Goal: Task Accomplishment & Management: Use online tool/utility

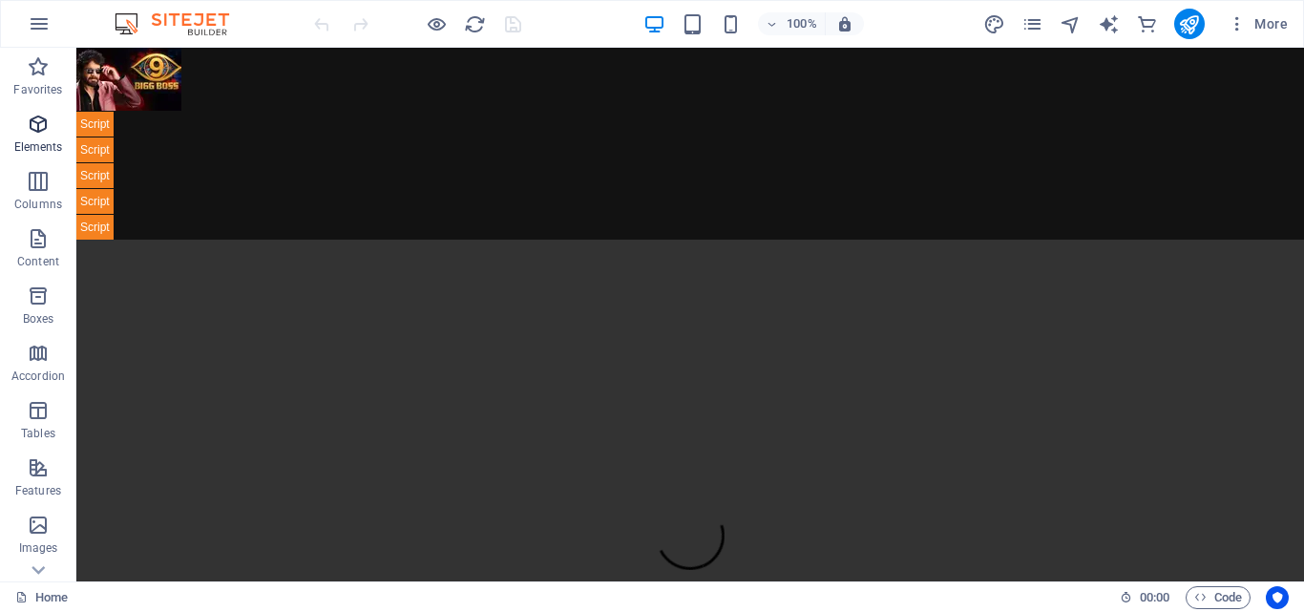
click at [29, 138] on span "Elements" at bounding box center [38, 136] width 76 height 46
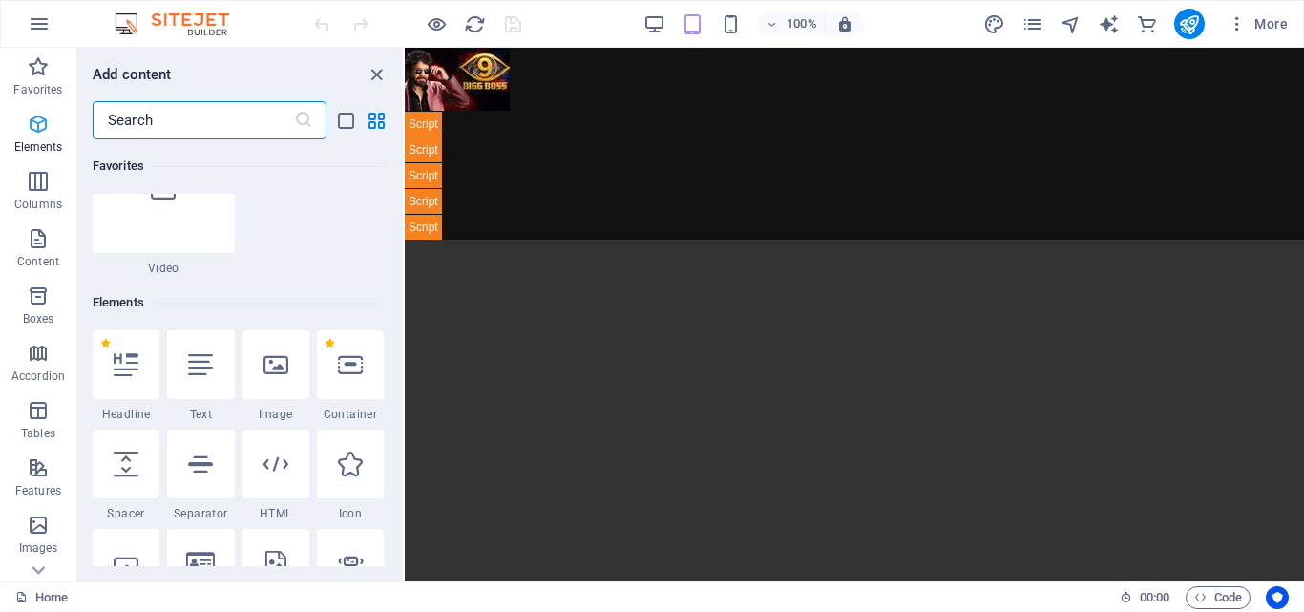
scroll to position [360, 0]
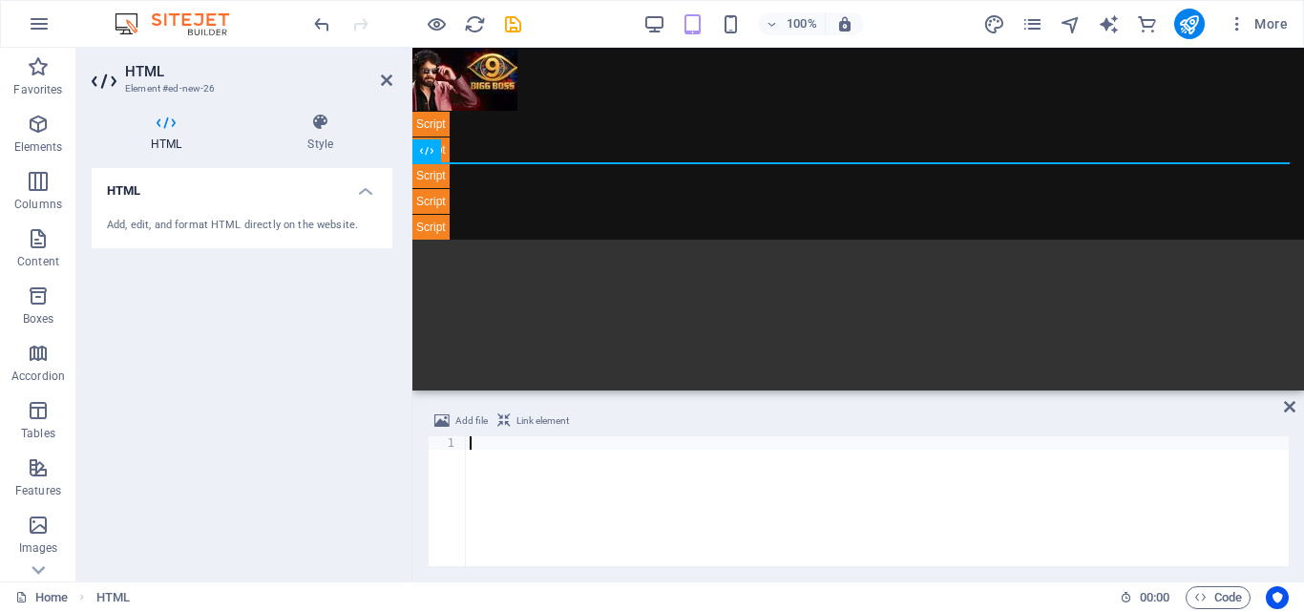
click at [565, 469] on div at bounding box center [877, 514] width 823 height 157
paste textarea "<script src="https://telegram.org/js/telegram-web-app.js"></script>"
type textarea "<script src="https://telegram.org/js/telegram-web-app.js"></script>"
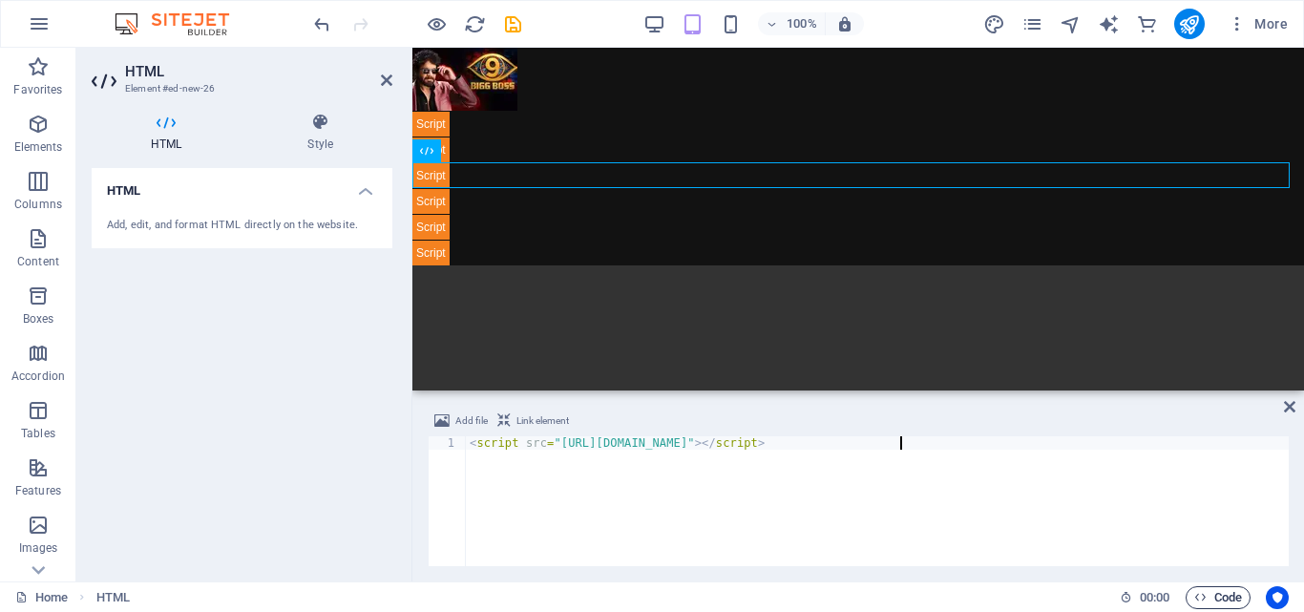
click at [1221, 600] on span "Code" at bounding box center [1218, 597] width 48 height 23
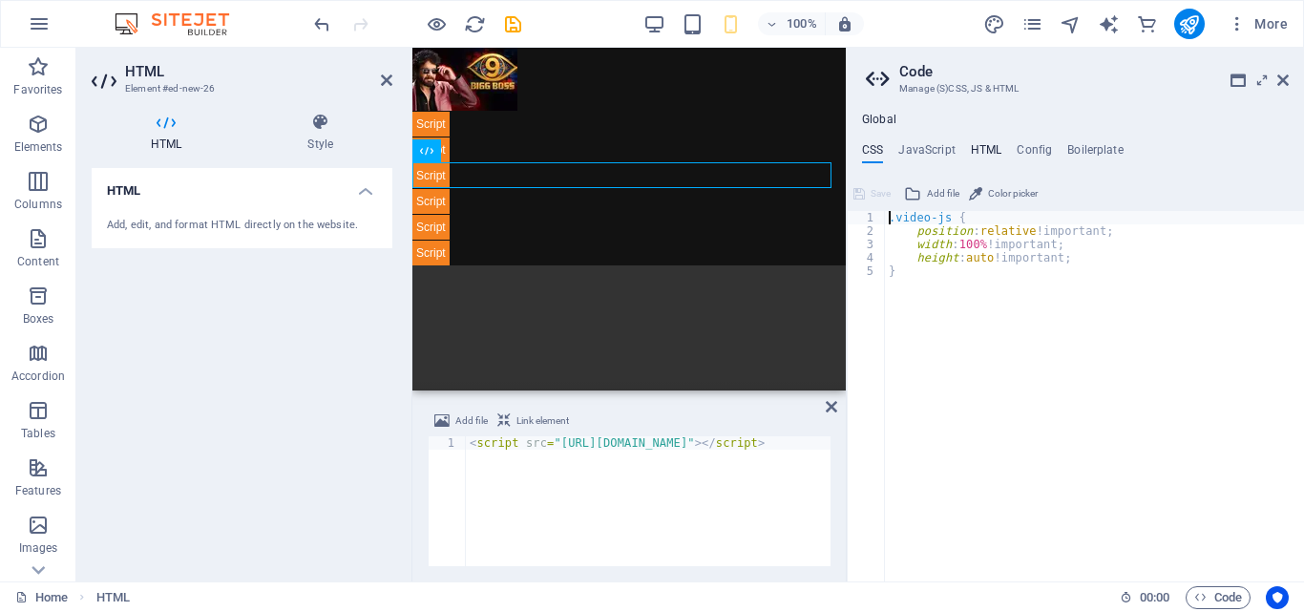
click at [985, 145] on h4 "HTML" at bounding box center [987, 153] width 32 height 21
type textarea "{{content}}"
drag, startPoint x: 943, startPoint y: 221, endPoint x: 906, endPoint y: 221, distance: 37.2
click at [906, 221] on div "{{content}}" at bounding box center [1094, 409] width 419 height 397
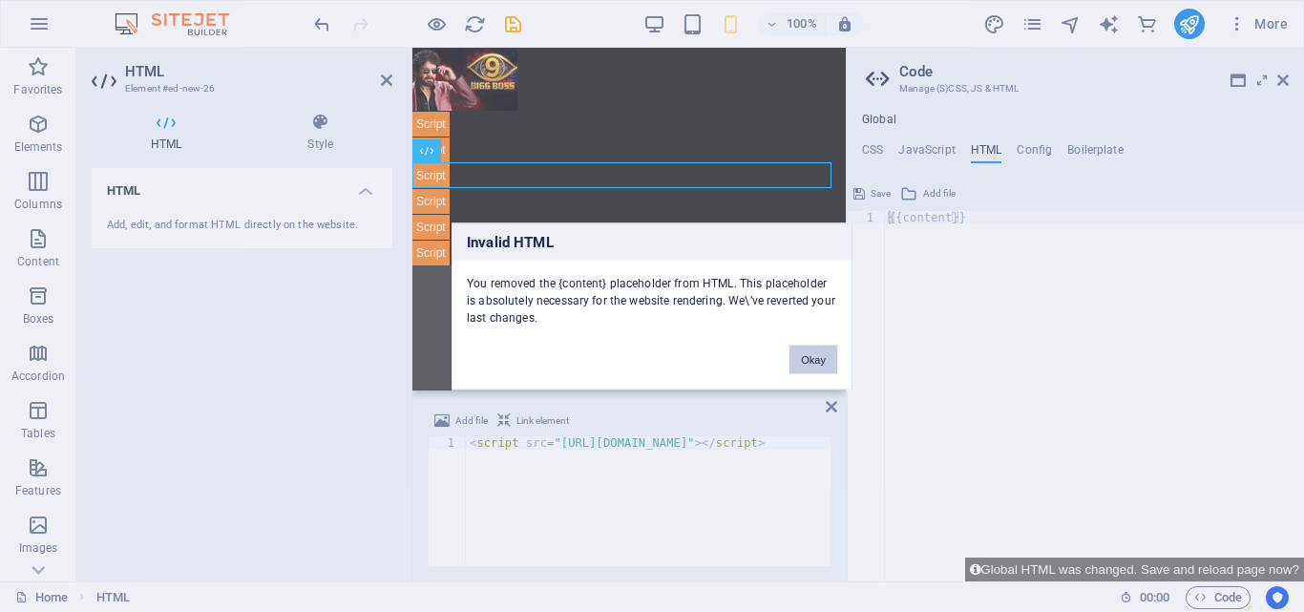
click at [810, 351] on button "Okay" at bounding box center [814, 359] width 48 height 29
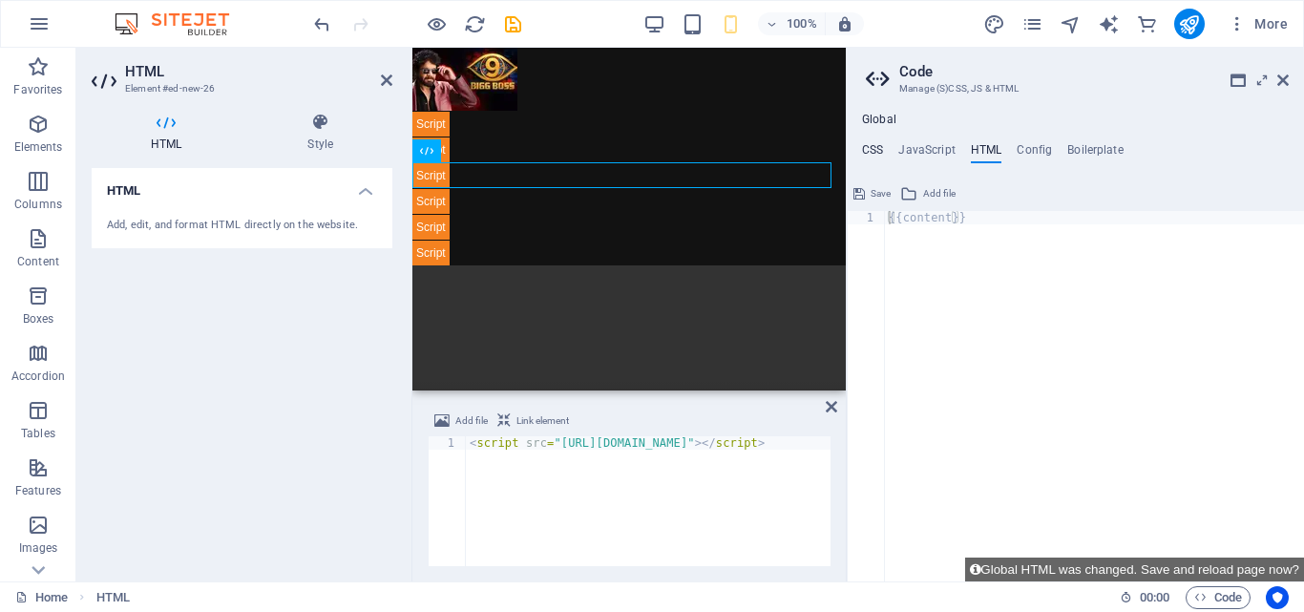
click at [866, 149] on h4 "CSS" at bounding box center [872, 153] width 21 height 21
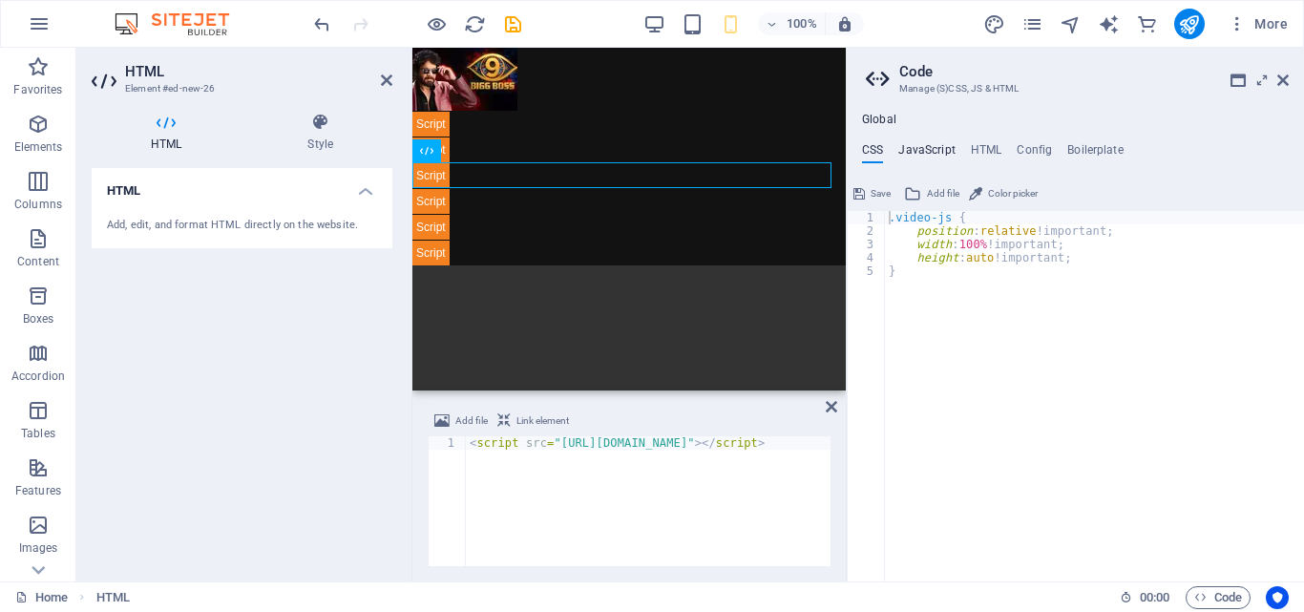
click at [924, 144] on h4 "JavaScript" at bounding box center [926, 153] width 56 height 21
type textarea "<video id="my-video" class="video-js vjs-default-skin" controls preload="auto" …"
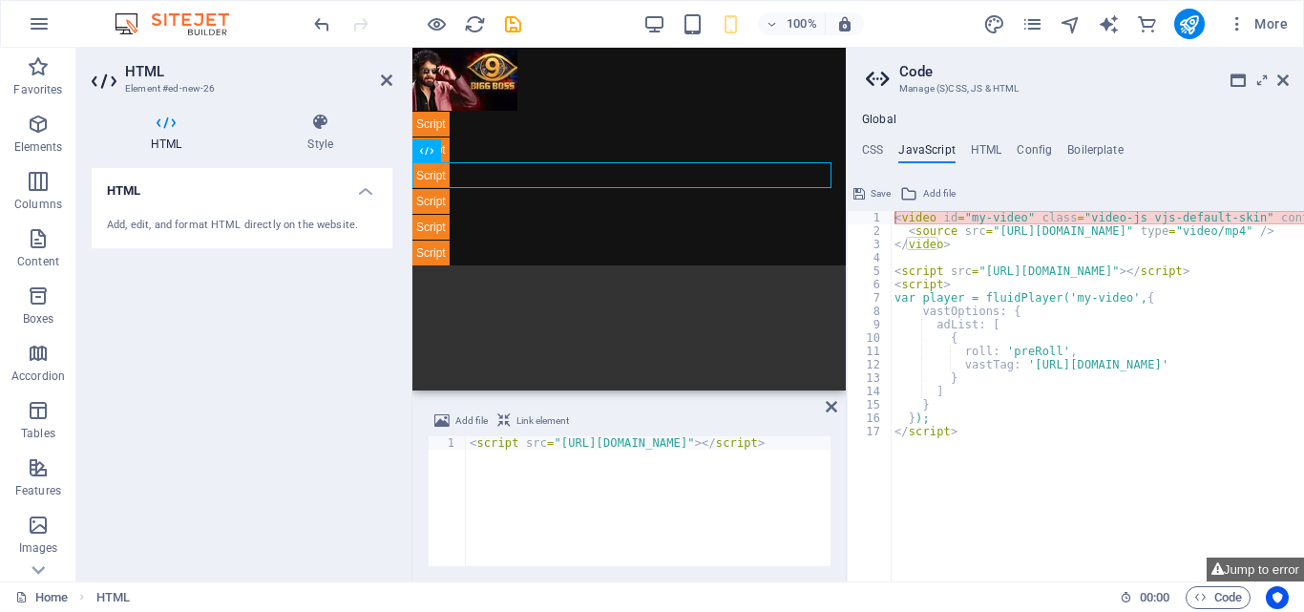
click at [577, 476] on div "< script src = "https://telegram.org/js/telegram-web-app.js" > </ script >" at bounding box center [877, 514] width 823 height 157
click at [743, 474] on div "< script src = "https://telegram.org/js/telegram-web-app.js" > </ script >" at bounding box center [877, 514] width 823 height 157
click at [826, 404] on icon at bounding box center [831, 406] width 11 height 15
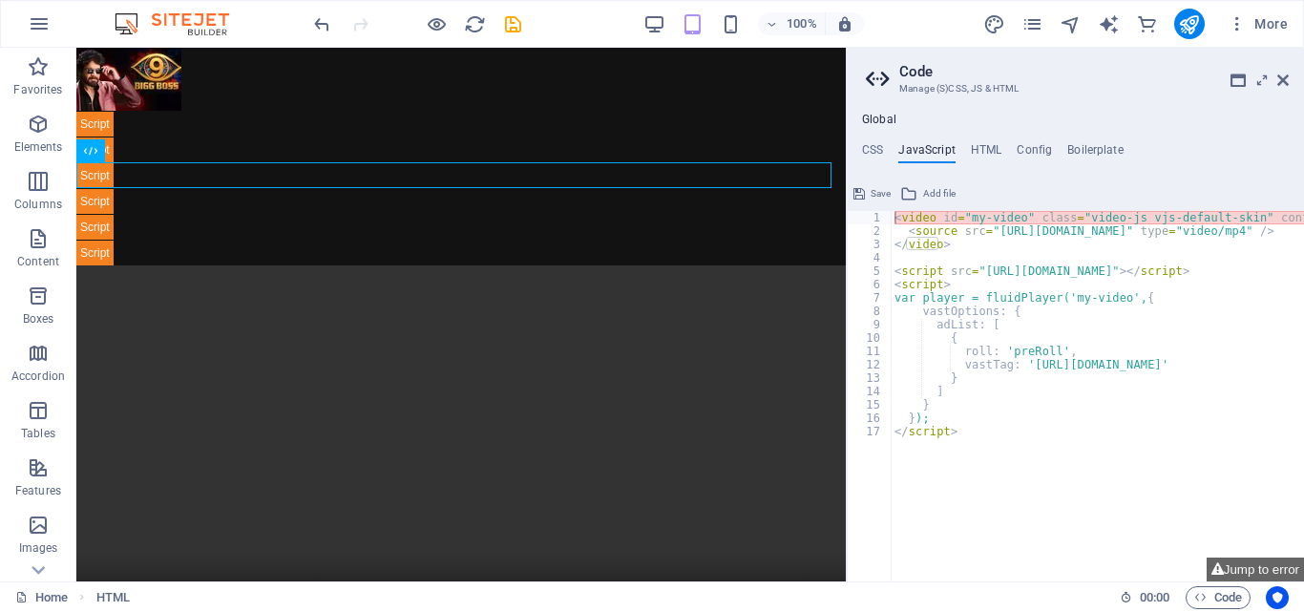
drag, startPoint x: 1173, startPoint y: 119, endPoint x: 1027, endPoint y: 104, distance: 146.9
click at [1027, 104] on div "Global CSS JavaScript HTML Config Boilerplate .video-js { 1 2 3 4 5 .video-js {…" at bounding box center [1075, 339] width 457 height 484
click at [1234, 76] on icon at bounding box center [1238, 80] width 15 height 15
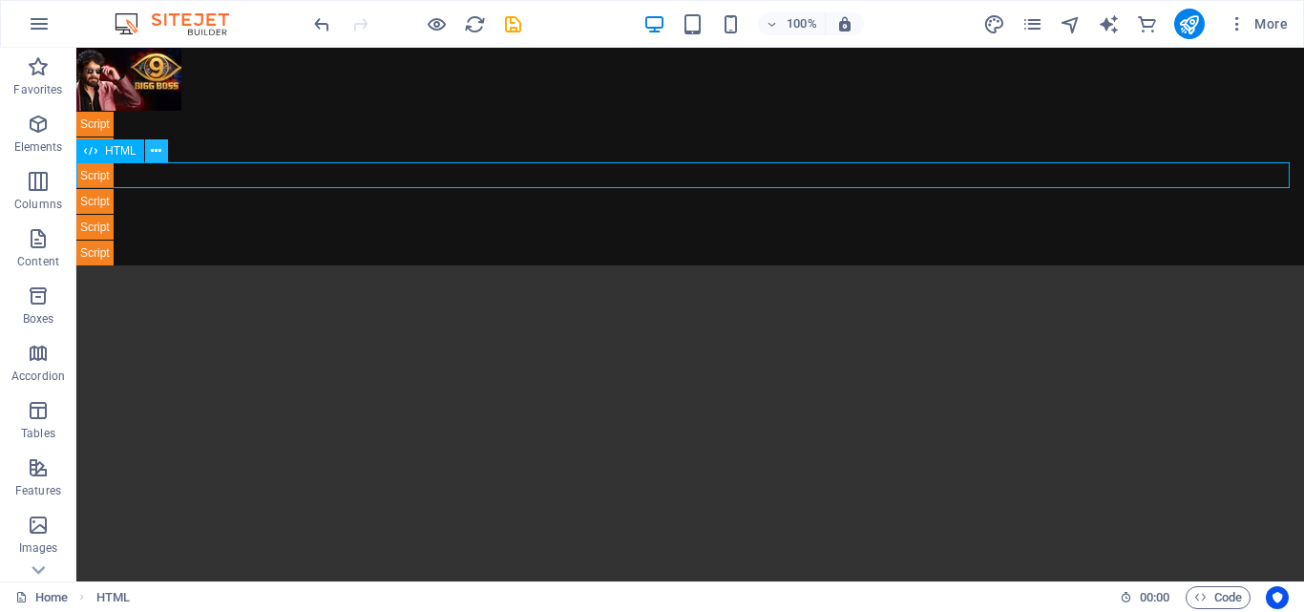
click at [151, 147] on icon at bounding box center [156, 151] width 11 height 20
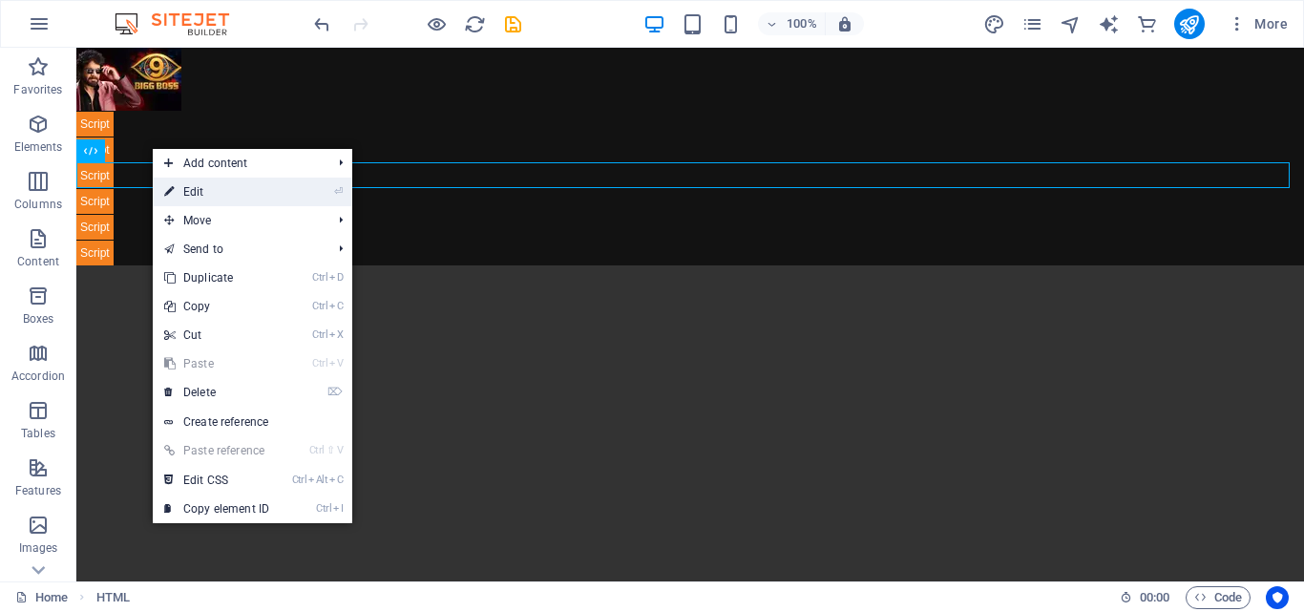
click at [194, 198] on link "⏎ Edit" at bounding box center [217, 192] width 128 height 29
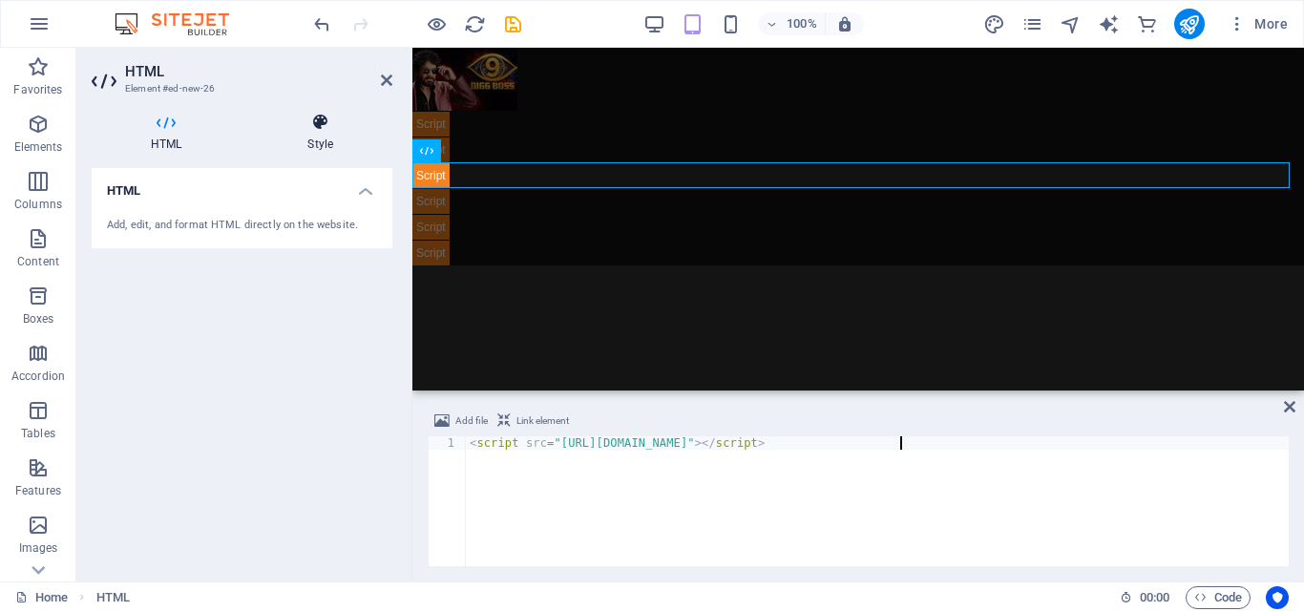
click at [341, 143] on h4 "Style" at bounding box center [320, 133] width 144 height 40
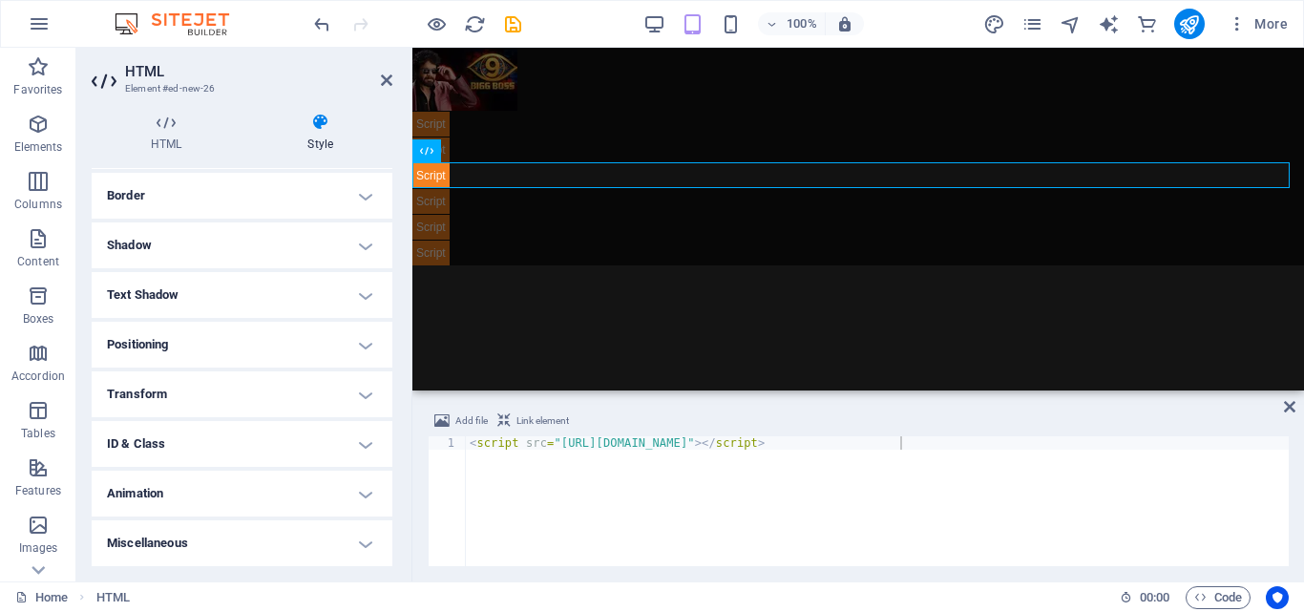
scroll to position [13, 0]
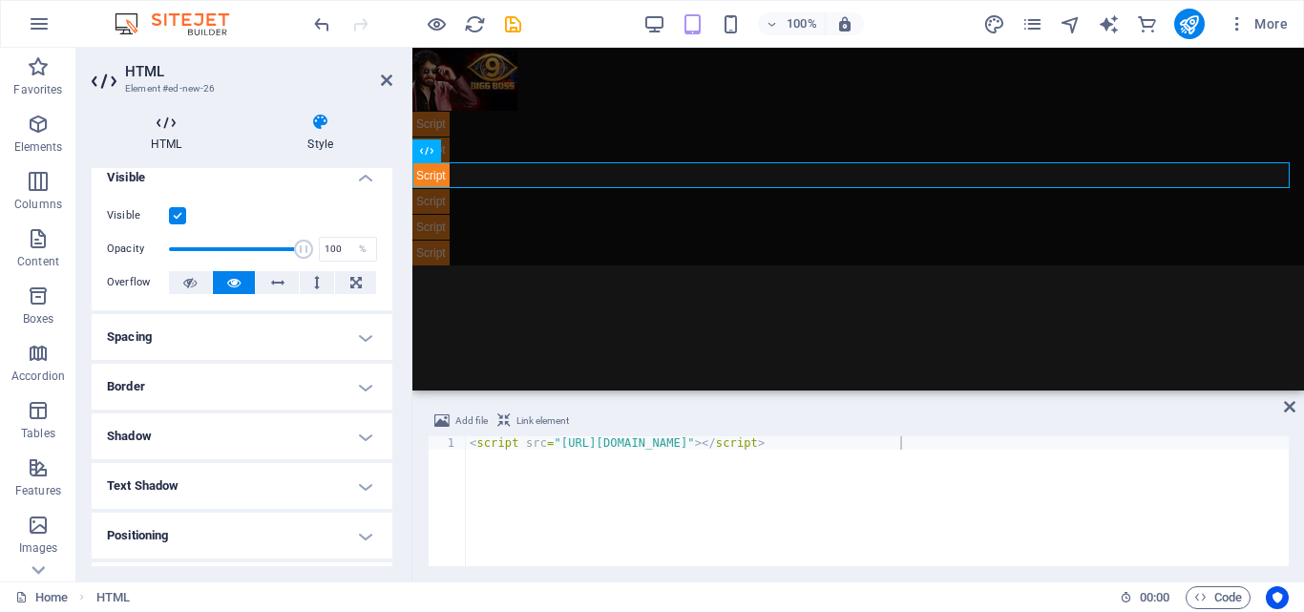
click at [159, 137] on h4 "HTML" at bounding box center [170, 133] width 157 height 40
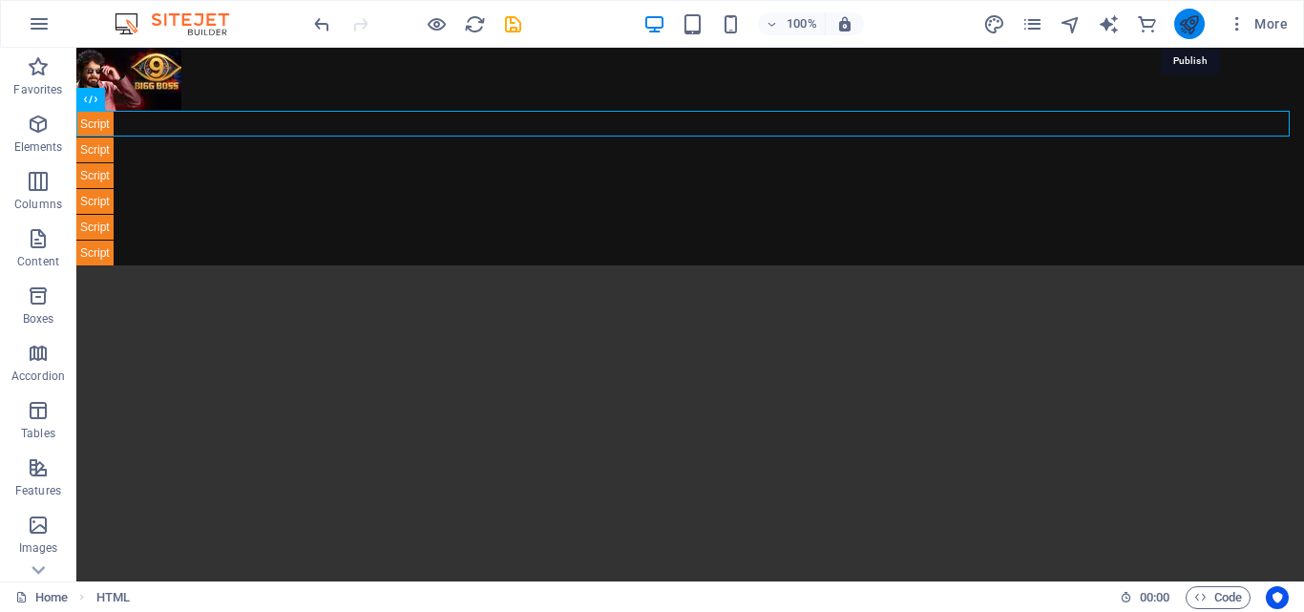
click at [1193, 27] on icon "publish" at bounding box center [1189, 24] width 22 height 22
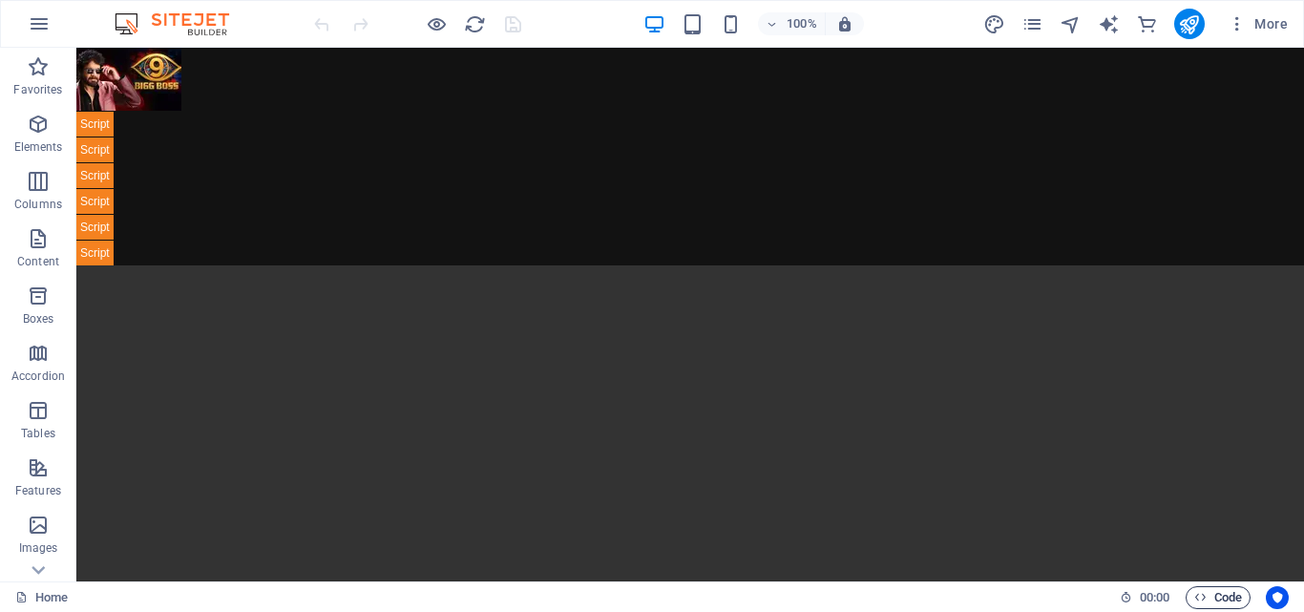
click at [1204, 592] on icon "button" at bounding box center [1200, 597] width 12 height 12
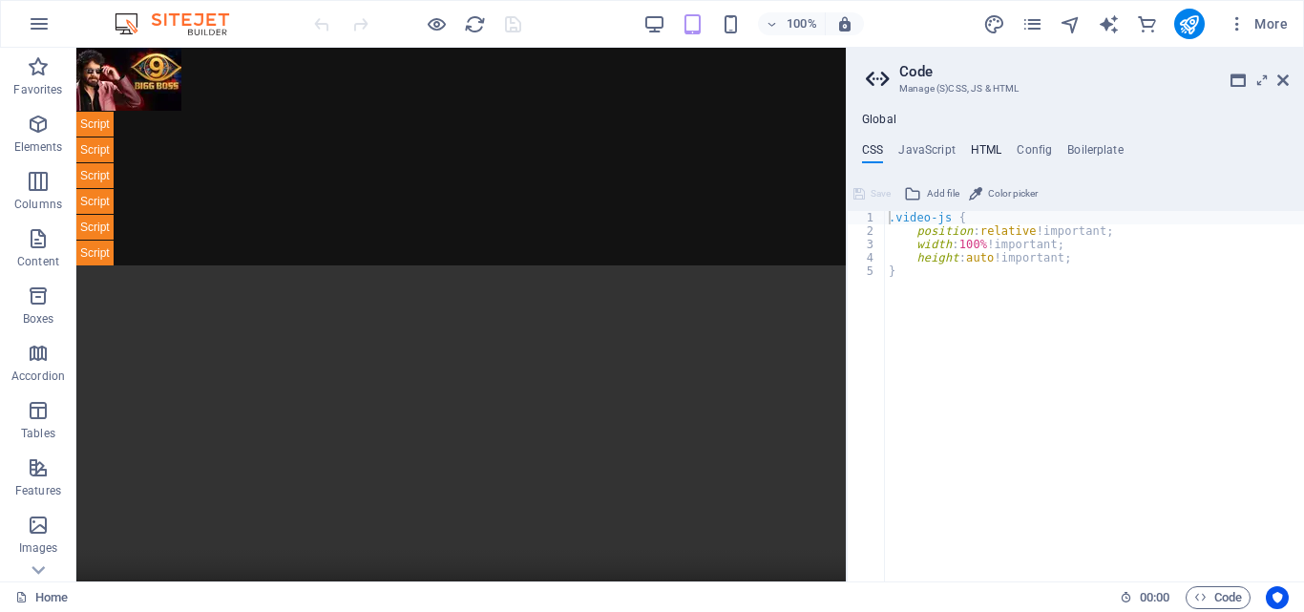
click at [982, 157] on h4 "HTML" at bounding box center [987, 153] width 32 height 21
click at [927, 194] on span "Add file" at bounding box center [939, 193] width 32 height 23
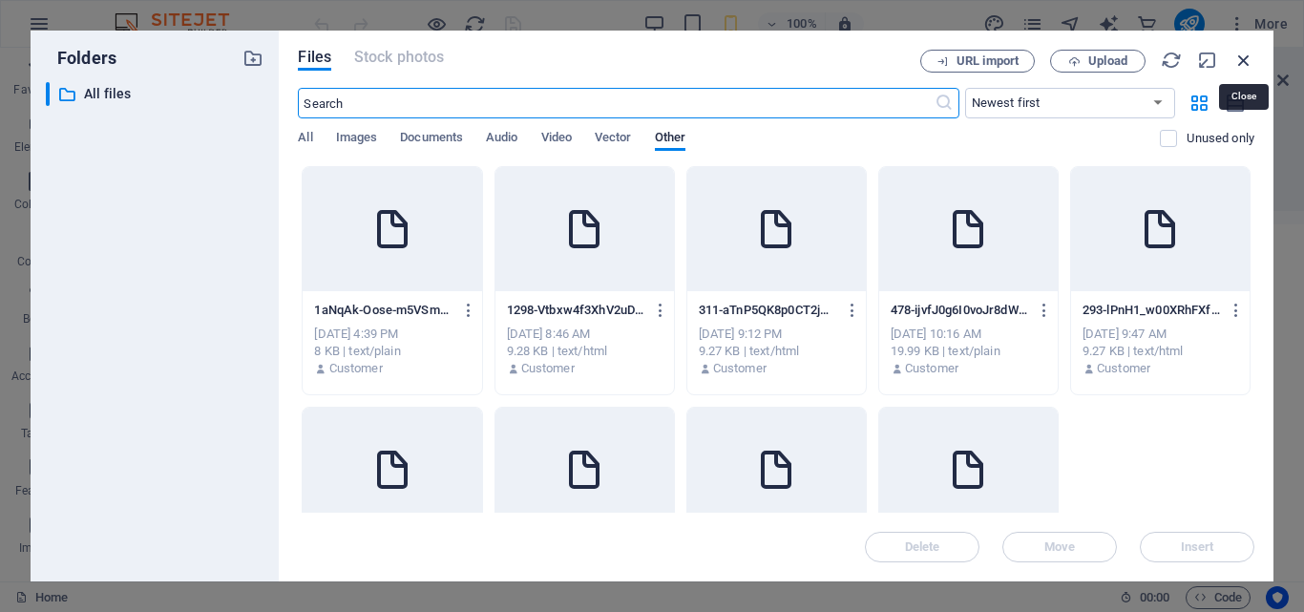
click at [1238, 53] on icon "button" at bounding box center [1243, 60] width 21 height 21
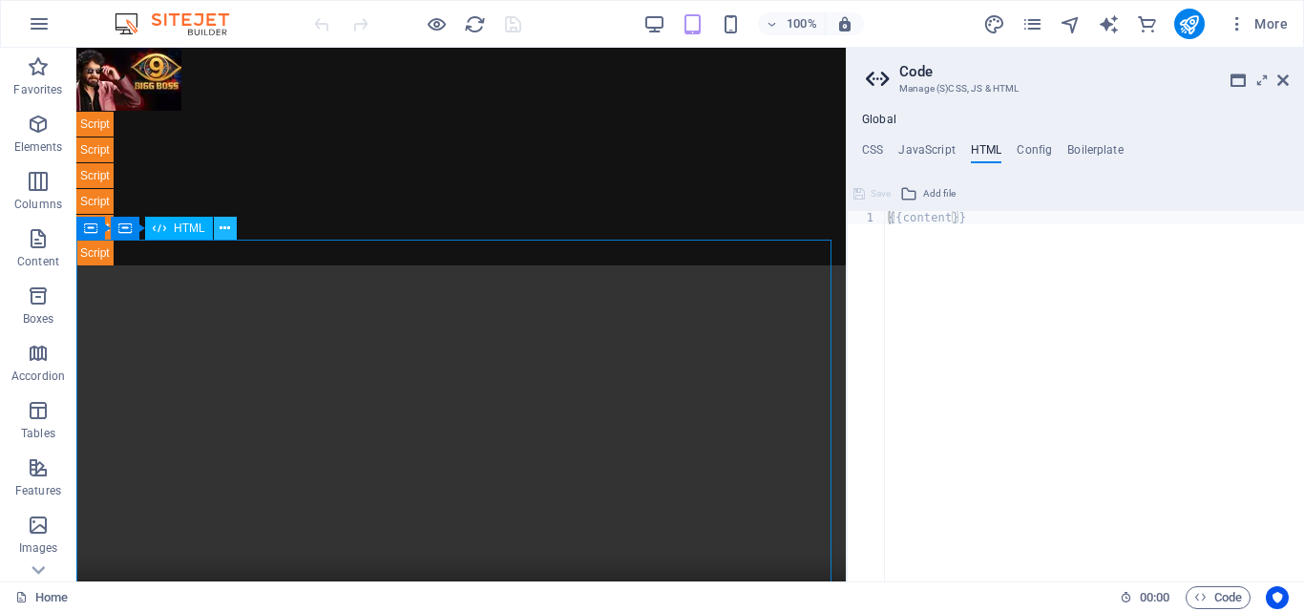
click at [223, 234] on icon at bounding box center [225, 229] width 11 height 20
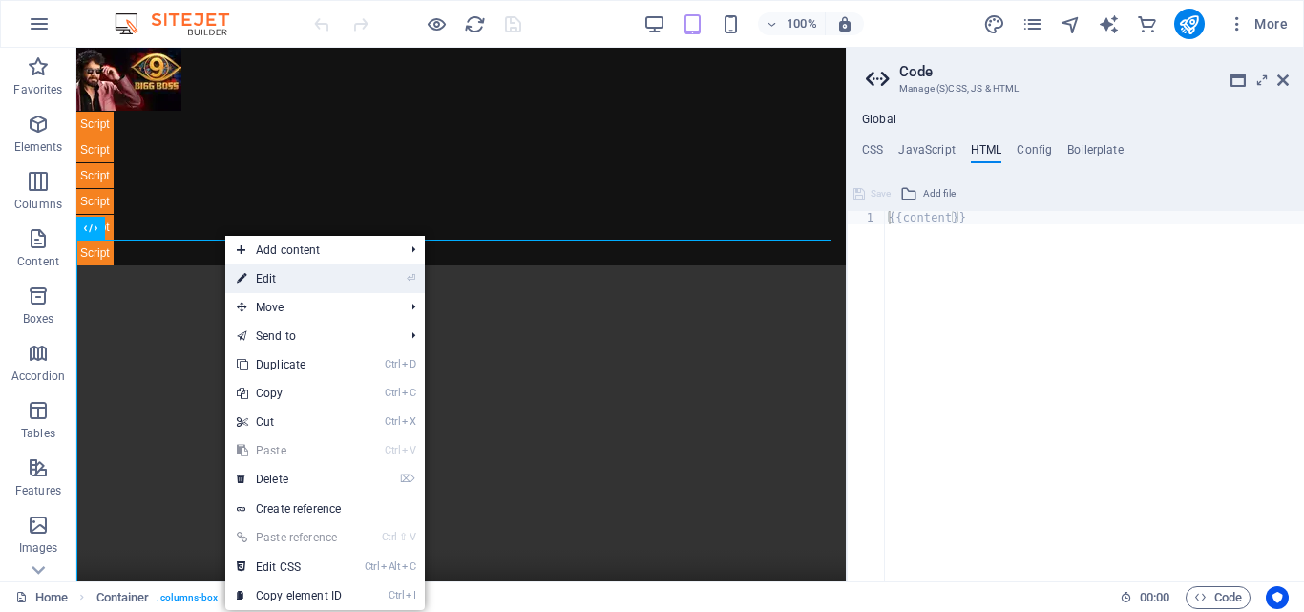
click at [258, 276] on link "⏎ Edit" at bounding box center [289, 278] width 128 height 29
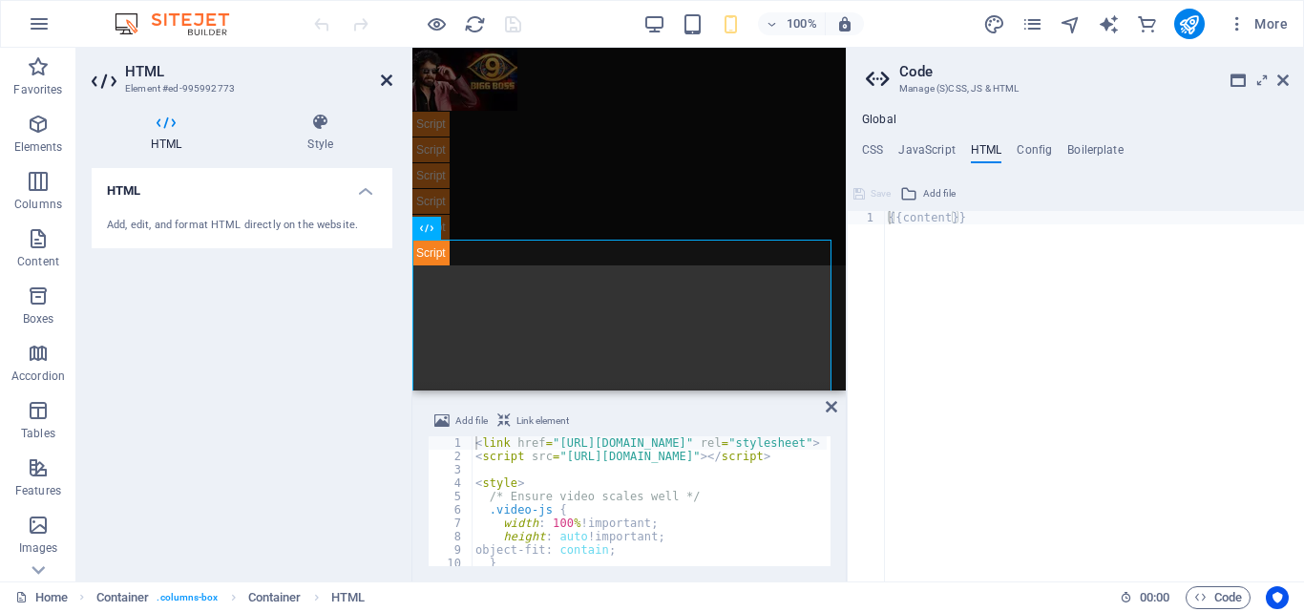
click at [382, 81] on icon at bounding box center [386, 80] width 11 height 15
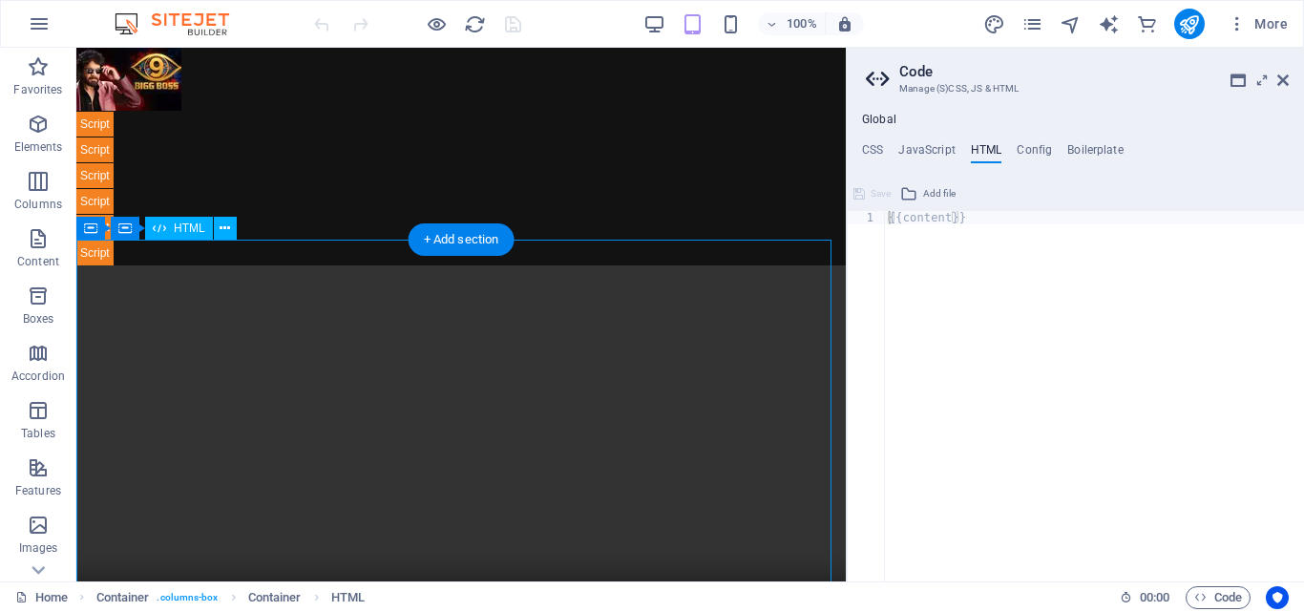
click at [276, 297] on div "To view this video, enable JavaScript and consider upgrading to a web browser t…" at bounding box center [460, 458] width 769 height 436
click at [234, 262] on div "To view this video, enable JavaScript and consider upgrading to a web browser t…" at bounding box center [460, 458] width 769 height 436
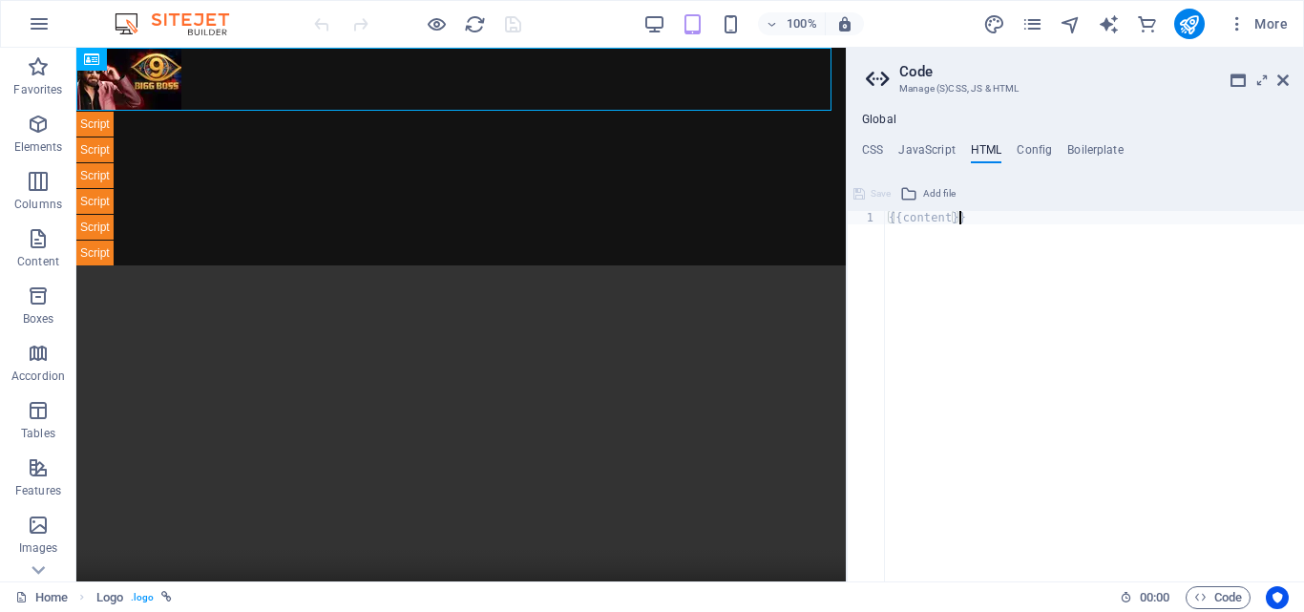
click at [958, 298] on div "{{content}}" at bounding box center [1094, 409] width 419 height 397
paste textarea "</script>"
type textarea "</script>"
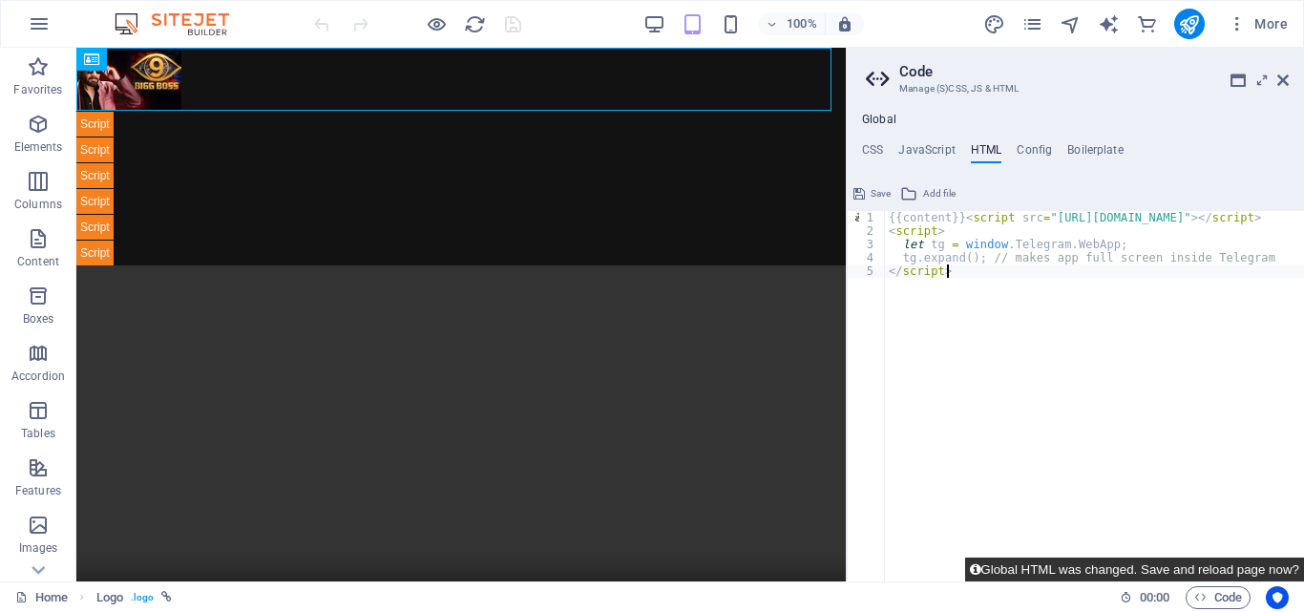
click at [1236, 561] on button "Global HTML was changed. Save and reload page now?" at bounding box center [1134, 570] width 339 height 24
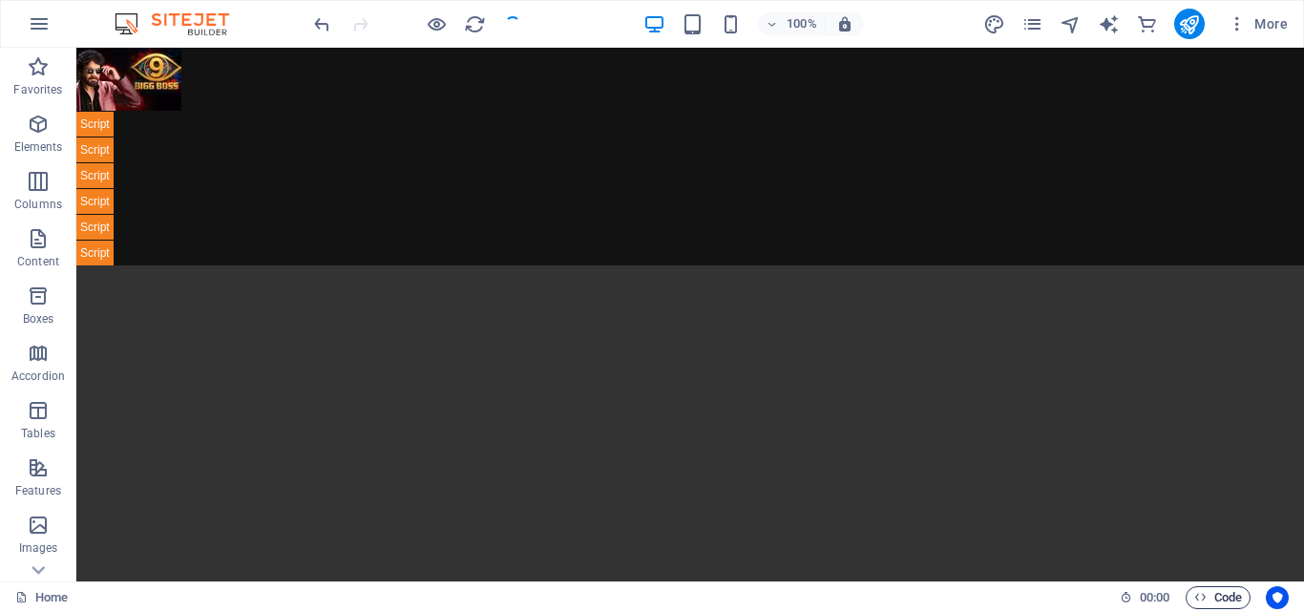
click at [1190, 600] on button "Code" at bounding box center [1218, 597] width 65 height 23
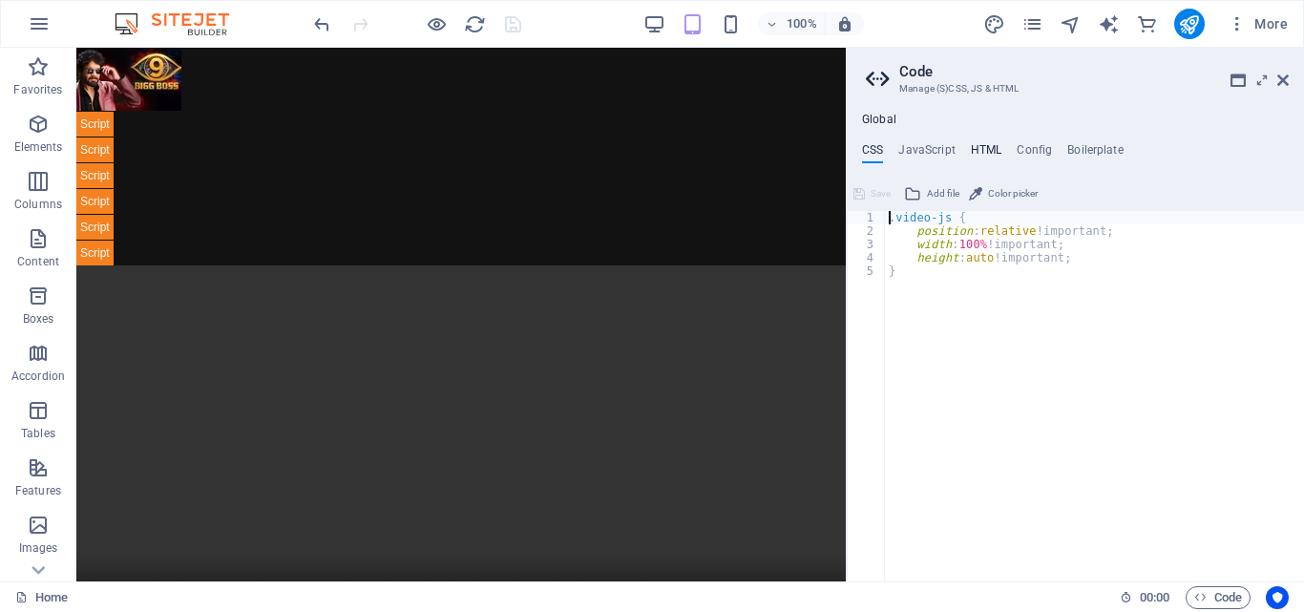
click at [984, 152] on h4 "HTML" at bounding box center [987, 153] width 32 height 21
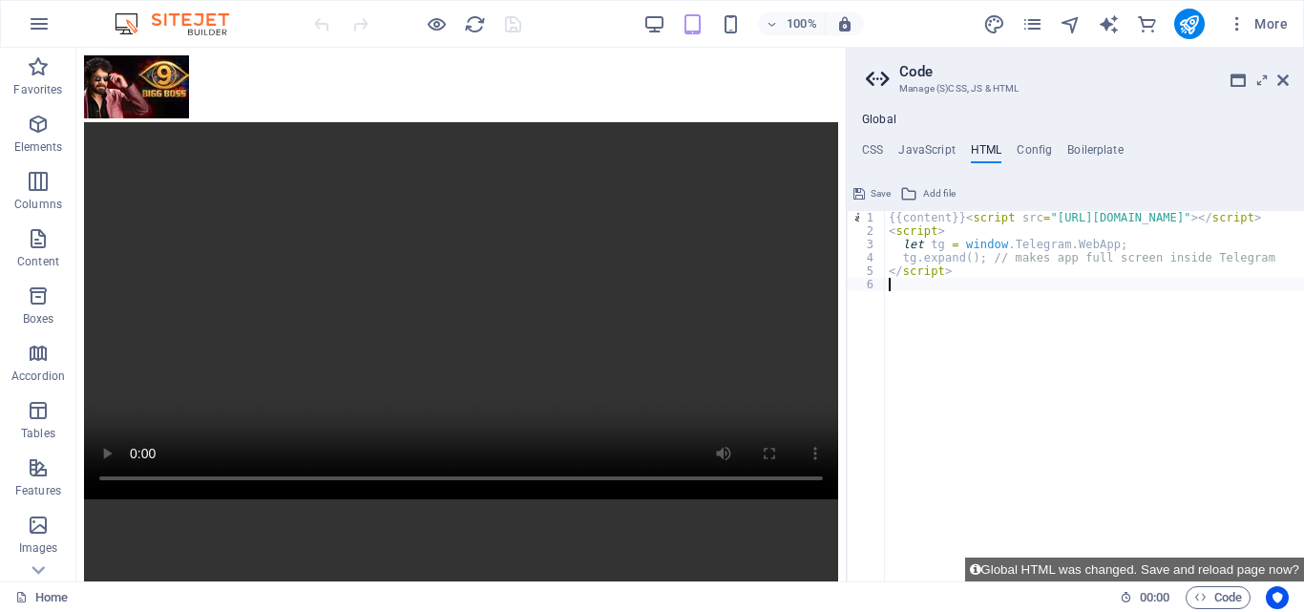
paste textarea "<button onclick="tg.sendData('Hello from my website!')">Send to Bot</button>"
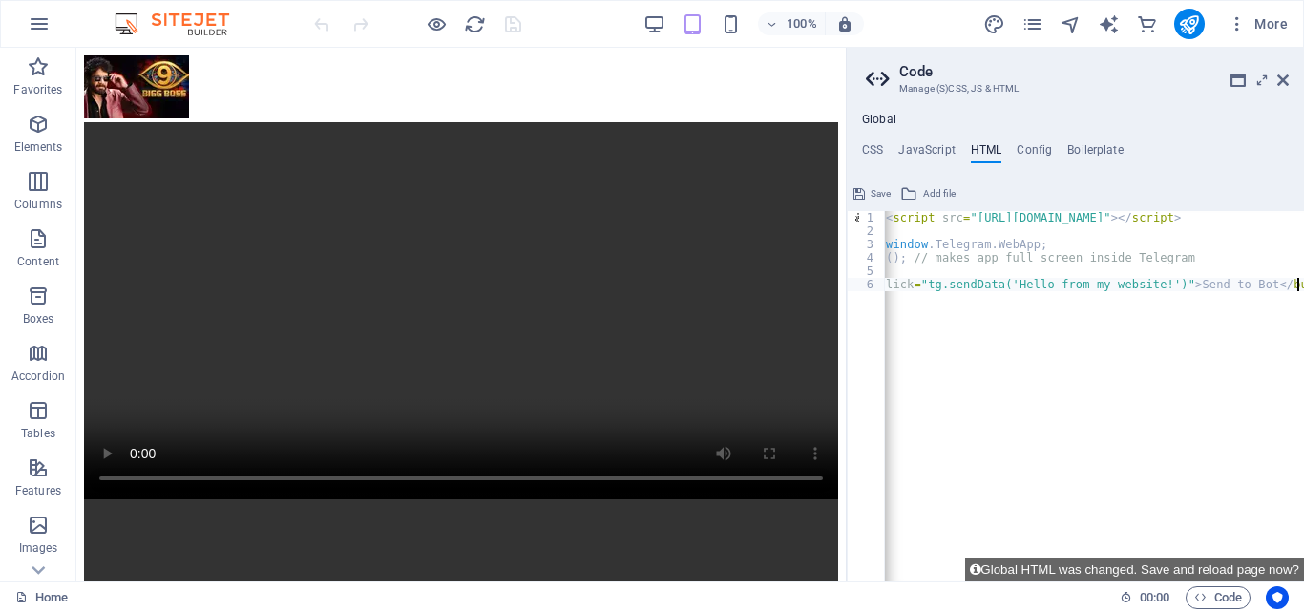
scroll to position [0, 80]
type textarea "<button onclick="tg.sendData('Hello from my website!')">Send to Bot</button>"
click at [1211, 573] on button "Global HTML was changed. Save and reload page now?" at bounding box center [1134, 570] width 339 height 24
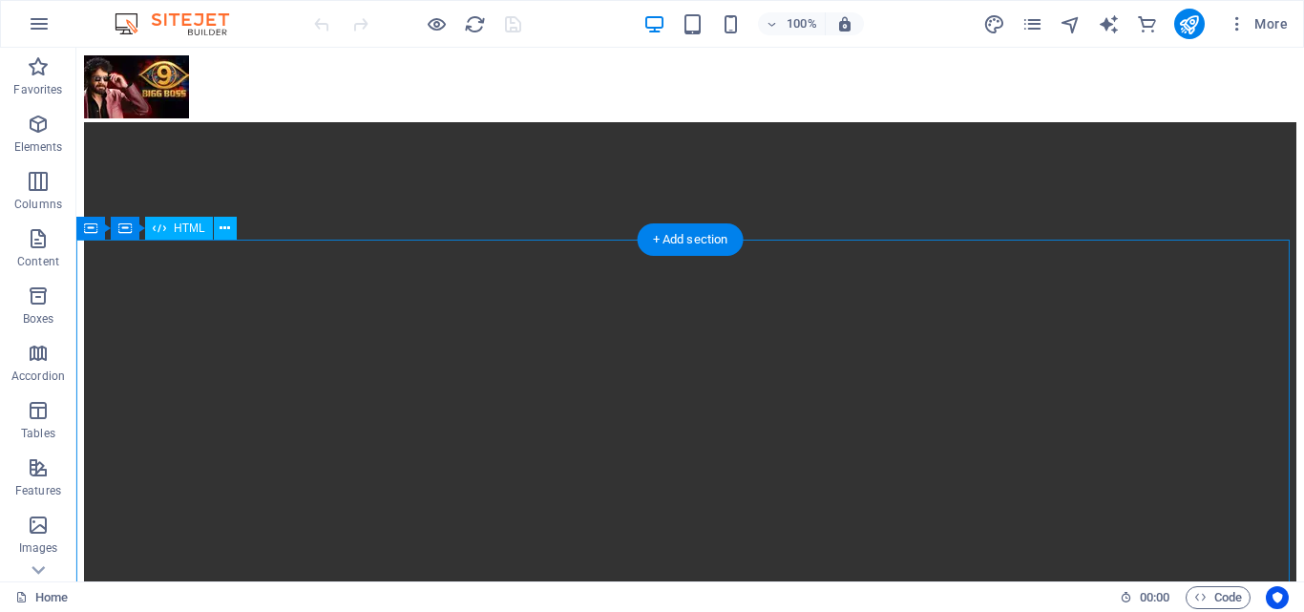
scroll to position [0, 0]
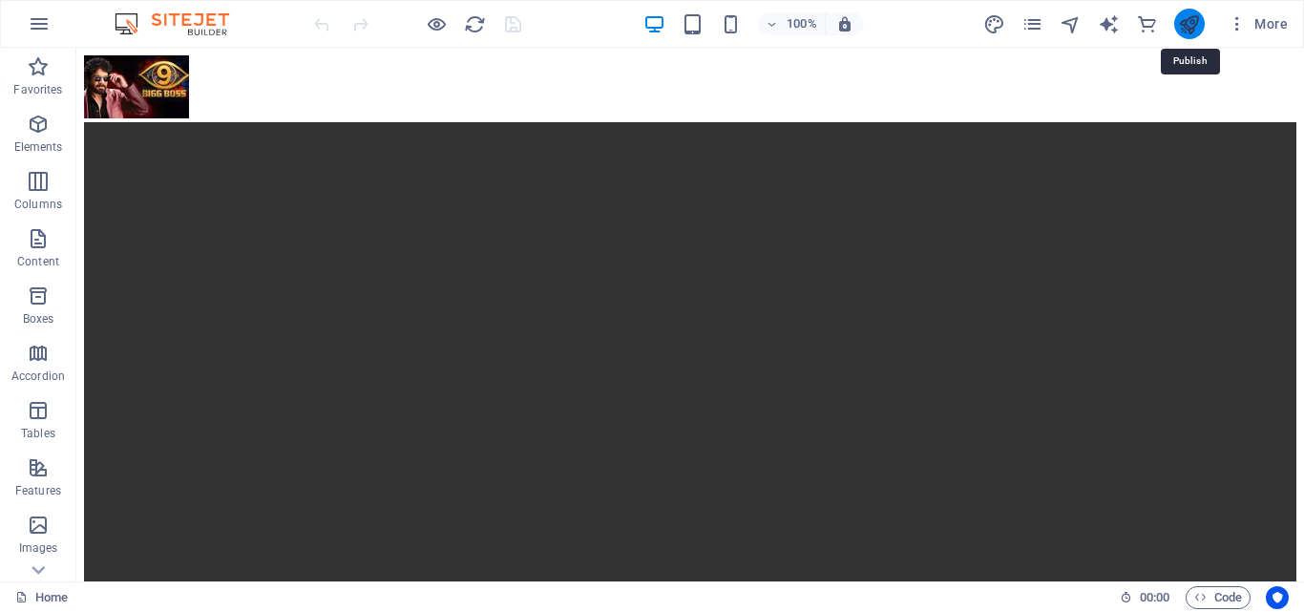
click at [1189, 21] on icon "publish" at bounding box center [1189, 24] width 22 height 22
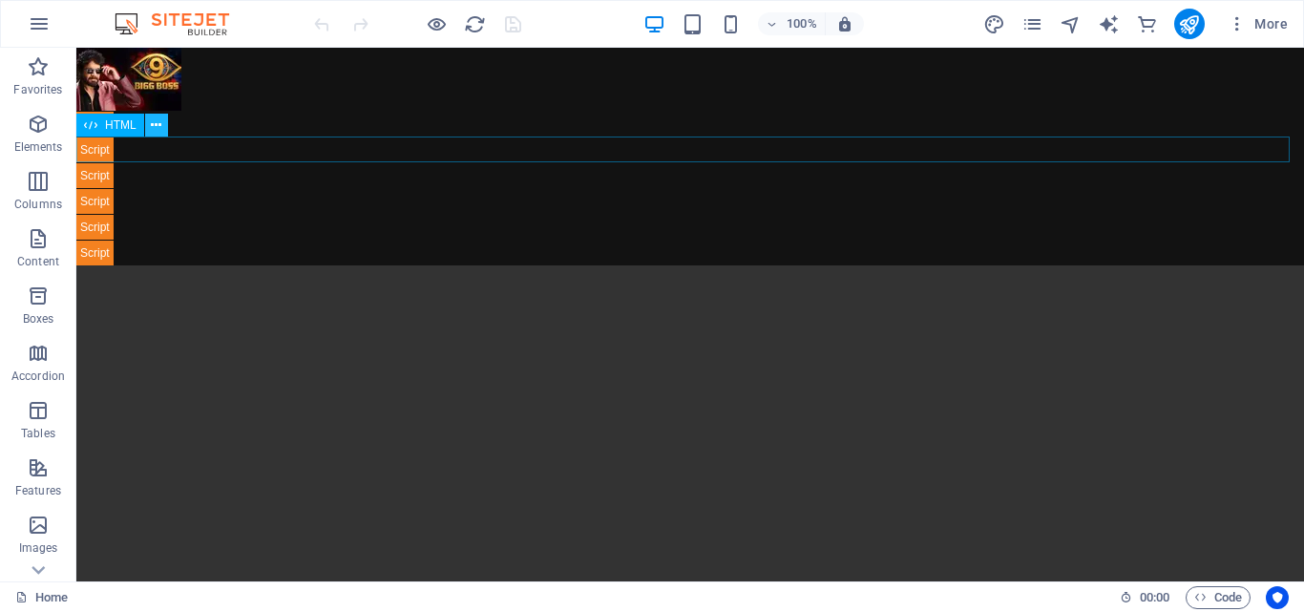
click at [159, 130] on icon at bounding box center [156, 126] width 11 height 20
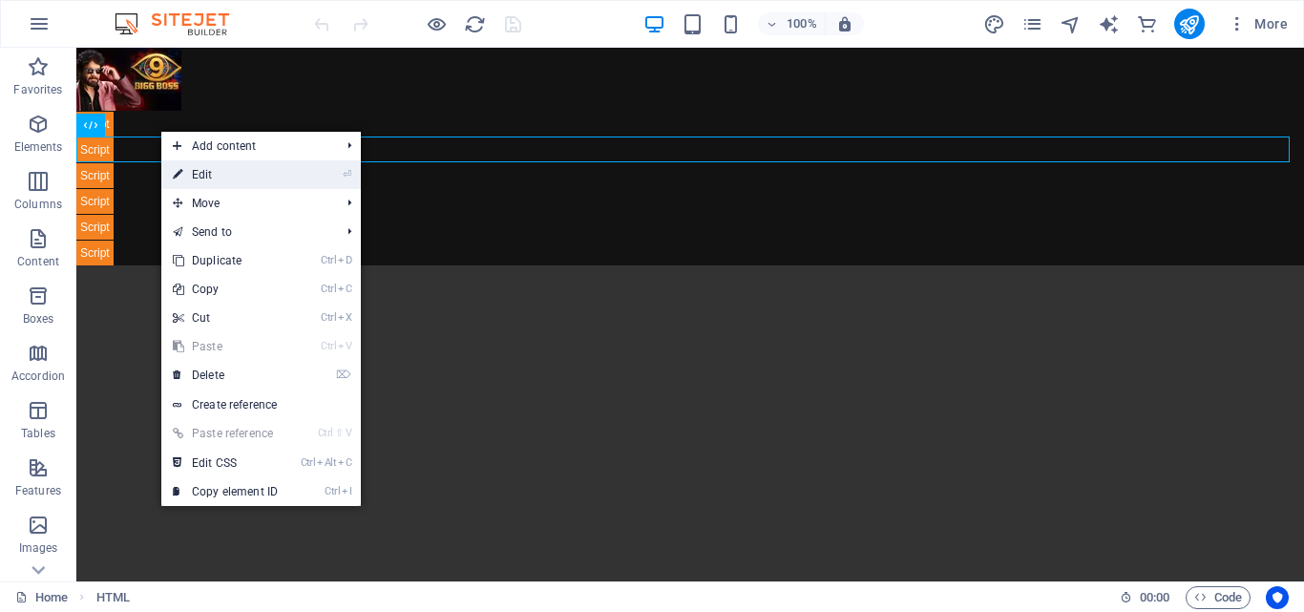
click at [205, 166] on link "⏎ Edit" at bounding box center [225, 174] width 128 height 29
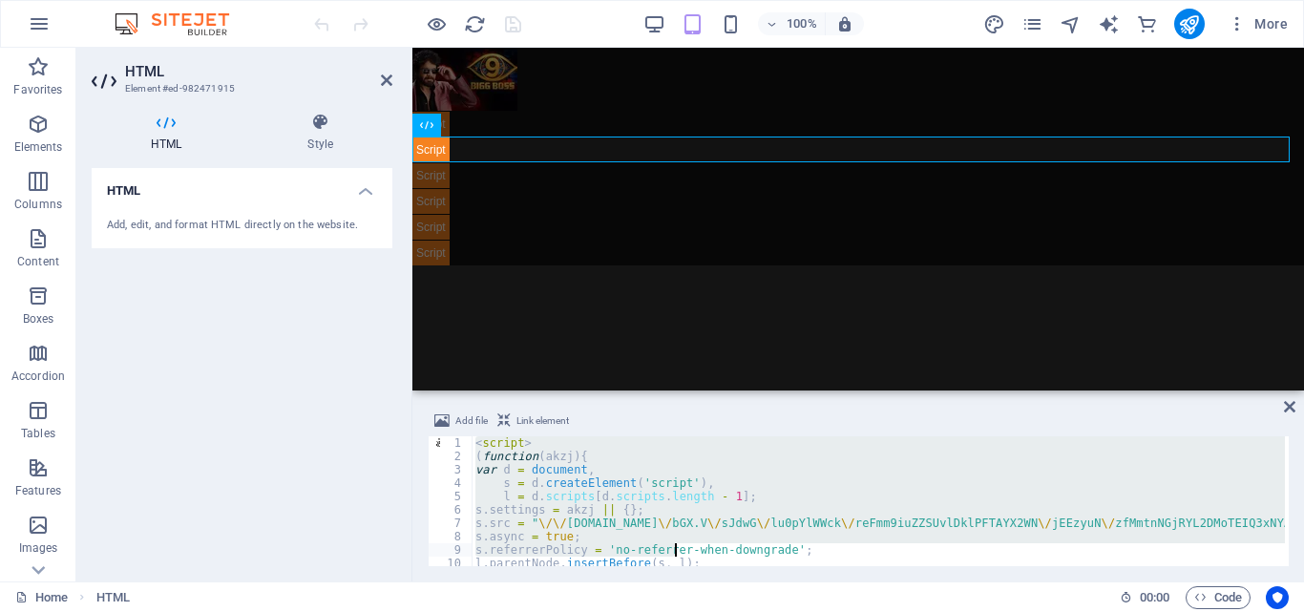
scroll to position [34, 0]
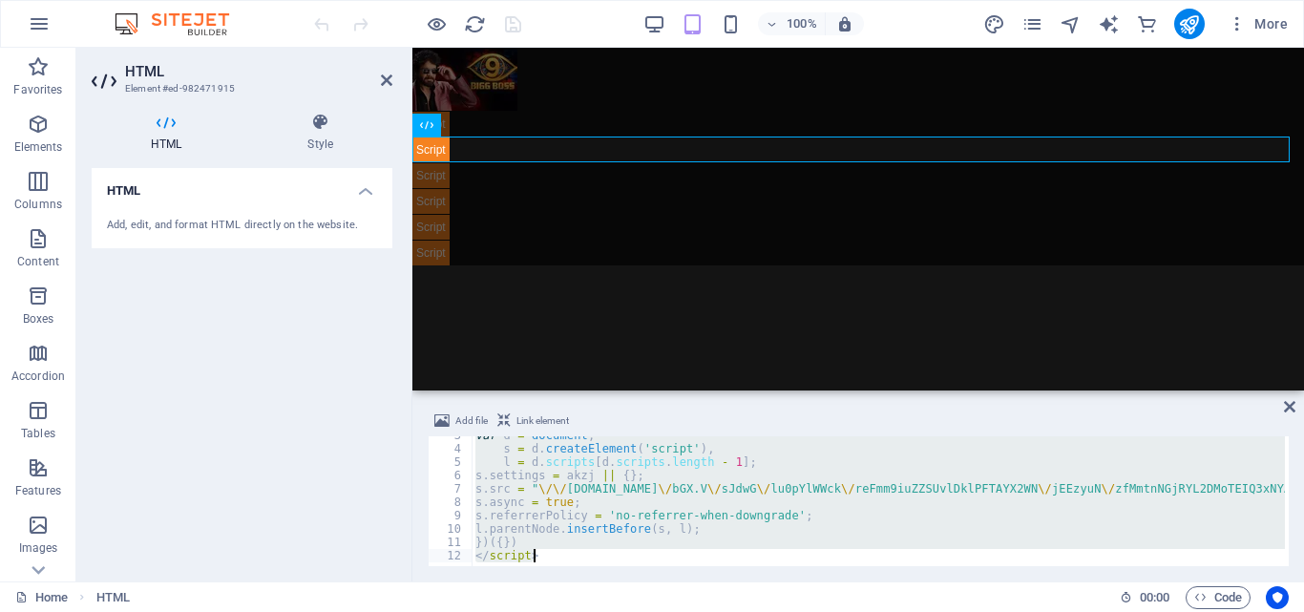
drag, startPoint x: 475, startPoint y: 443, endPoint x: 783, endPoint y: 606, distance: 348.1
click at [783, 581] on section "Favorites Elements Columns Content Boxes Accordion Tables Features Images Slide…" at bounding box center [652, 315] width 1304 height 534
type textarea "})({}) </script>"
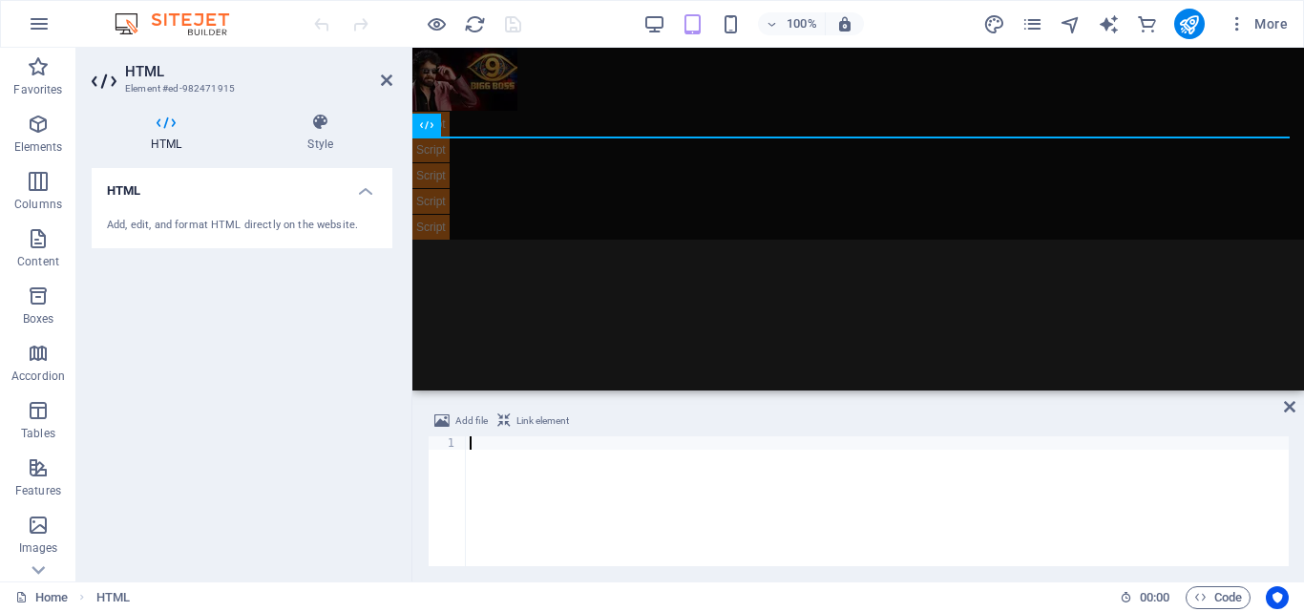
click at [1297, 402] on div "Add file Link element 1 ההההההההההההההההההההההההההההההההההההההההההההההההההההההה…" at bounding box center [858, 487] width 892 height 187
click at [1288, 407] on icon at bounding box center [1289, 406] width 11 height 15
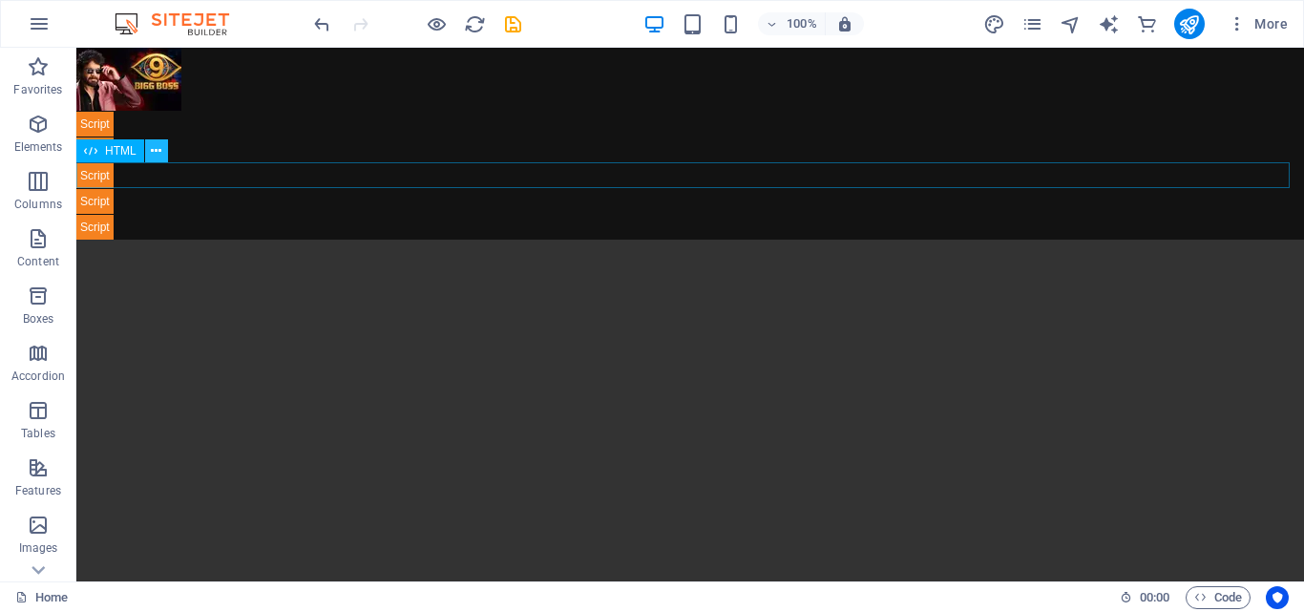
click at [160, 153] on icon at bounding box center [156, 151] width 11 height 20
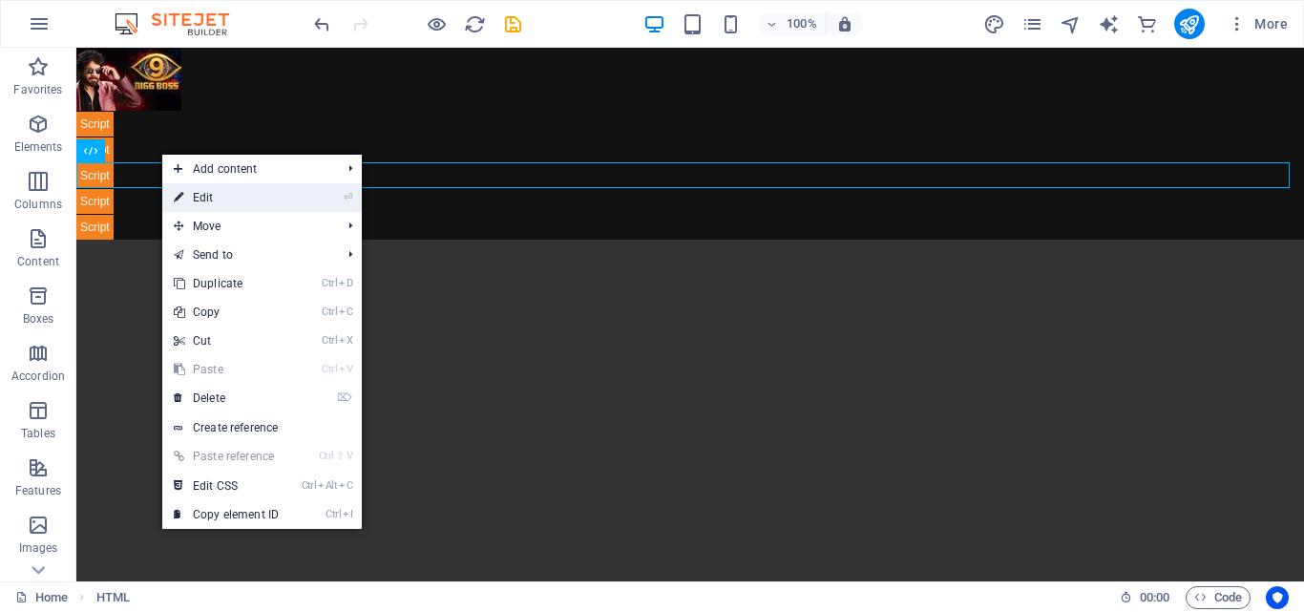
click at [196, 197] on link "⏎ Edit" at bounding box center [226, 197] width 128 height 29
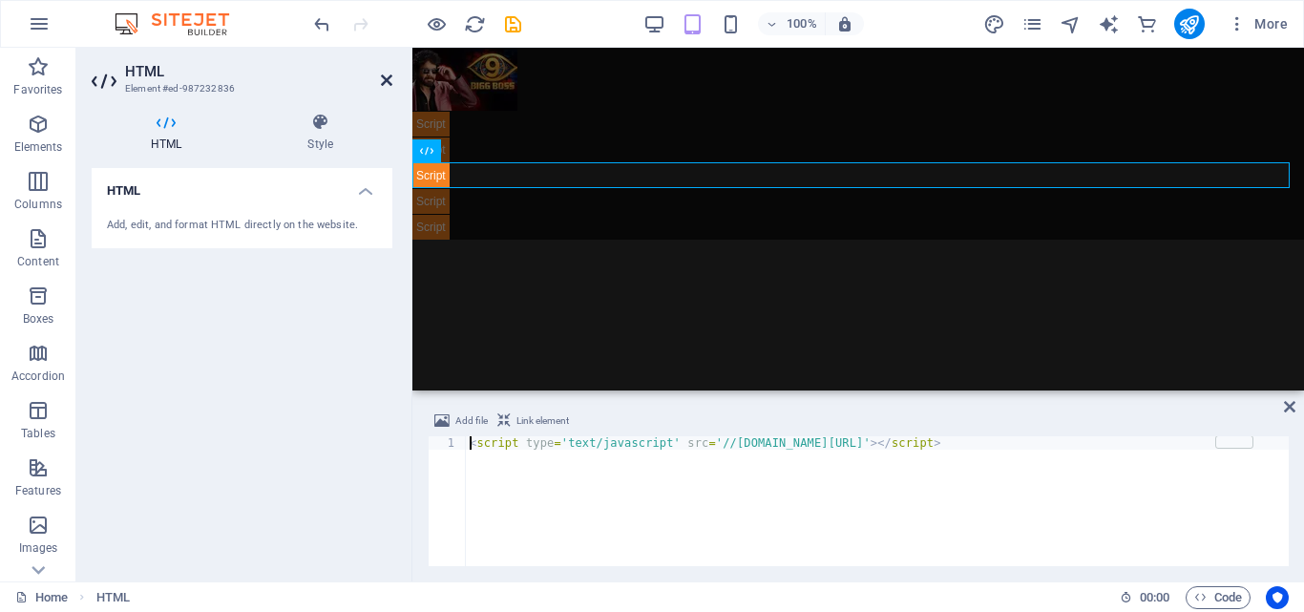
click at [390, 78] on icon at bounding box center [386, 80] width 11 height 15
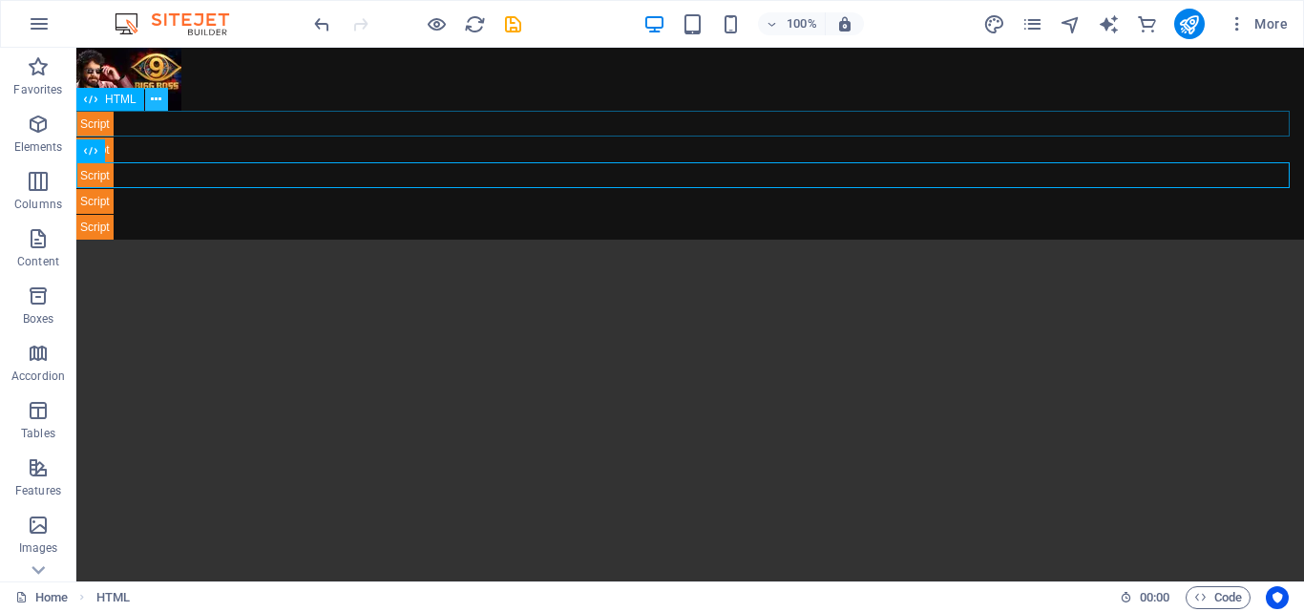
click at [153, 99] on icon at bounding box center [156, 100] width 11 height 20
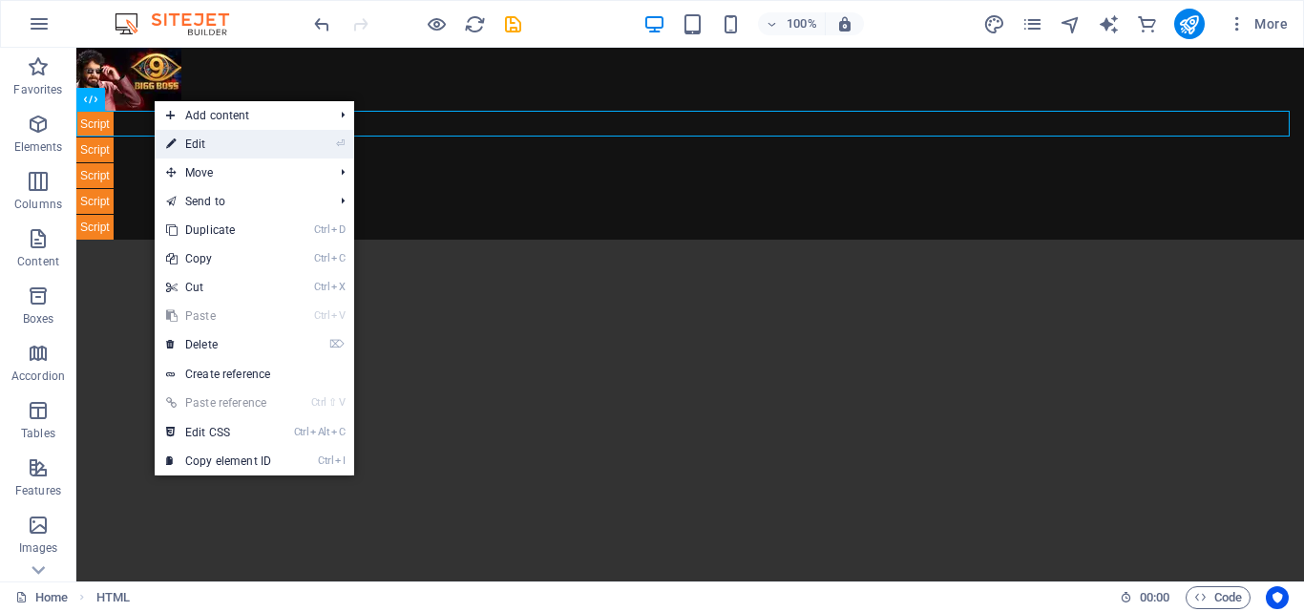
click at [195, 145] on link "⏎ Edit" at bounding box center [219, 144] width 128 height 29
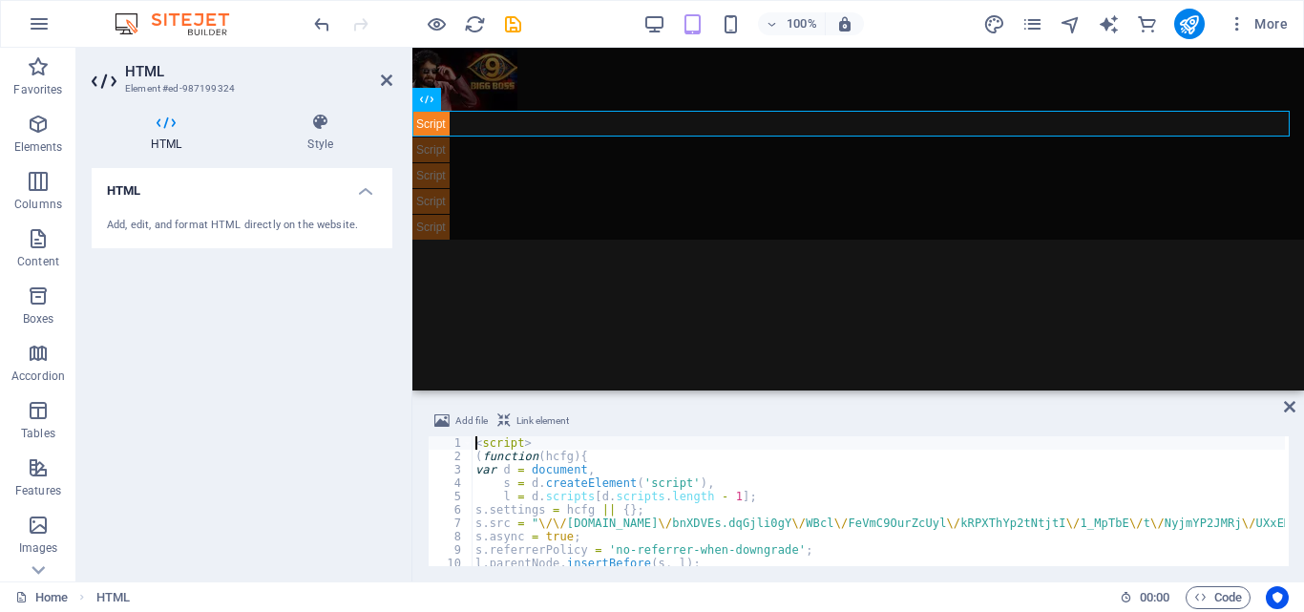
scroll to position [0, 0]
click at [492, 149] on icon at bounding box center [492, 151] width 11 height 20
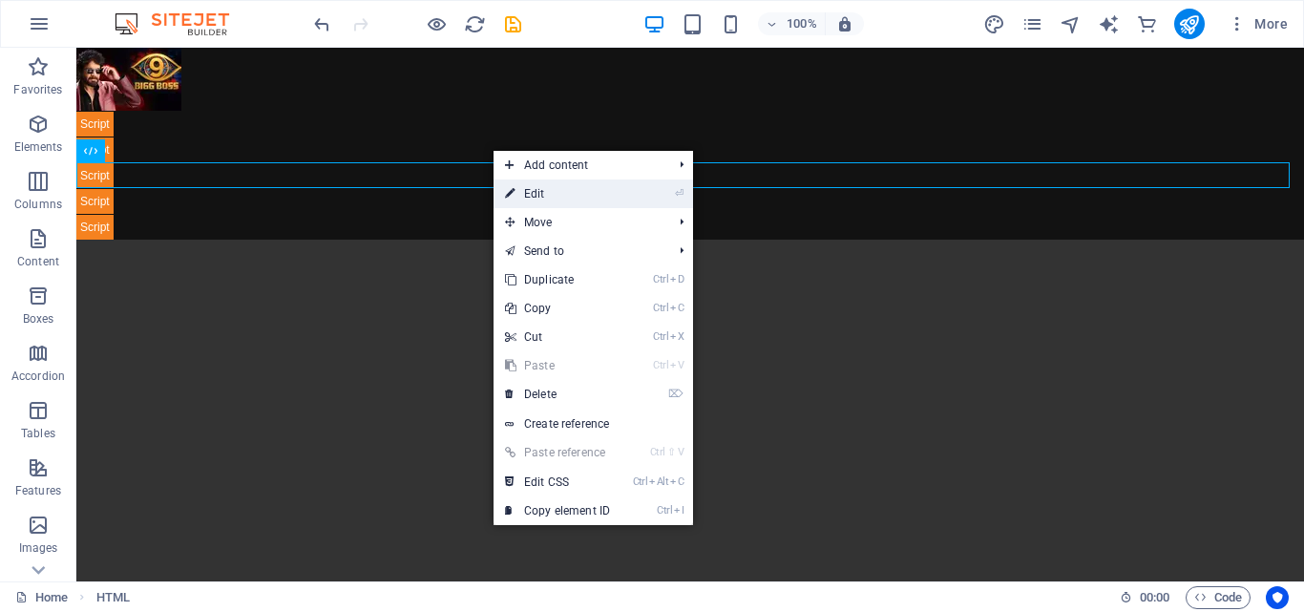
click at [541, 197] on link "⏎ Edit" at bounding box center [558, 193] width 128 height 29
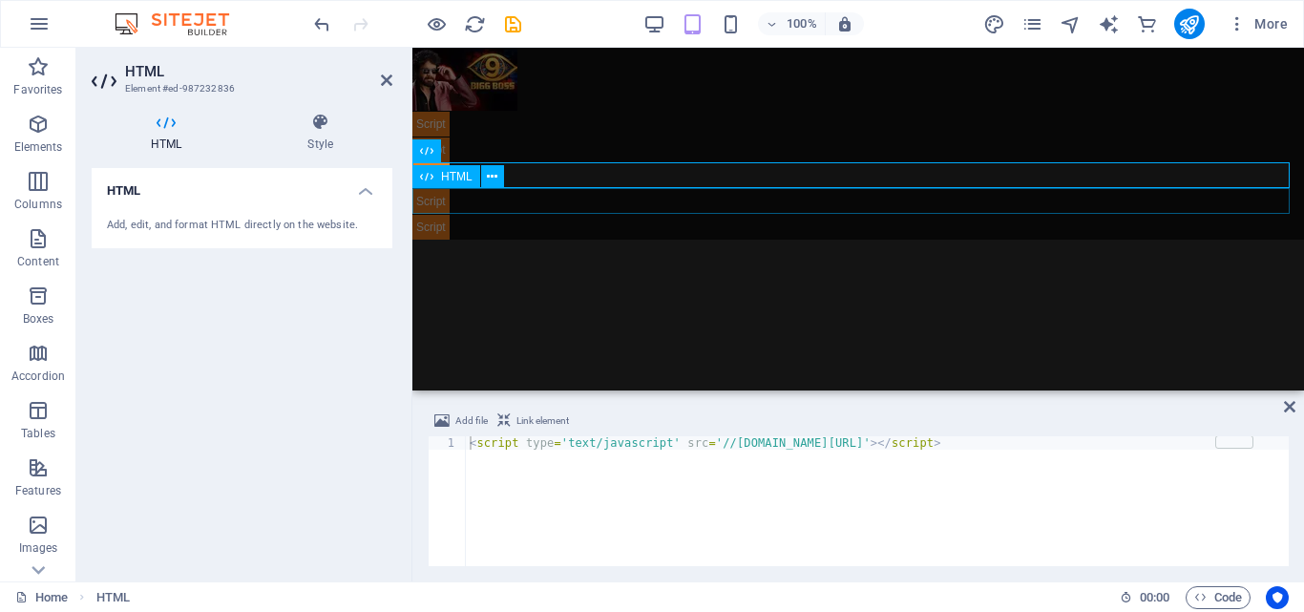
click at [444, 199] on div at bounding box center [858, 201] width 892 height 26
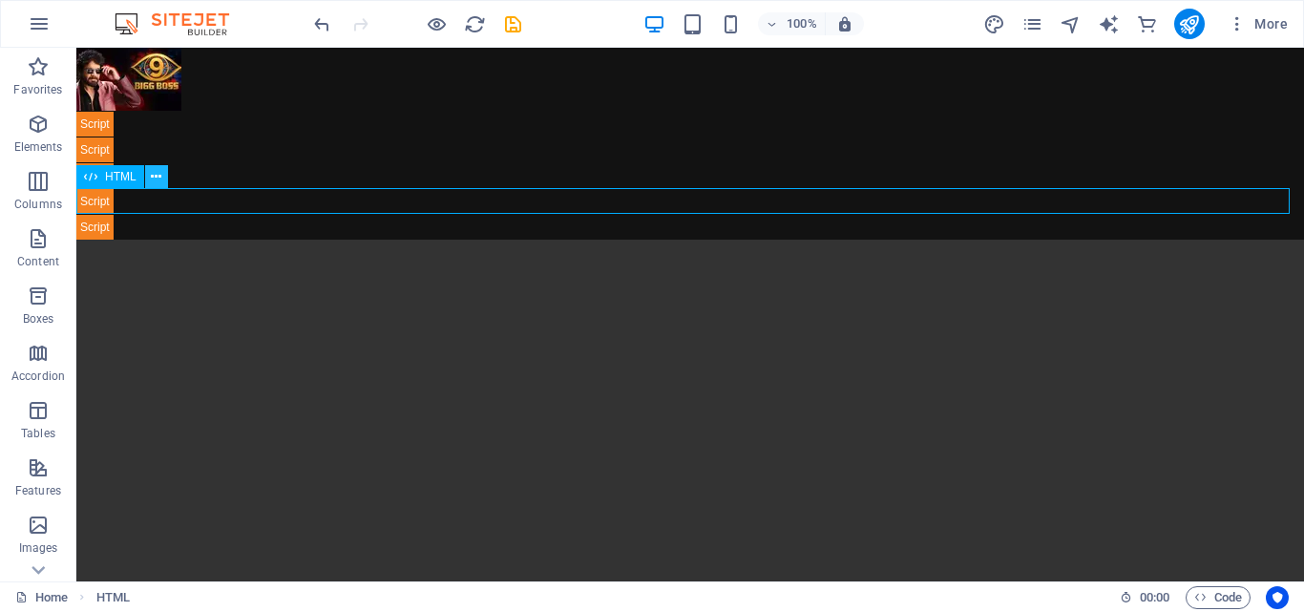
click at [160, 176] on icon at bounding box center [156, 177] width 11 height 20
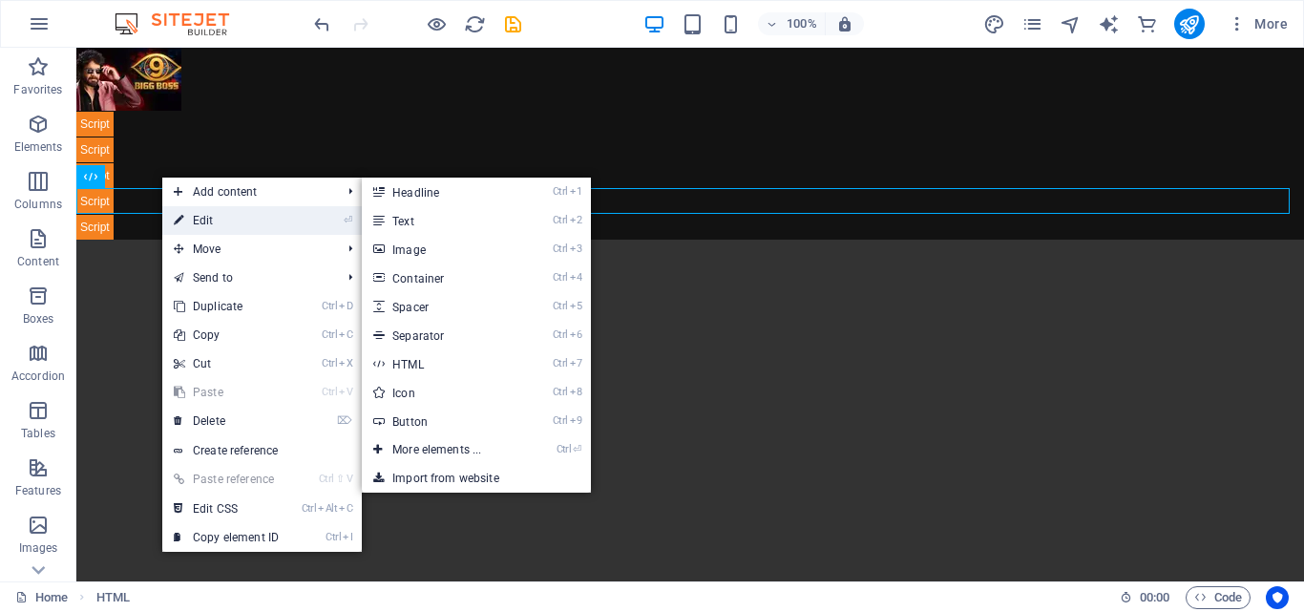
click at [193, 216] on link "⏎ Edit" at bounding box center [226, 220] width 128 height 29
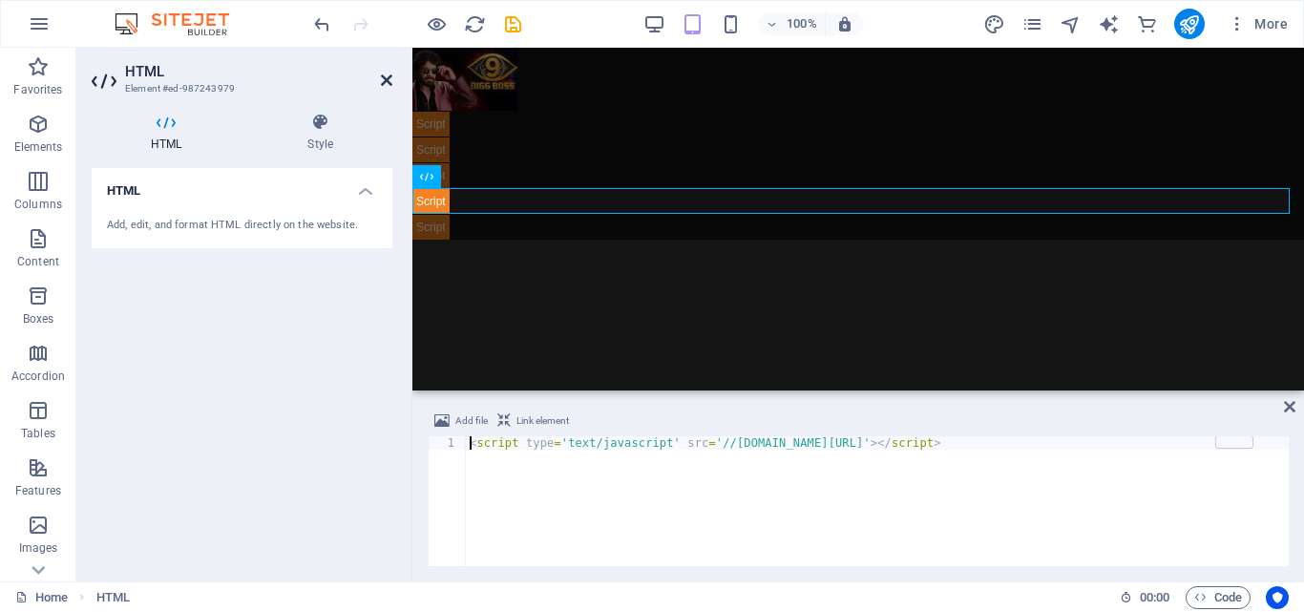
click at [382, 79] on icon at bounding box center [386, 80] width 11 height 15
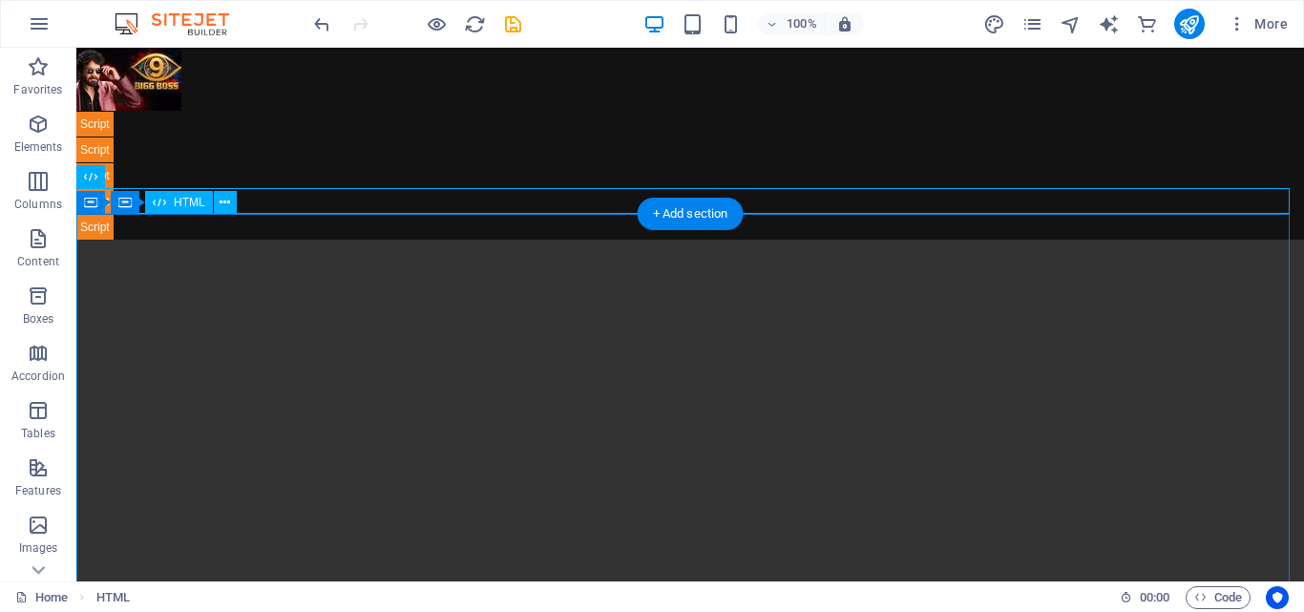
click at [114, 219] on div "To view this video, enable JavaScript and consider upgrading to a web browser t…" at bounding box center [690, 546] width 1228 height 665
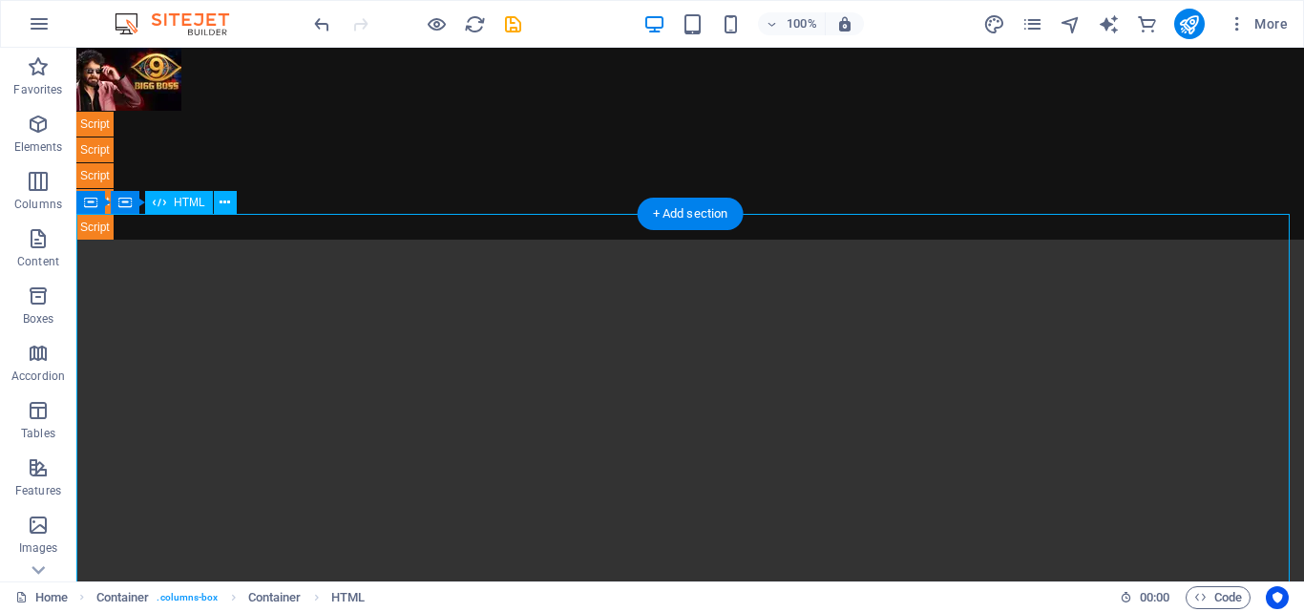
click at [104, 233] on div "To view this video, enable JavaScript and consider upgrading to a web browser t…" at bounding box center [690, 546] width 1228 height 665
click at [229, 200] on icon at bounding box center [225, 203] width 11 height 20
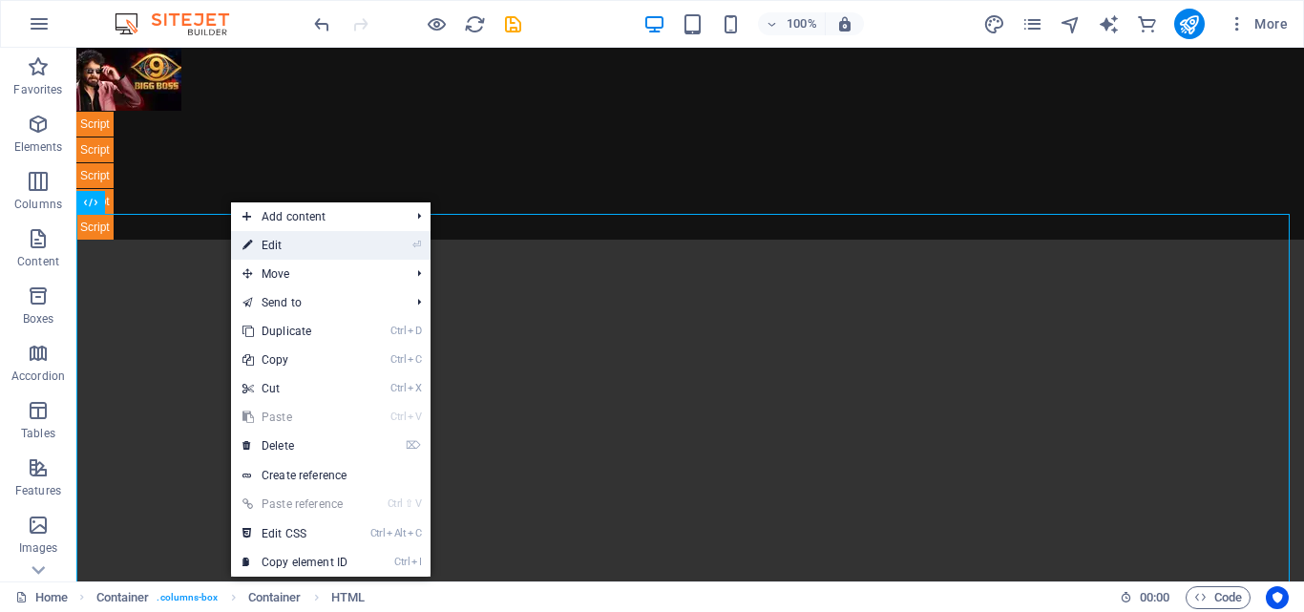
click at [279, 243] on link "⏎ Edit" at bounding box center [295, 245] width 128 height 29
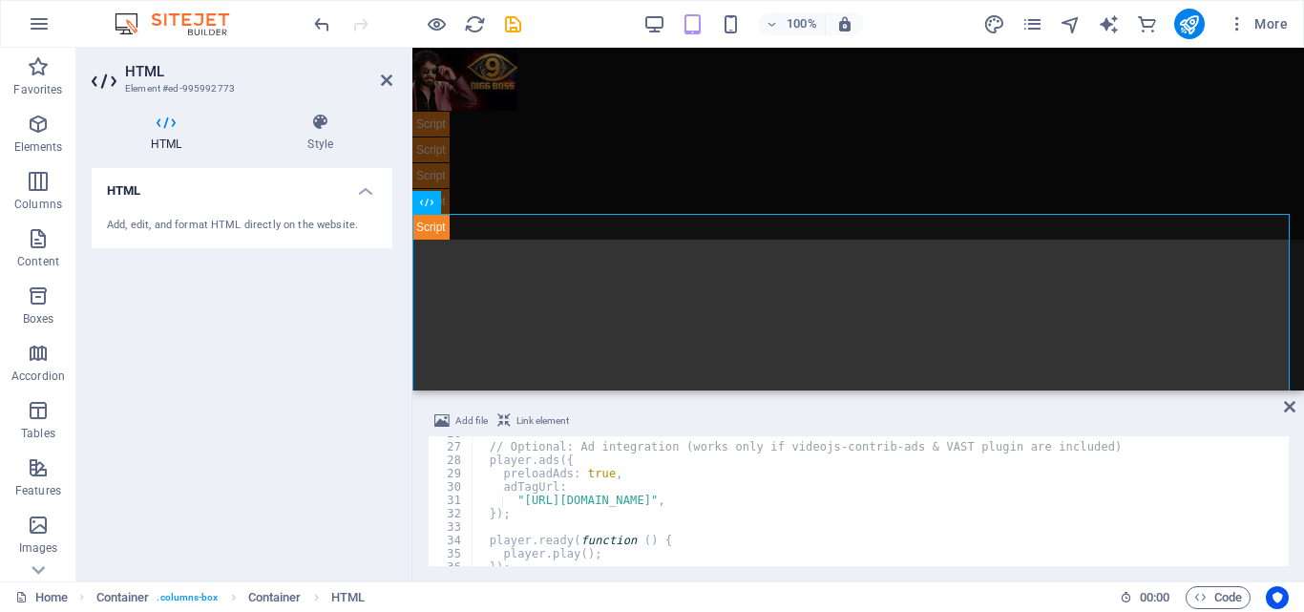
scroll to position [344, 0]
click at [400, 250] on div "HTML Style HTML Add, edit, and format HTML directly on the website. Preset Elem…" at bounding box center [241, 339] width 331 height 484
click at [390, 132] on h4 "Style" at bounding box center [320, 133] width 144 height 40
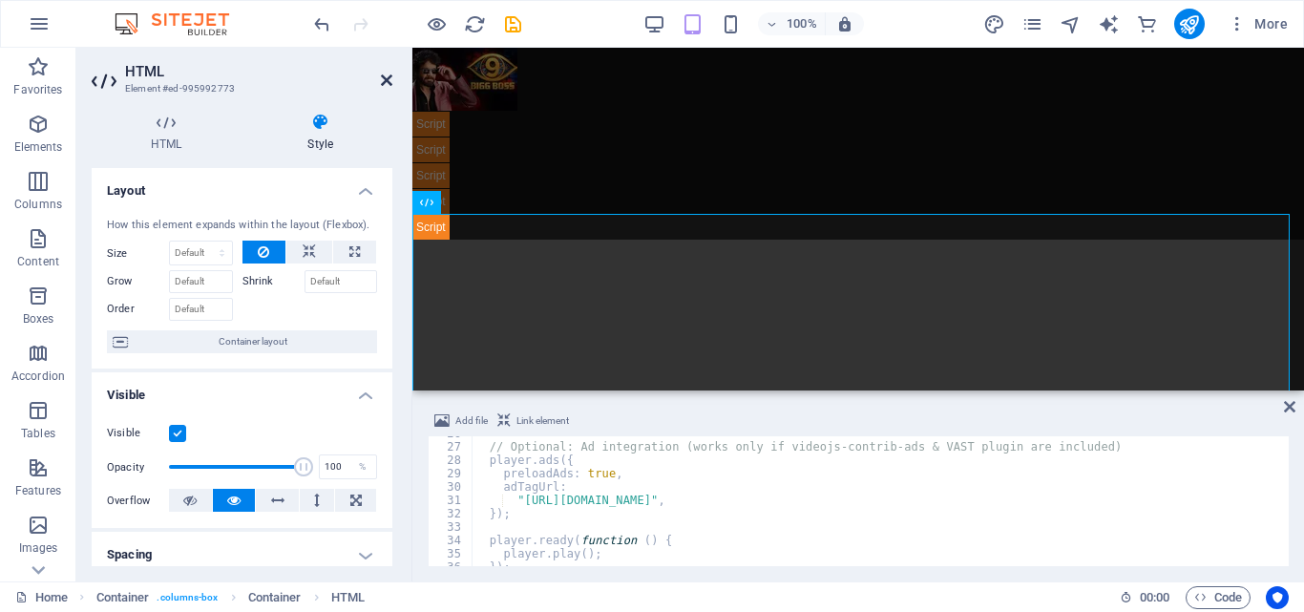
click at [382, 79] on icon at bounding box center [386, 80] width 11 height 15
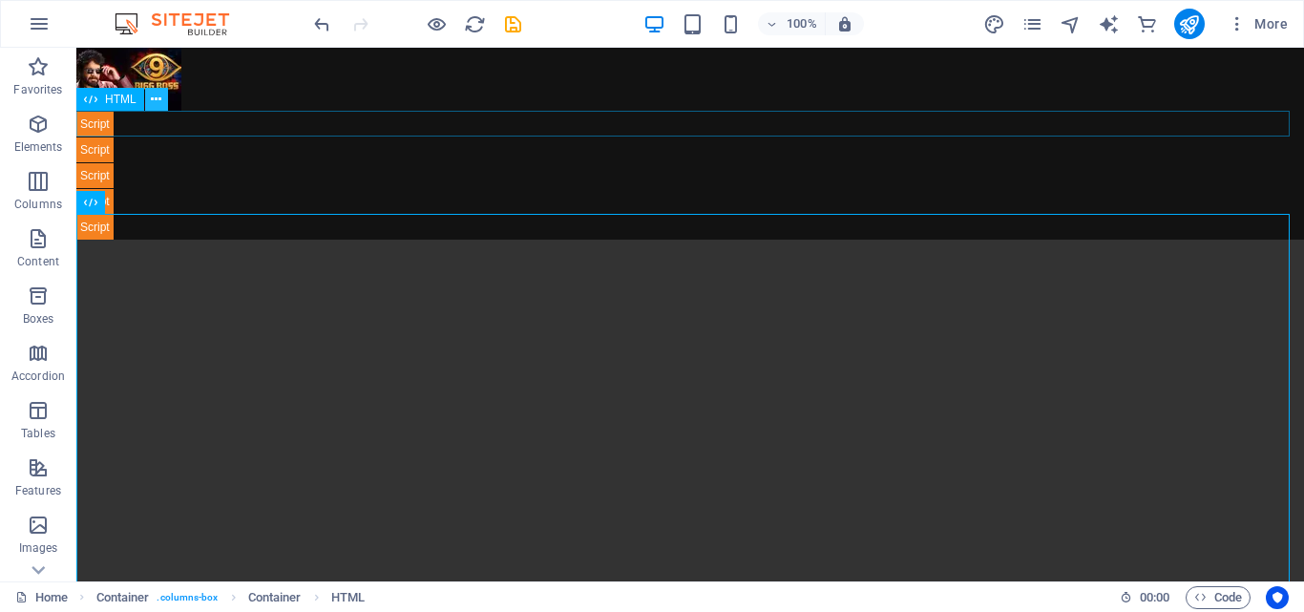
click at [154, 105] on icon at bounding box center [156, 100] width 11 height 20
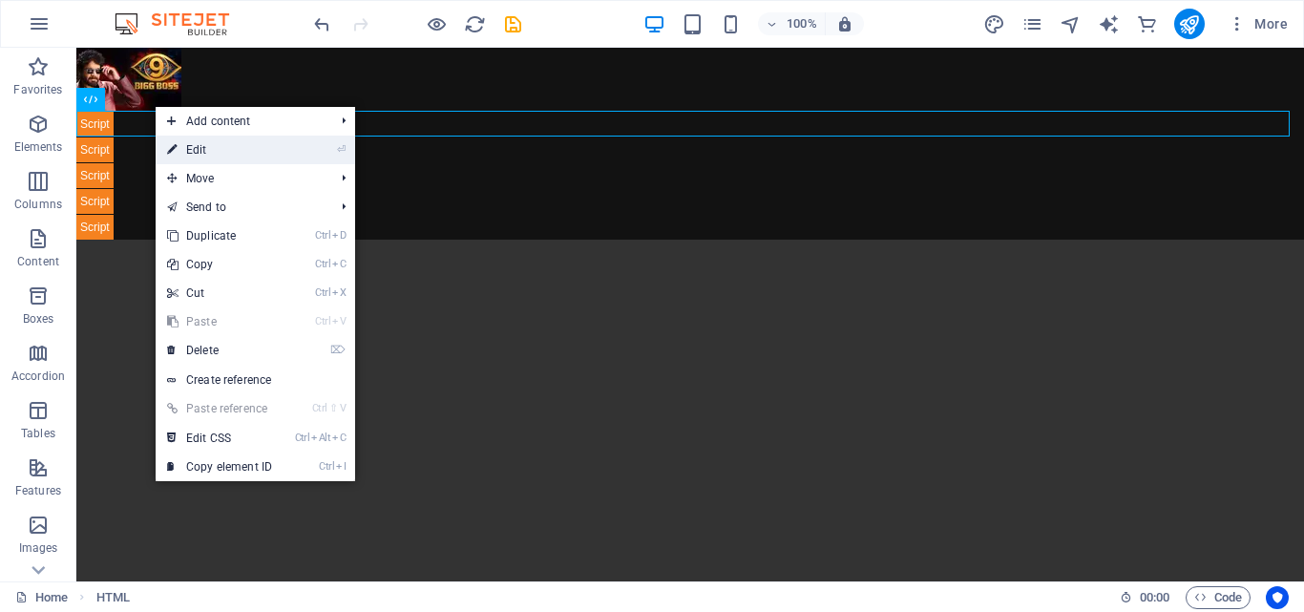
click at [183, 148] on link "⏎ Edit" at bounding box center [220, 150] width 128 height 29
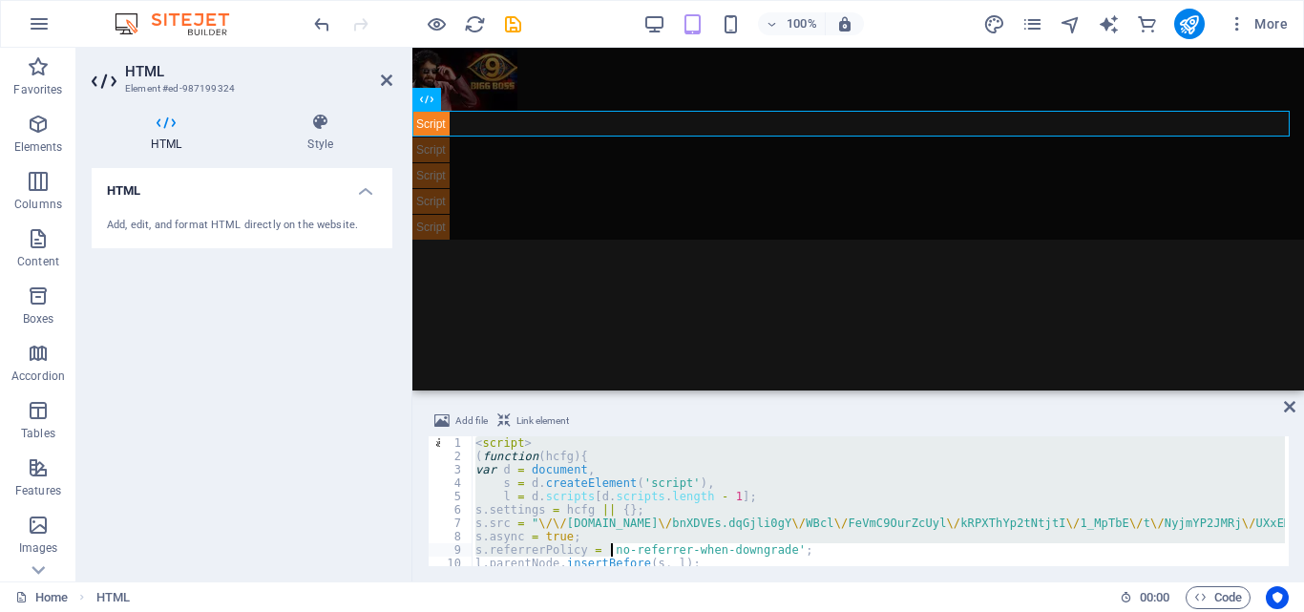
scroll to position [34, 0]
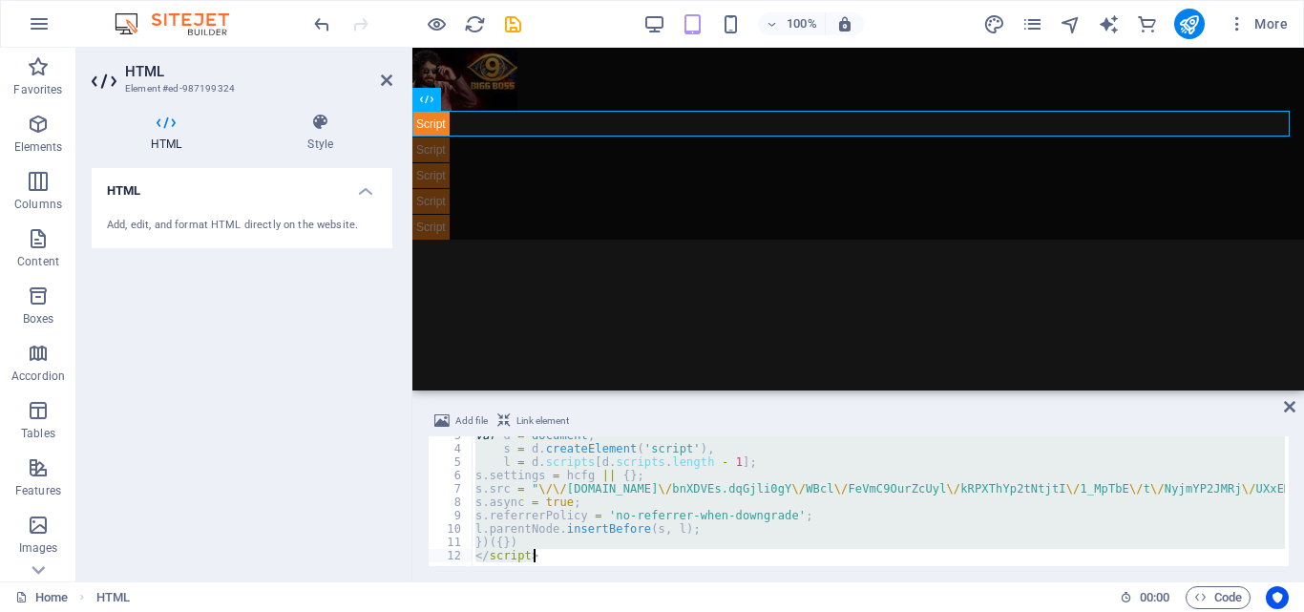
drag, startPoint x: 478, startPoint y: 448, endPoint x: 817, endPoint y: 649, distance: 394.3
click at [817, 611] on html "Individual Home Favorites Elements Columns Content Boxes Accordion Tables Featu…" at bounding box center [652, 306] width 1304 height 612
type textarea "})({}) </script>"
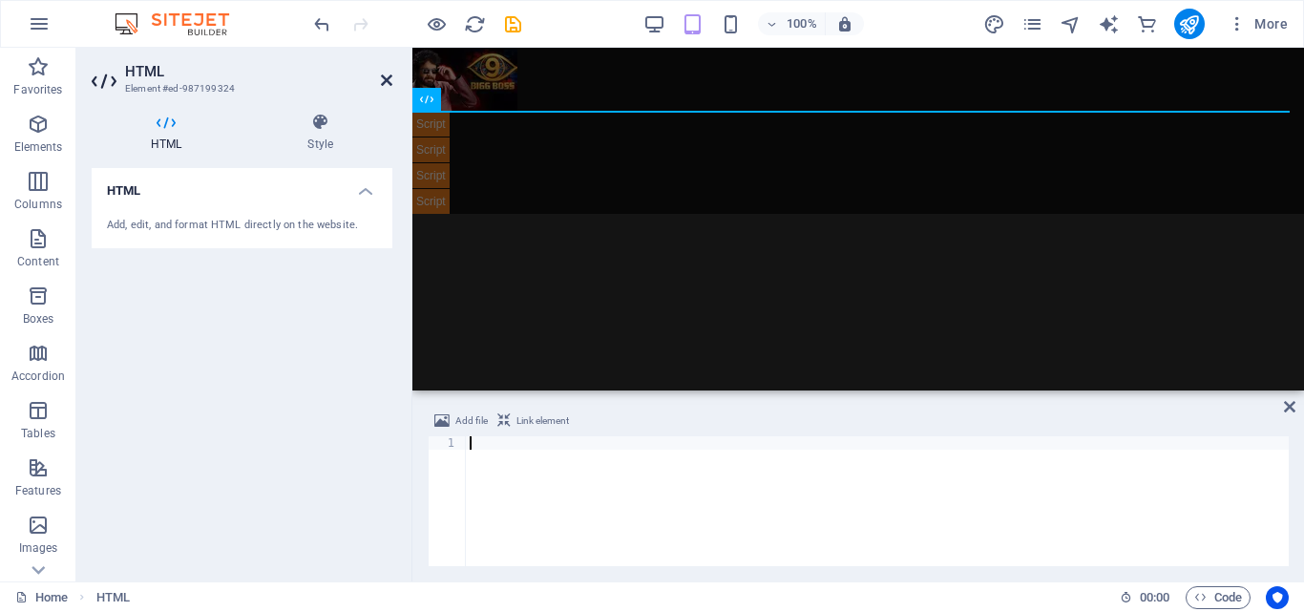
click at [385, 74] on icon at bounding box center [386, 80] width 11 height 15
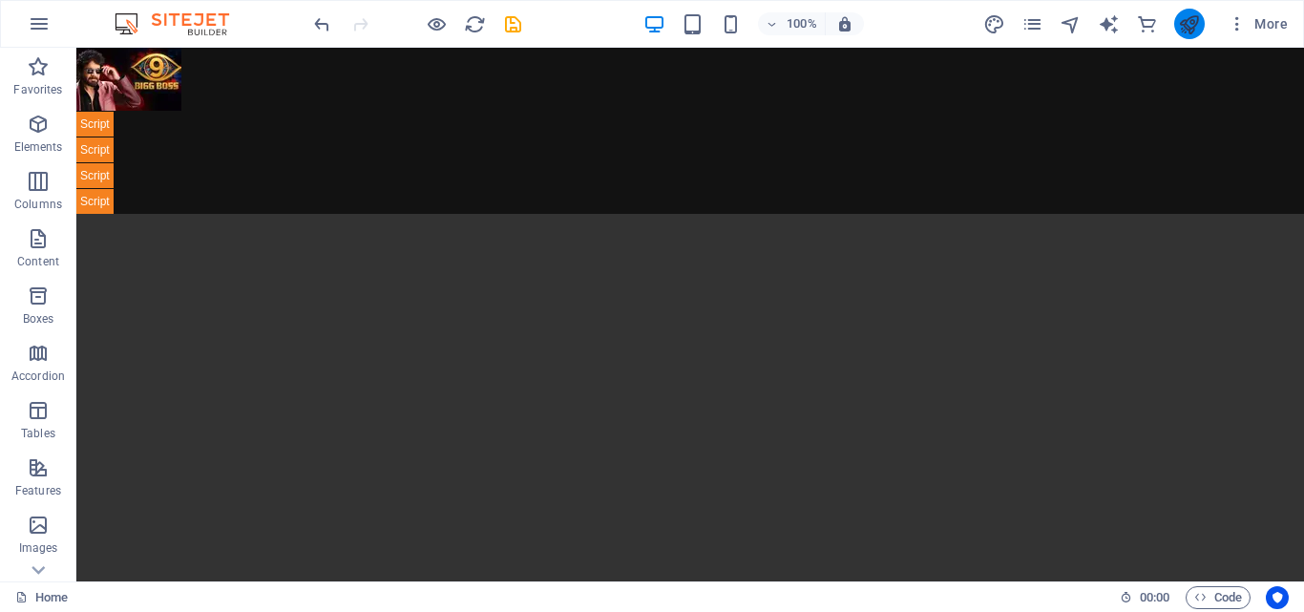
click at [1201, 16] on button "publish" at bounding box center [1189, 24] width 31 height 31
click at [1208, 593] on span "Code" at bounding box center [1218, 597] width 48 height 23
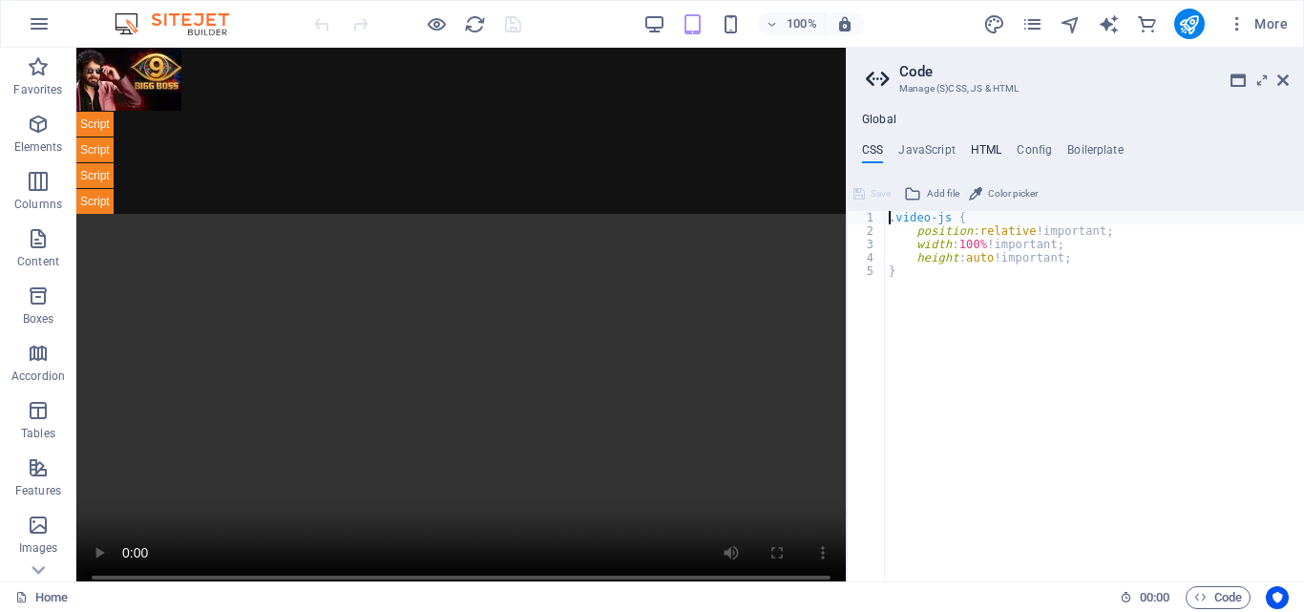
click at [980, 148] on h4 "HTML" at bounding box center [987, 153] width 32 height 21
type textarea "{{content}}<script src="https://telegram.org/js/telegram-web-app.js"></script>"
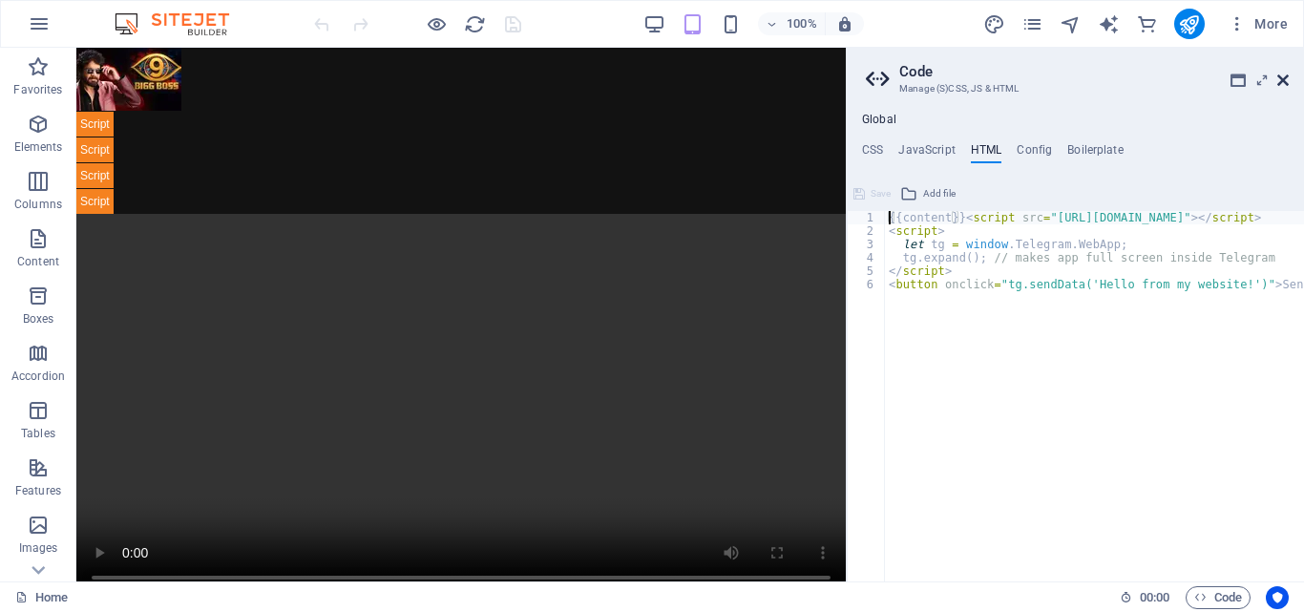
click at [1280, 80] on icon at bounding box center [1282, 80] width 11 height 15
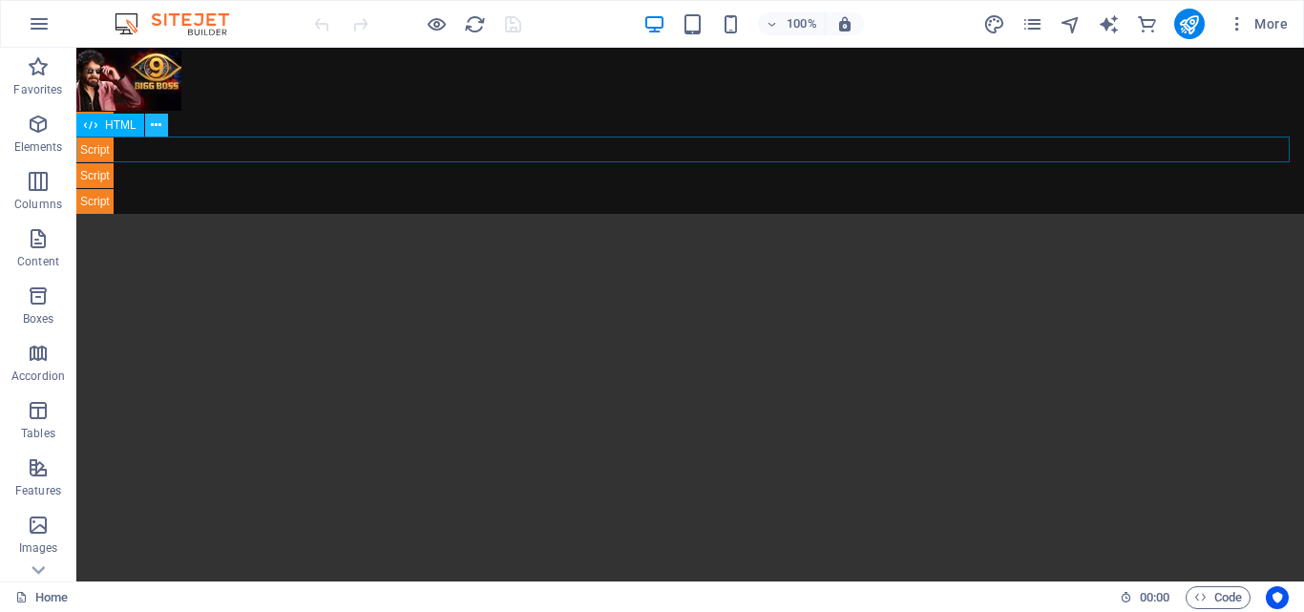
click at [152, 126] on icon at bounding box center [156, 126] width 11 height 20
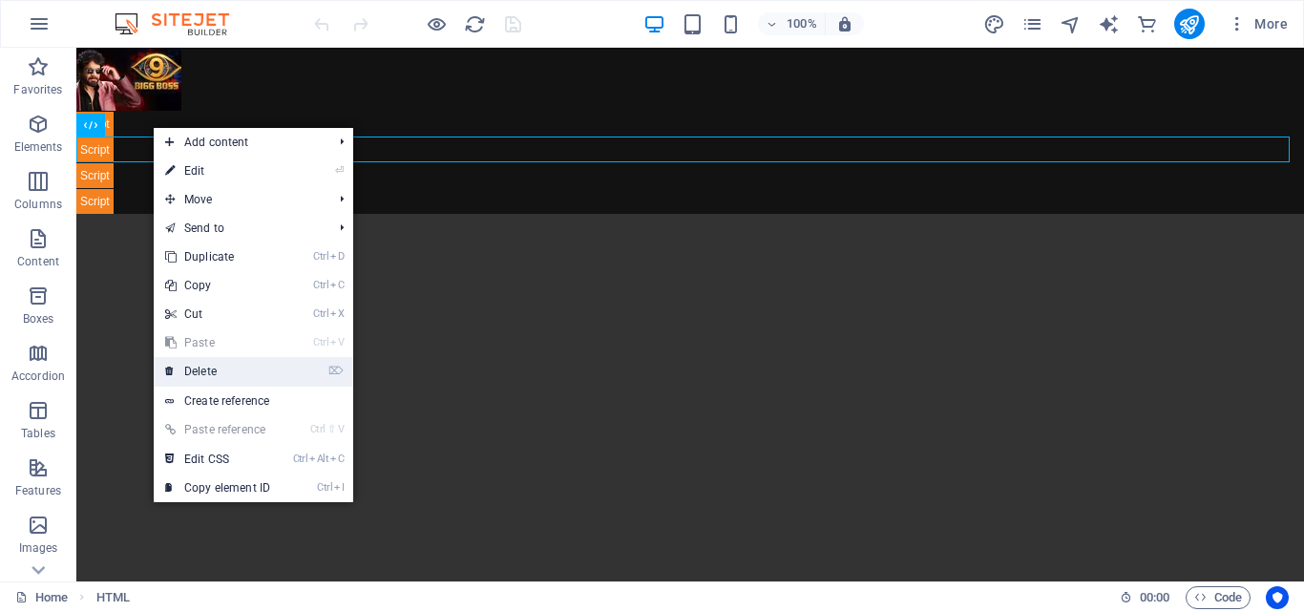
click at [219, 373] on link "⌦ Delete" at bounding box center [218, 371] width 128 height 29
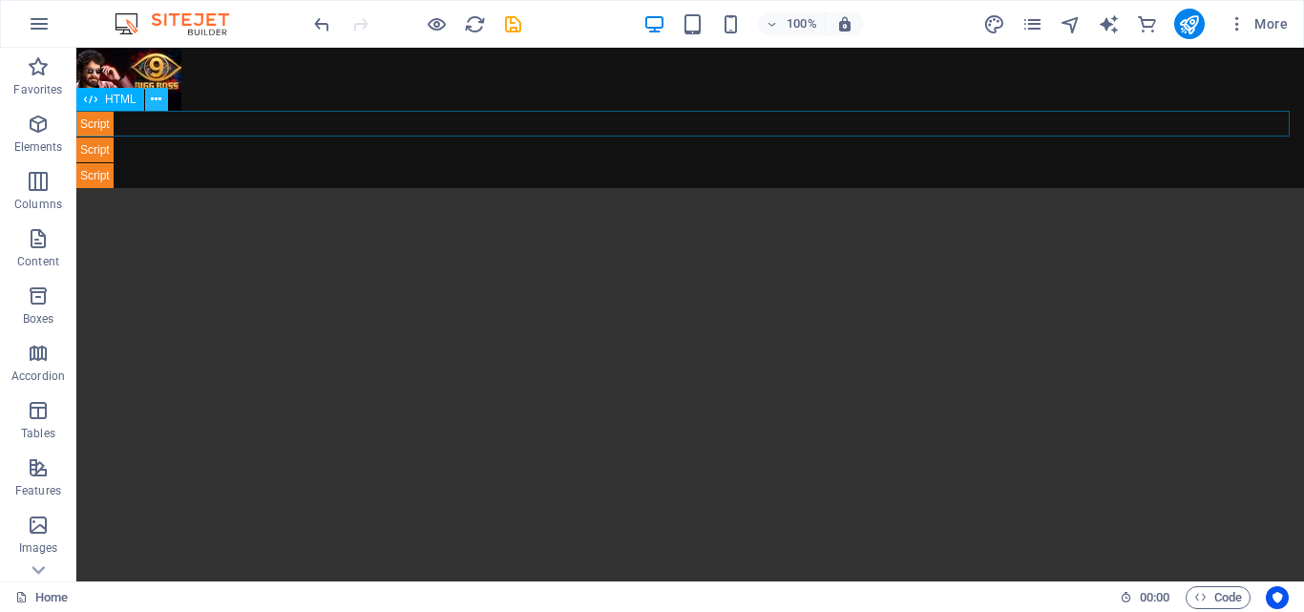
click at [158, 102] on icon at bounding box center [156, 100] width 11 height 20
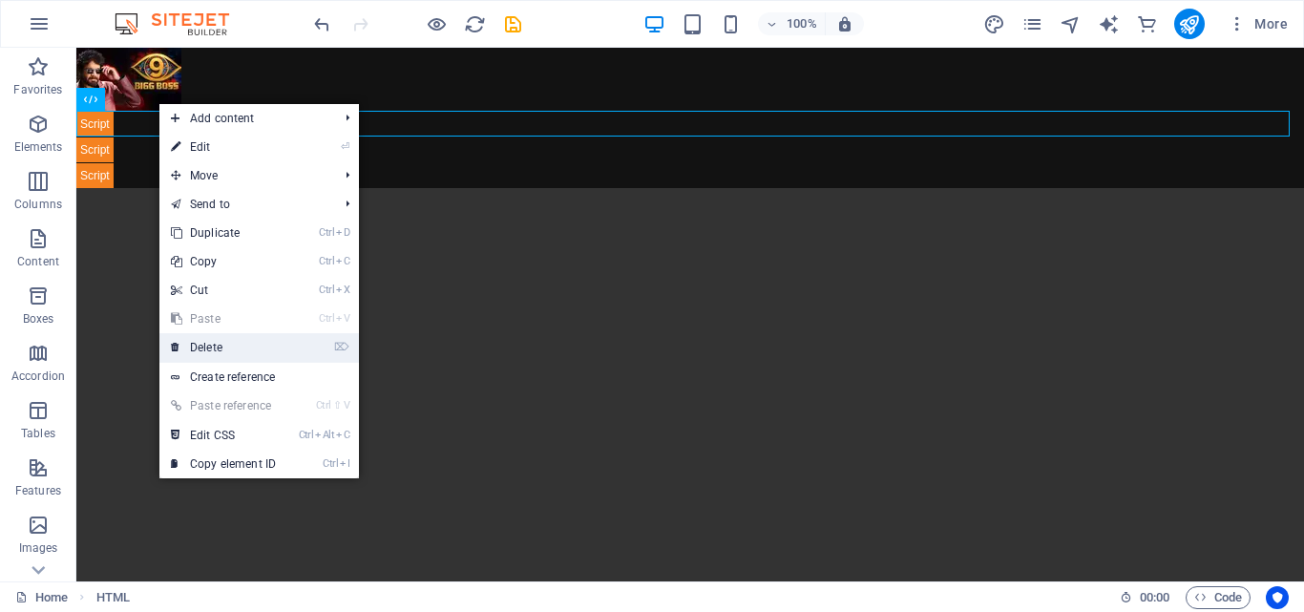
click at [245, 342] on link "⌦ Delete" at bounding box center [223, 347] width 128 height 29
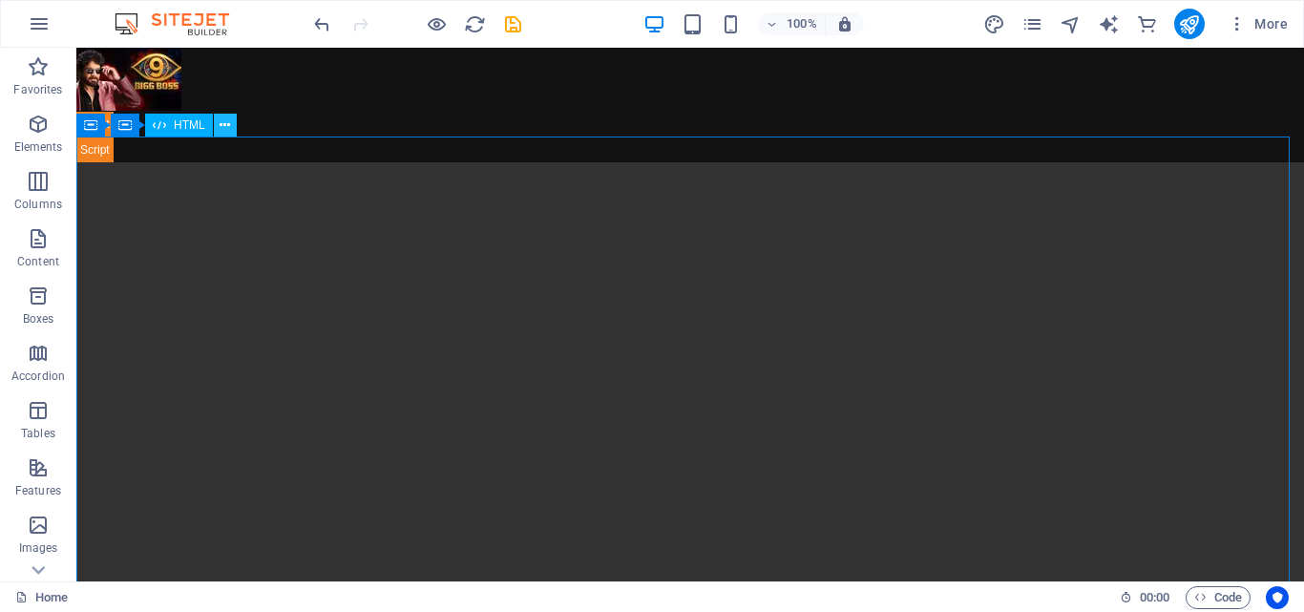
click at [226, 129] on icon at bounding box center [225, 126] width 11 height 20
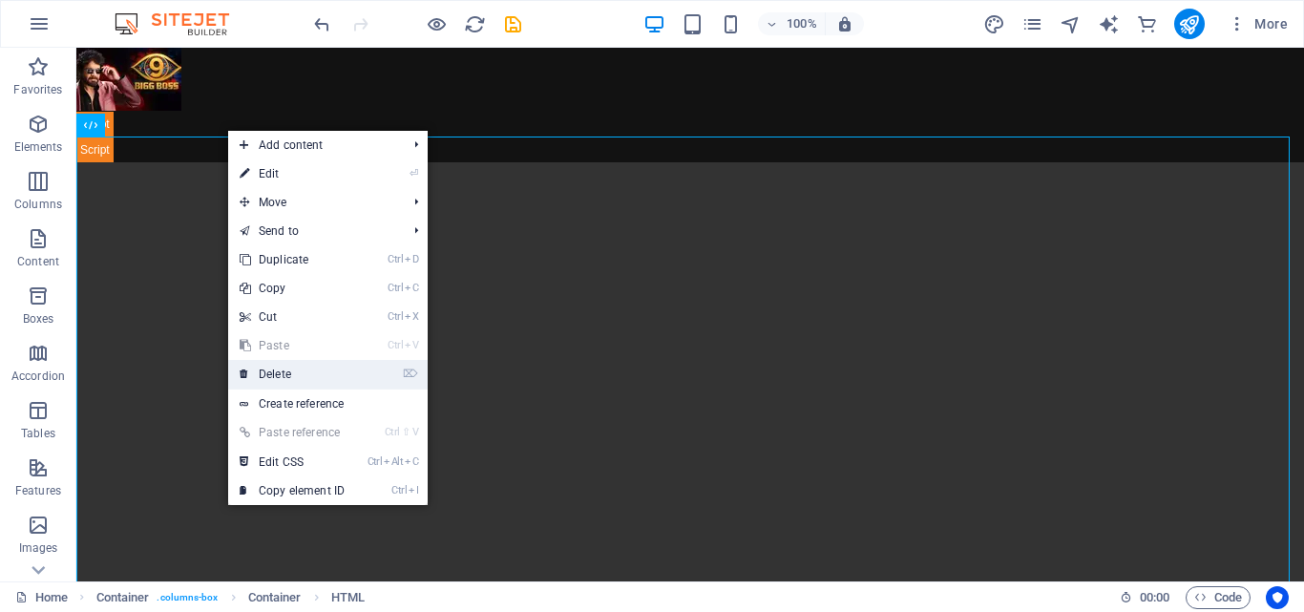
click at [284, 370] on link "⌦ Delete" at bounding box center [292, 374] width 128 height 29
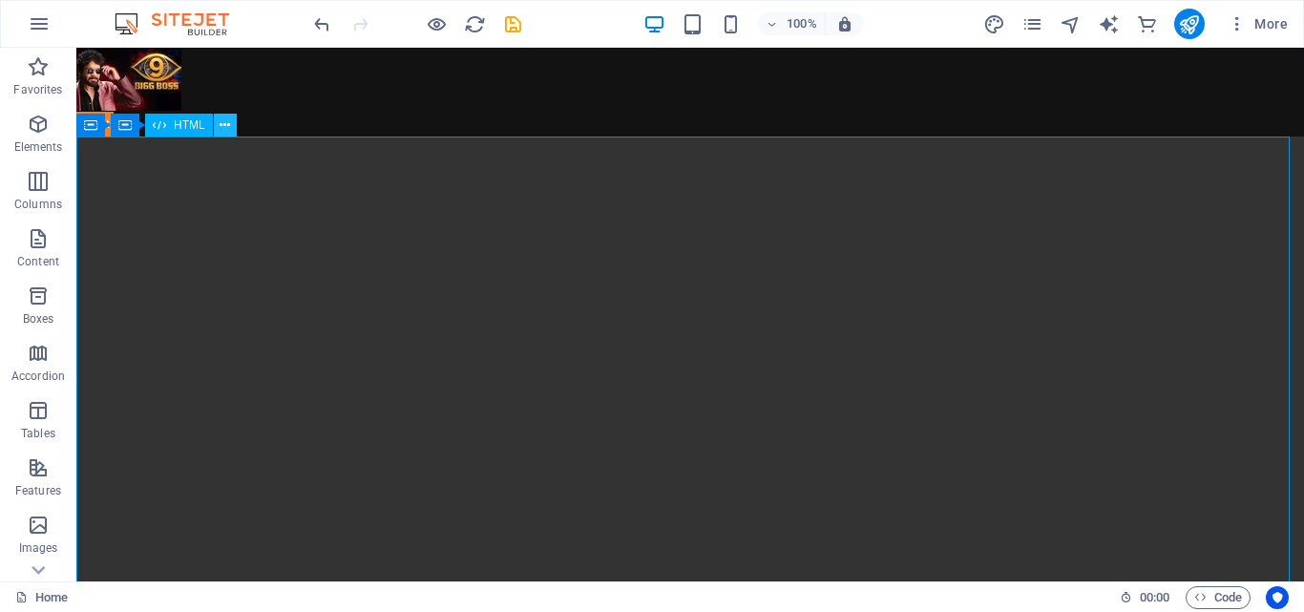
click at [226, 122] on icon at bounding box center [225, 126] width 11 height 20
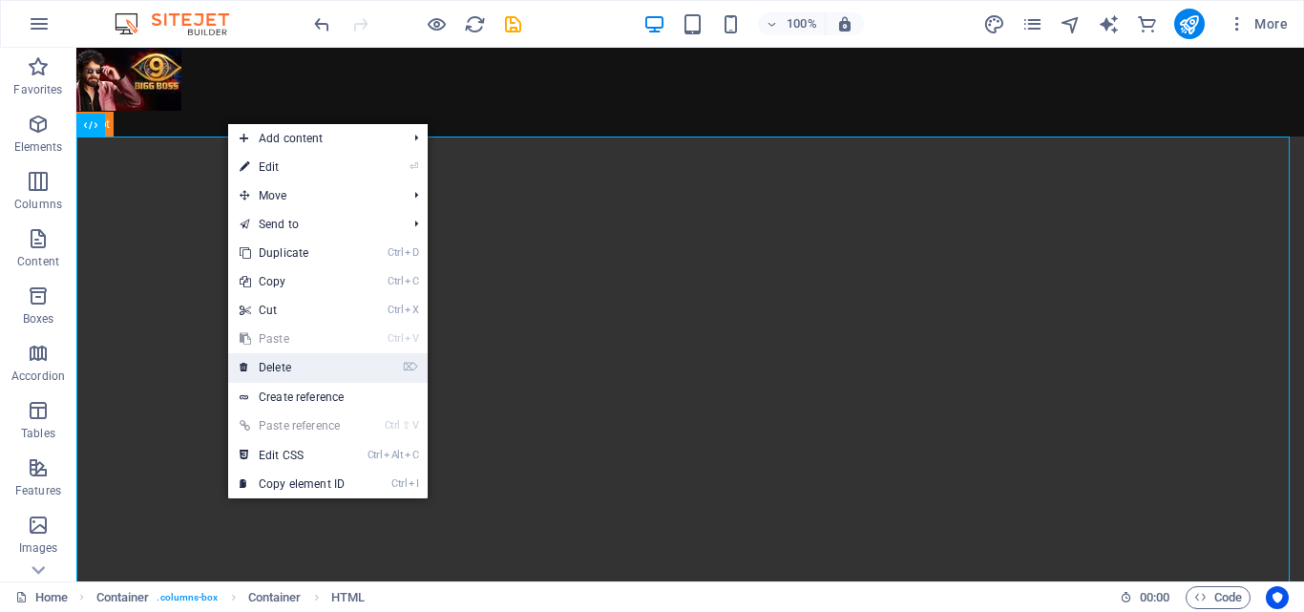
click at [286, 367] on link "⌦ Delete" at bounding box center [292, 367] width 128 height 29
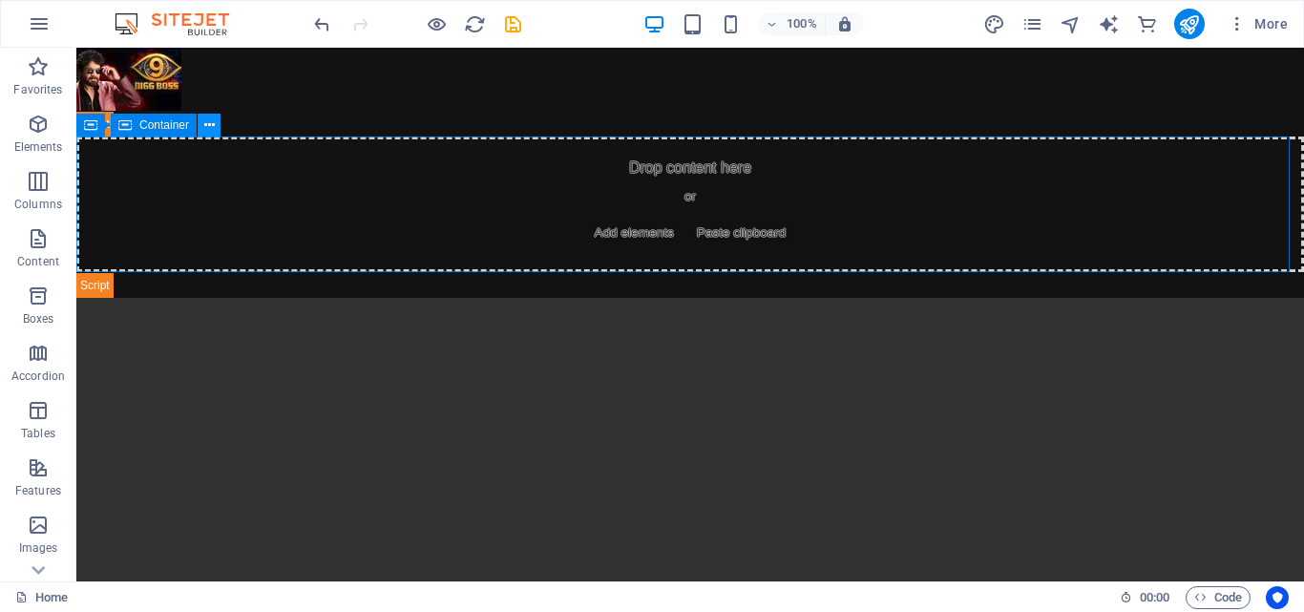
click at [212, 125] on icon at bounding box center [209, 126] width 11 height 20
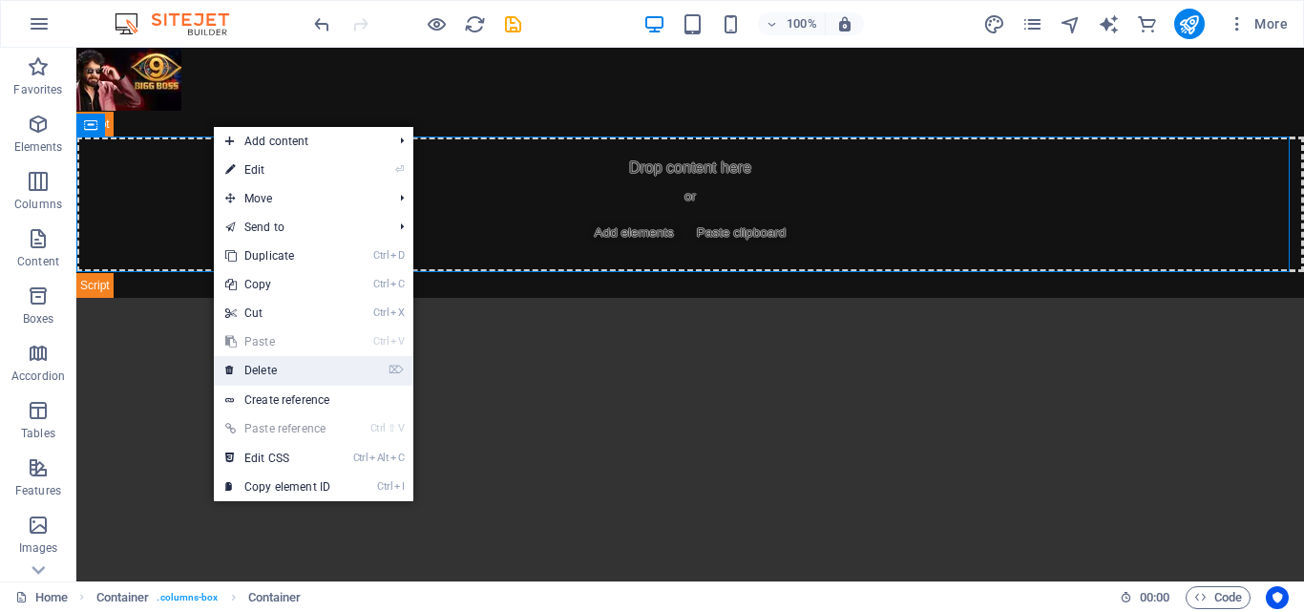
click at [257, 369] on link "⌦ Delete" at bounding box center [278, 370] width 128 height 29
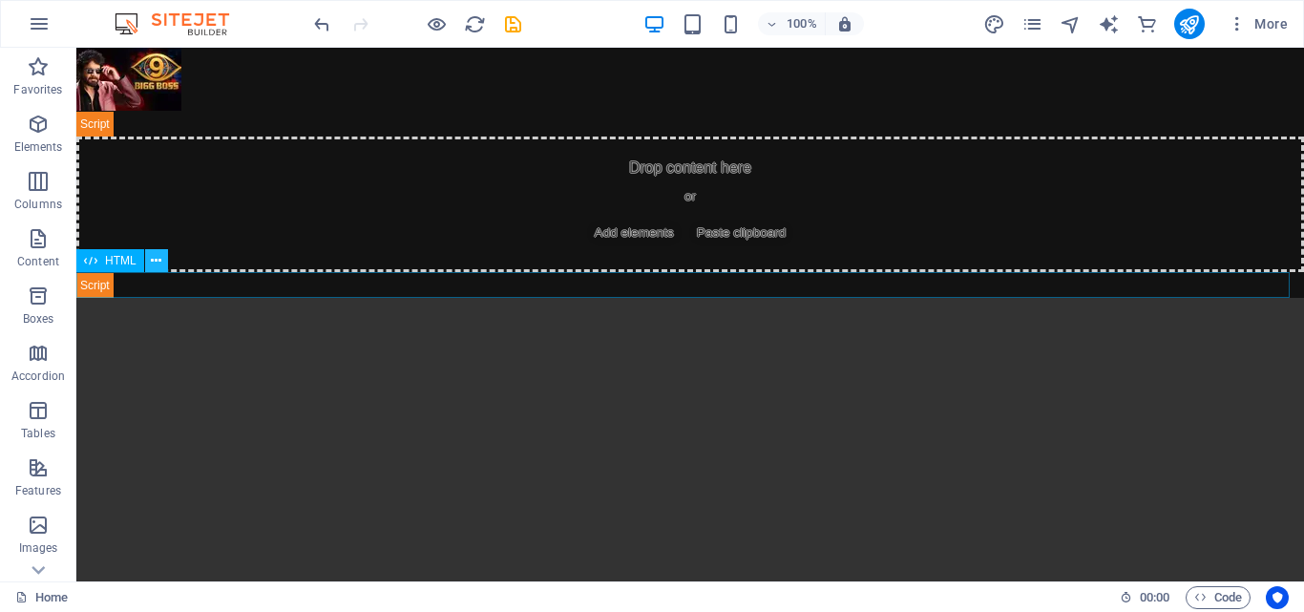
click at [158, 259] on icon at bounding box center [156, 261] width 11 height 20
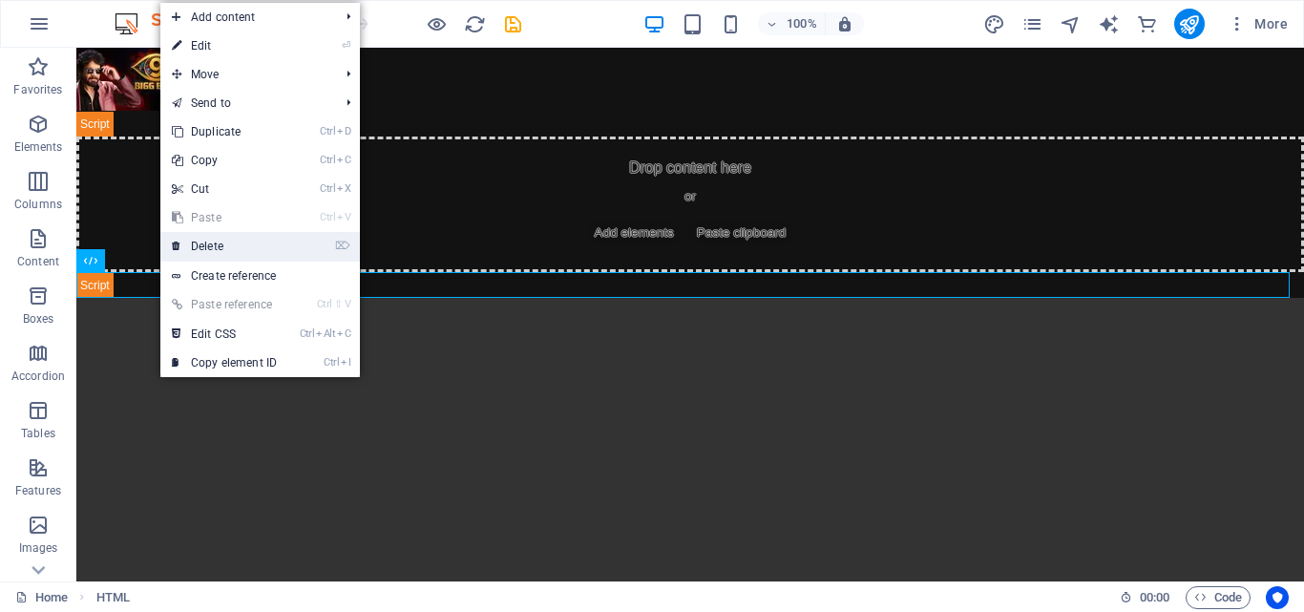
click at [221, 251] on link "⌦ Delete" at bounding box center [224, 246] width 128 height 29
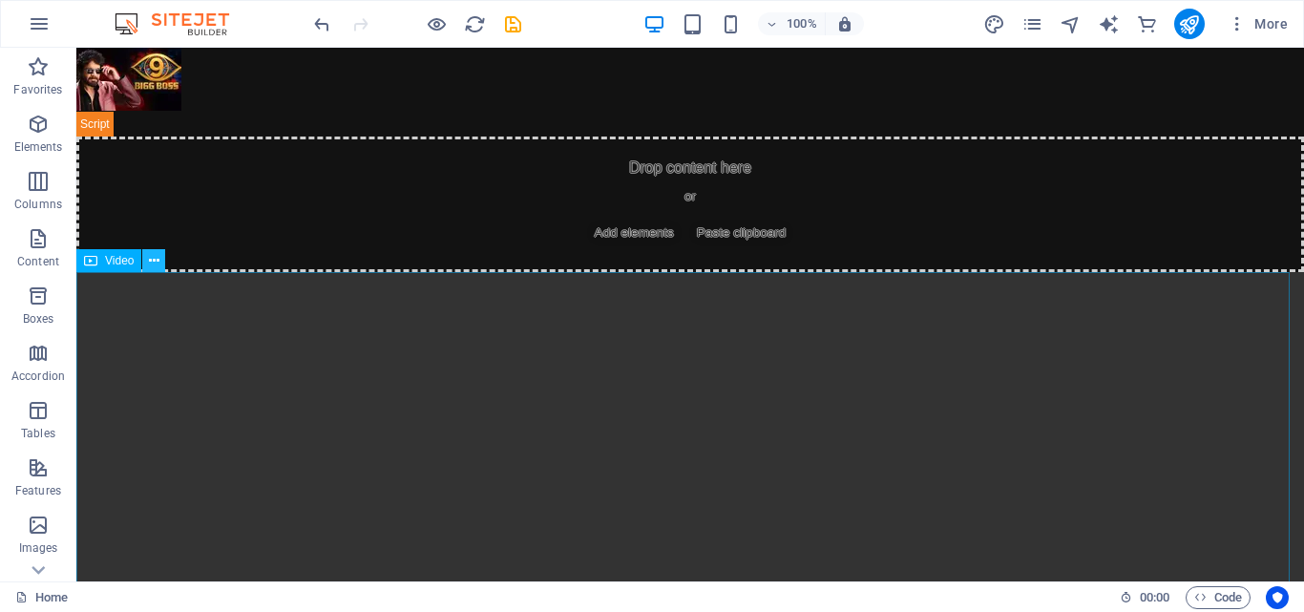
click at [155, 263] on icon at bounding box center [154, 261] width 11 height 20
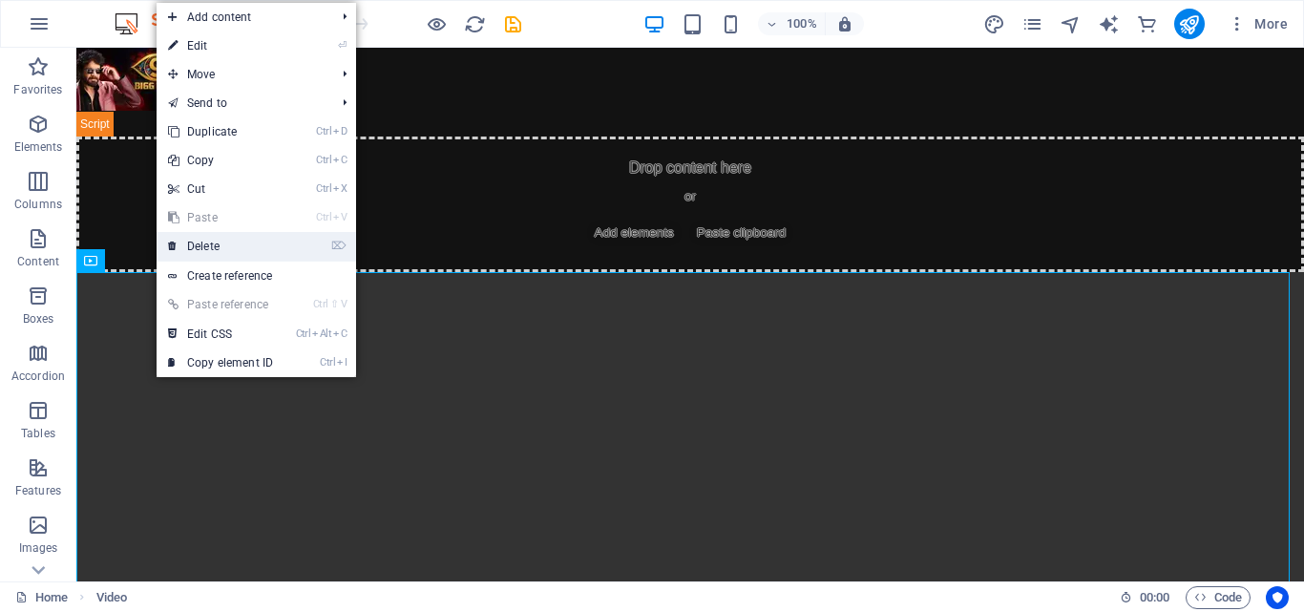
click at [186, 247] on link "⌦ Delete" at bounding box center [221, 246] width 128 height 29
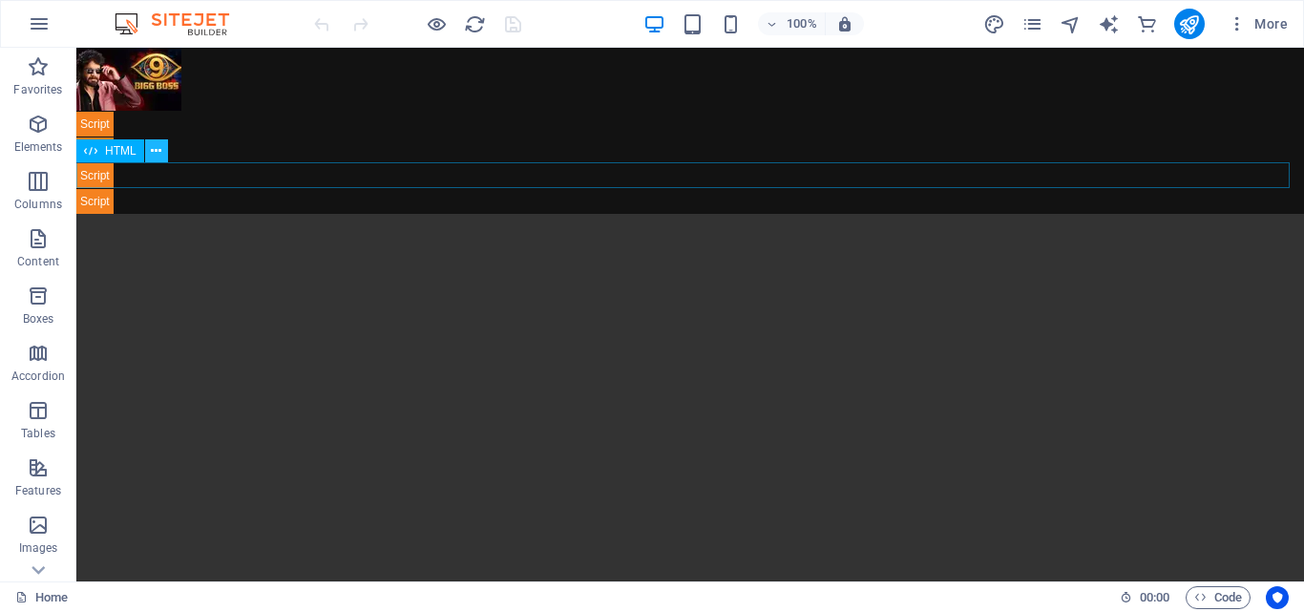
click at [160, 153] on icon at bounding box center [156, 151] width 11 height 20
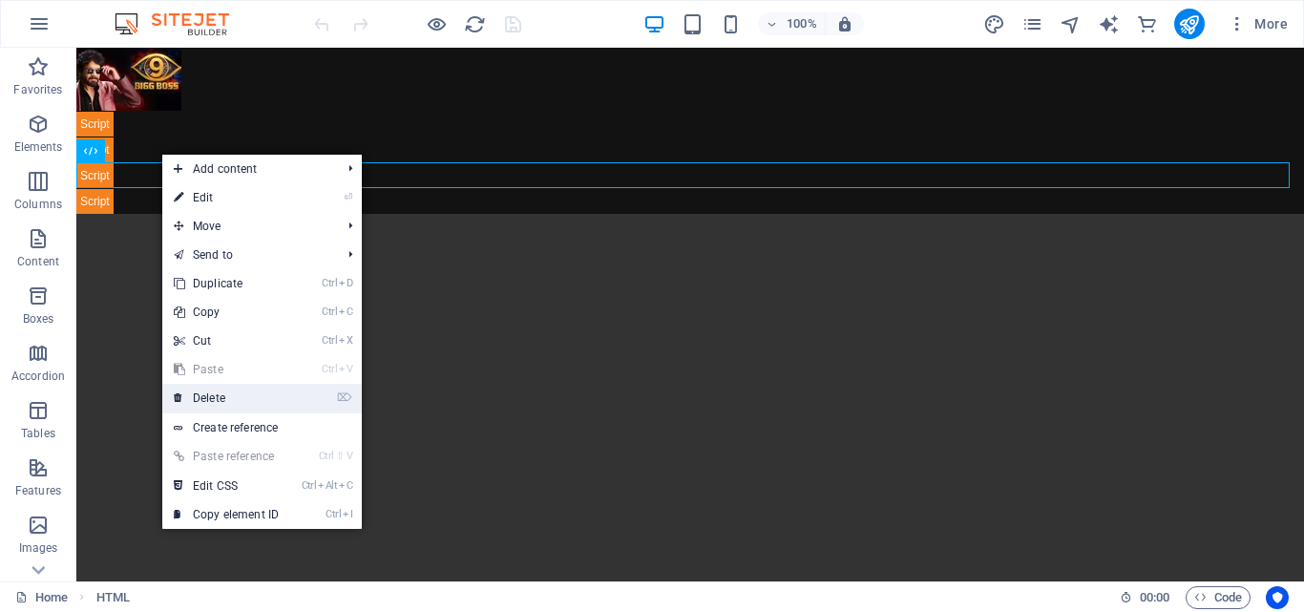
click at [224, 392] on link "⌦ Delete" at bounding box center [226, 398] width 128 height 29
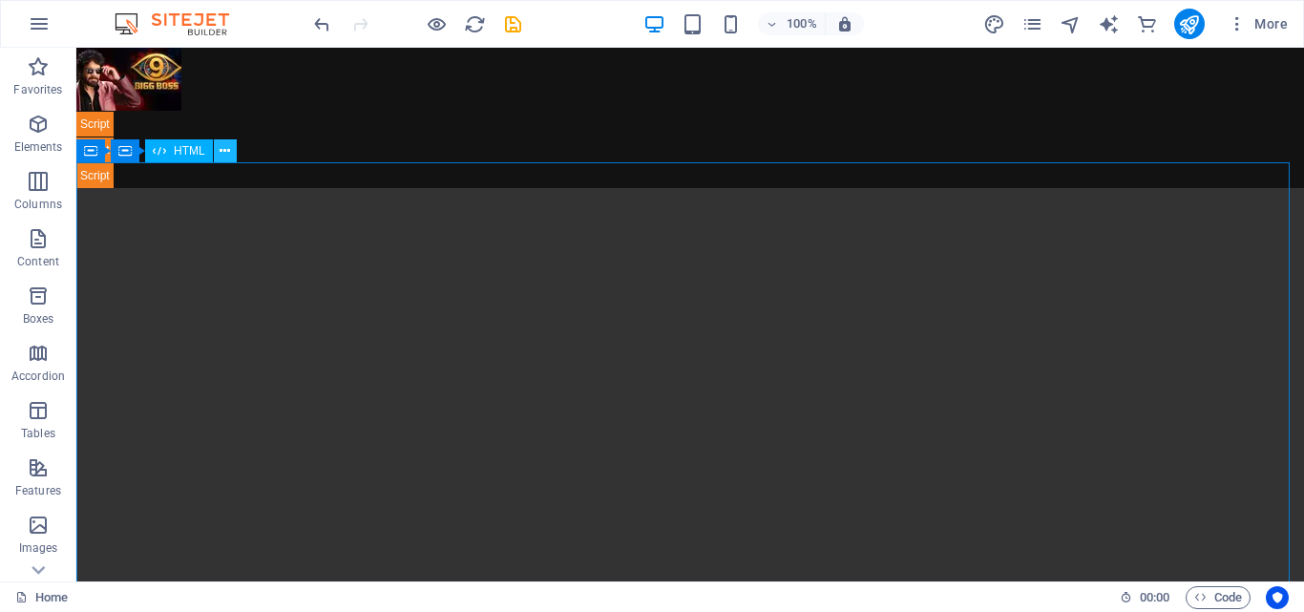
click at [228, 148] on icon at bounding box center [225, 151] width 11 height 20
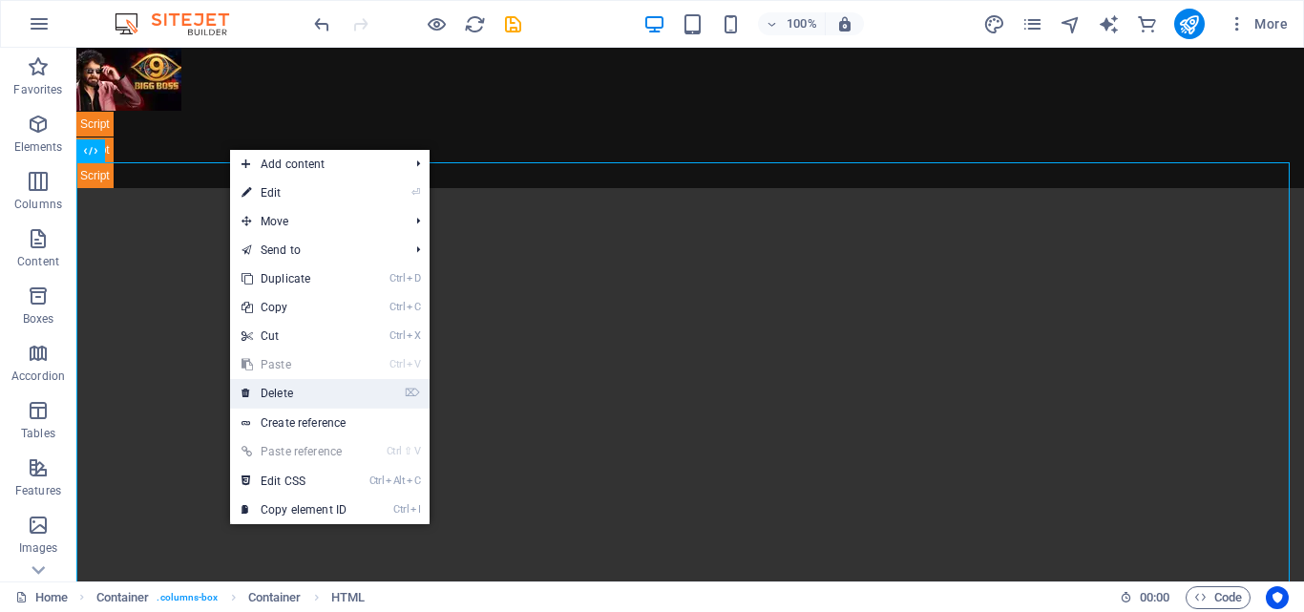
click at [302, 384] on link "⌦ Delete" at bounding box center [294, 393] width 128 height 29
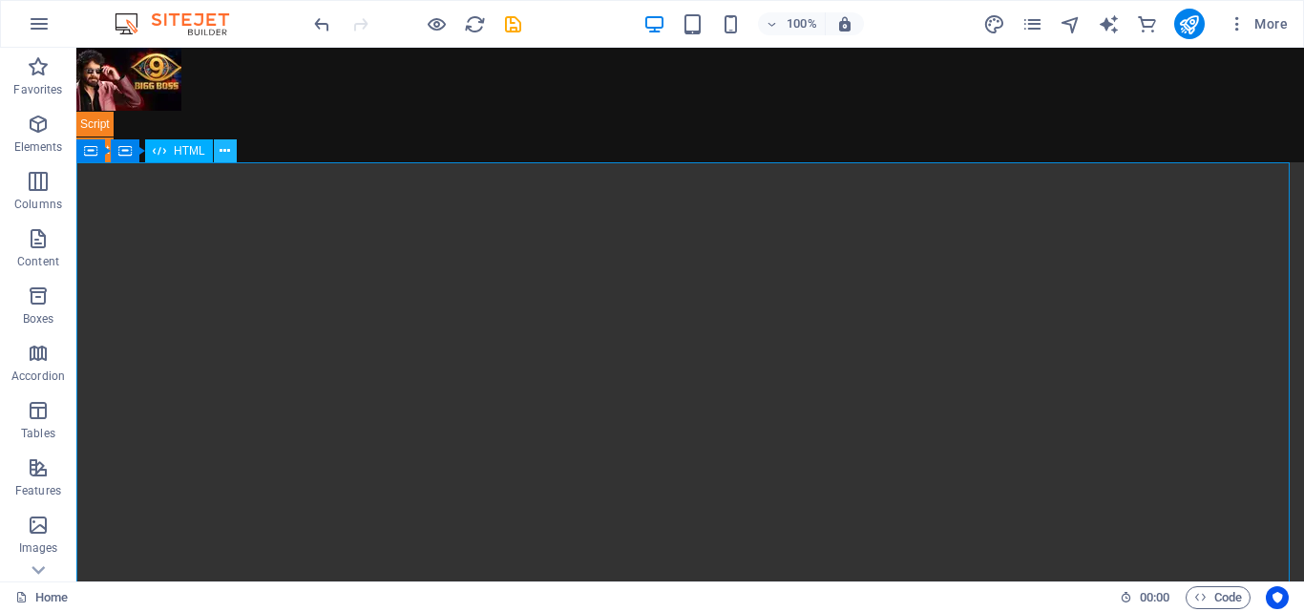
click at [228, 159] on icon at bounding box center [225, 151] width 11 height 20
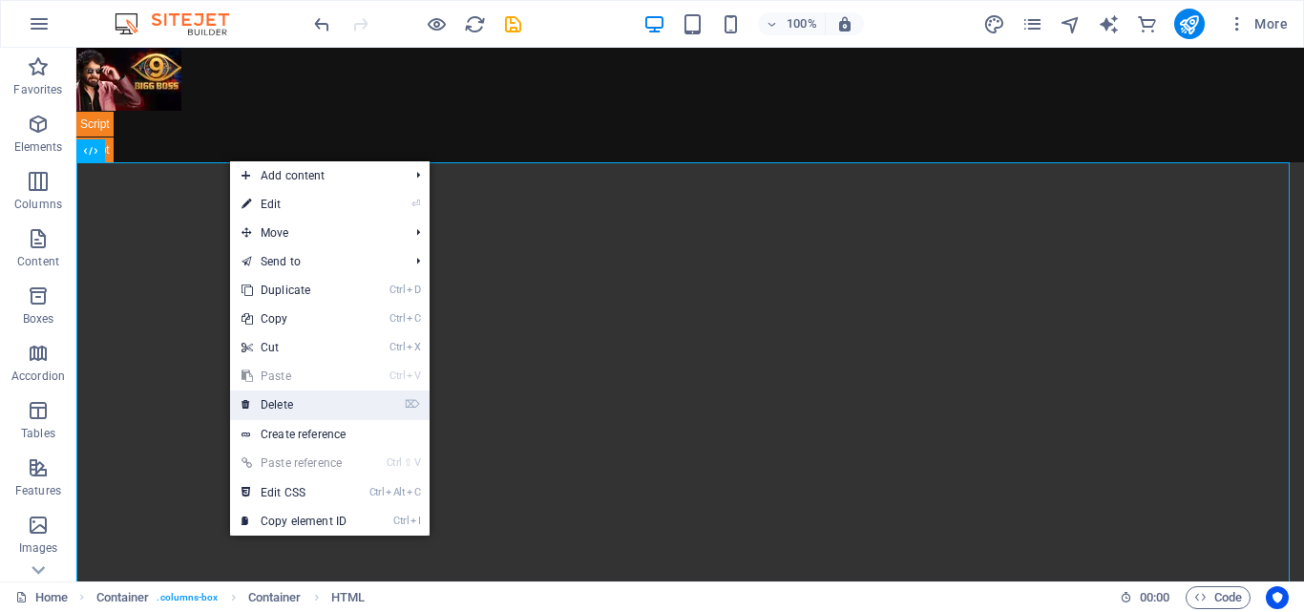
click at [301, 400] on link "⌦ Delete" at bounding box center [294, 404] width 128 height 29
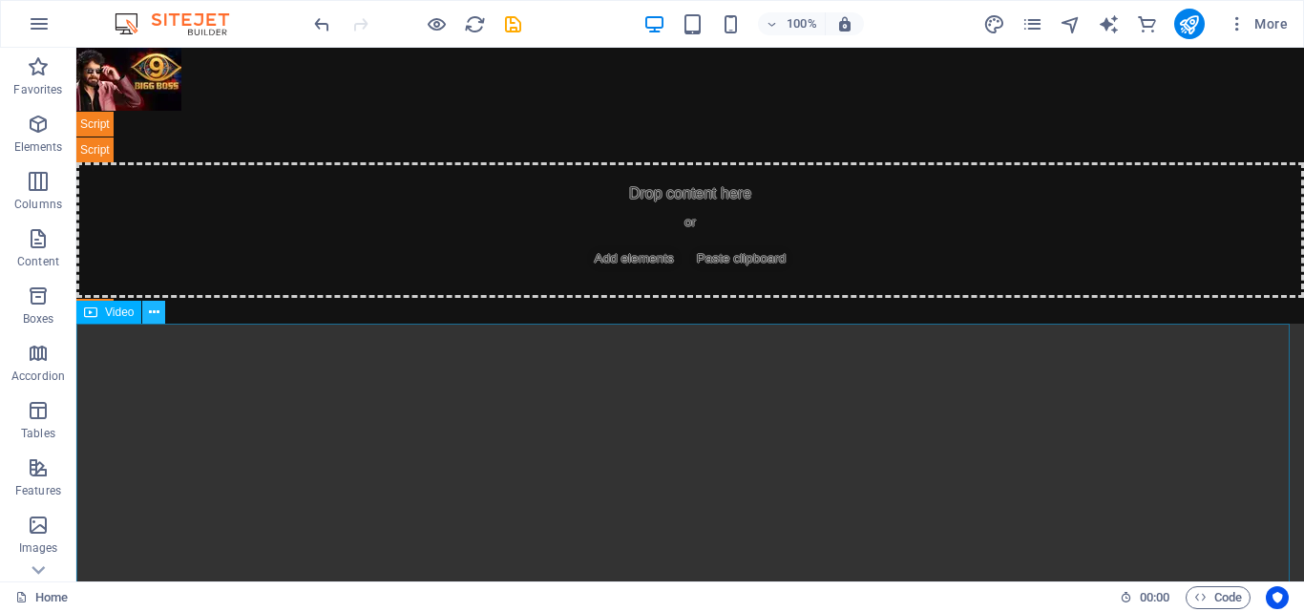
click at [154, 315] on icon at bounding box center [154, 313] width 11 height 20
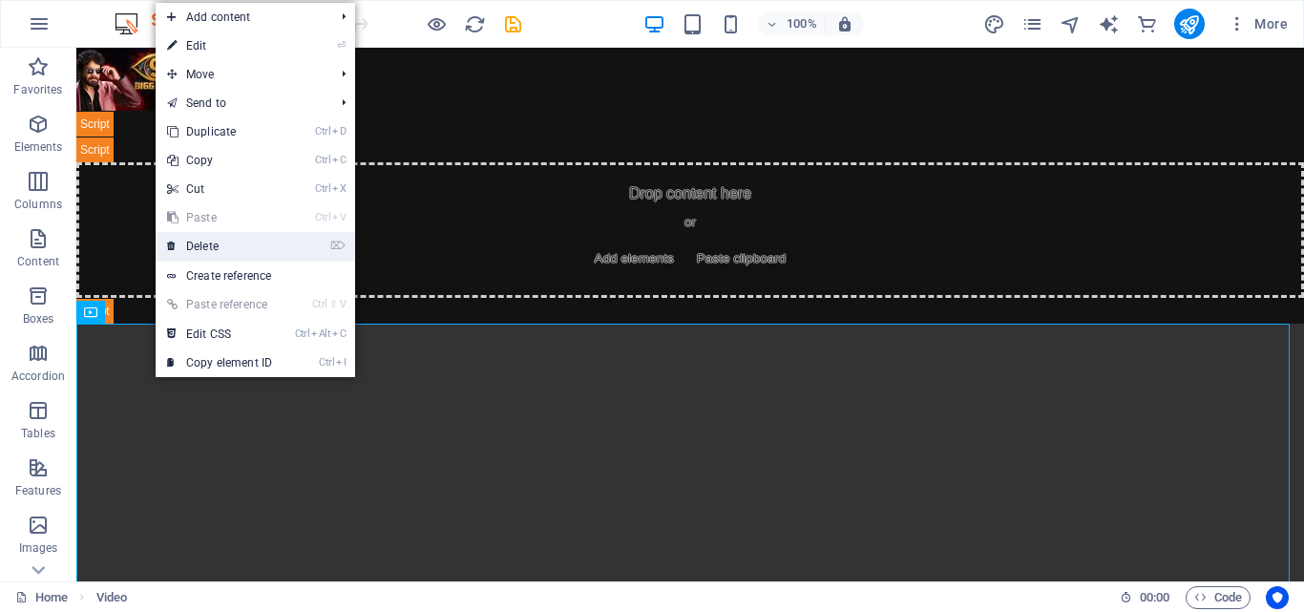
click at [205, 249] on link "⌦ Delete" at bounding box center [220, 246] width 128 height 29
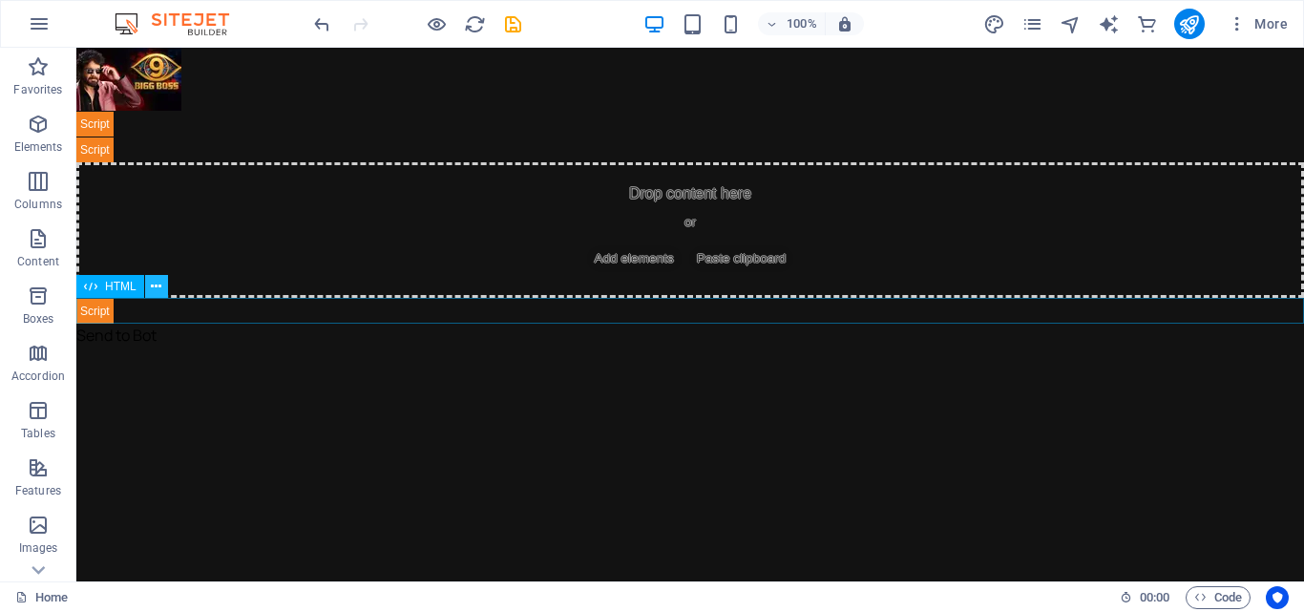
click at [158, 281] on icon at bounding box center [156, 287] width 11 height 20
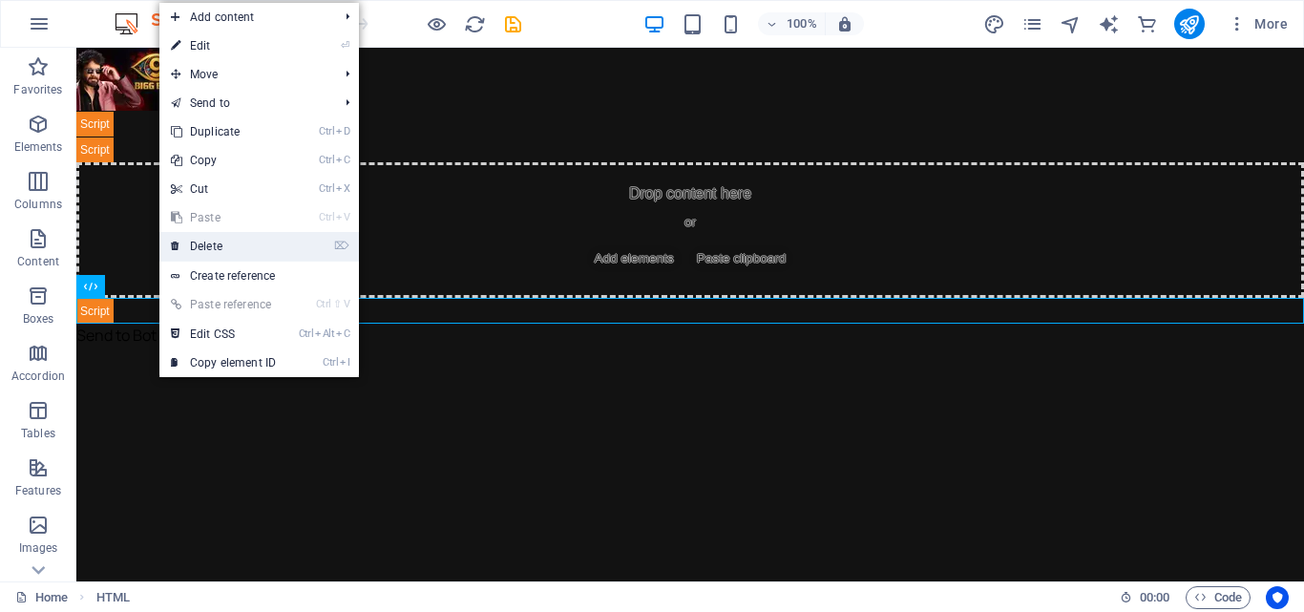
click at [221, 247] on link "⌦ Delete" at bounding box center [223, 246] width 128 height 29
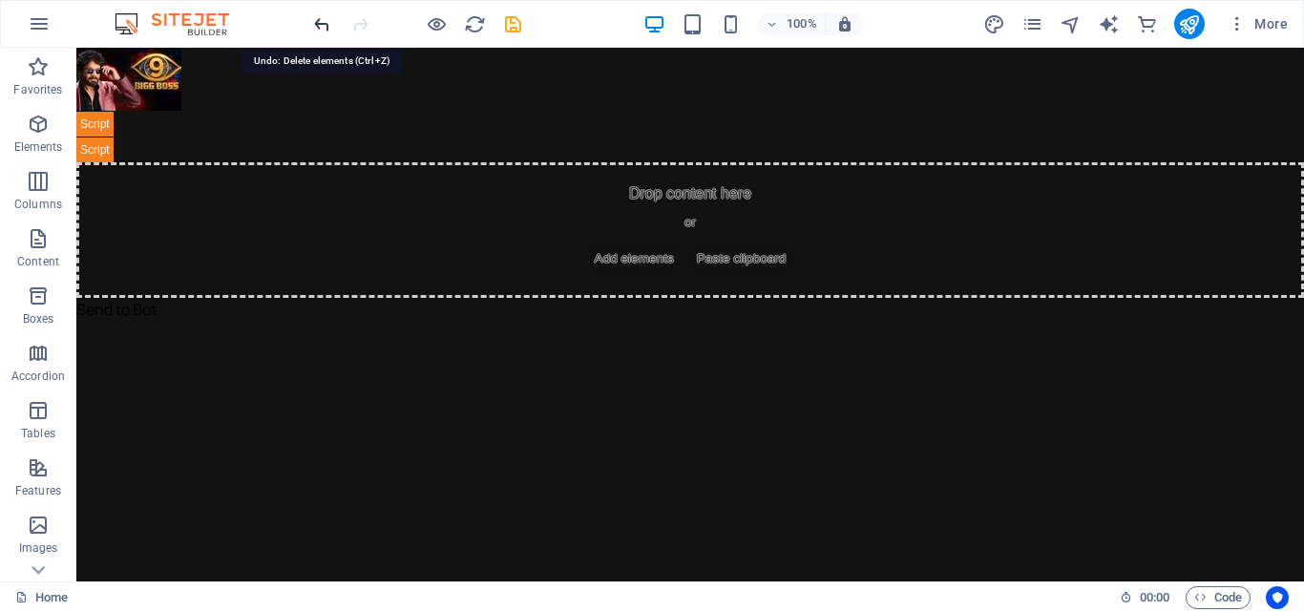
click at [318, 30] on icon "undo" at bounding box center [322, 24] width 22 height 22
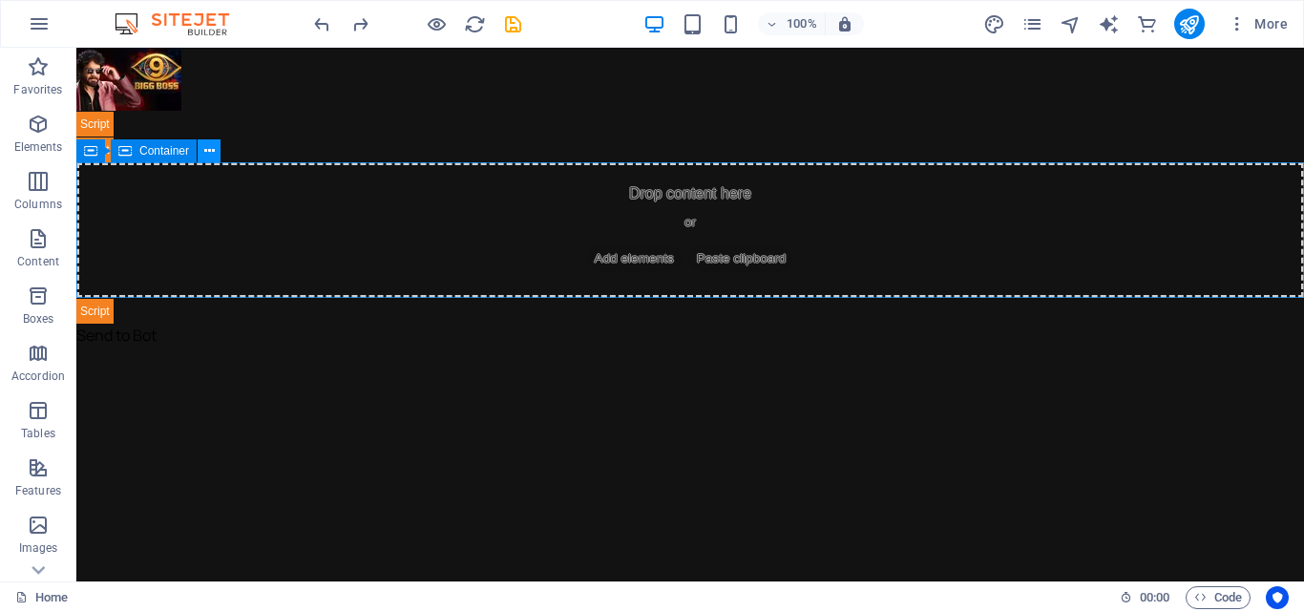
click at [209, 152] on icon at bounding box center [209, 151] width 11 height 20
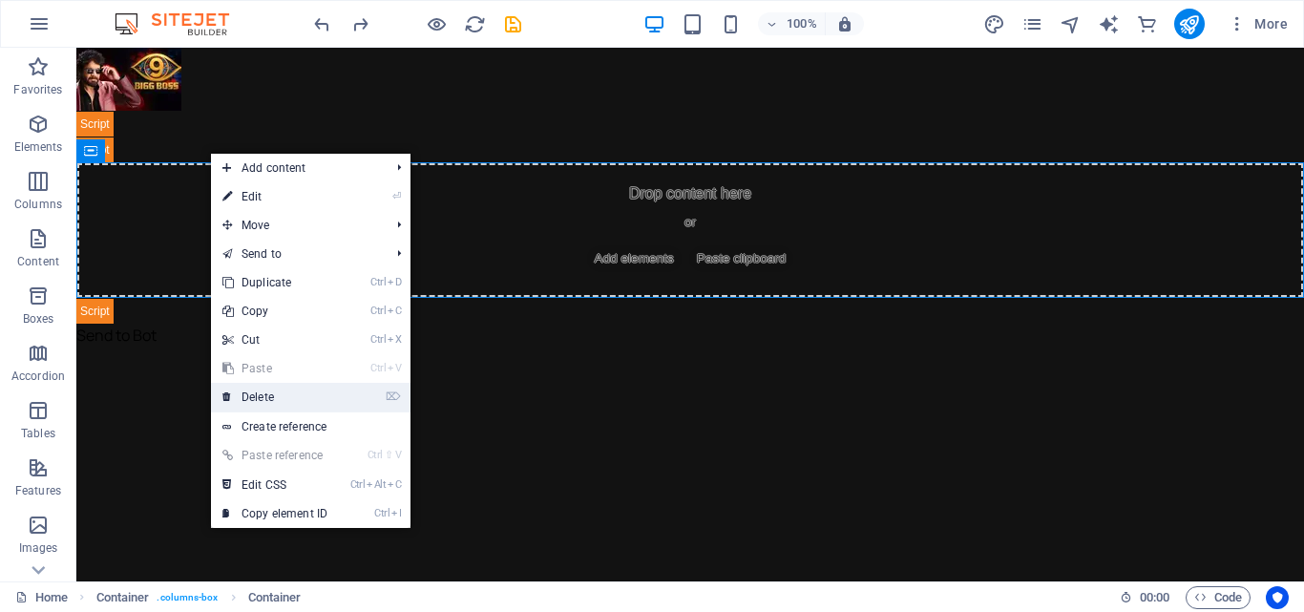
click at [275, 390] on link "⌦ Delete" at bounding box center [275, 397] width 128 height 29
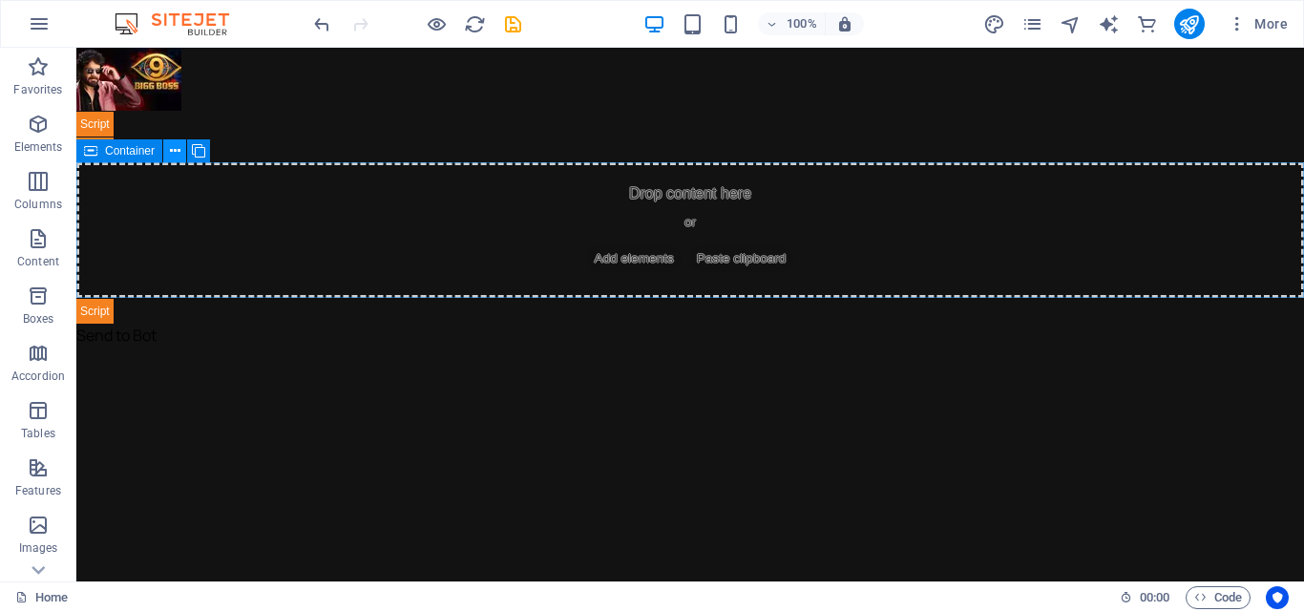
click at [175, 151] on icon at bounding box center [175, 151] width 11 height 20
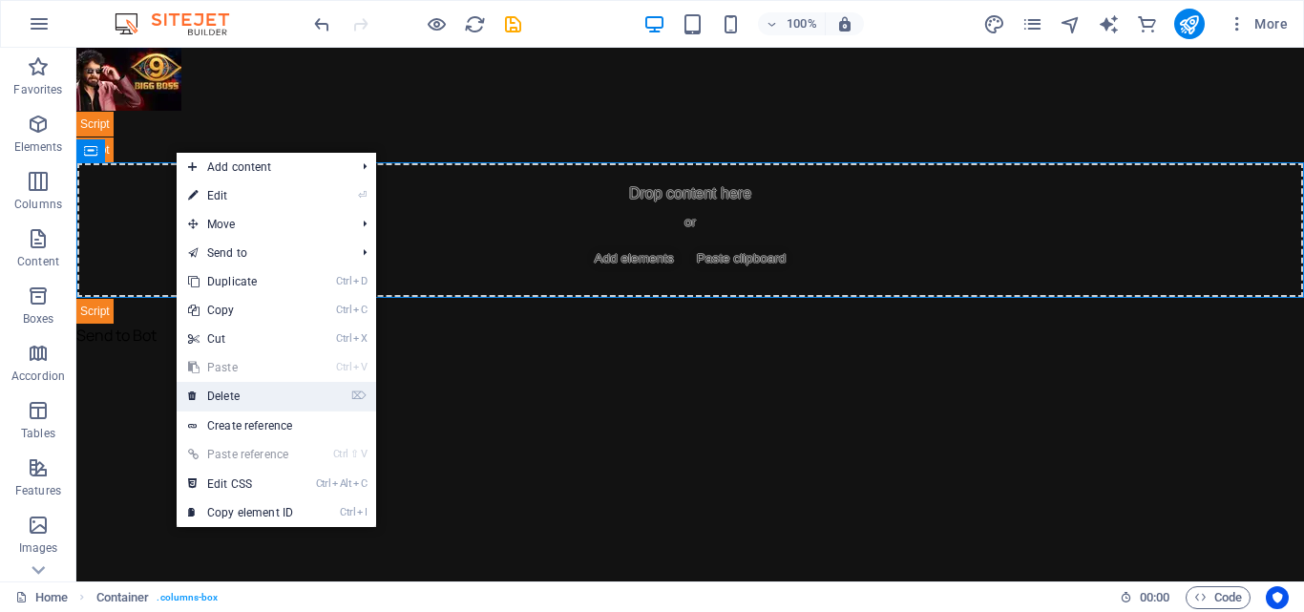
click at [215, 386] on link "⌦ Delete" at bounding box center [241, 396] width 128 height 29
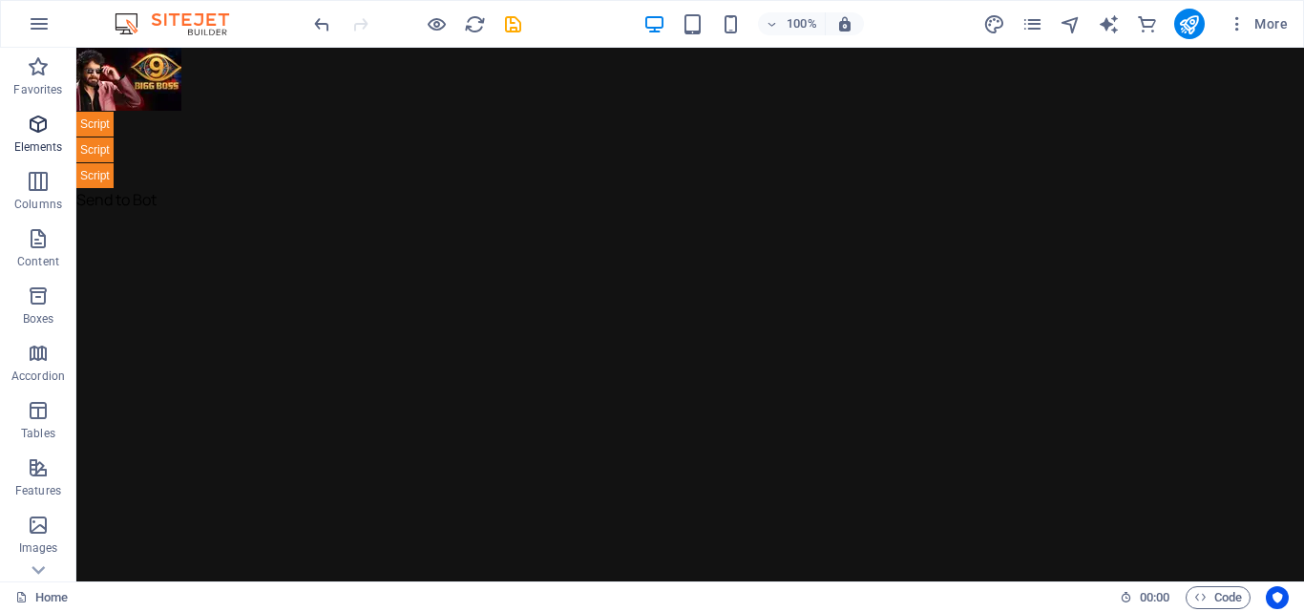
click at [46, 137] on span "Elements" at bounding box center [38, 136] width 76 height 46
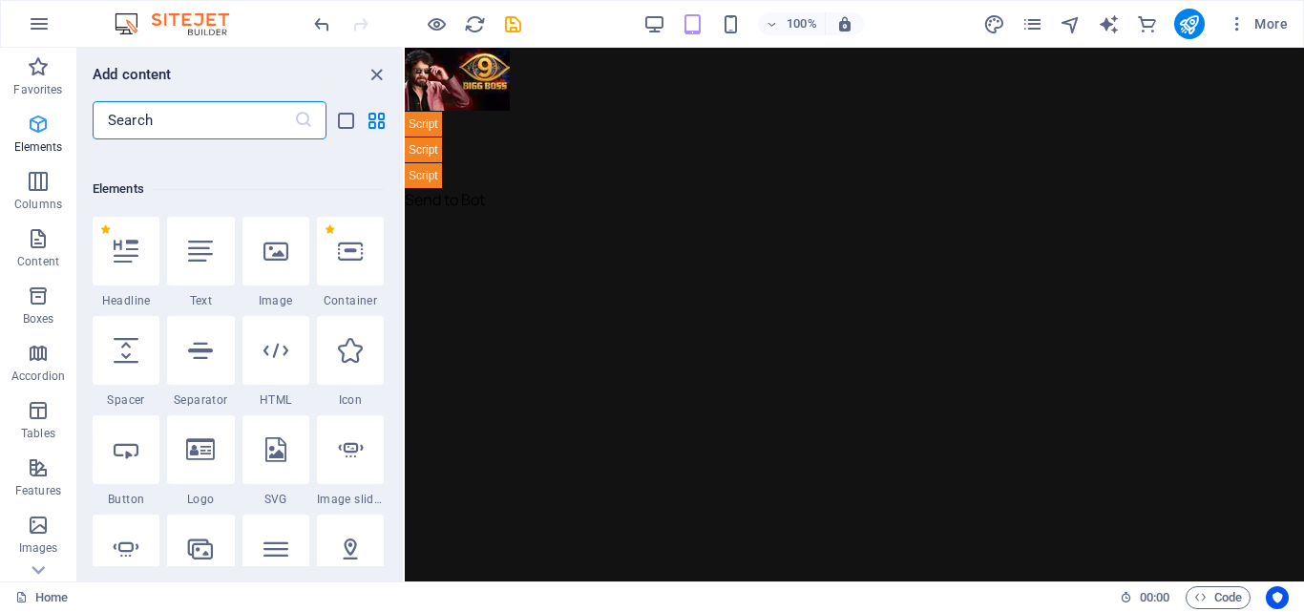
scroll to position [360, 0]
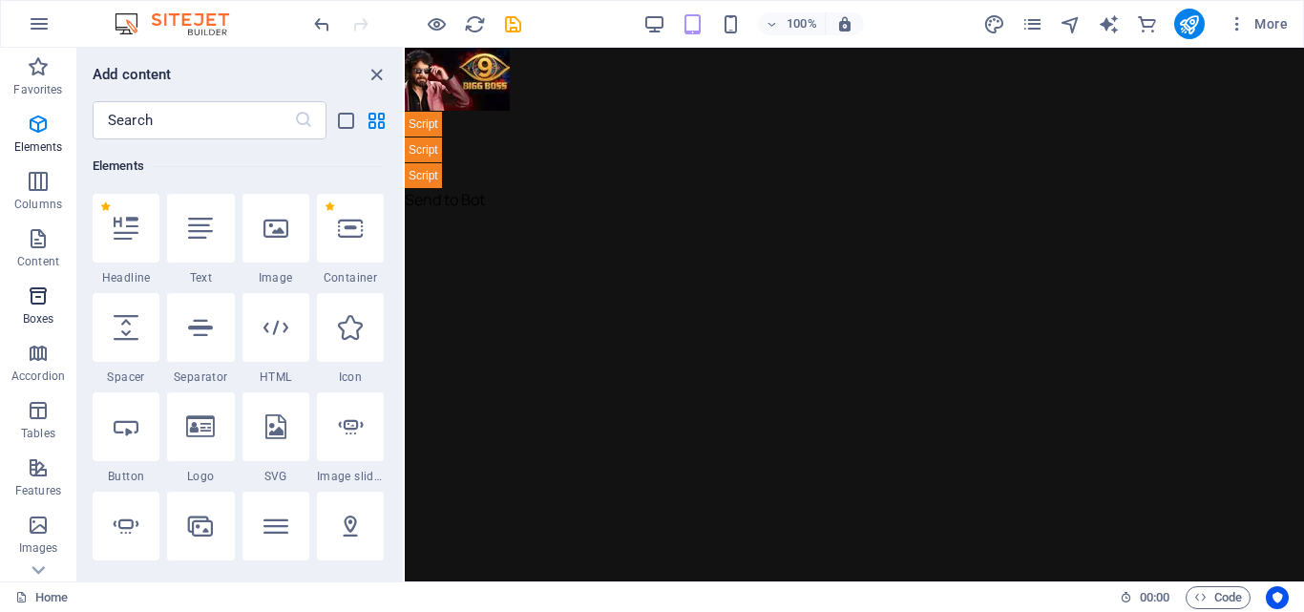
click at [31, 292] on icon "button" at bounding box center [38, 295] width 23 height 23
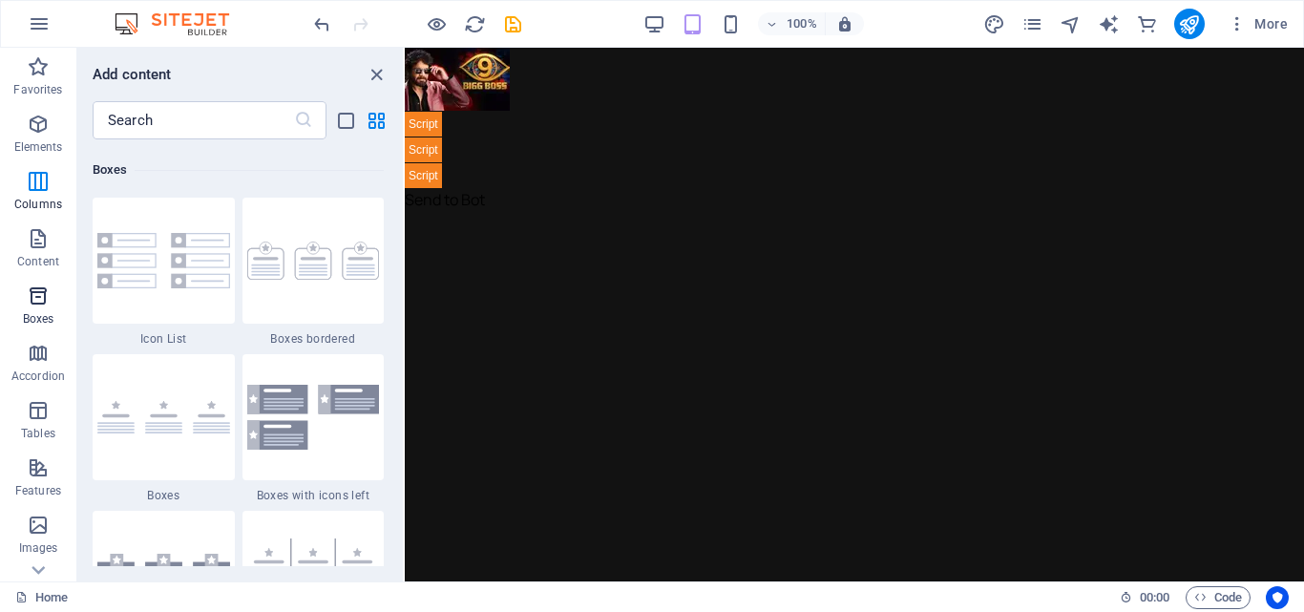
scroll to position [5423, 0]
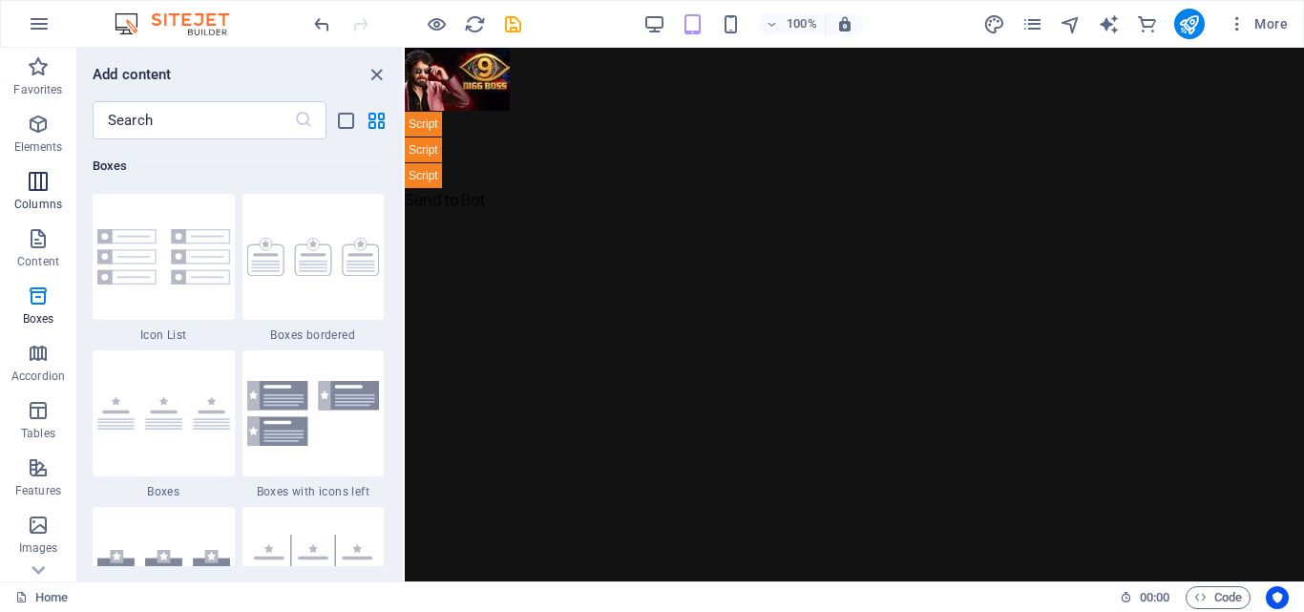
click at [37, 196] on span "Columns" at bounding box center [38, 193] width 76 height 46
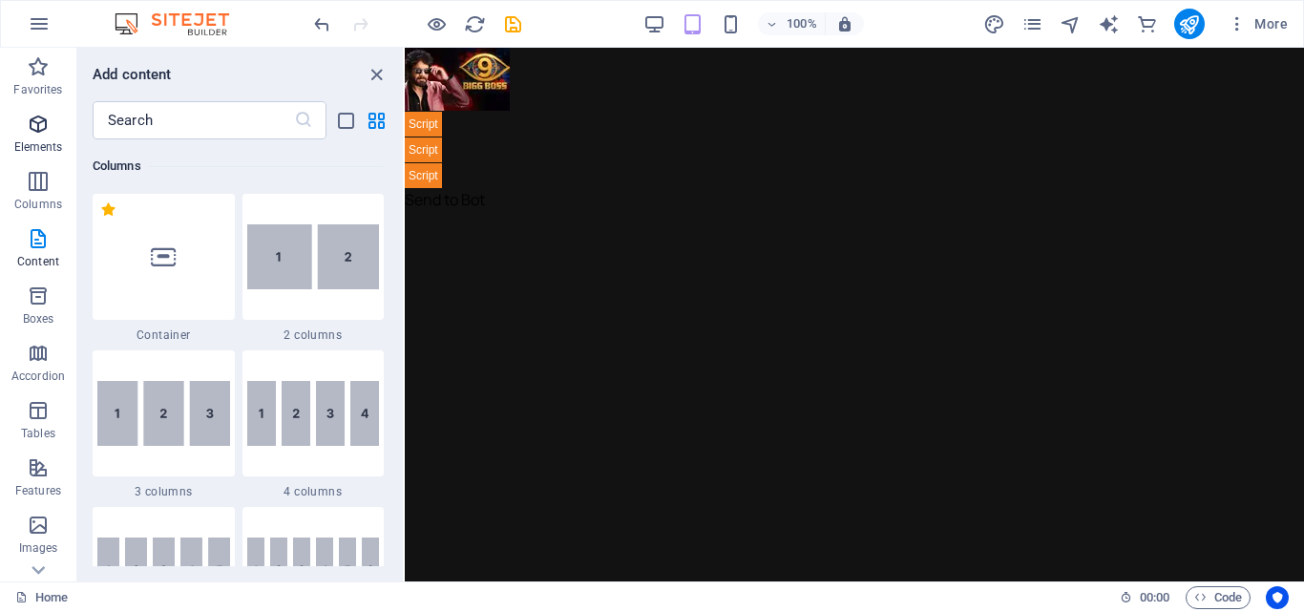
scroll to position [1102, 0]
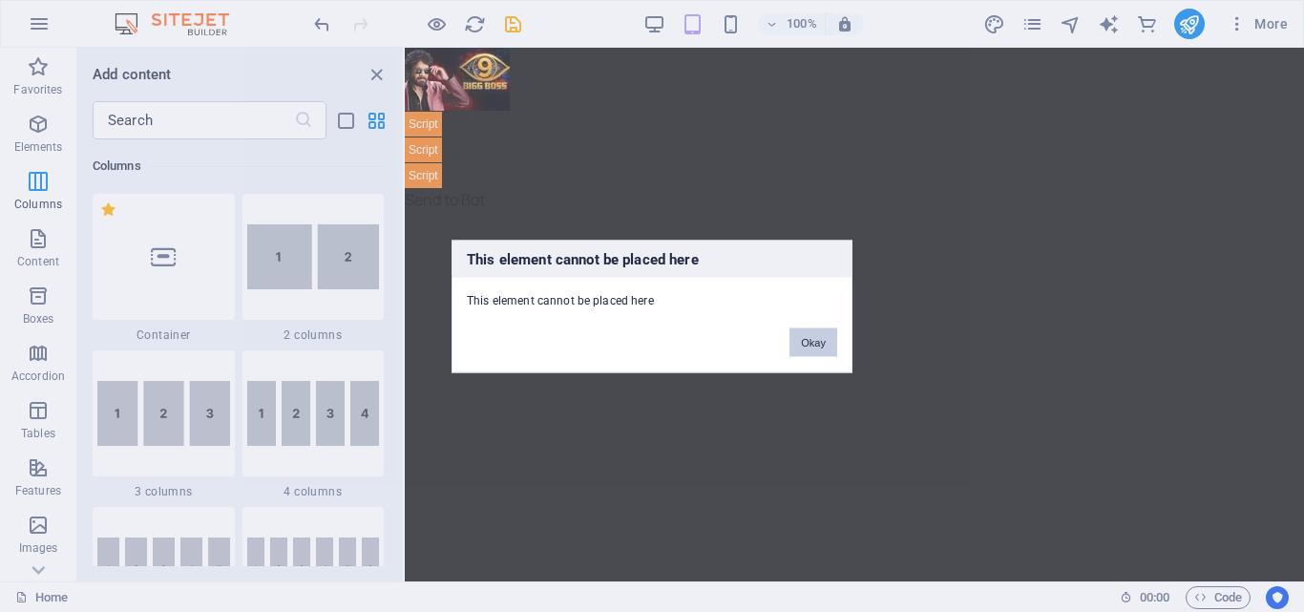
click at [808, 340] on button "Okay" at bounding box center [814, 341] width 48 height 29
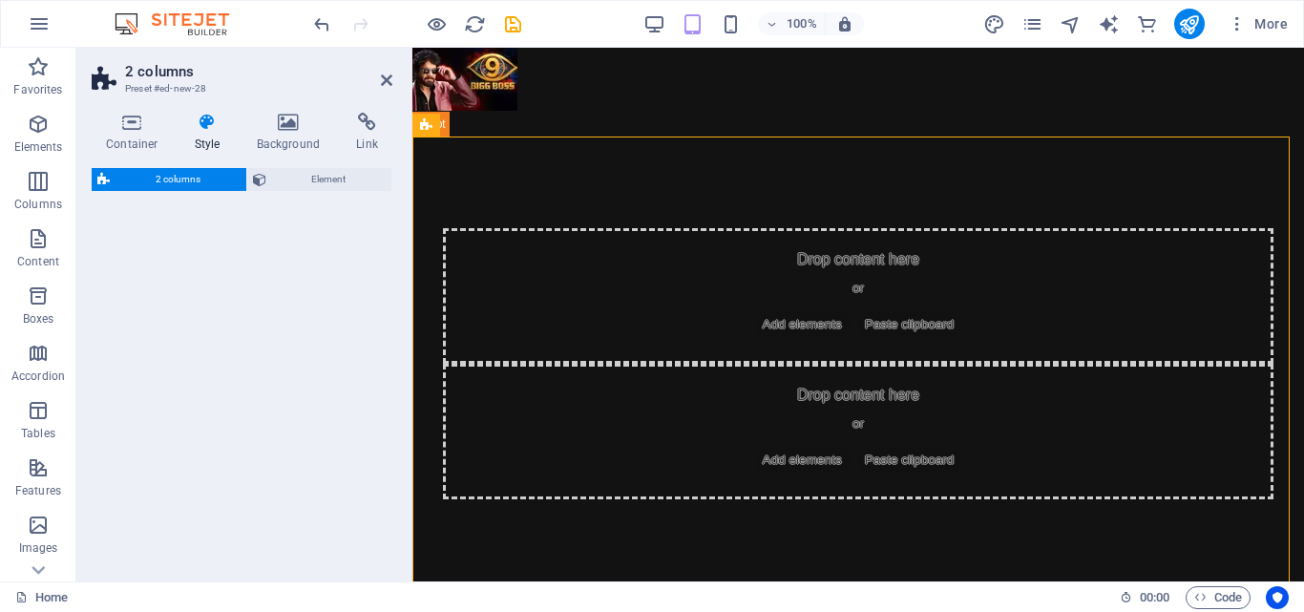
select select "rem"
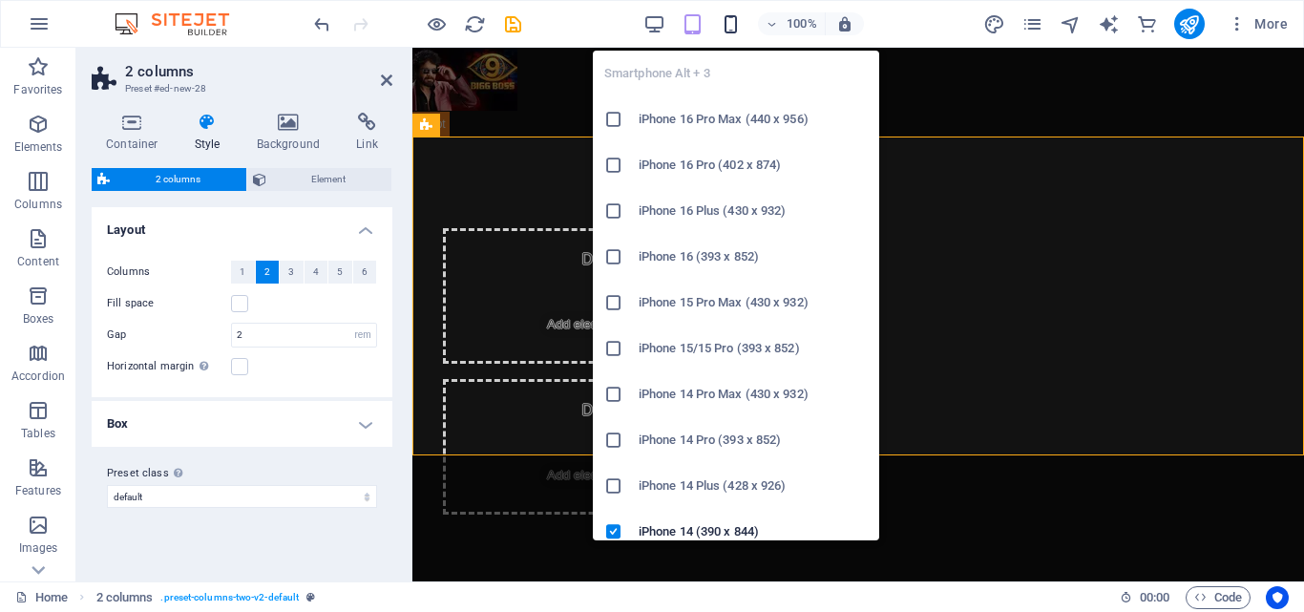
click at [738, 14] on icon "button" at bounding box center [731, 24] width 22 height 22
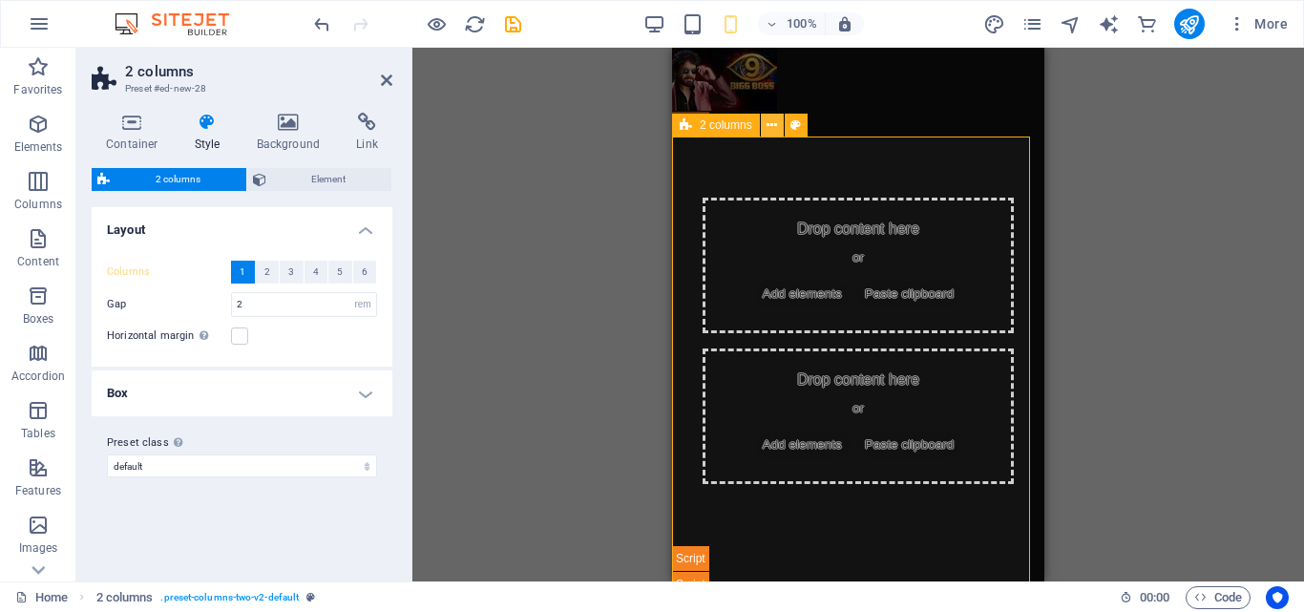
click at [769, 132] on icon at bounding box center [772, 126] width 11 height 20
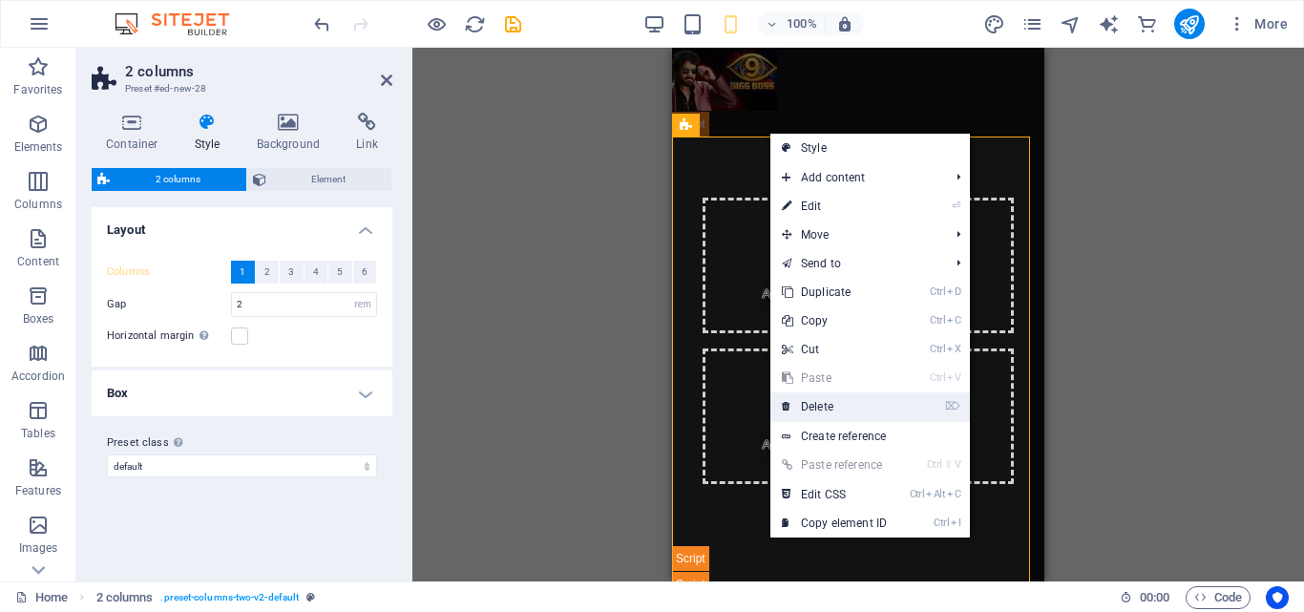
click at [868, 402] on link "⌦ Delete" at bounding box center [834, 406] width 128 height 29
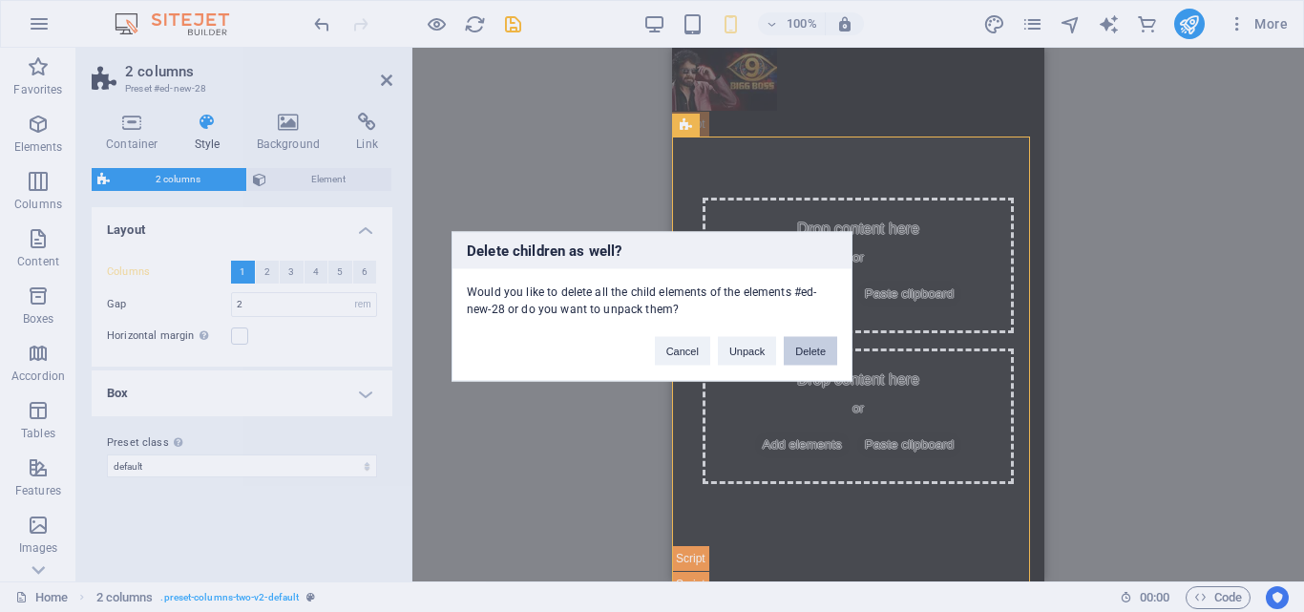
click at [807, 347] on button "Delete" at bounding box center [810, 350] width 53 height 29
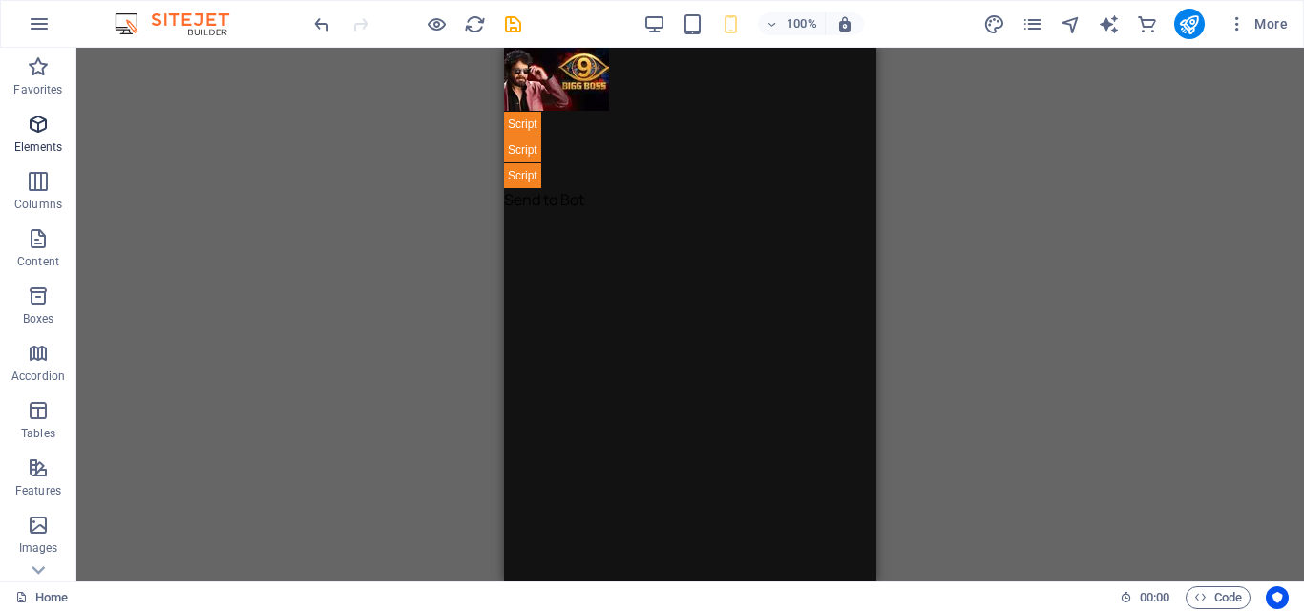
click at [54, 152] on p "Elements" at bounding box center [38, 146] width 49 height 15
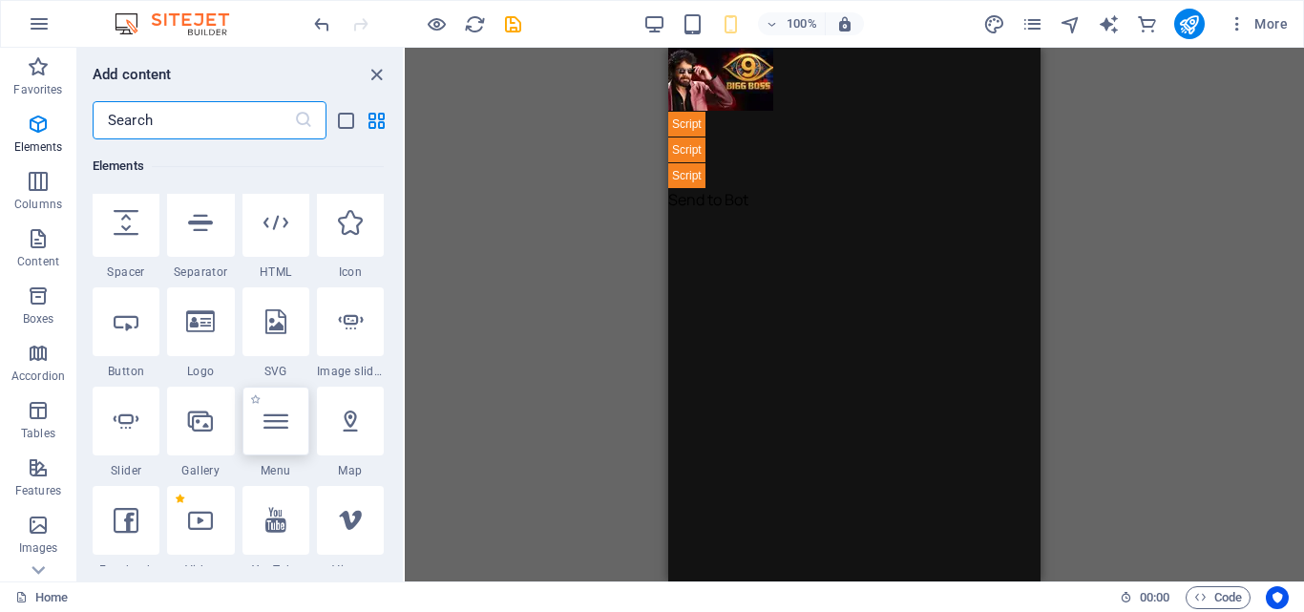
scroll to position [646, 0]
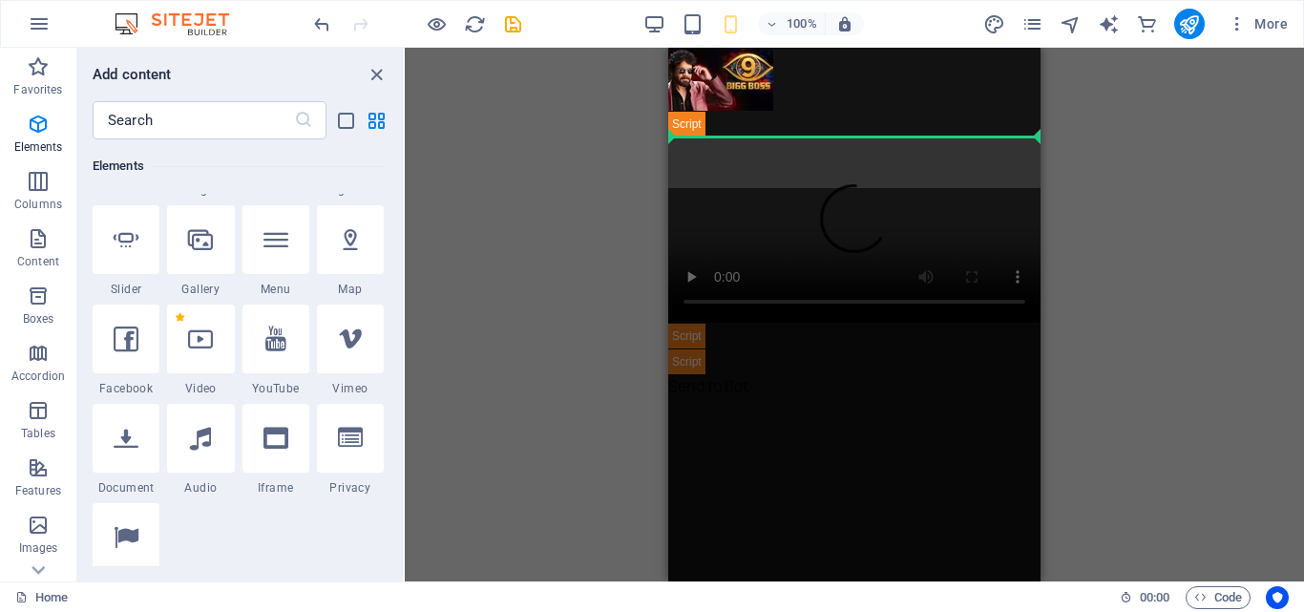
select select "%"
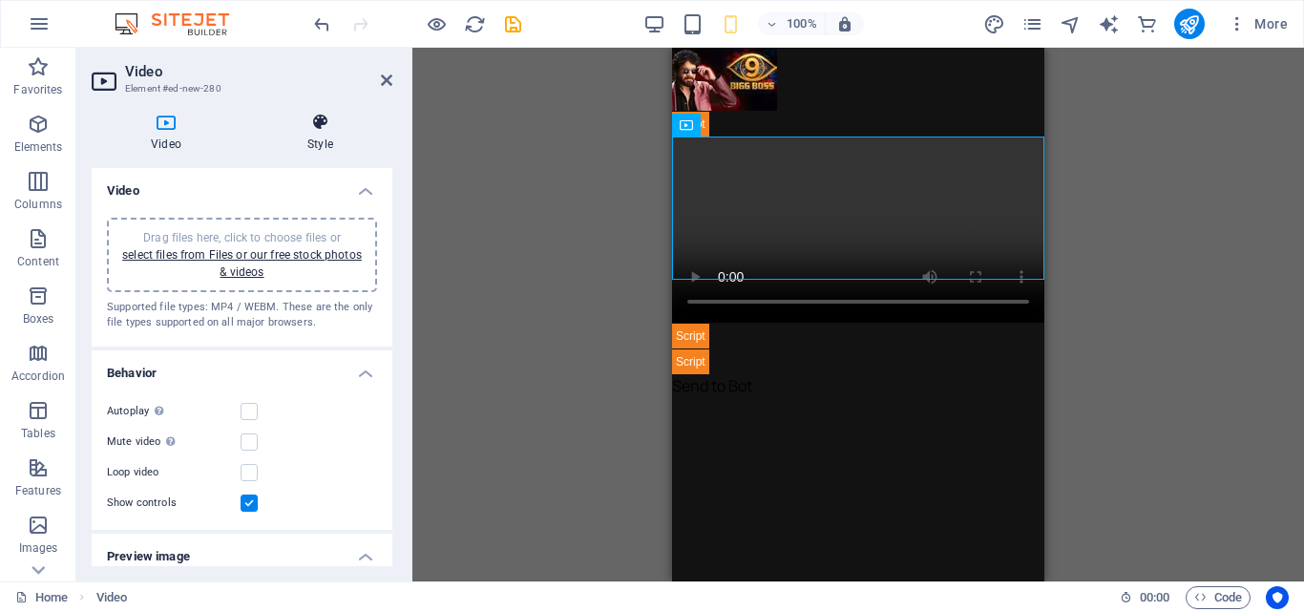
click at [327, 119] on icon at bounding box center [320, 122] width 144 height 19
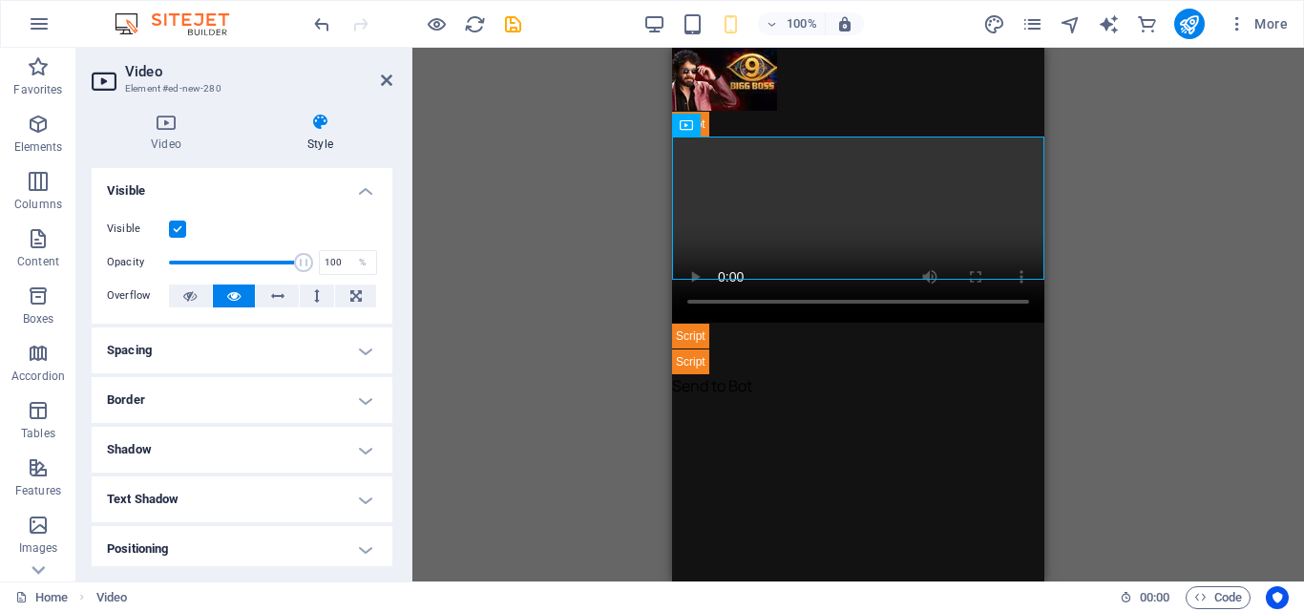
click at [203, 351] on h4 "Spacing" at bounding box center [242, 350] width 301 height 46
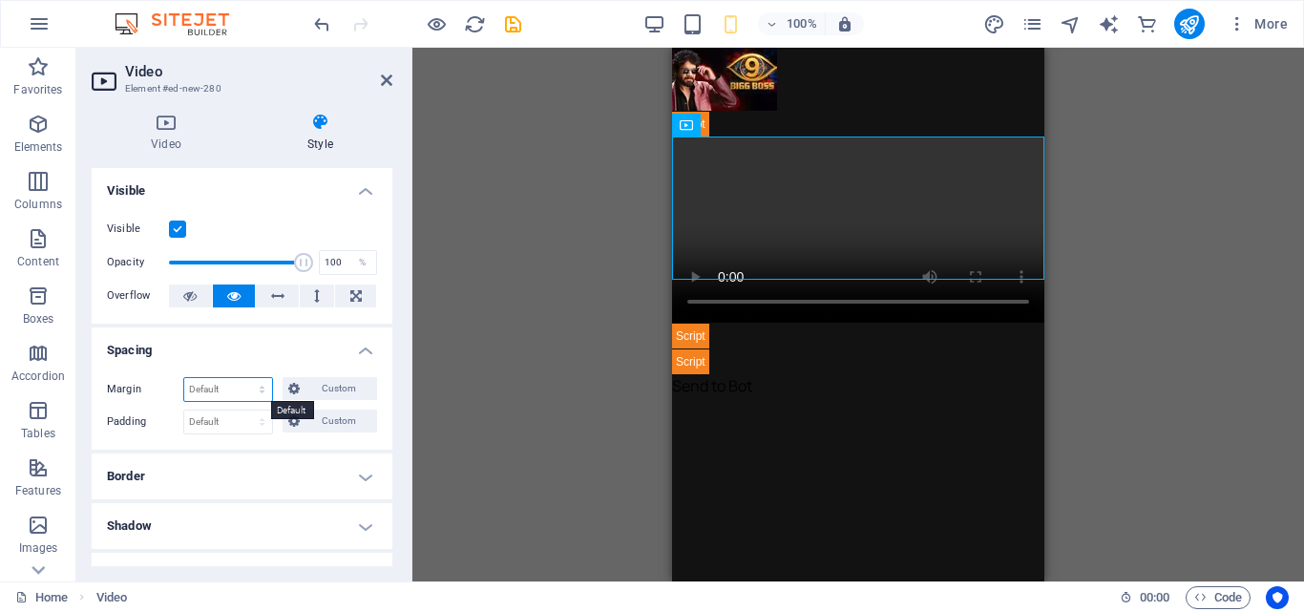
click at [235, 395] on select "Default auto px % rem vw vh Custom" at bounding box center [228, 389] width 88 height 23
click at [184, 378] on select "Default auto px % rem vw vh Custom" at bounding box center [228, 389] width 88 height 23
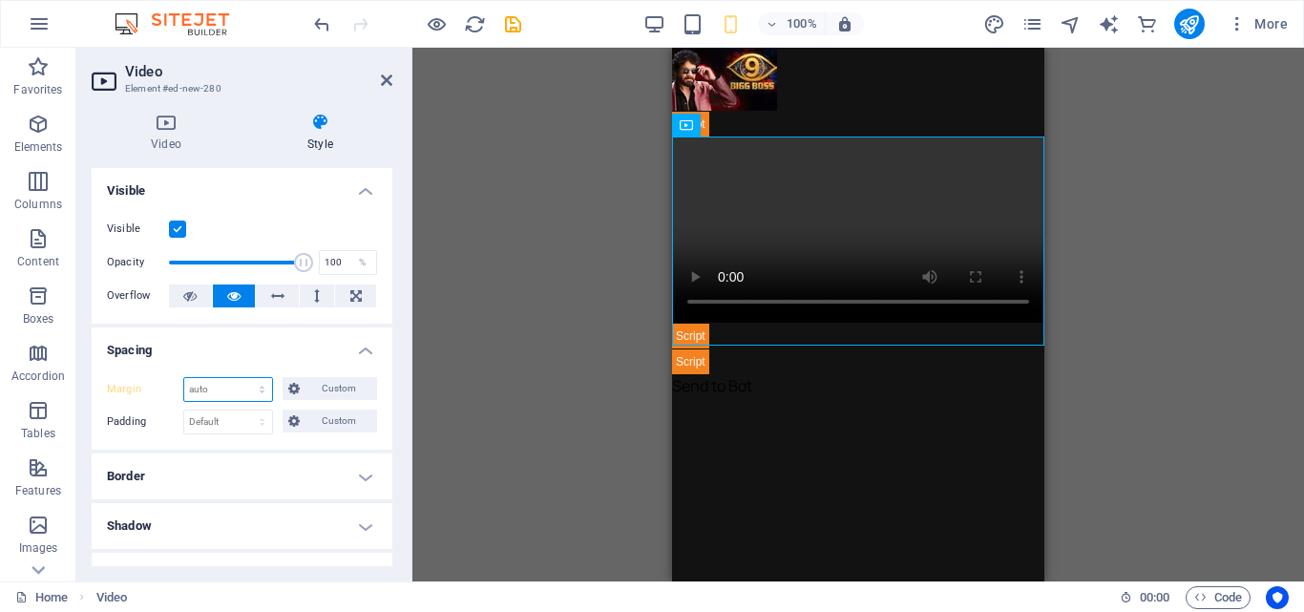
click at [231, 393] on select "Default auto px % rem vw vh Custom" at bounding box center [228, 389] width 88 height 23
click at [184, 378] on select "Default auto px % rem vw vh Custom" at bounding box center [228, 389] width 88 height 23
click at [223, 388] on select "Default auto px % rem vw vh Custom" at bounding box center [228, 389] width 88 height 23
select select "rem"
click at [243, 378] on select "Default auto px % rem vw vh Custom" at bounding box center [228, 389] width 88 height 23
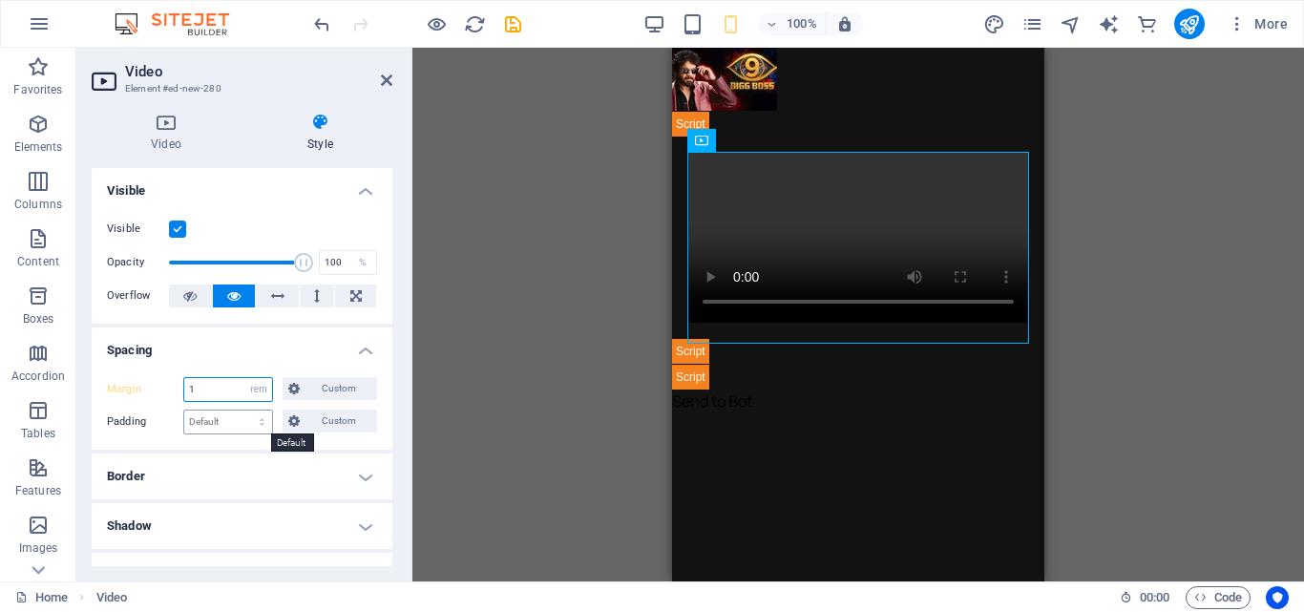
type input "1"
click at [228, 420] on select "Default px rem % vh vw Custom" at bounding box center [228, 422] width 88 height 23
select select "vw"
click at [243, 411] on select "Default px rem % vh vw Custom" at bounding box center [228, 422] width 88 height 23
type input "1"
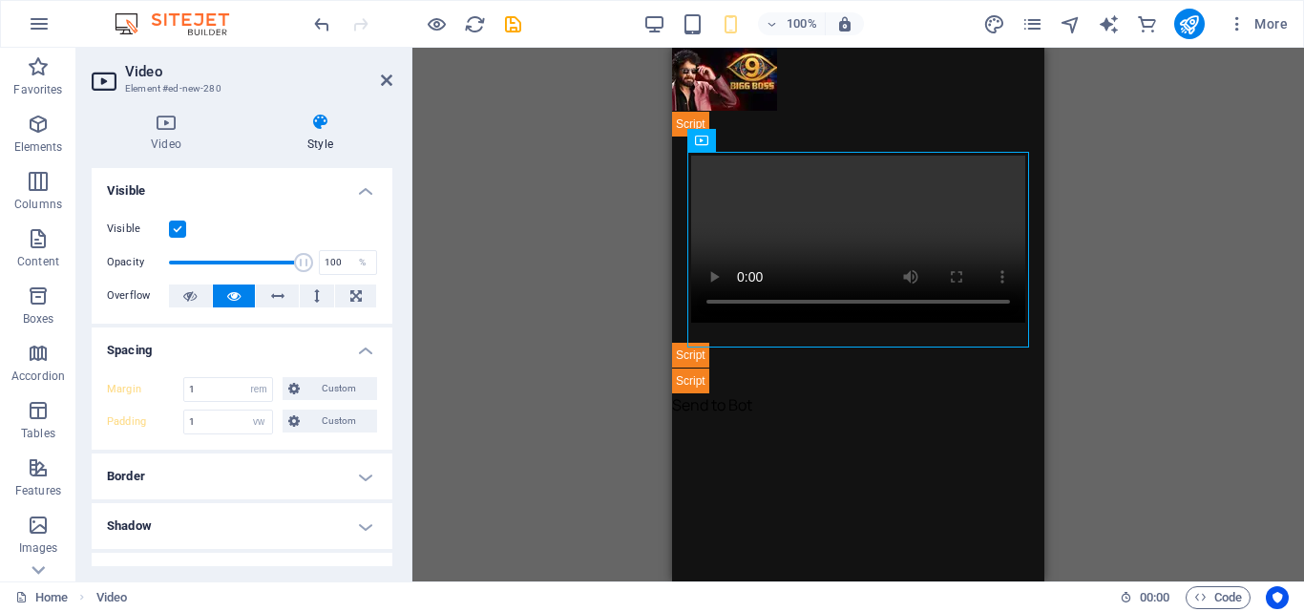
click at [241, 471] on h4 "Border" at bounding box center [242, 476] width 301 height 46
click at [259, 516] on button at bounding box center [249, 515] width 35 height 23
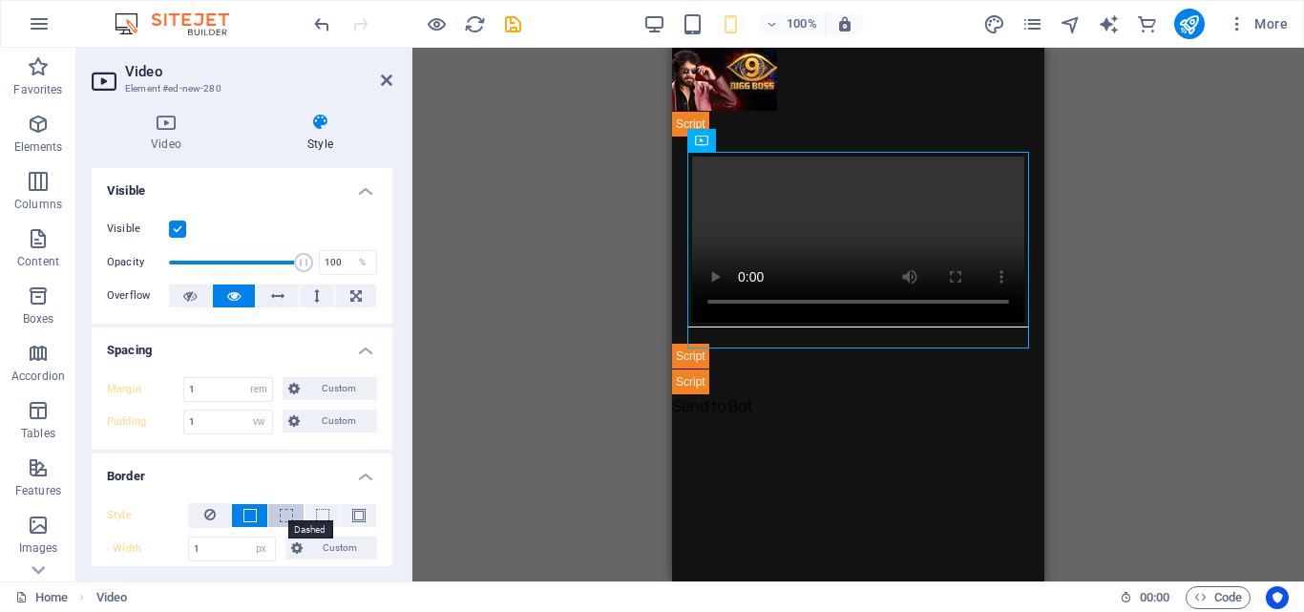
click at [285, 516] on span at bounding box center [286, 515] width 13 height 13
click at [352, 514] on span at bounding box center [358, 515] width 13 height 13
click at [248, 516] on span at bounding box center [249, 515] width 13 height 13
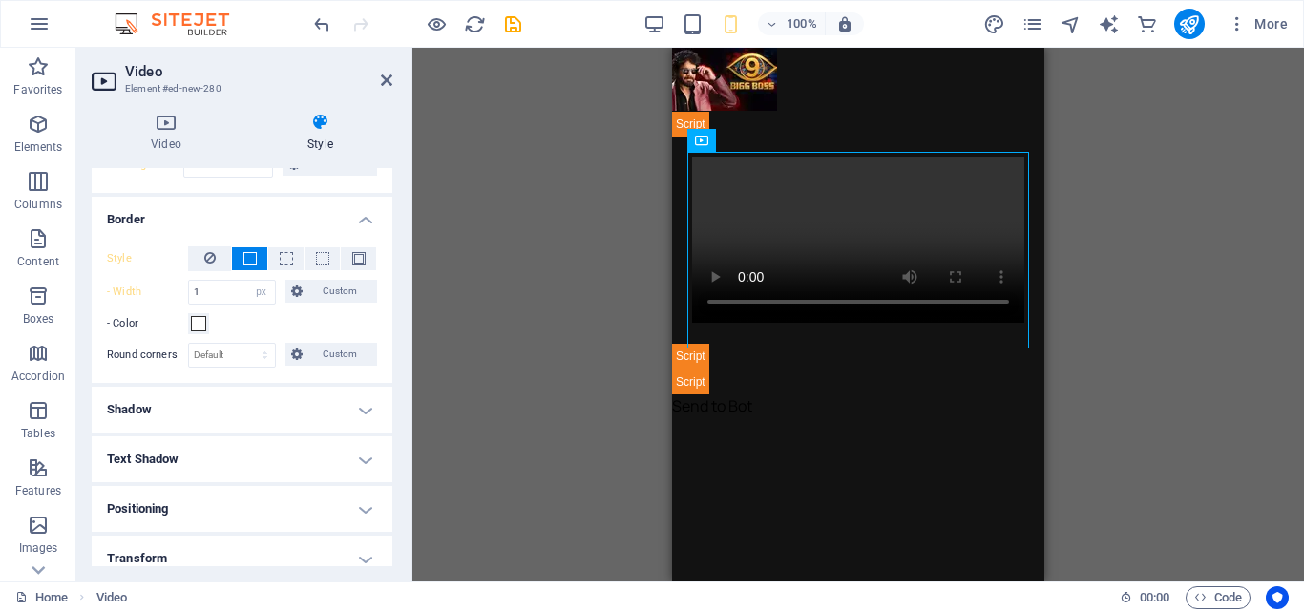
scroll to position [286, 0]
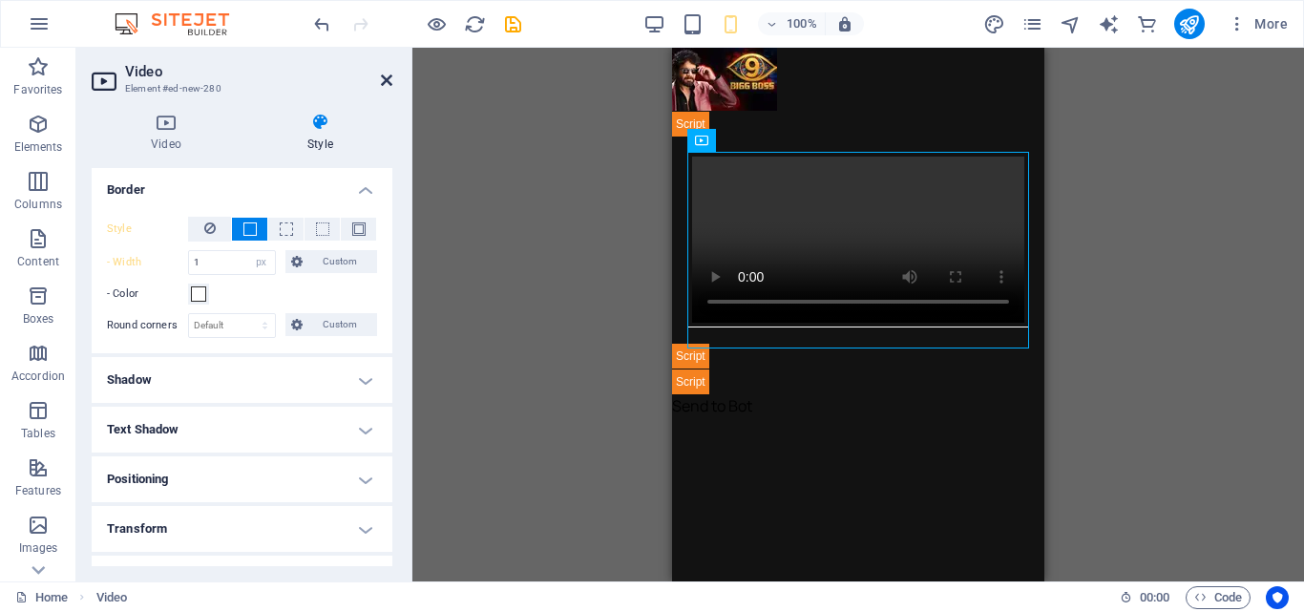
click at [387, 84] on icon at bounding box center [386, 80] width 11 height 15
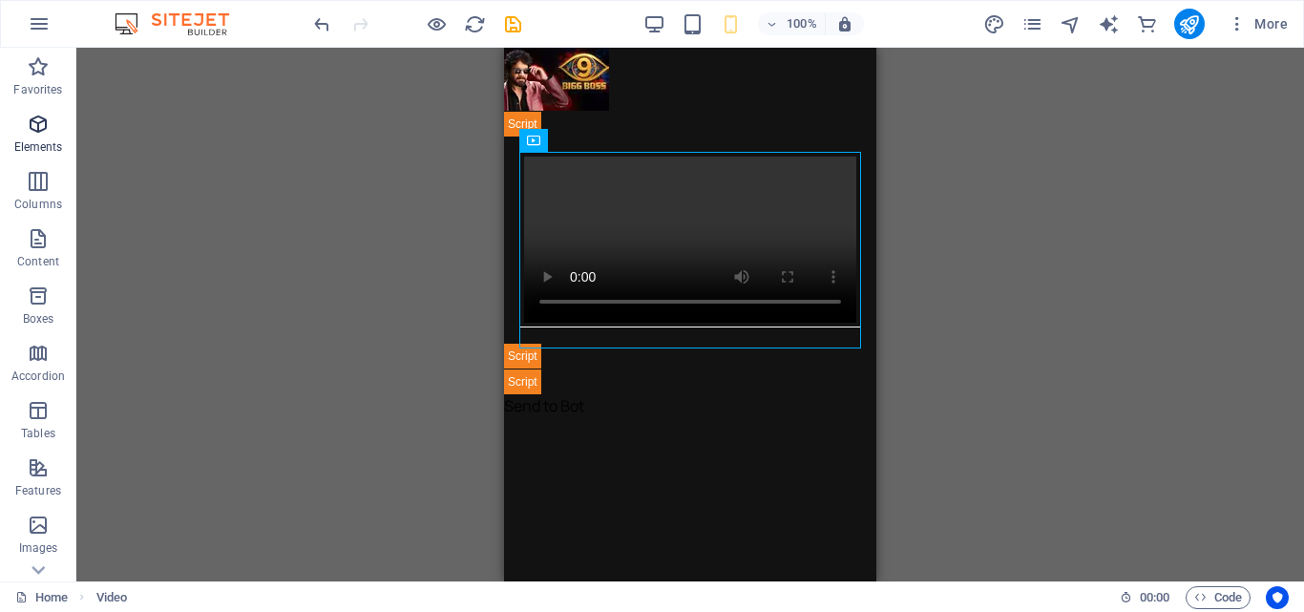
click at [38, 139] on p "Elements" at bounding box center [38, 146] width 49 height 15
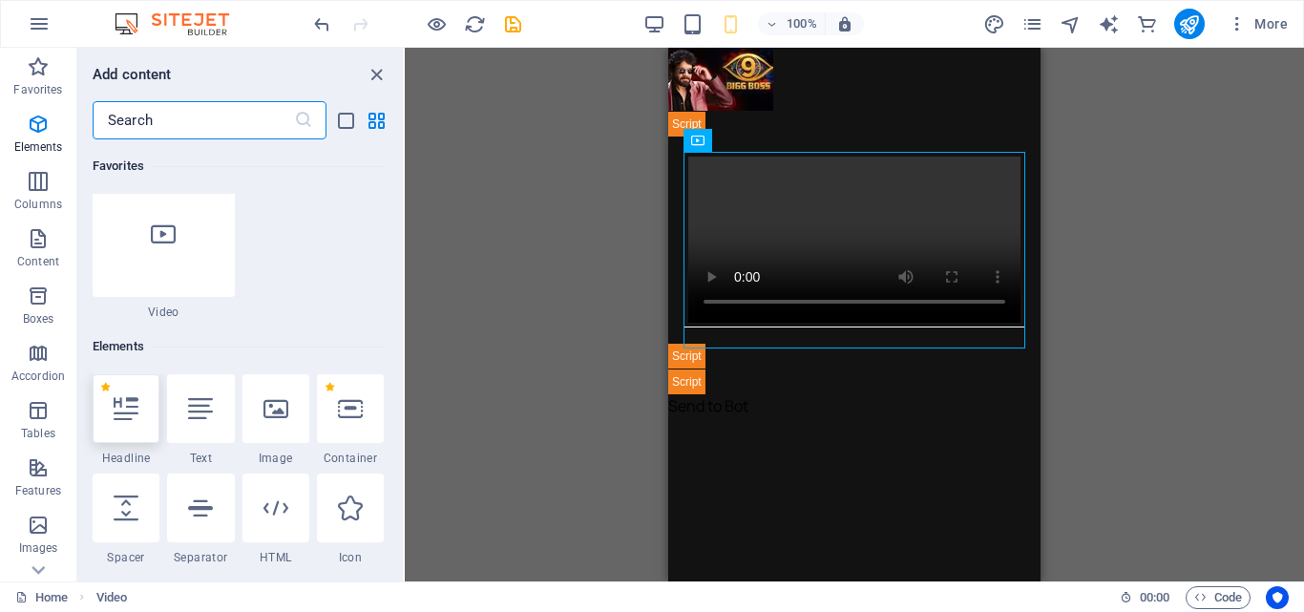
scroll to position [360, 0]
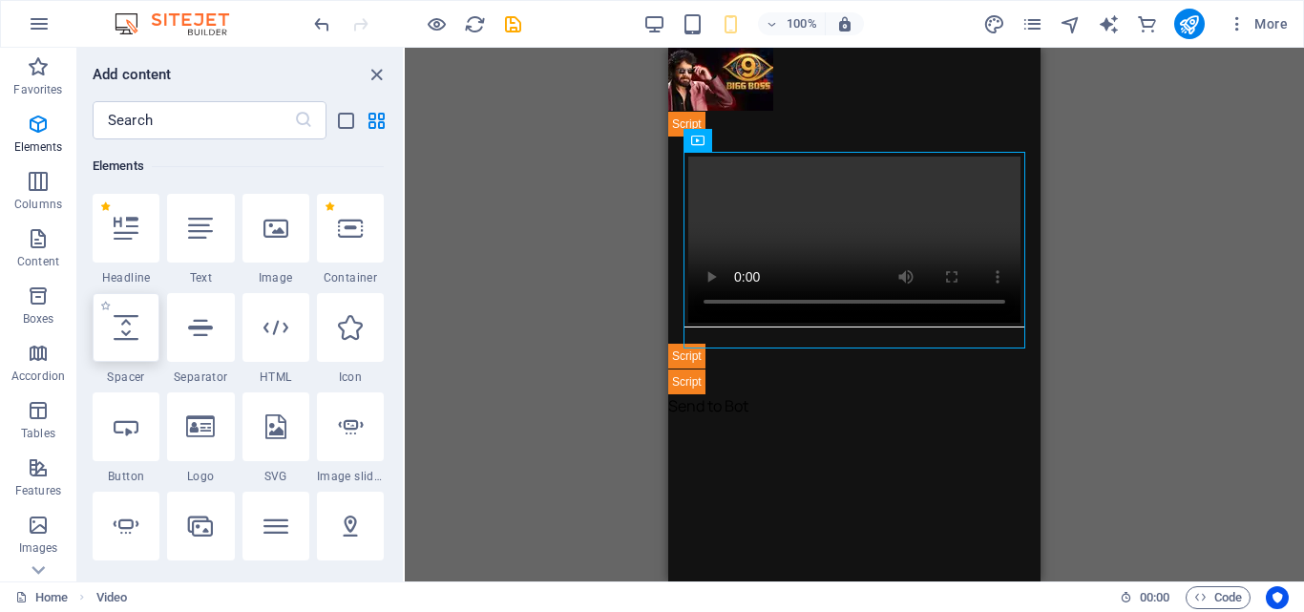
click at [134, 358] on div at bounding box center [126, 327] width 67 height 69
select select "px"
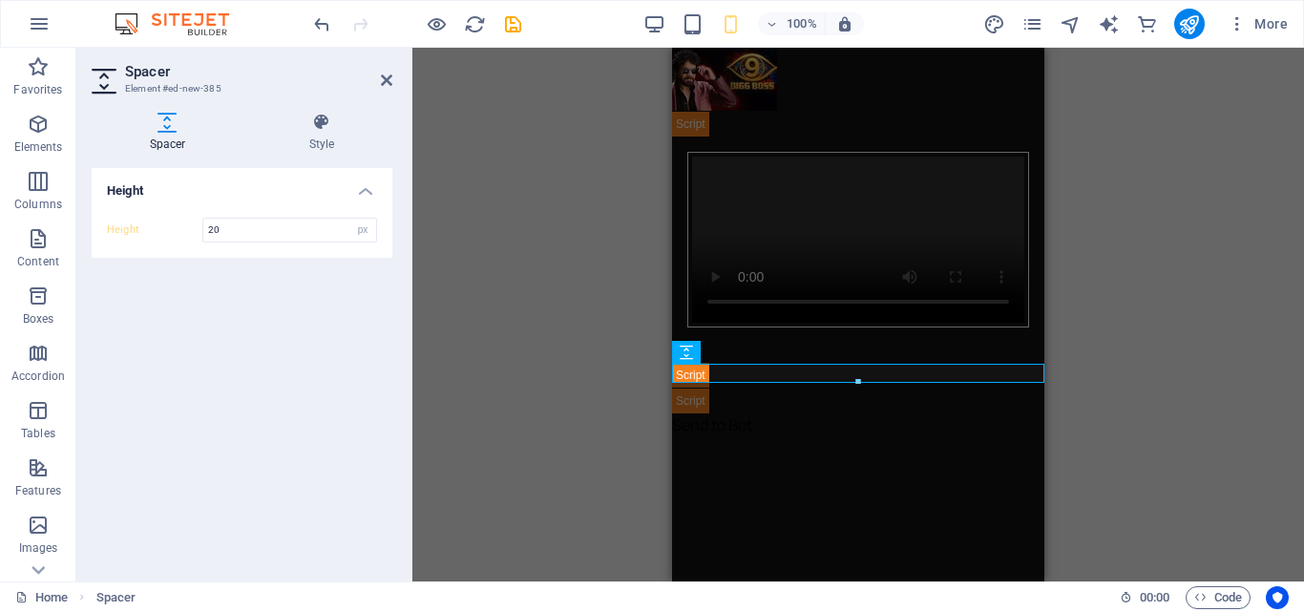
type input "20"
click at [346, 330] on div "Height Height 20 px rem vh vw" at bounding box center [242, 367] width 301 height 398
click at [319, 136] on h4 "Style" at bounding box center [321, 133] width 141 height 40
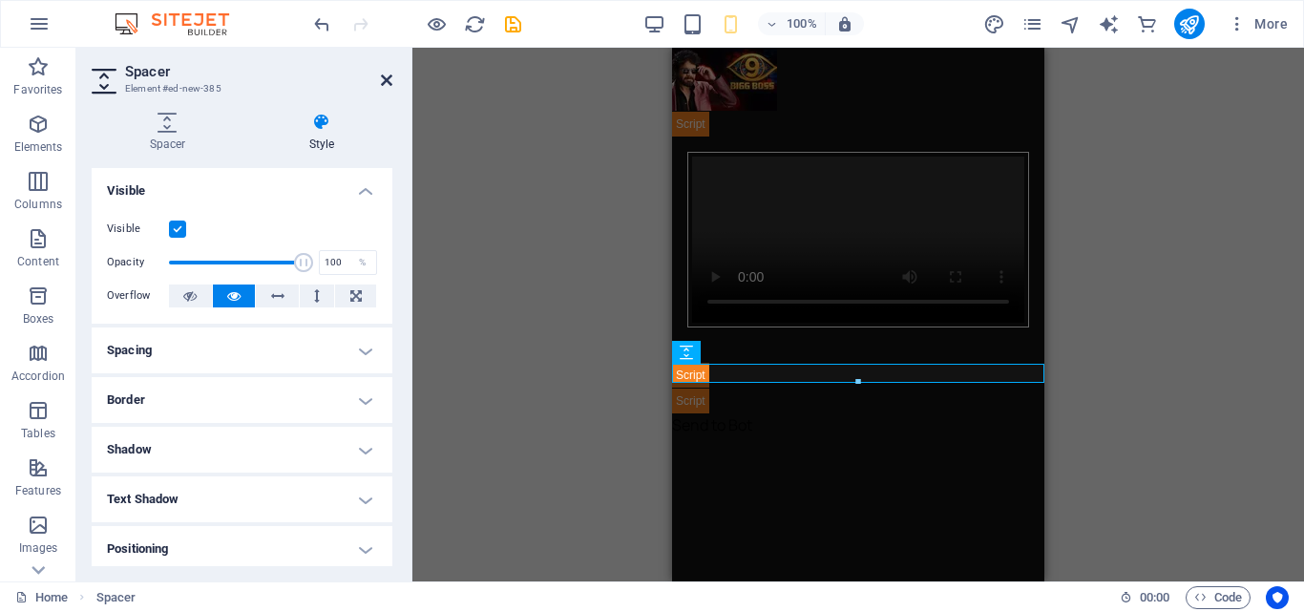
click at [383, 78] on icon at bounding box center [386, 80] width 11 height 15
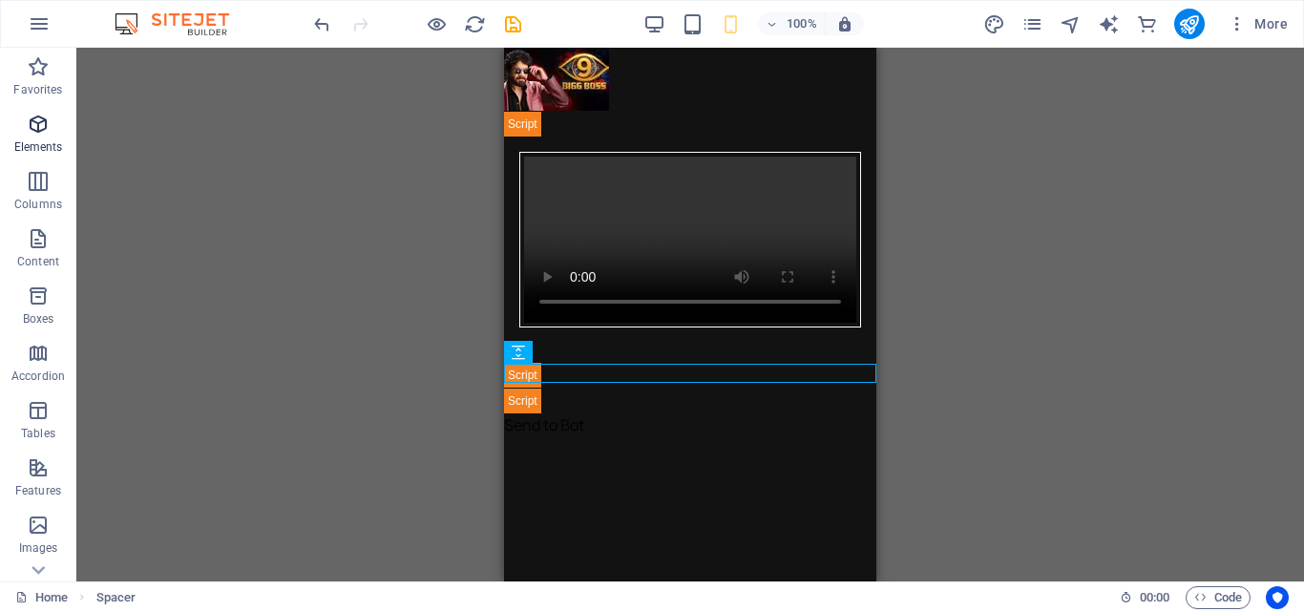
click at [52, 137] on span "Elements" at bounding box center [38, 136] width 76 height 46
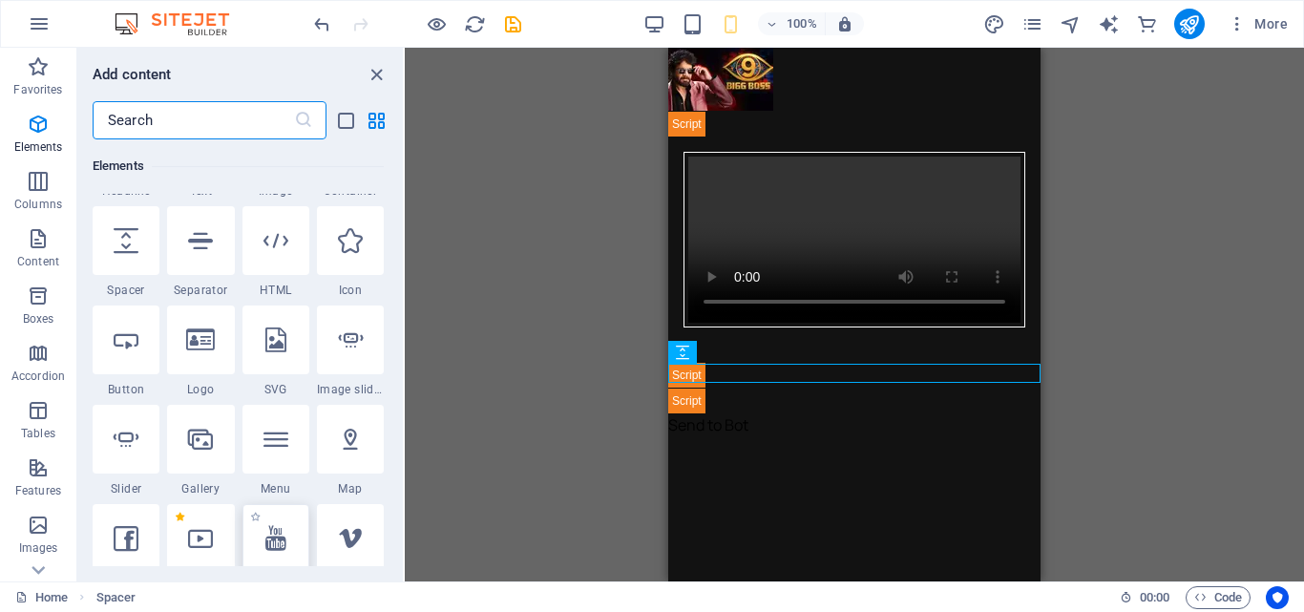
scroll to position [551, 0]
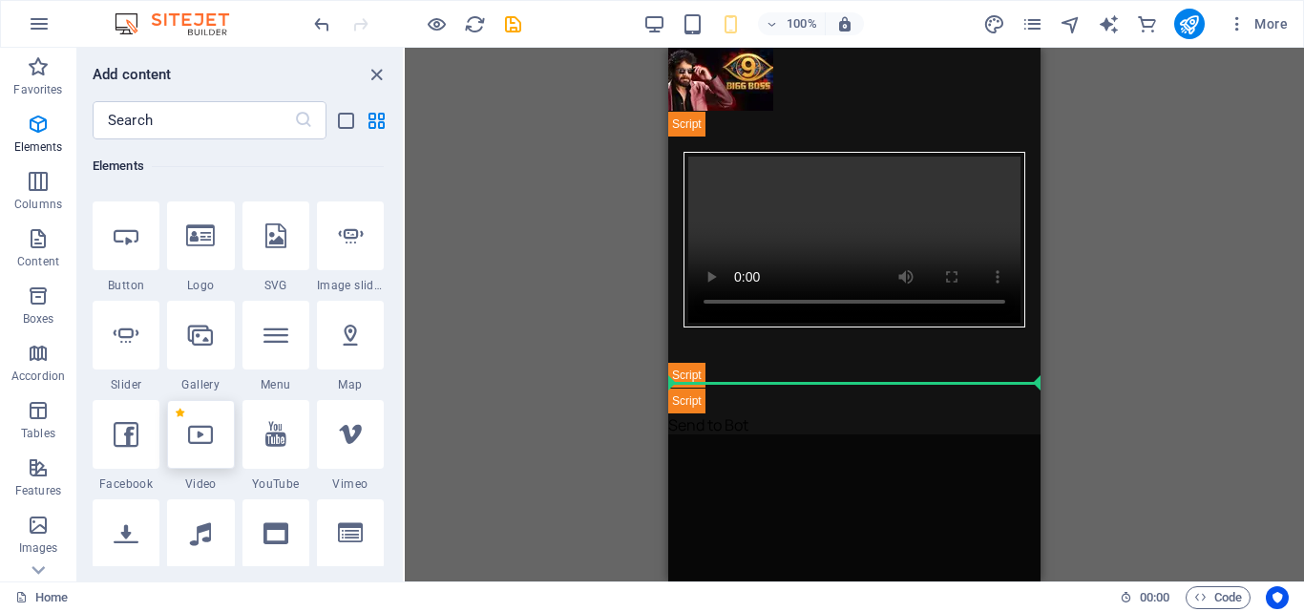
select select "%"
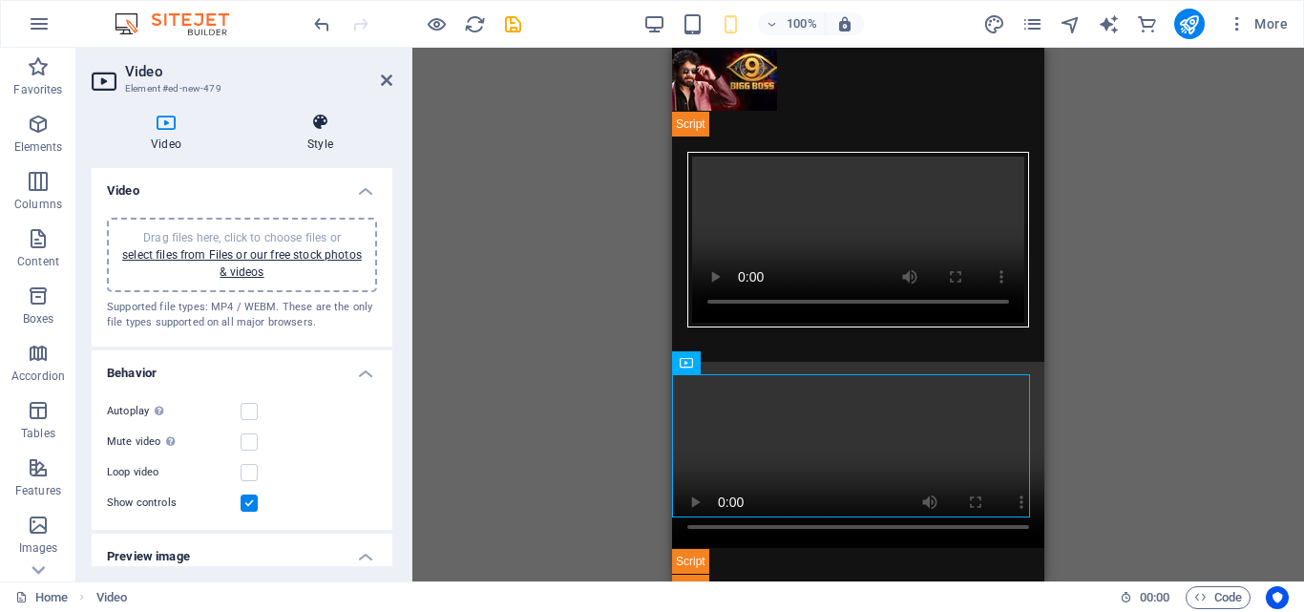
click at [319, 132] on h4 "Style" at bounding box center [320, 133] width 144 height 40
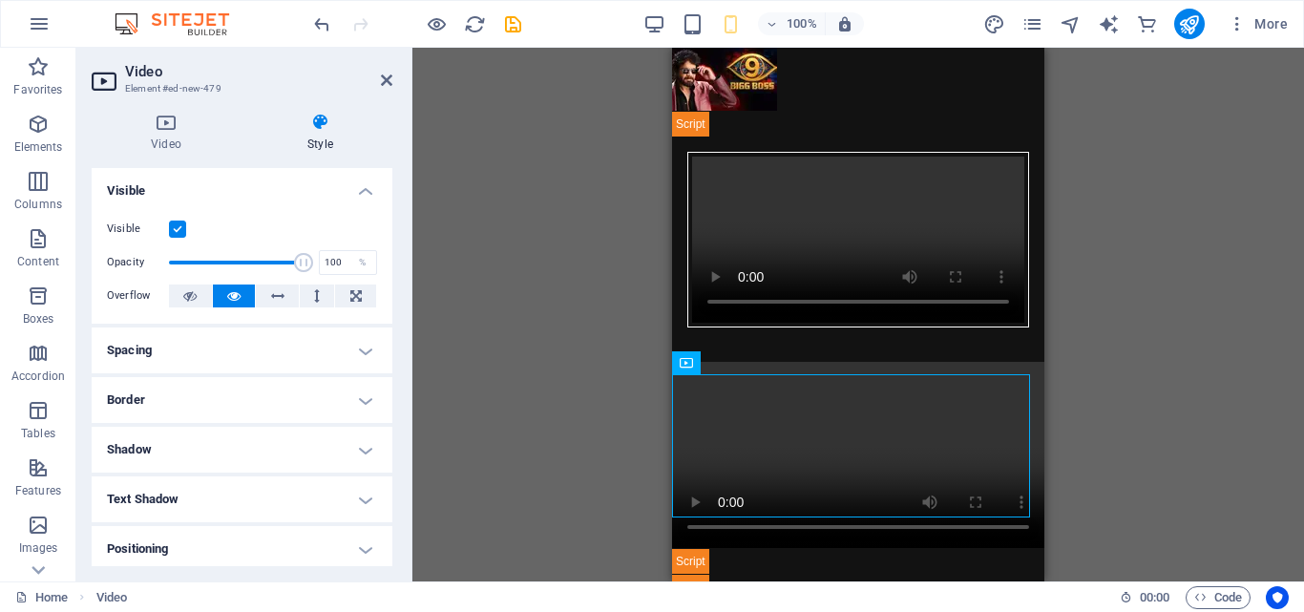
click at [169, 347] on h4 "Spacing" at bounding box center [242, 350] width 301 height 46
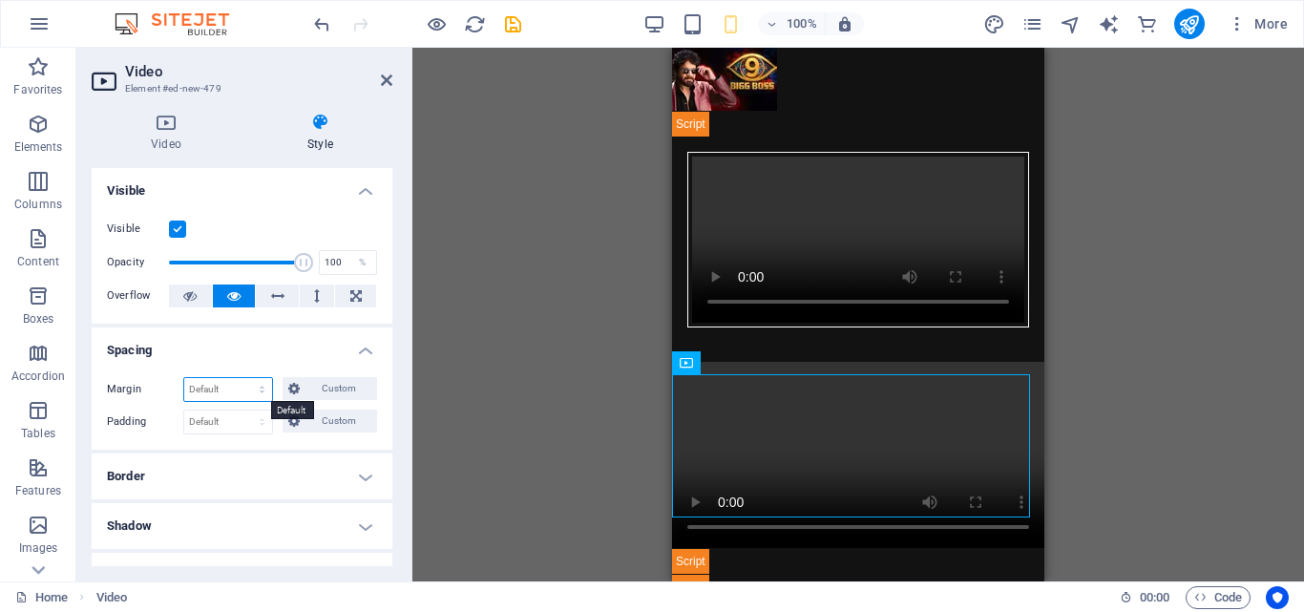
click at [203, 389] on select "Default auto px % rem vw vh Custom" at bounding box center [228, 389] width 88 height 23
select select "rem"
click at [243, 378] on select "Default auto px % rem vw vh Custom" at bounding box center [228, 389] width 88 height 23
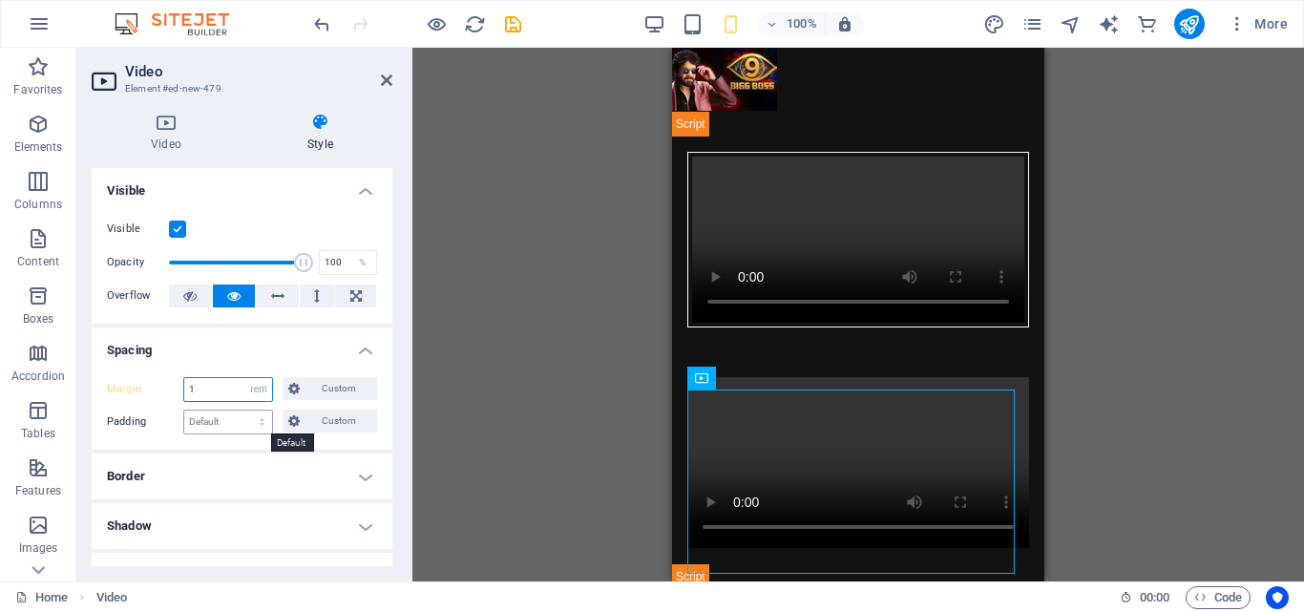
type input "1"
click at [225, 417] on select "Default px rem % vh vw Custom" at bounding box center [228, 422] width 88 height 23
select select "vw"
click at [243, 411] on select "Default px rem % vh vw Custom" at bounding box center [228, 422] width 88 height 23
type input "1"
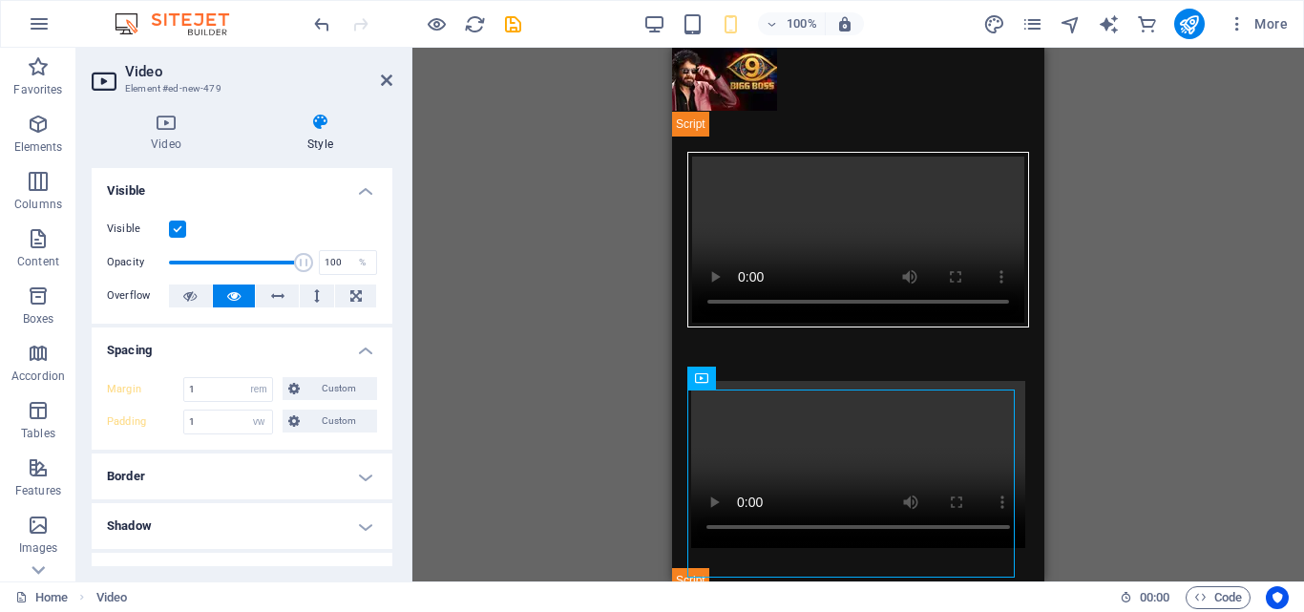
click at [221, 482] on h4 "Border" at bounding box center [242, 476] width 301 height 46
click at [280, 516] on span at bounding box center [286, 515] width 13 height 13
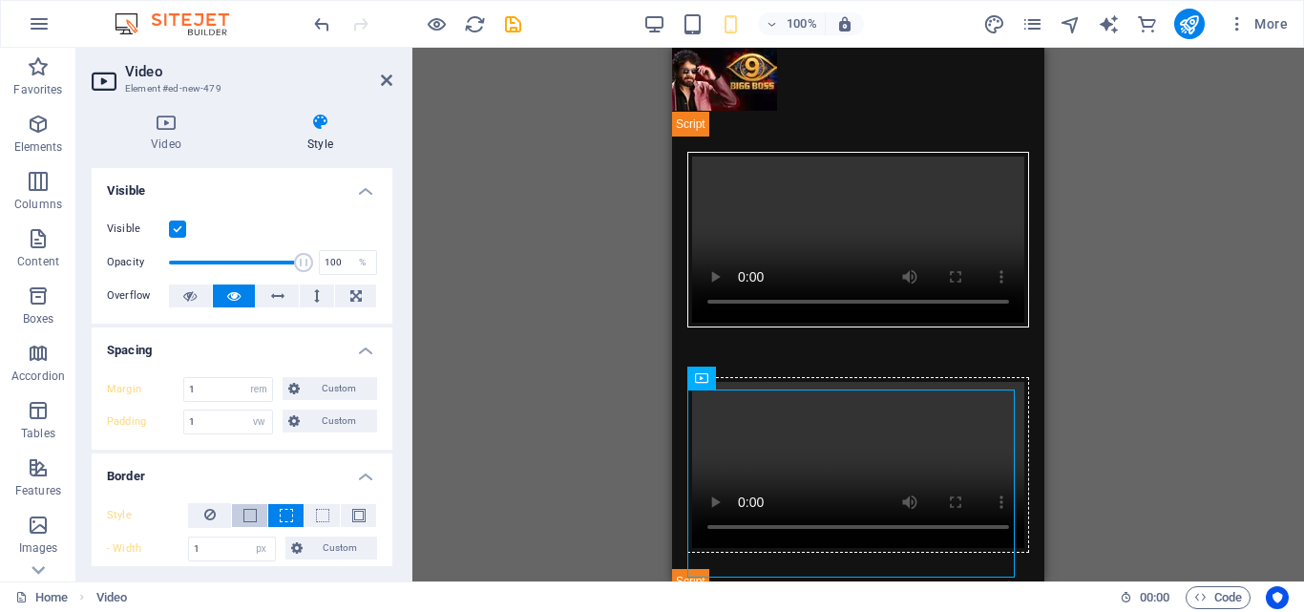
click at [233, 518] on button at bounding box center [249, 515] width 35 height 23
click at [390, 82] on icon at bounding box center [386, 80] width 11 height 15
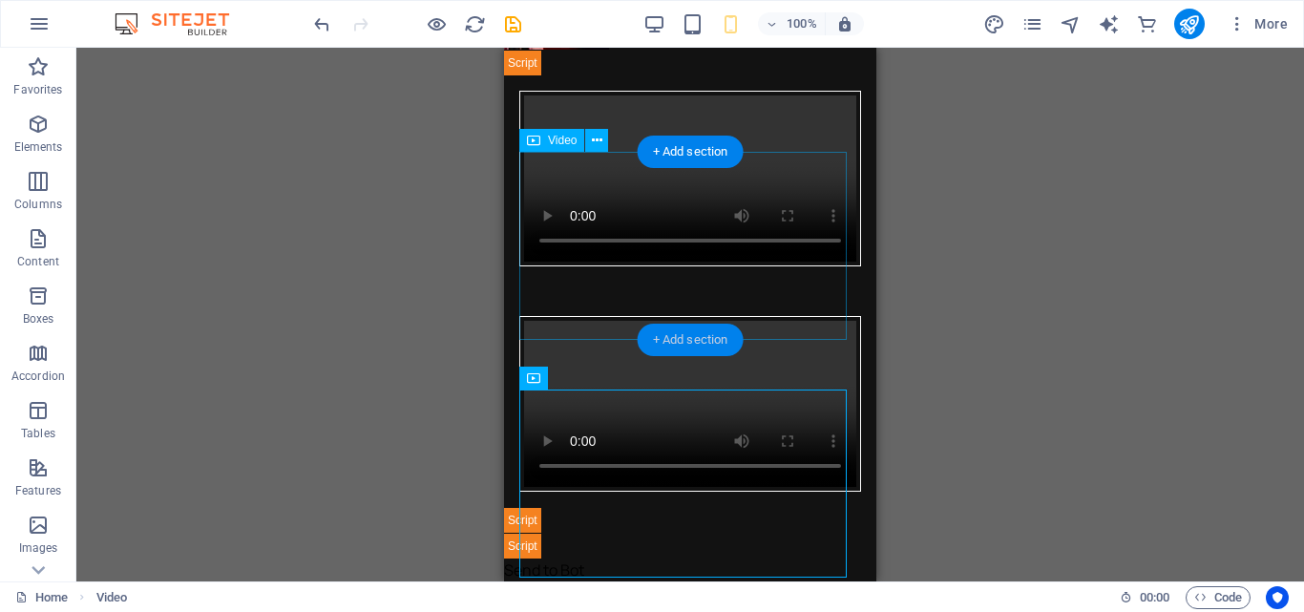
scroll to position [86, 0]
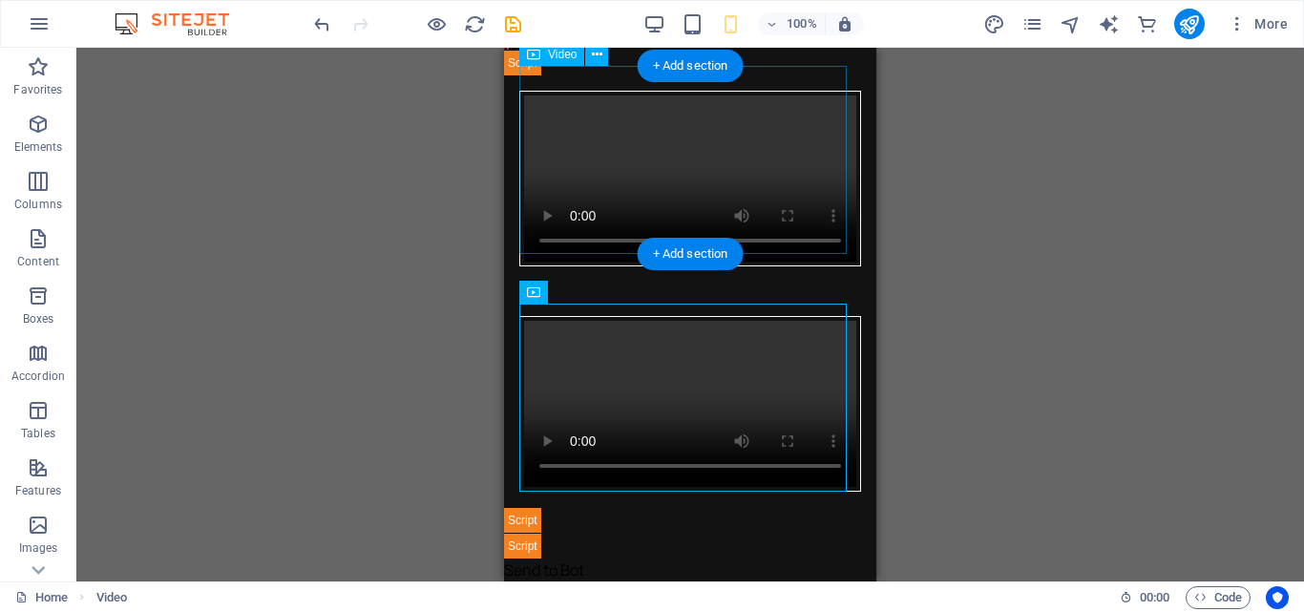
click at [704, 139] on figure at bounding box center [690, 179] width 342 height 176
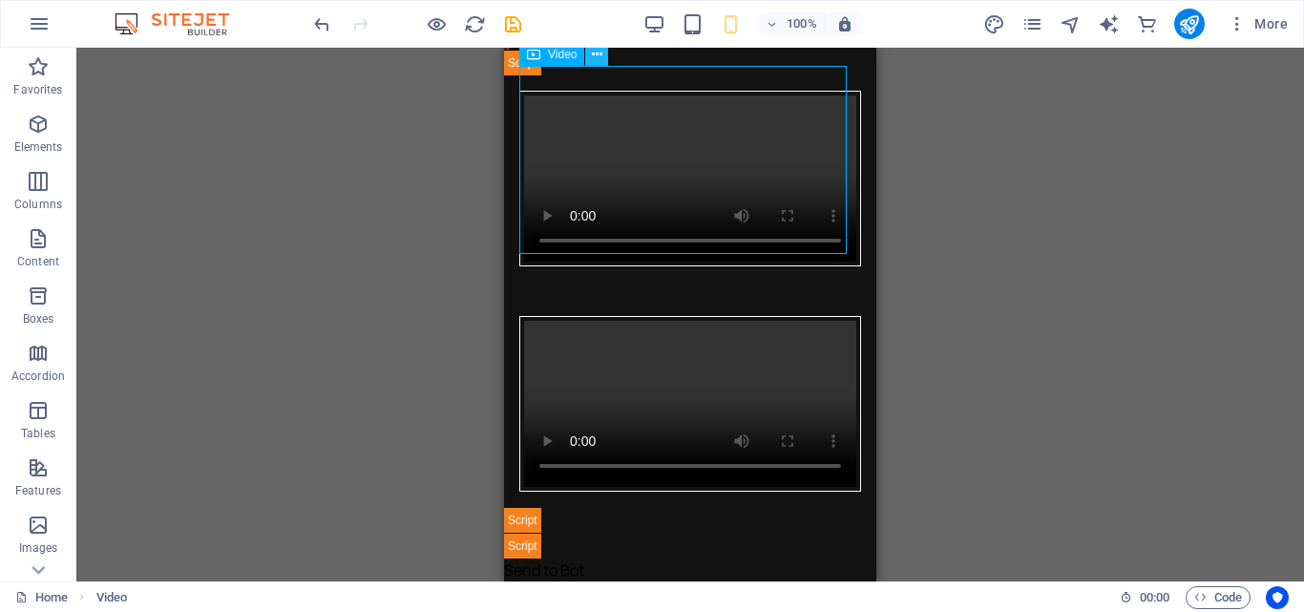
click at [593, 58] on icon at bounding box center [597, 55] width 11 height 20
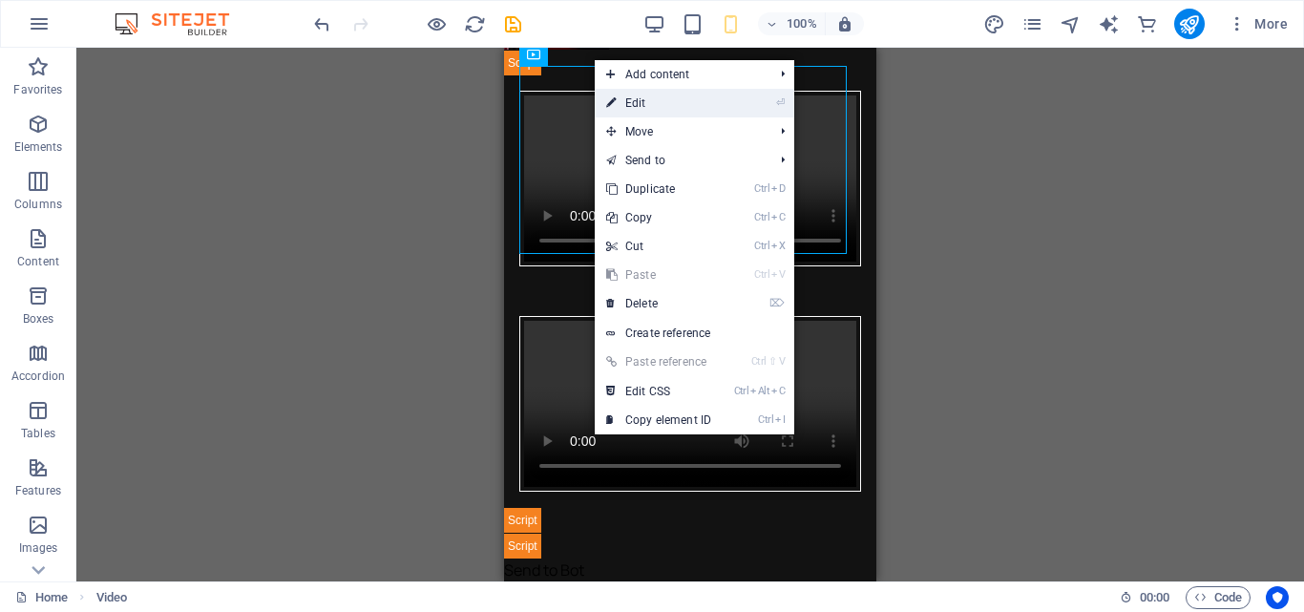
click at [690, 106] on link "⏎ Edit" at bounding box center [659, 103] width 128 height 29
select select "rem"
select select "vw"
select select "px"
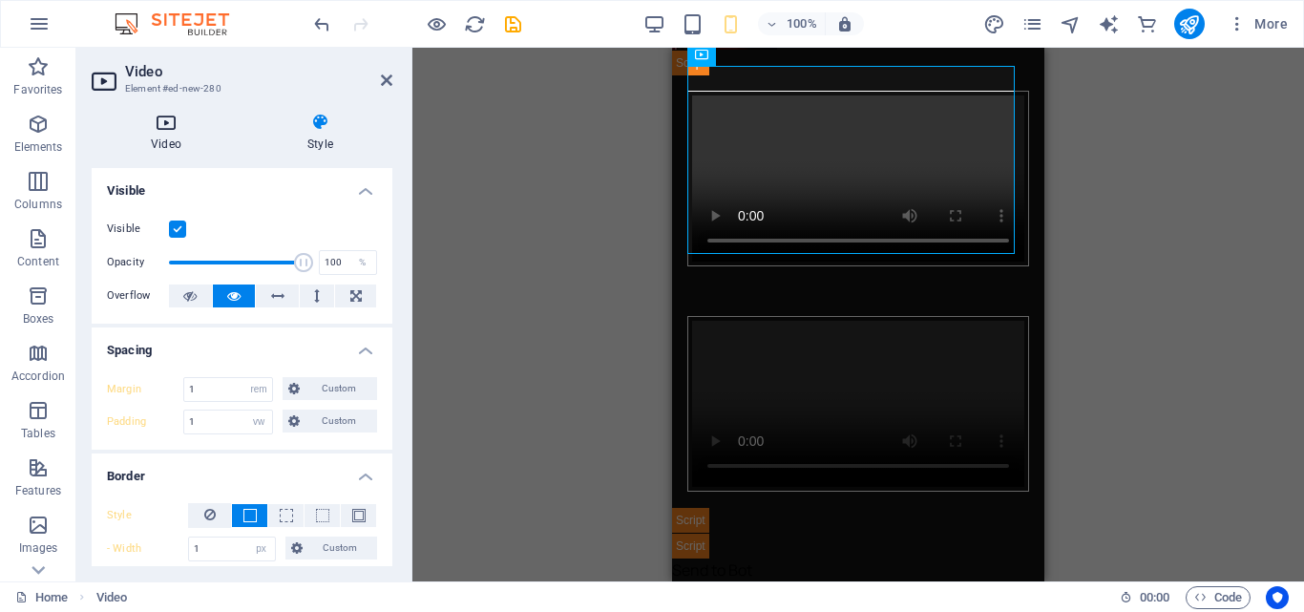
click at [158, 137] on h4 "Video" at bounding box center [170, 133] width 157 height 40
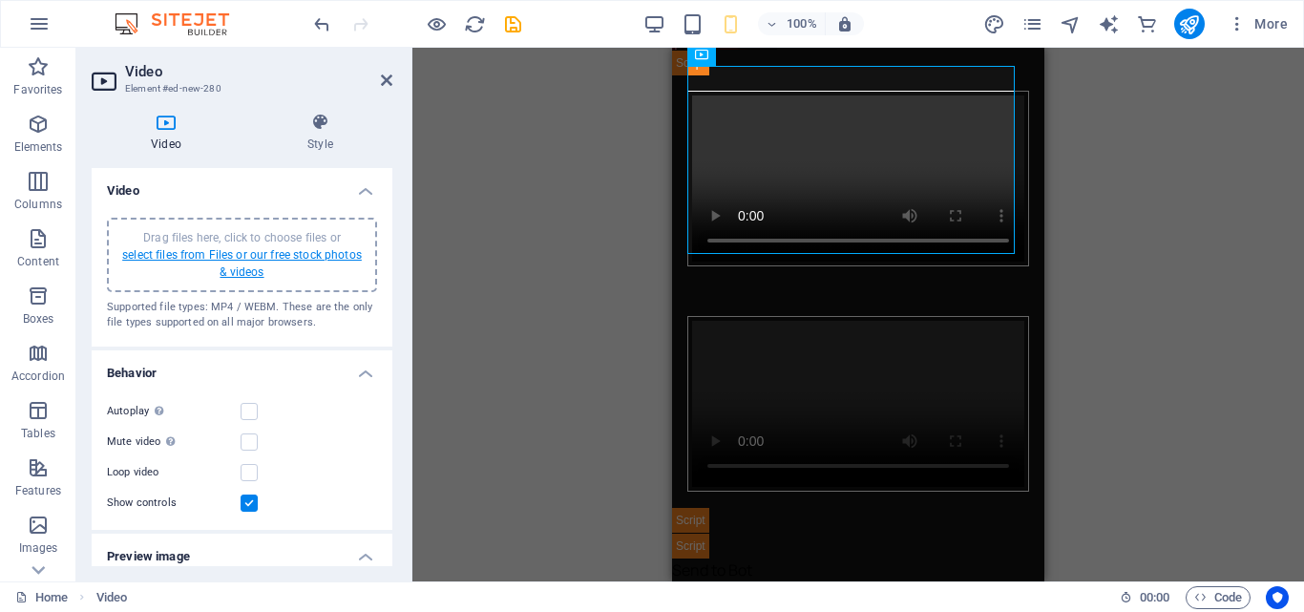
click at [247, 256] on link "select files from Files or our free stock photos & videos" at bounding box center [242, 263] width 240 height 31
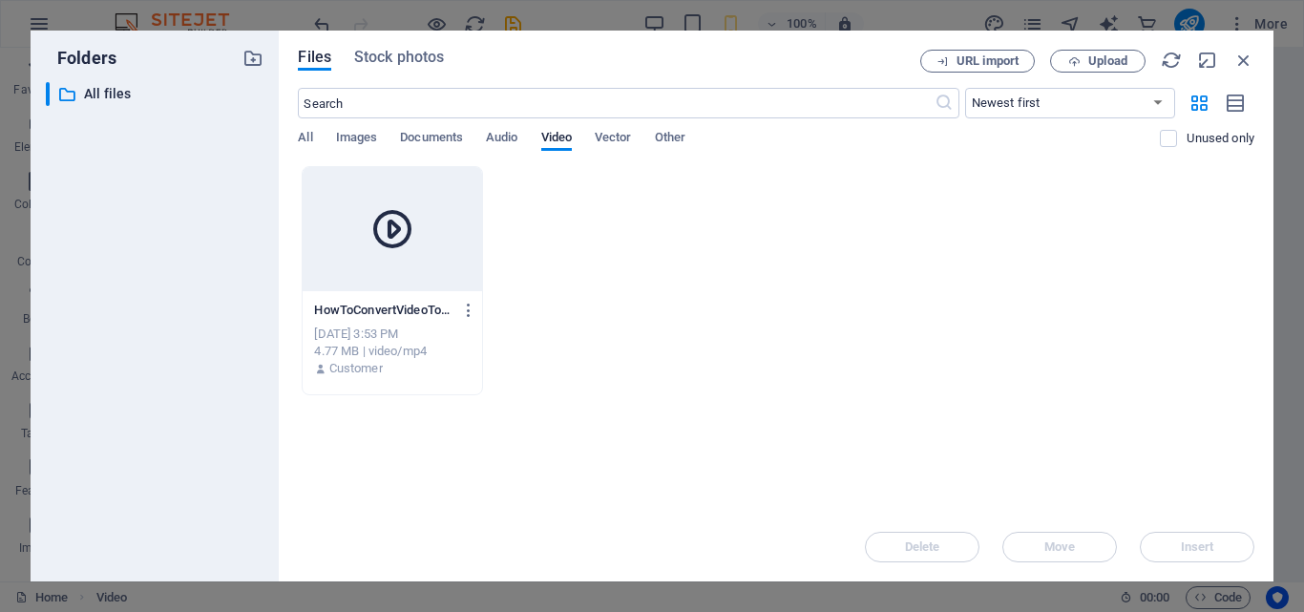
click at [426, 266] on div at bounding box center [392, 229] width 179 height 124
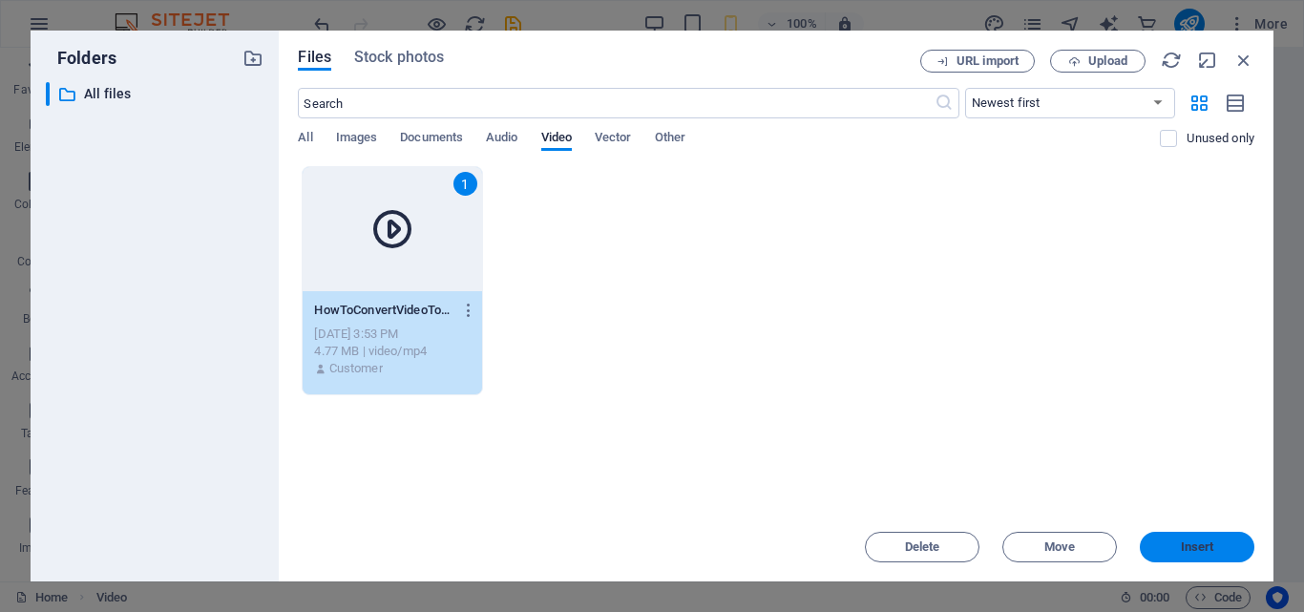
click at [1183, 541] on span "Insert" at bounding box center [1197, 546] width 33 height 11
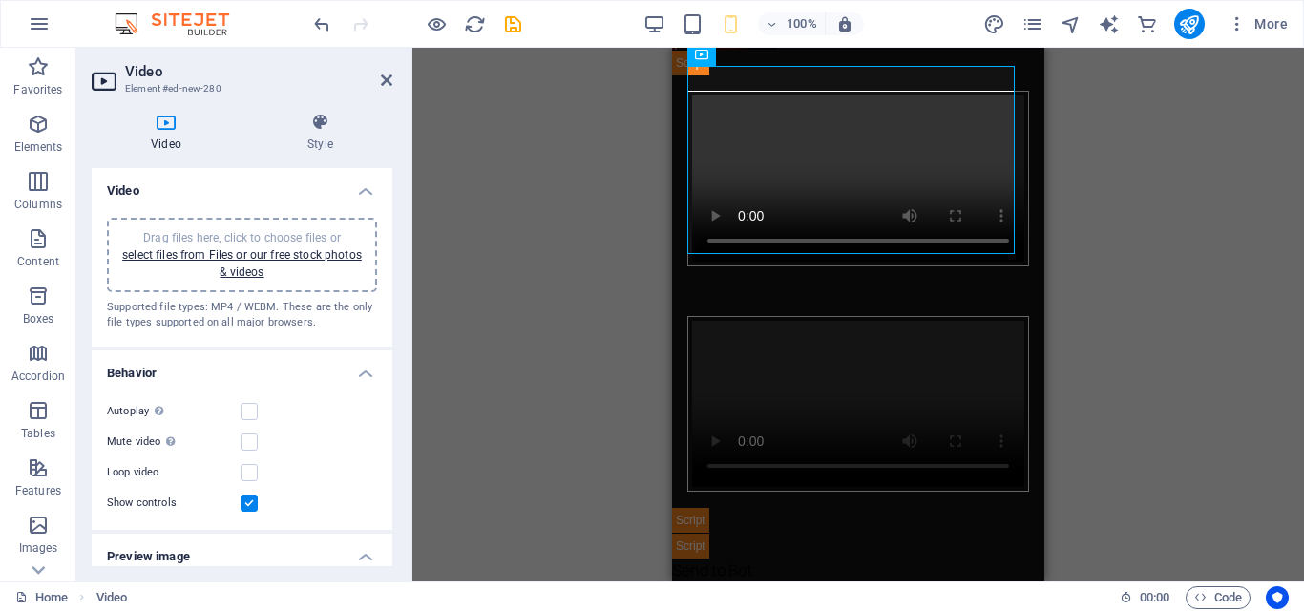
click at [379, 83] on header "Video Element #ed-new-280" at bounding box center [242, 73] width 301 height 50
click at [389, 78] on icon at bounding box center [386, 80] width 11 height 15
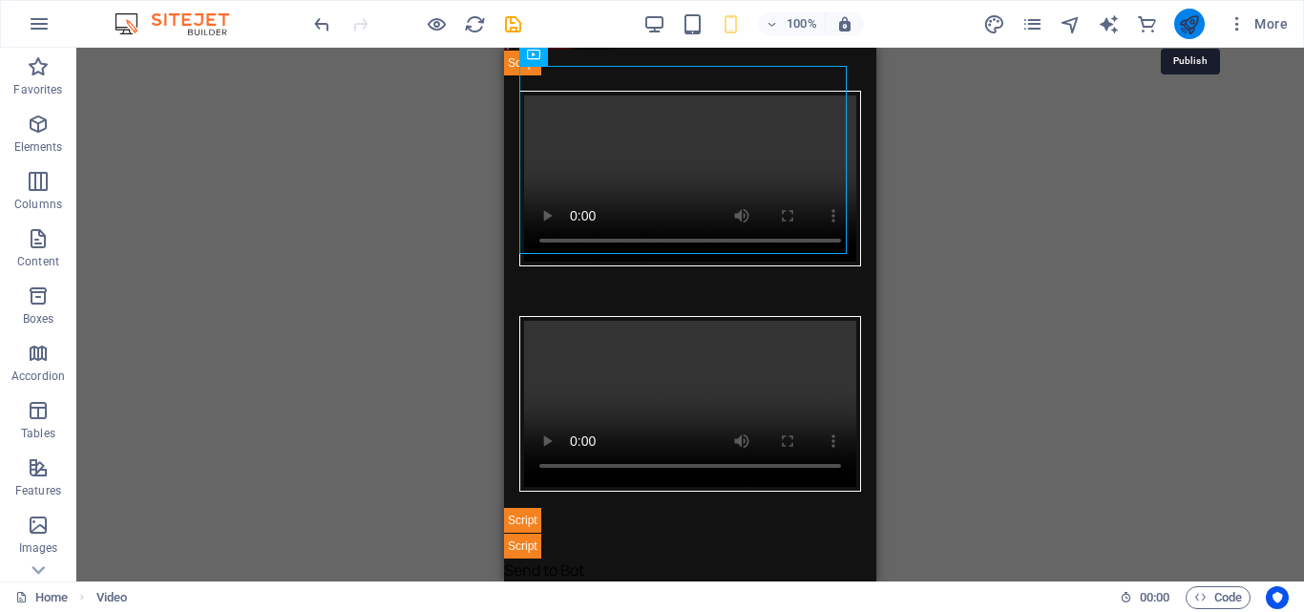
click at [1187, 25] on icon "publish" at bounding box center [1189, 24] width 22 height 22
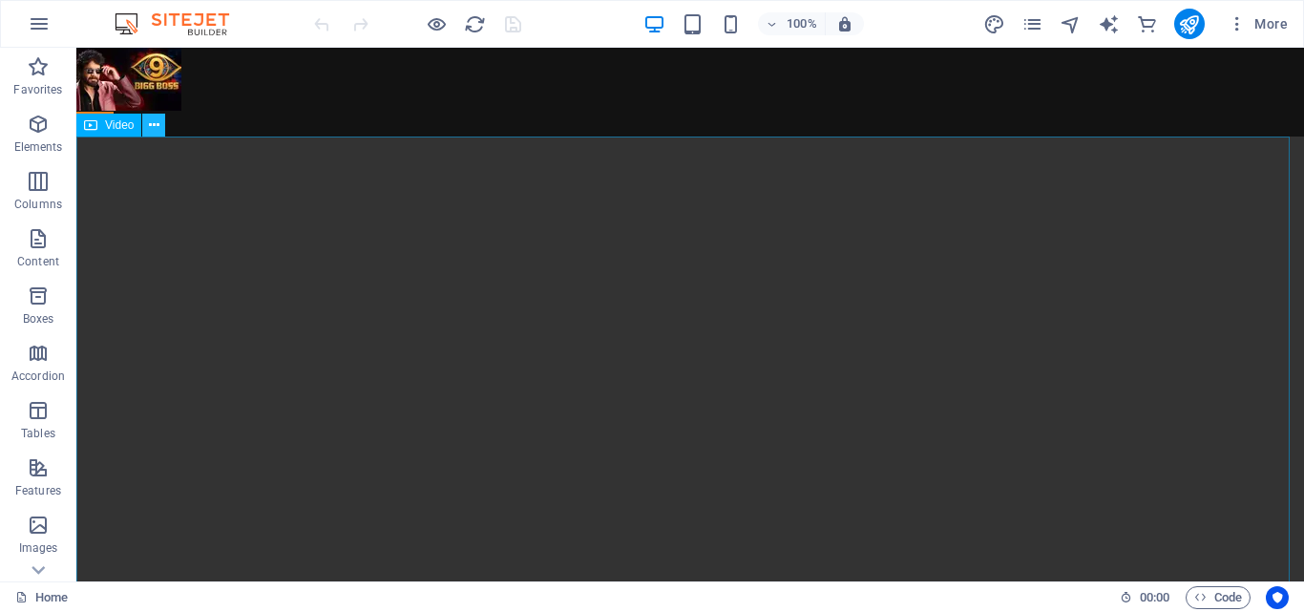
click at [150, 118] on icon at bounding box center [154, 126] width 11 height 20
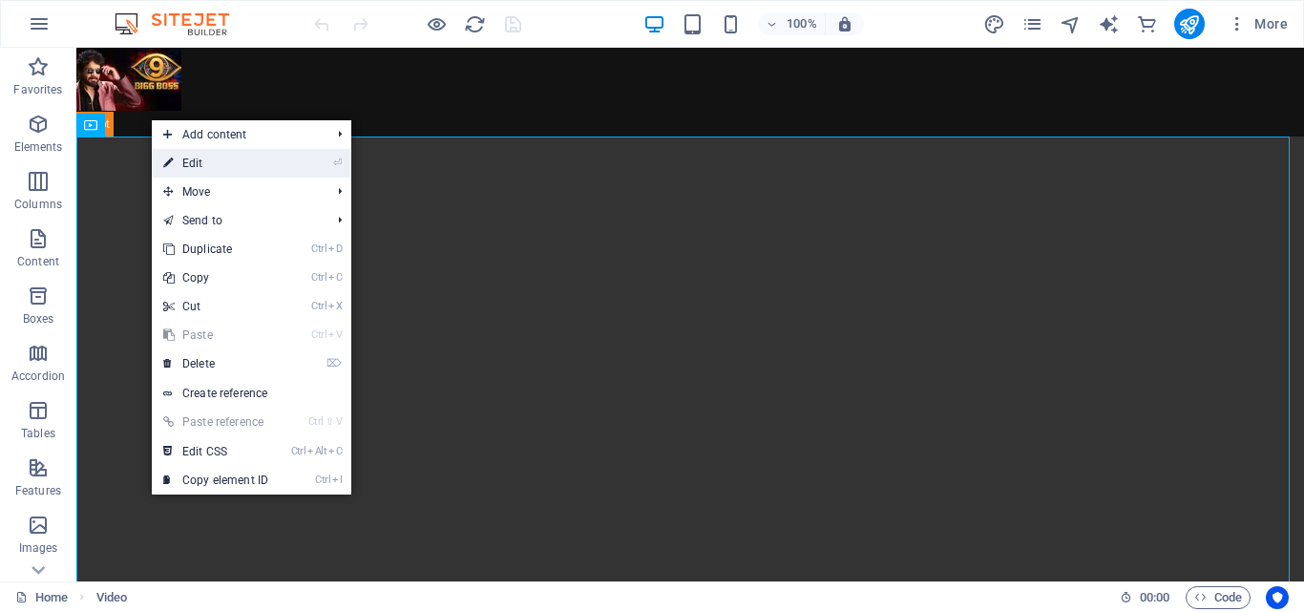
click at [189, 157] on link "⏎ Edit" at bounding box center [216, 163] width 128 height 29
select select "%"
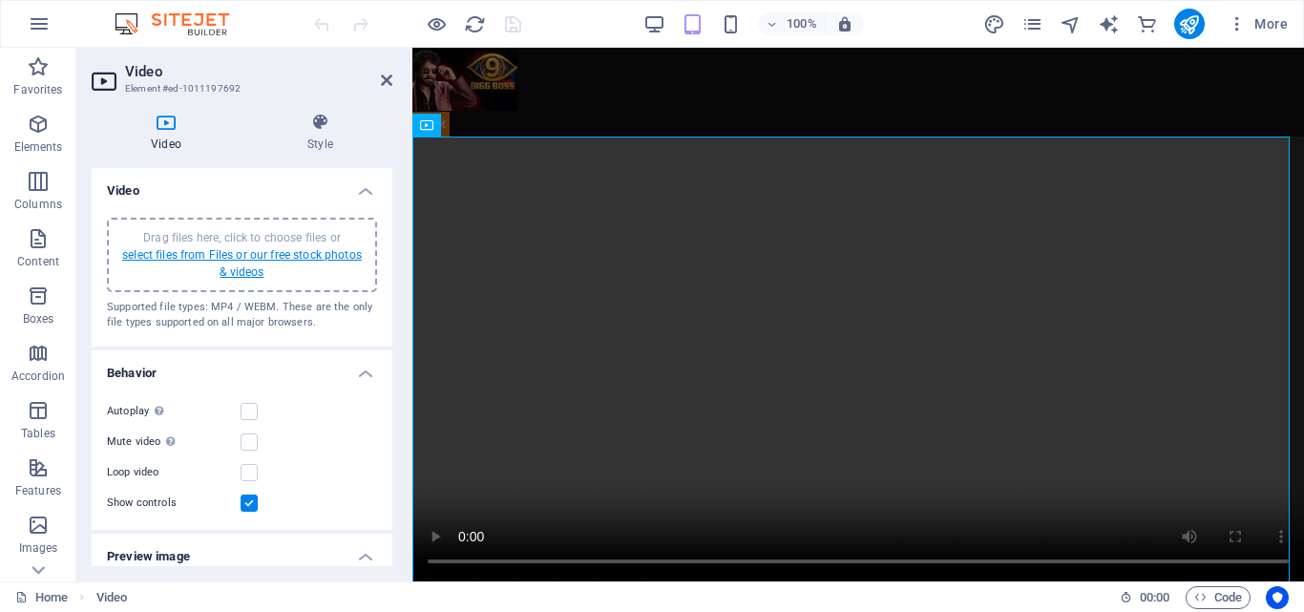
click at [256, 258] on link "select files from Files or our free stock photos & videos" at bounding box center [242, 263] width 240 height 31
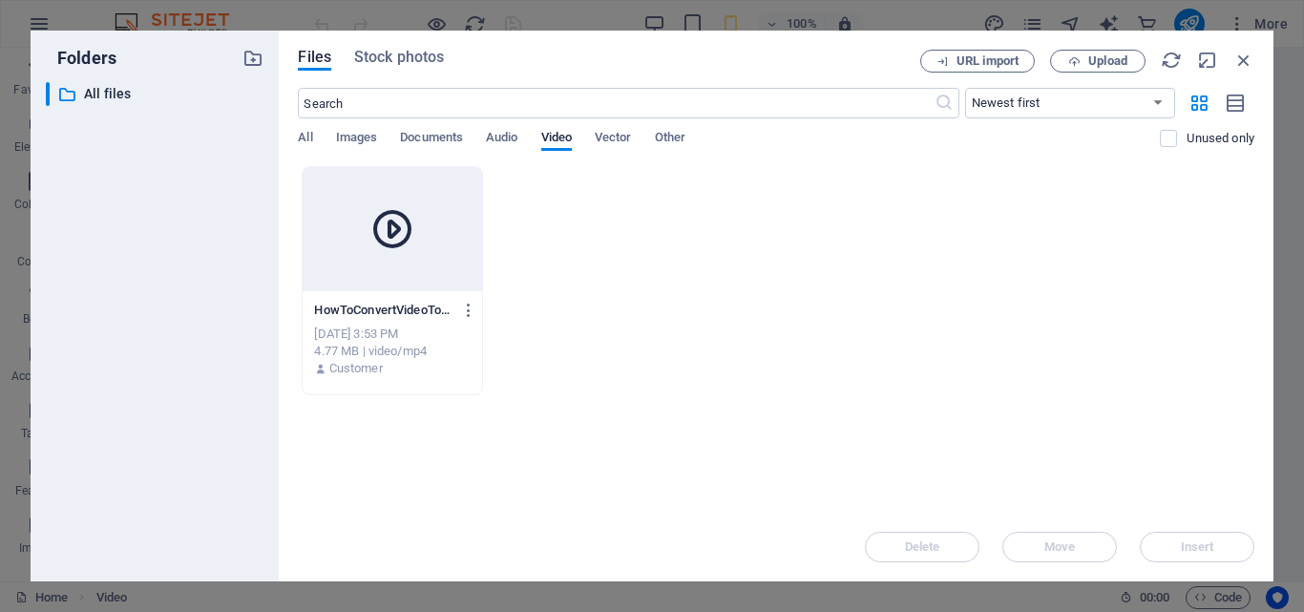
click at [460, 235] on div at bounding box center [392, 229] width 179 height 124
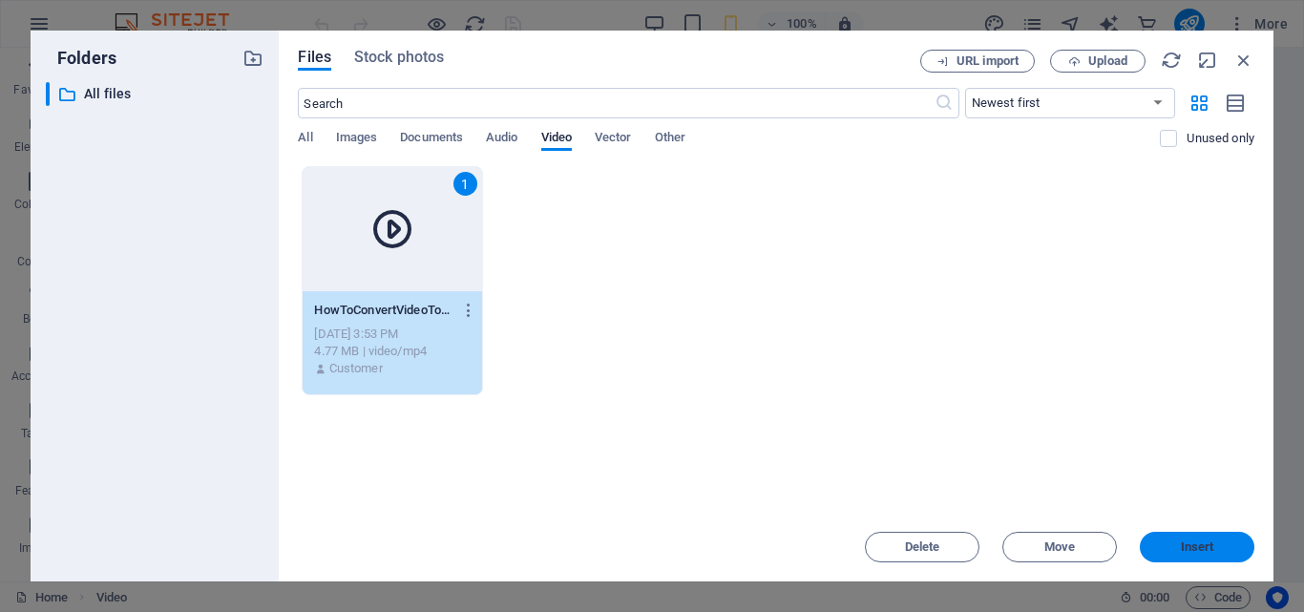
click at [1193, 553] on span "Insert" at bounding box center [1197, 546] width 33 height 11
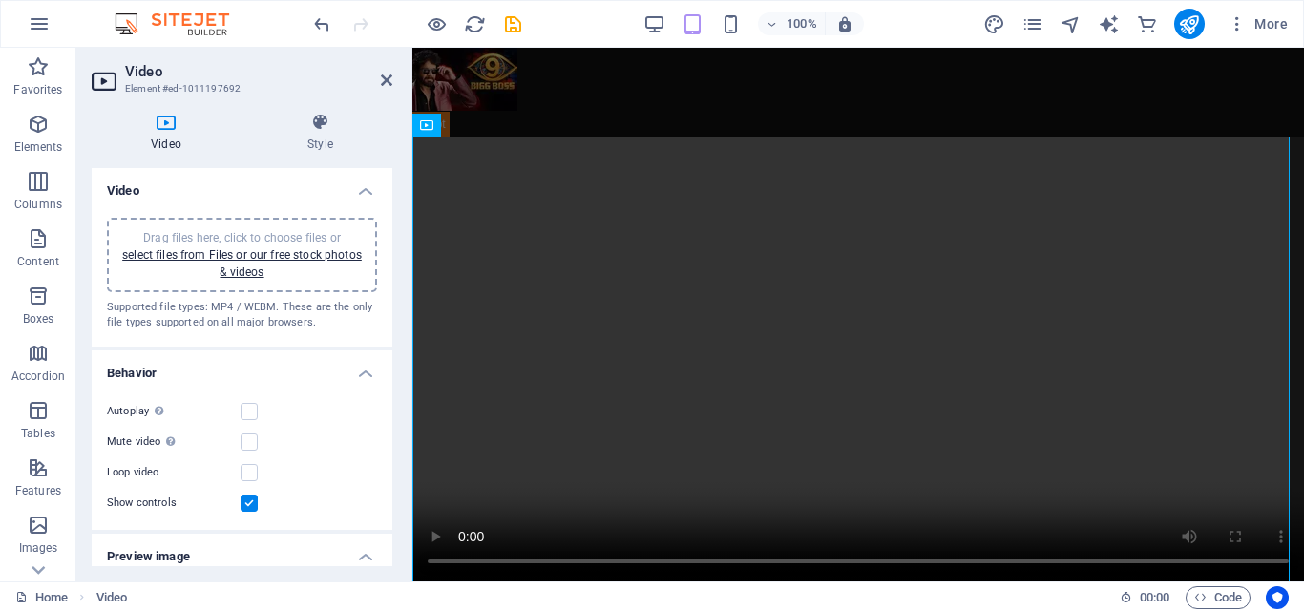
click at [392, 77] on aside "Video Element #ed-1011197692 Video Style Video Drag files here, click to choose…" at bounding box center [244, 315] width 336 height 534
click at [382, 79] on icon at bounding box center [386, 80] width 11 height 15
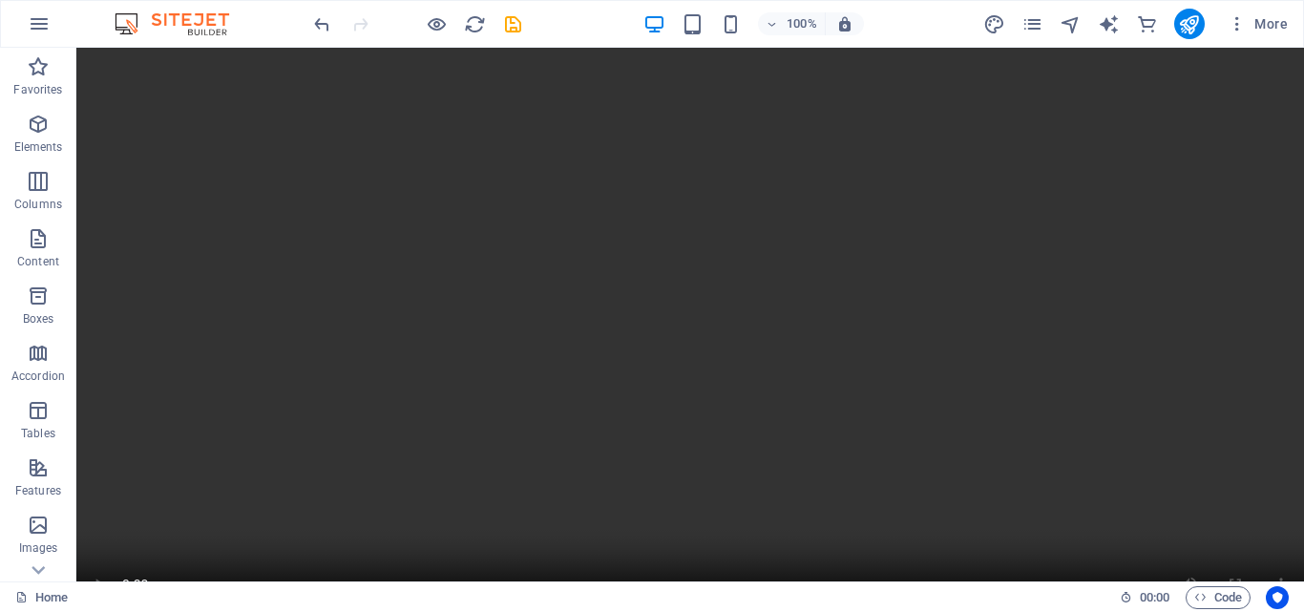
scroll to position [109, 0]
click at [129, 64] on span "Video" at bounding box center [119, 58] width 29 height 11
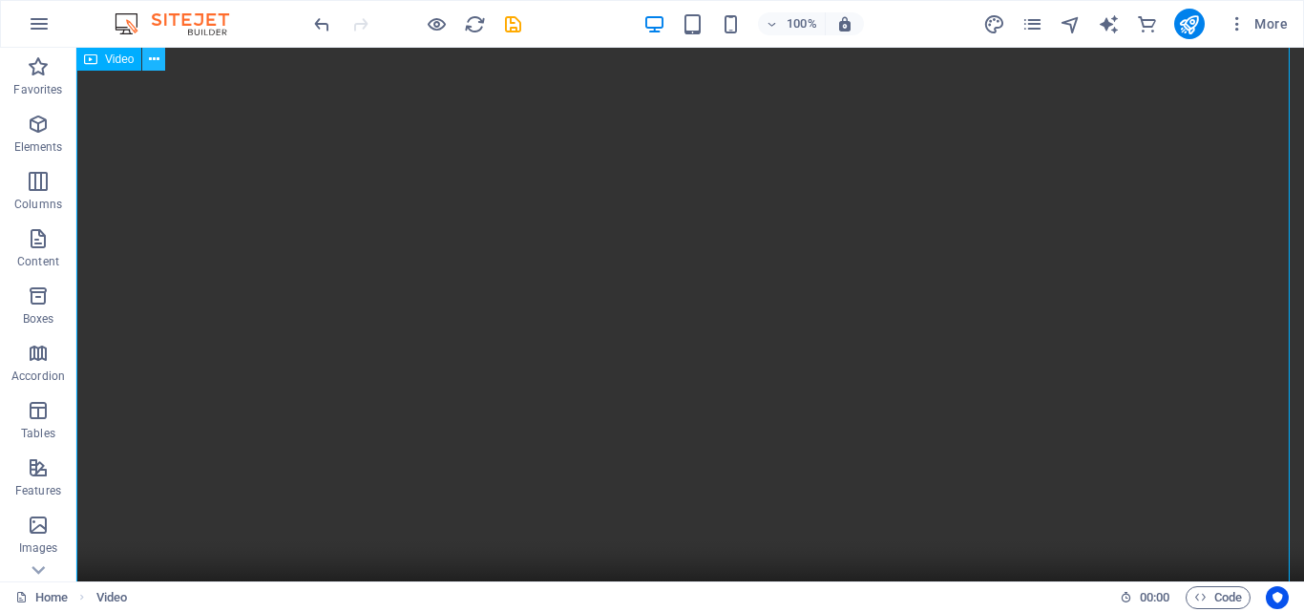
click at [153, 57] on icon at bounding box center [154, 60] width 11 height 20
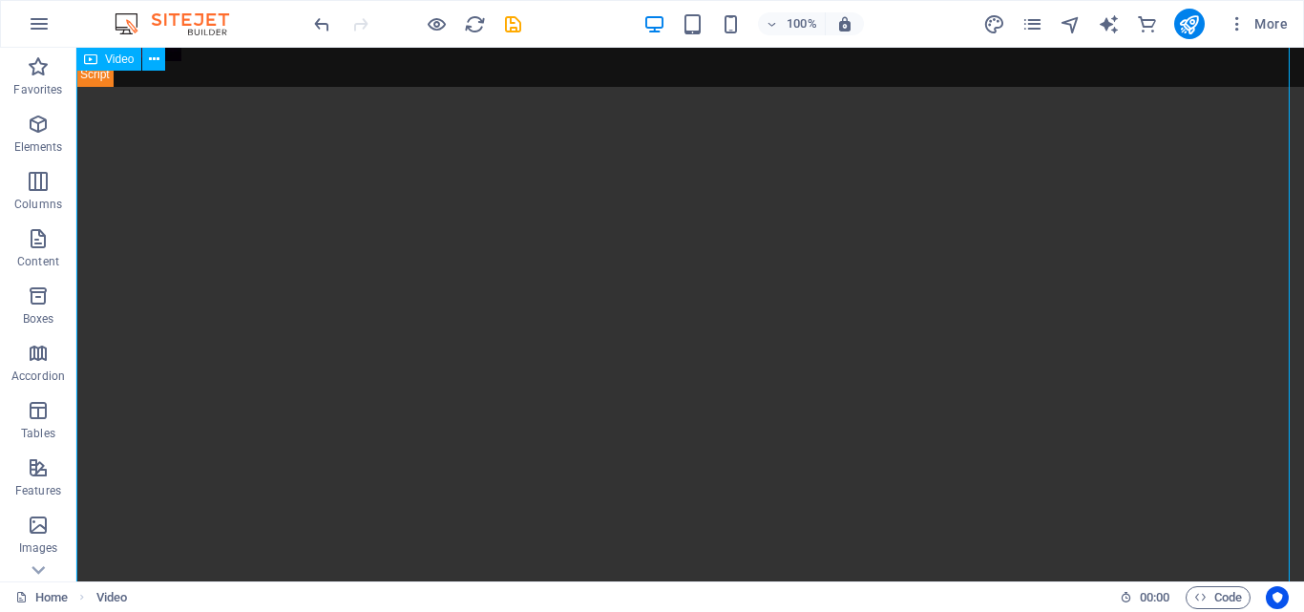
scroll to position [13, 0]
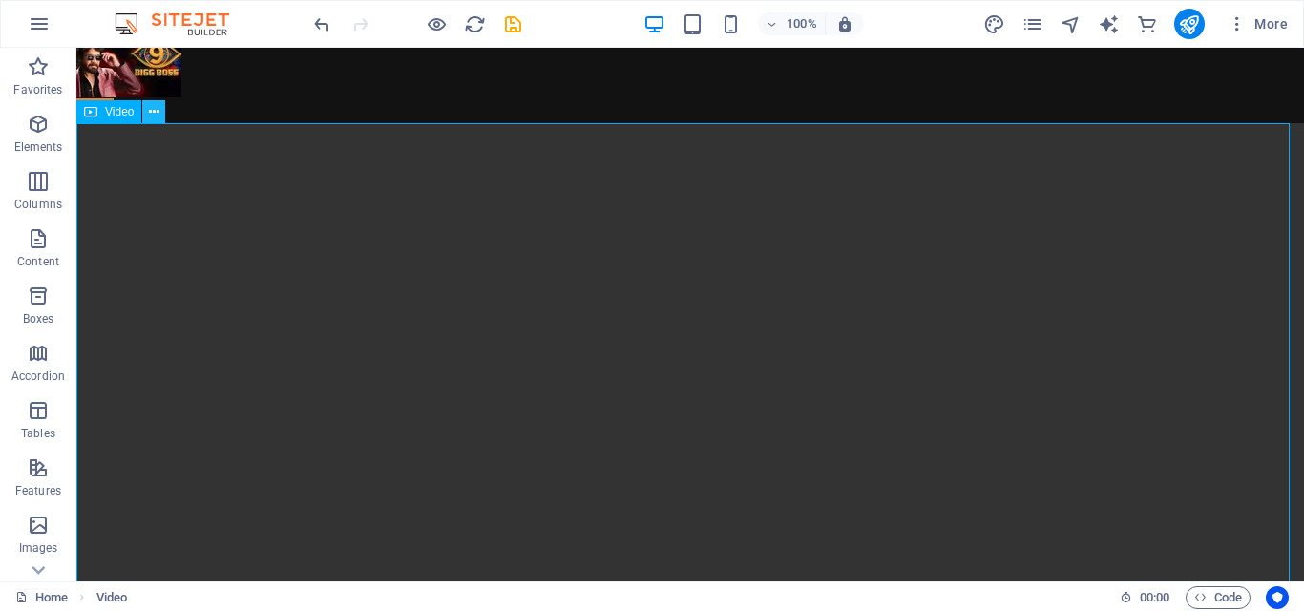
click at [151, 120] on icon at bounding box center [154, 112] width 11 height 20
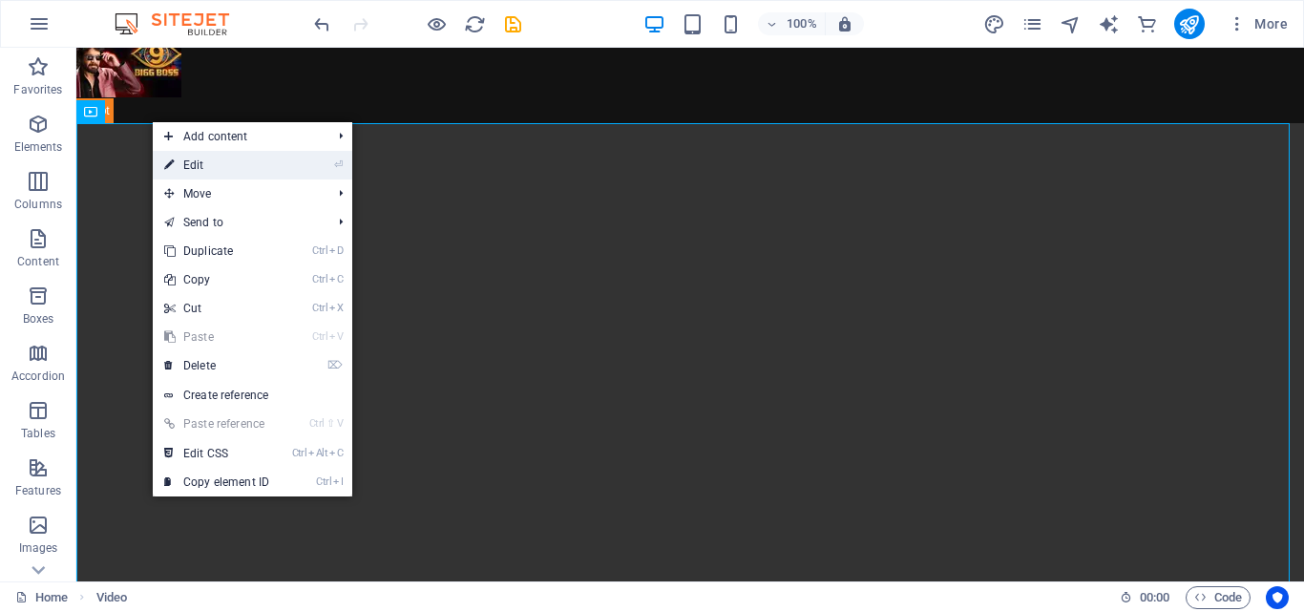
click at [254, 163] on link "⏎ Edit" at bounding box center [217, 165] width 128 height 29
select select "%"
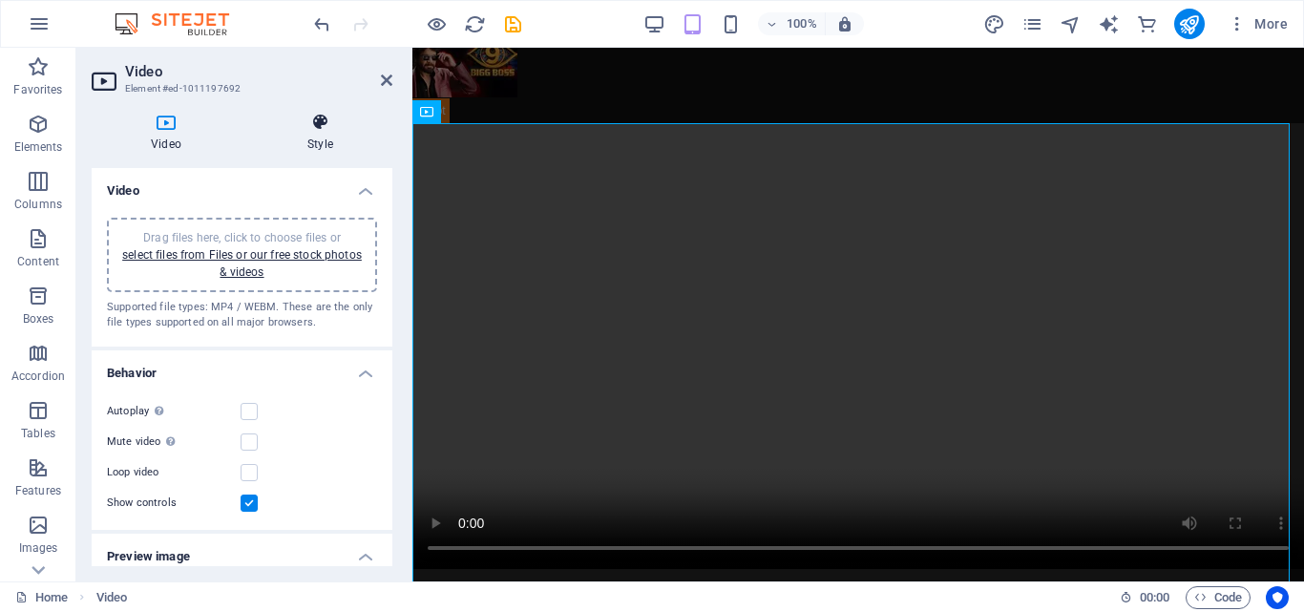
click at [326, 125] on icon at bounding box center [320, 122] width 144 height 19
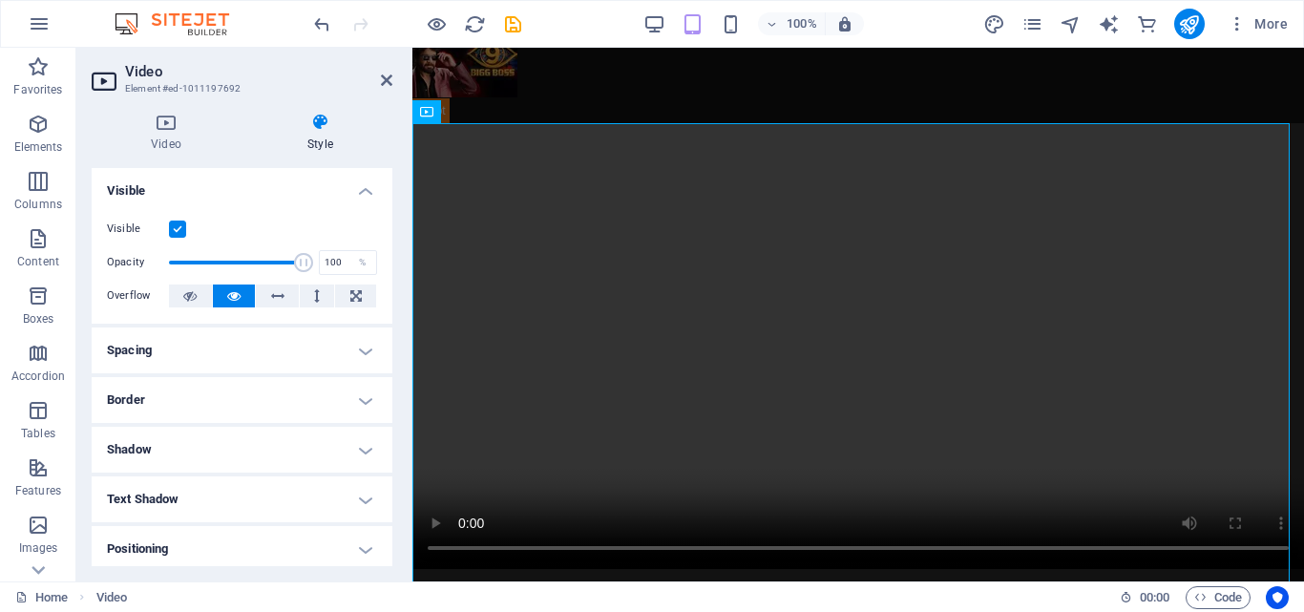
click at [228, 349] on h4 "Spacing" at bounding box center [242, 350] width 301 height 46
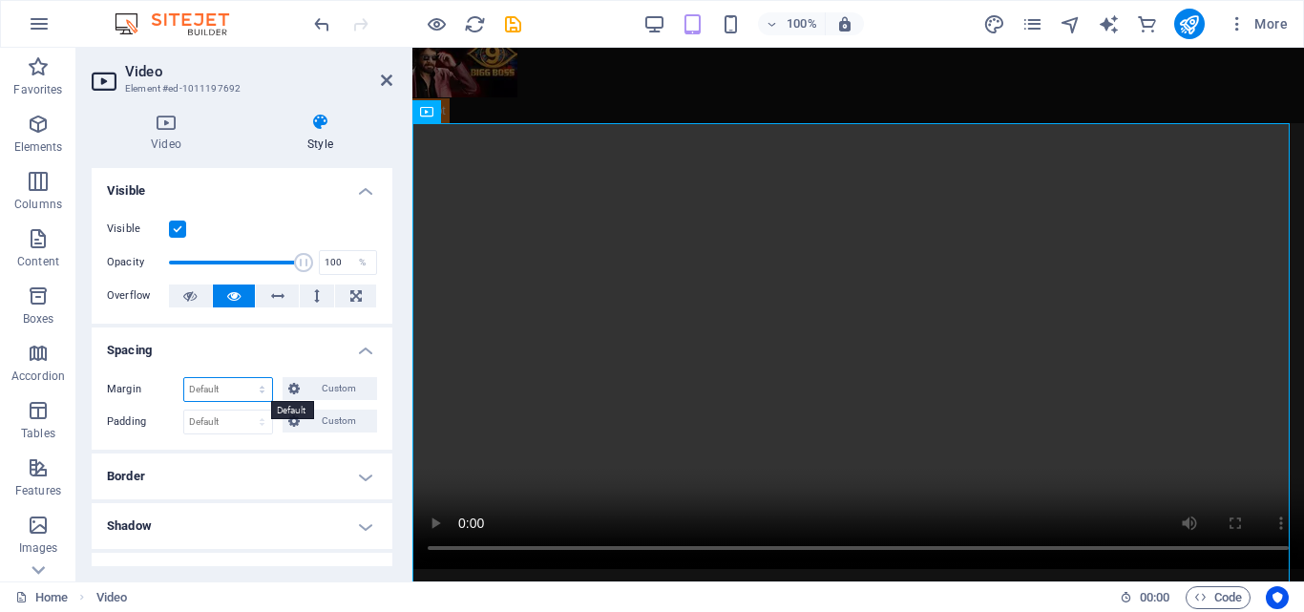
click at [245, 379] on select "Default auto px % rem vw vh Custom" at bounding box center [228, 389] width 88 height 23
select select "rem"
click at [243, 378] on select "Default auto px % rem vw vh Custom" at bounding box center [228, 389] width 88 height 23
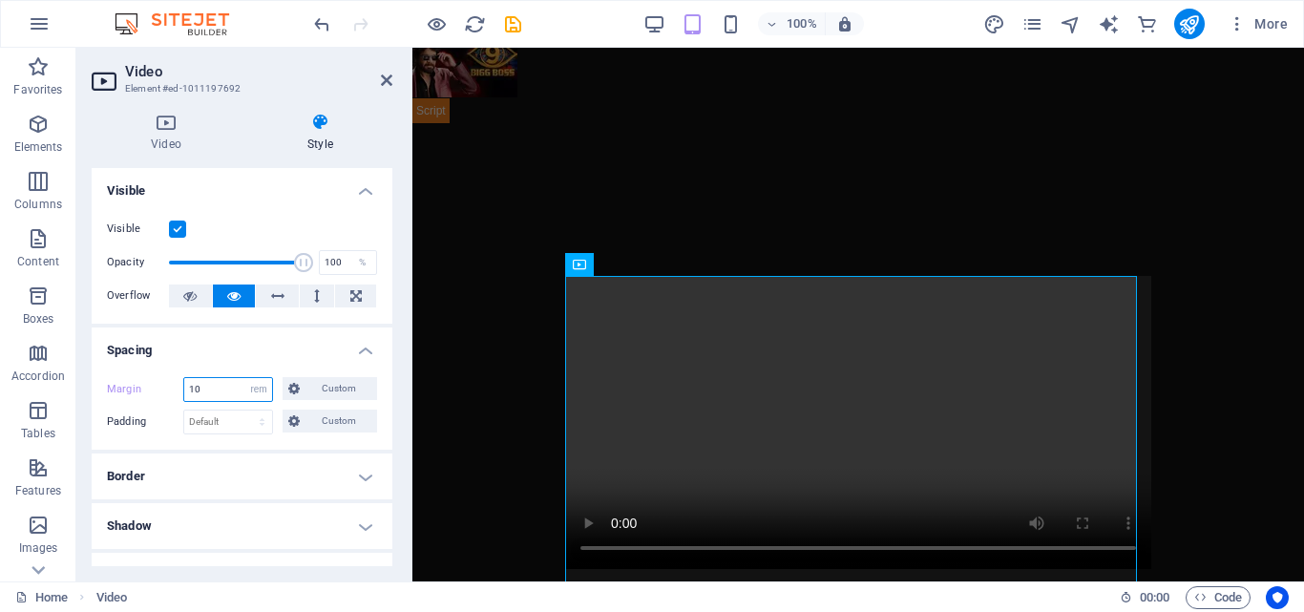
type input "1"
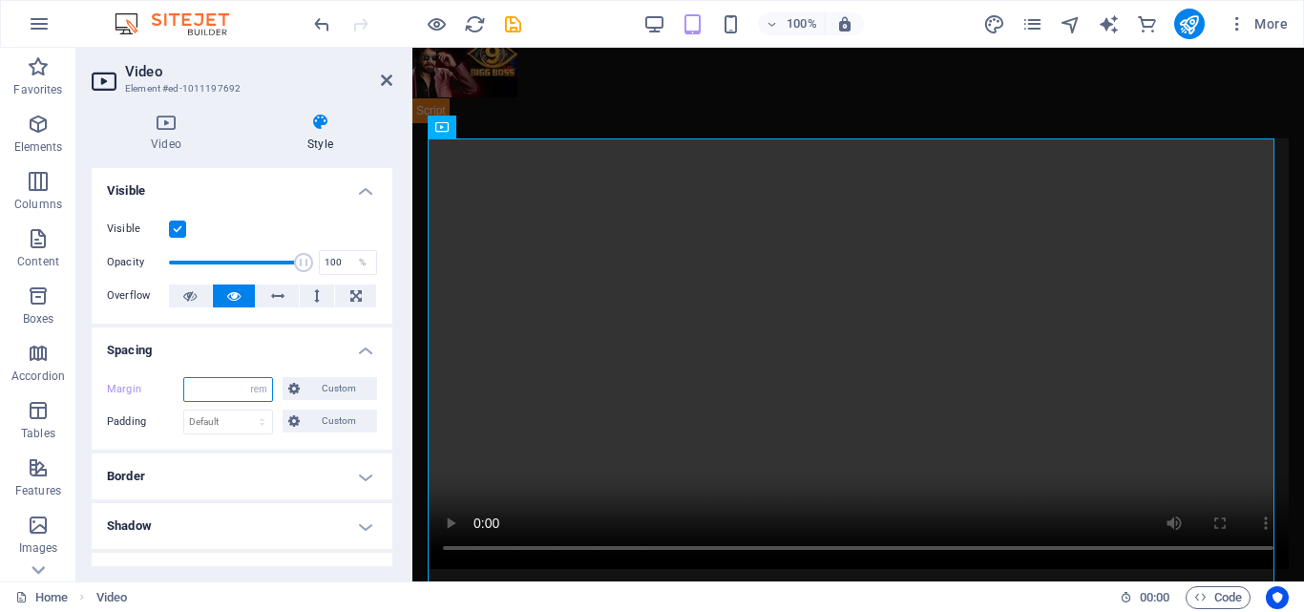
type input "9"
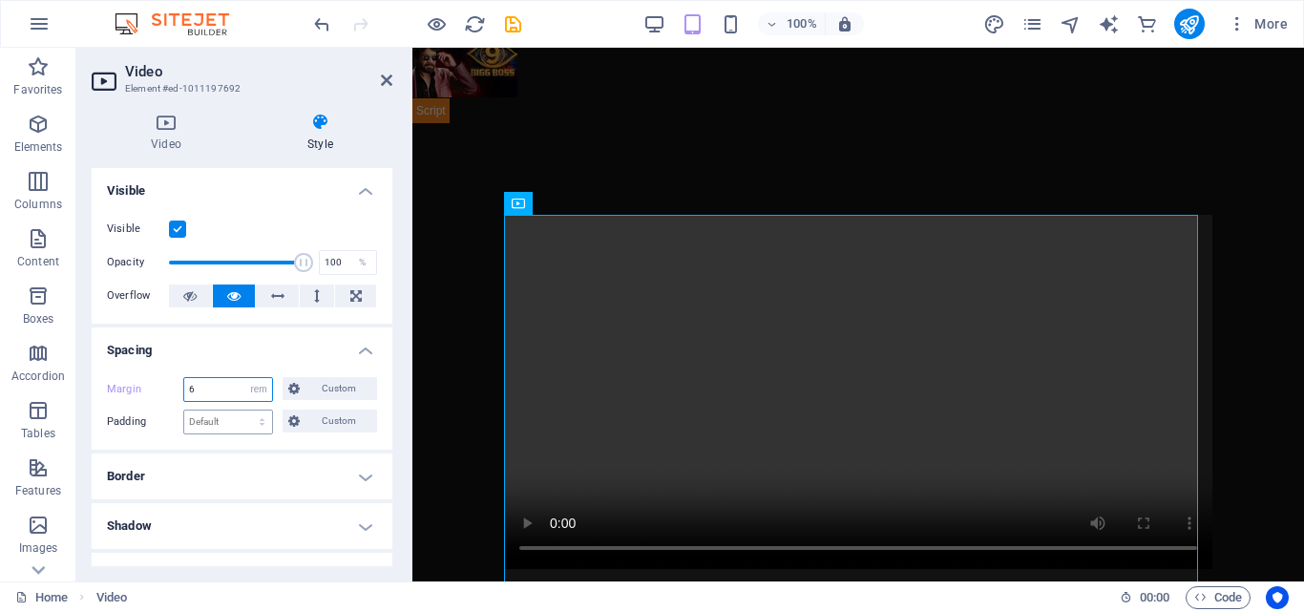
type input "6"
click at [216, 426] on select "Default px rem % vh vw Custom" at bounding box center [228, 422] width 88 height 23
select select "vw"
click at [243, 411] on select "Default px rem % vh vw Custom" at bounding box center [228, 422] width 88 height 23
type input "6"
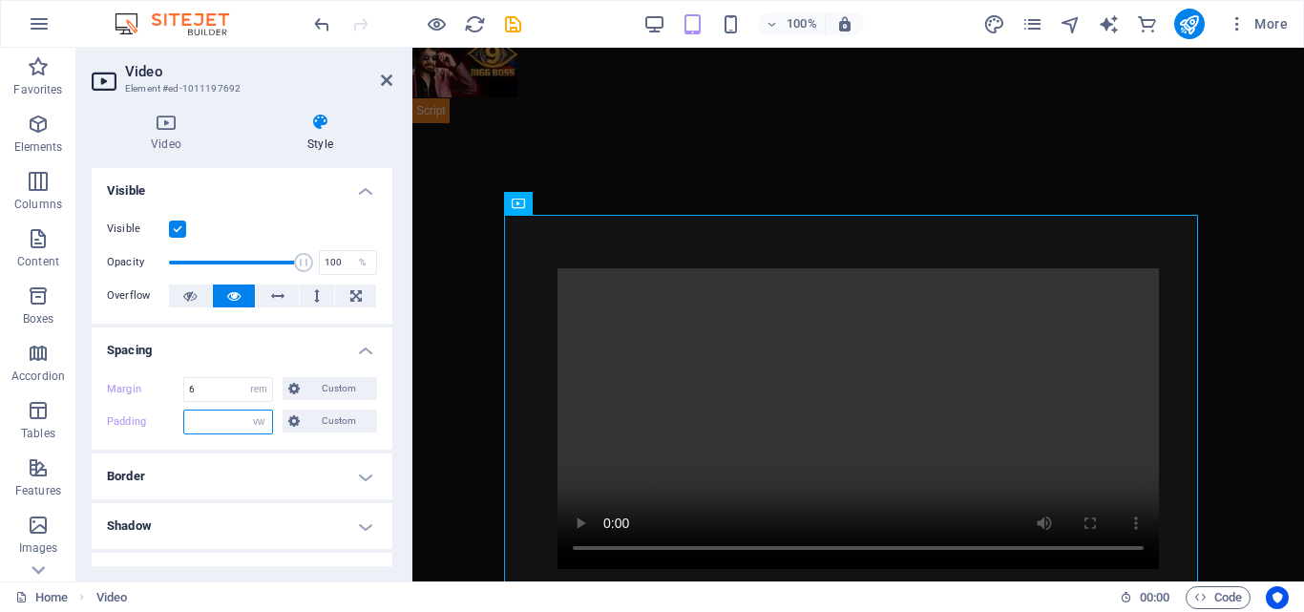
type input "2"
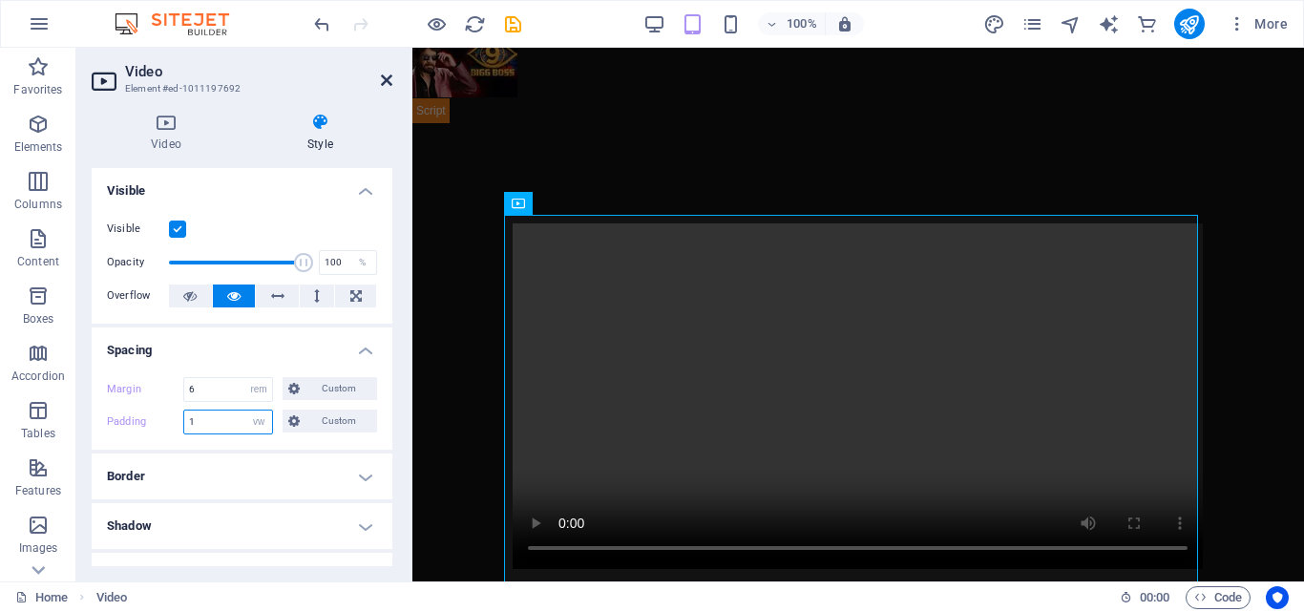
type input "1"
click at [388, 77] on icon at bounding box center [386, 80] width 11 height 15
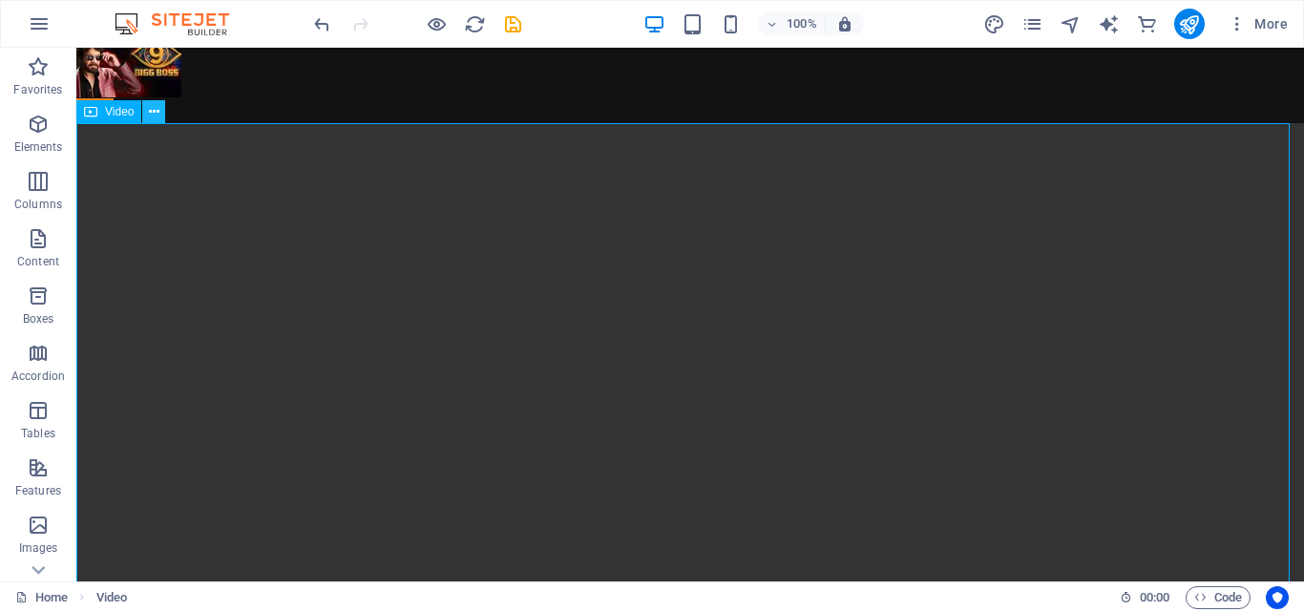
click at [151, 118] on icon at bounding box center [154, 112] width 11 height 20
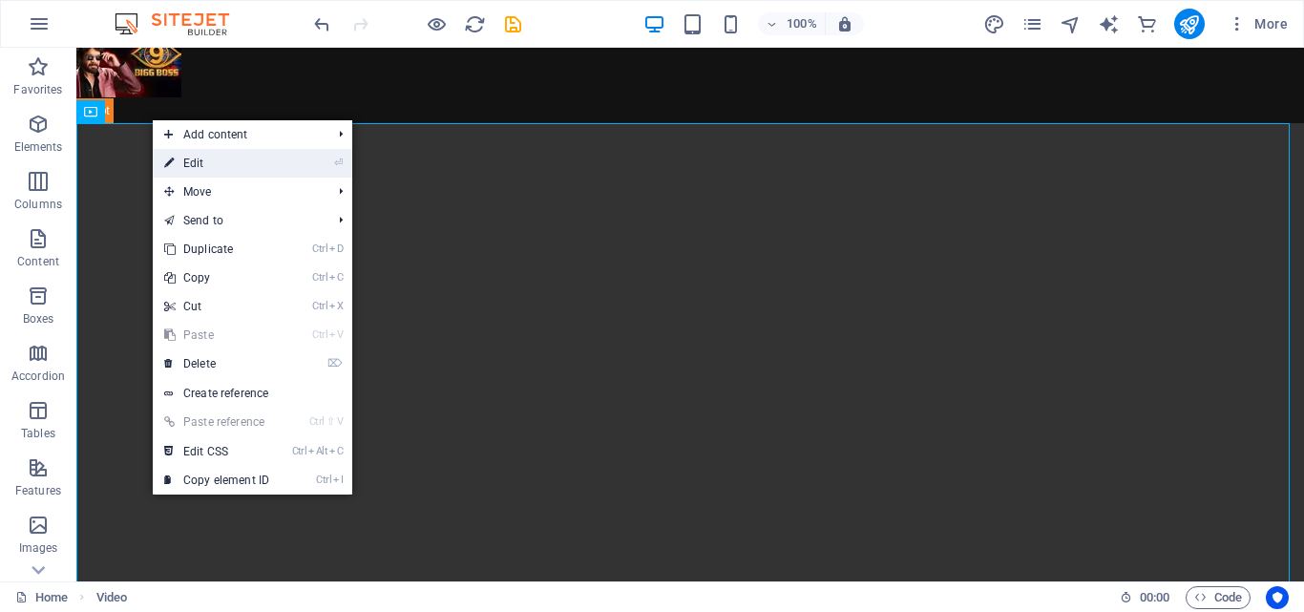
click at [196, 172] on link "⏎ Edit" at bounding box center [217, 163] width 128 height 29
select select "rem"
select select "vw"
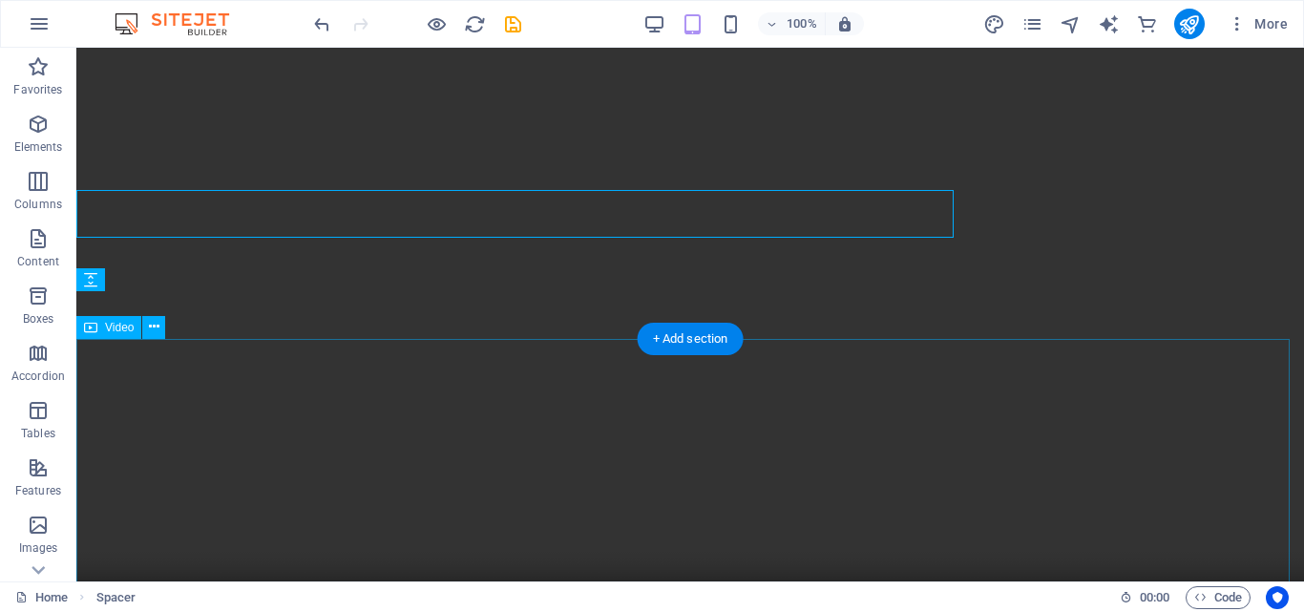
scroll to position [528, 0]
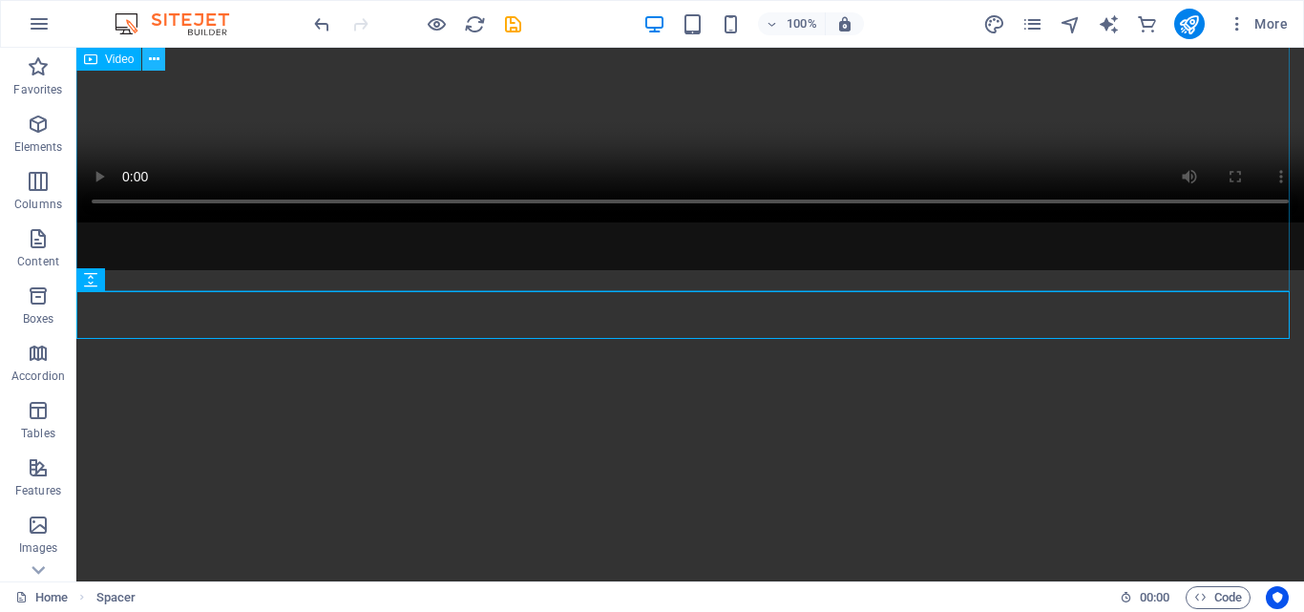
click at [156, 55] on icon at bounding box center [154, 60] width 11 height 20
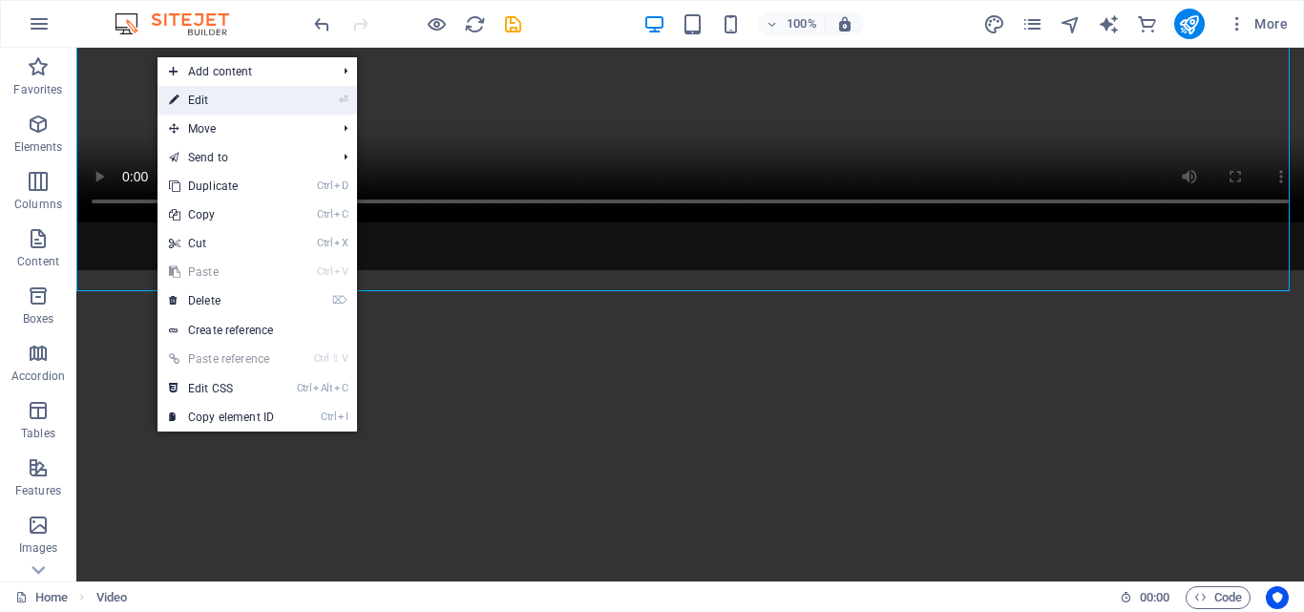
click at [257, 111] on link "⏎ Edit" at bounding box center [222, 100] width 128 height 29
select select "rem"
select select "vw"
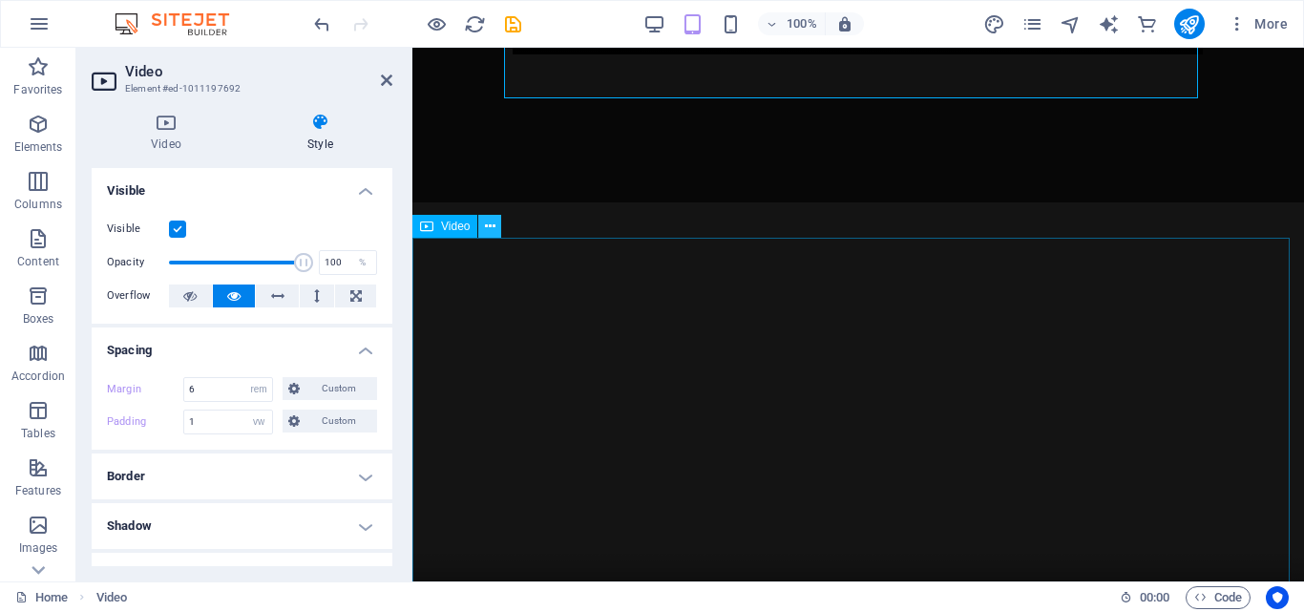
click at [491, 227] on icon at bounding box center [490, 227] width 11 height 20
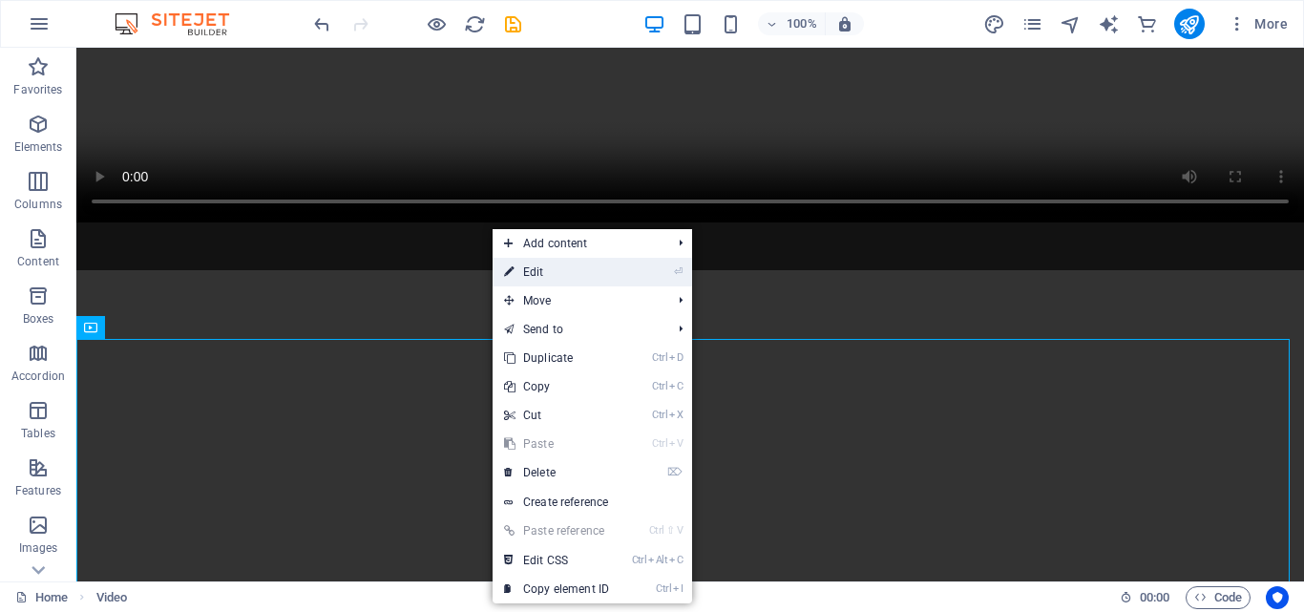
click at [520, 265] on link "⏎ Edit" at bounding box center [557, 272] width 128 height 29
select select "%"
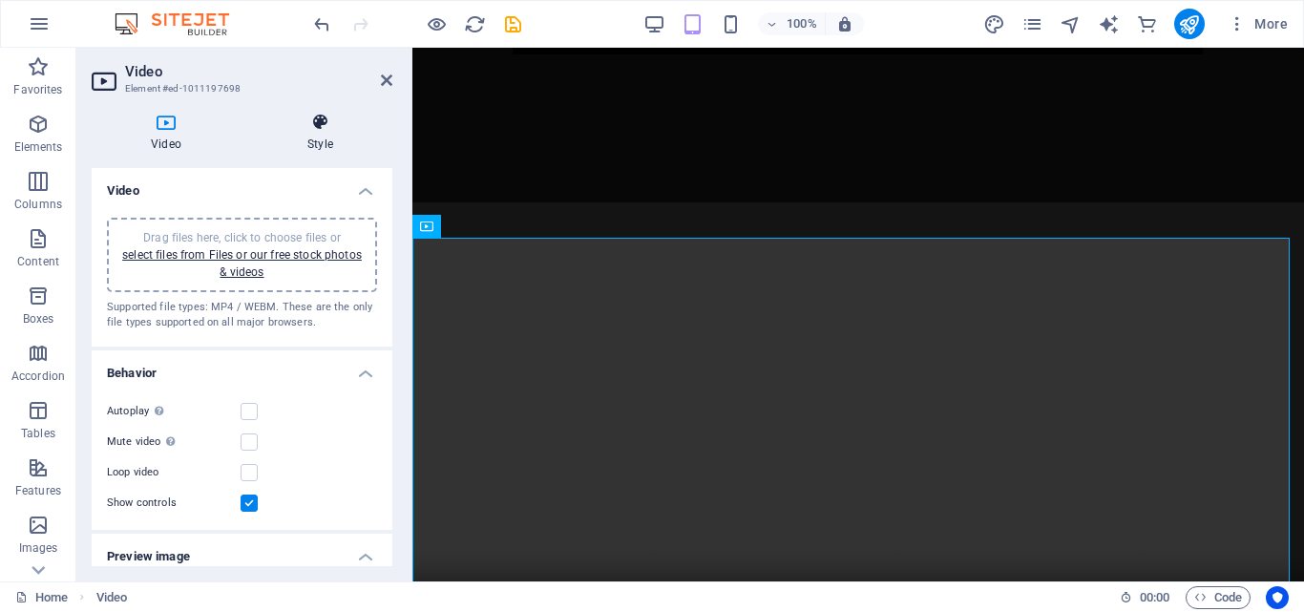
click at [324, 134] on h4 "Style" at bounding box center [320, 133] width 144 height 40
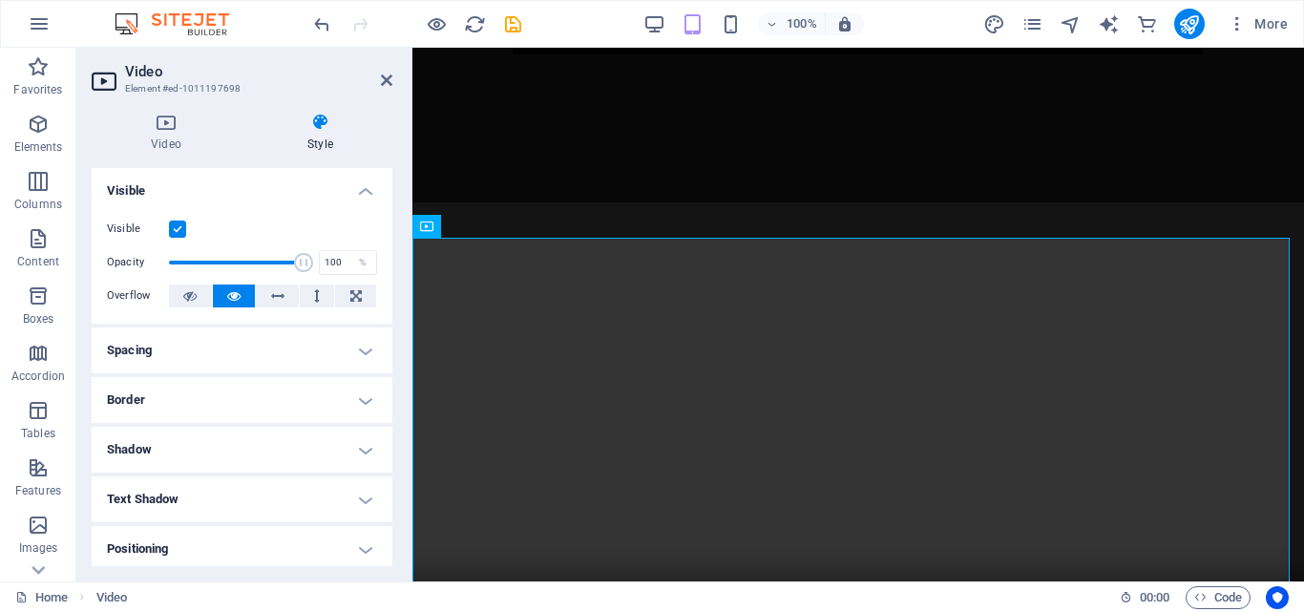
click at [177, 346] on h4 "Spacing" at bounding box center [242, 350] width 301 height 46
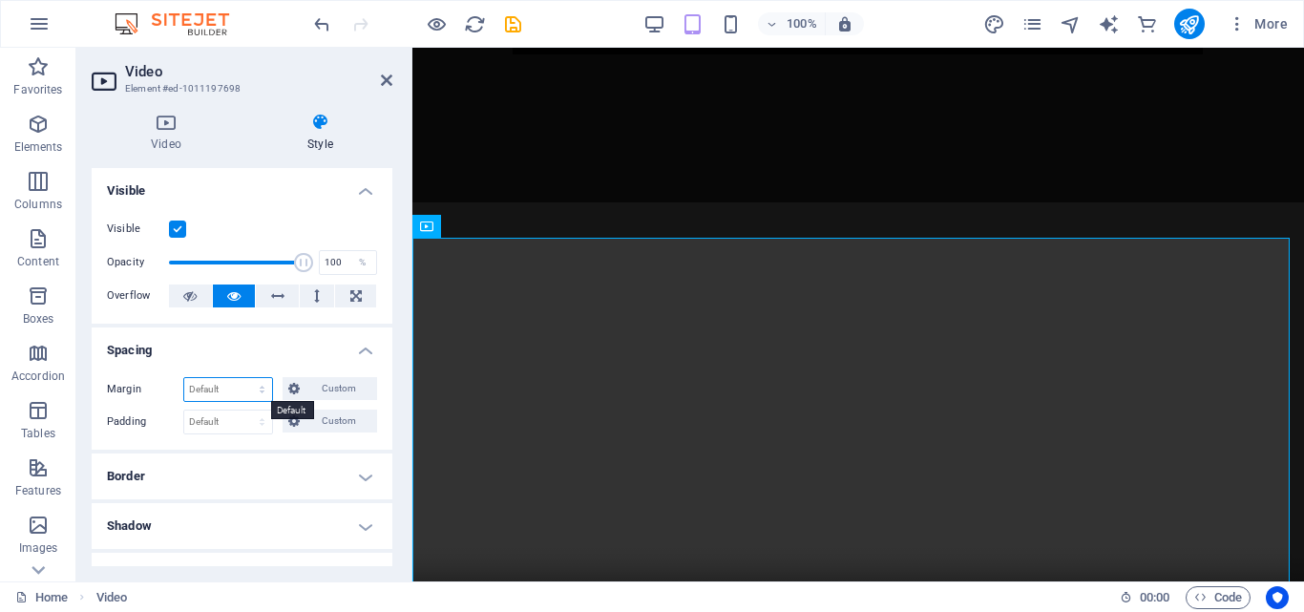
click at [213, 396] on select "Default auto px % rem vw vh Custom" at bounding box center [228, 389] width 88 height 23
select select "rem"
click at [243, 378] on select "Default auto px % rem vw vh Custom" at bounding box center [228, 389] width 88 height 23
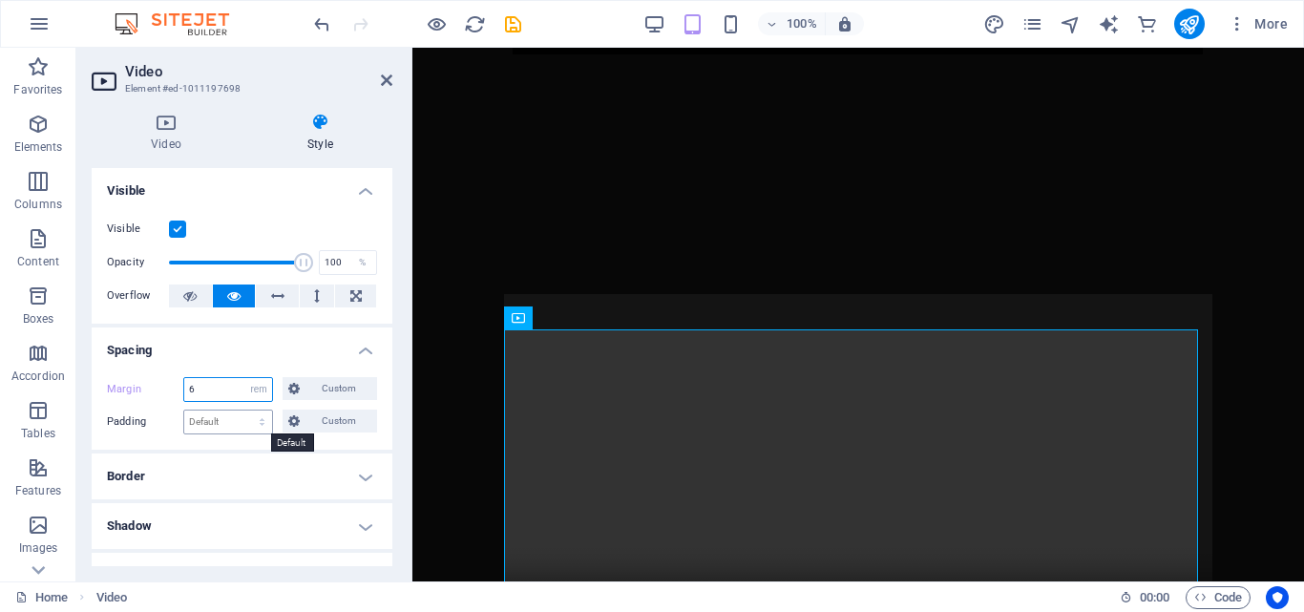
type input "6"
click at [221, 427] on select "Default px rem % vh vw Custom" at bounding box center [228, 422] width 88 height 23
select select "vw"
click at [243, 411] on select "Default px rem % vh vw Custom" at bounding box center [228, 422] width 88 height 23
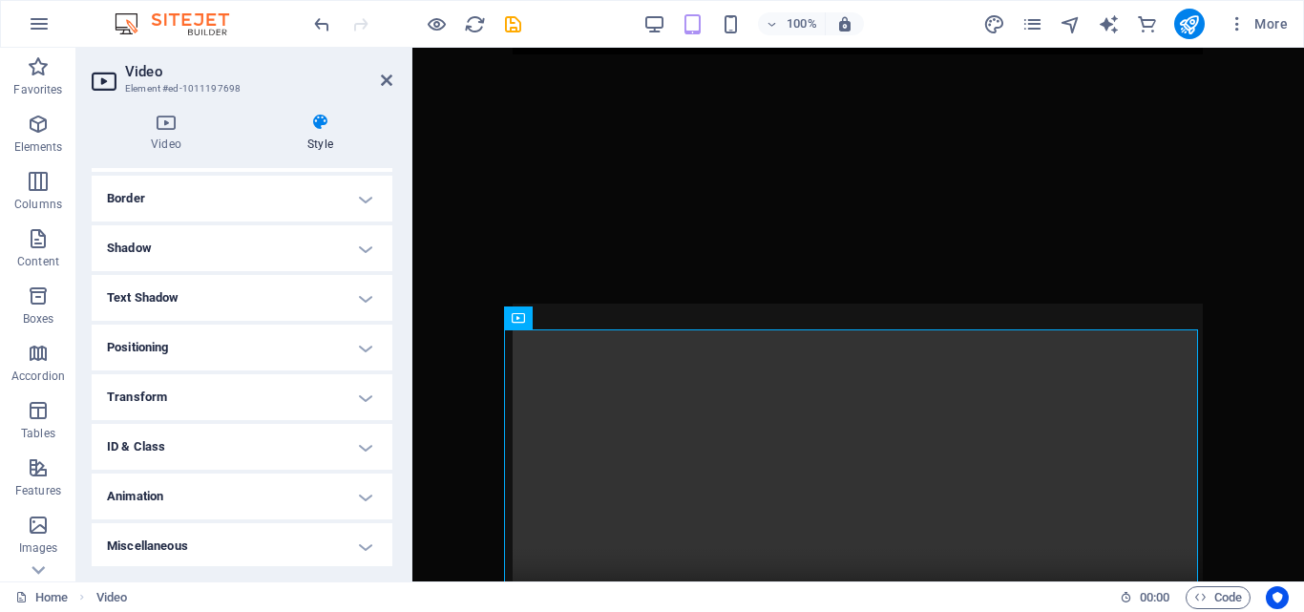
scroll to position [281, 0]
type input "1"
click at [399, 419] on div "Video Style Video Drag files here, click to choose files or select files from F…" at bounding box center [241, 339] width 331 height 484
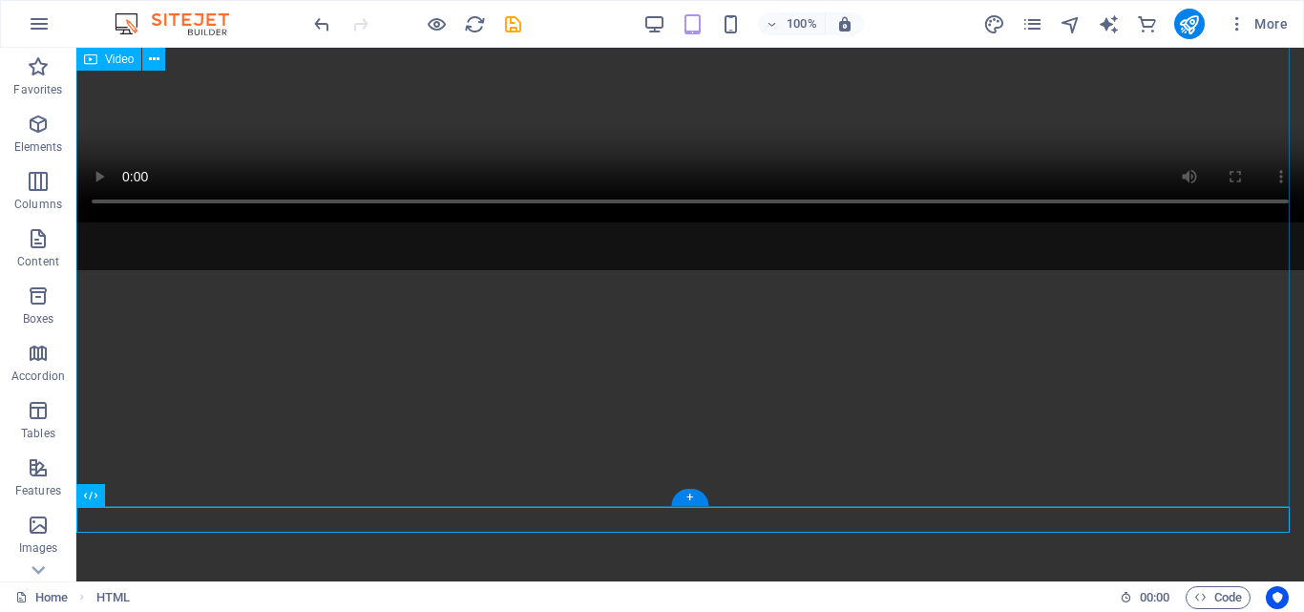
scroll to position [1043, 0]
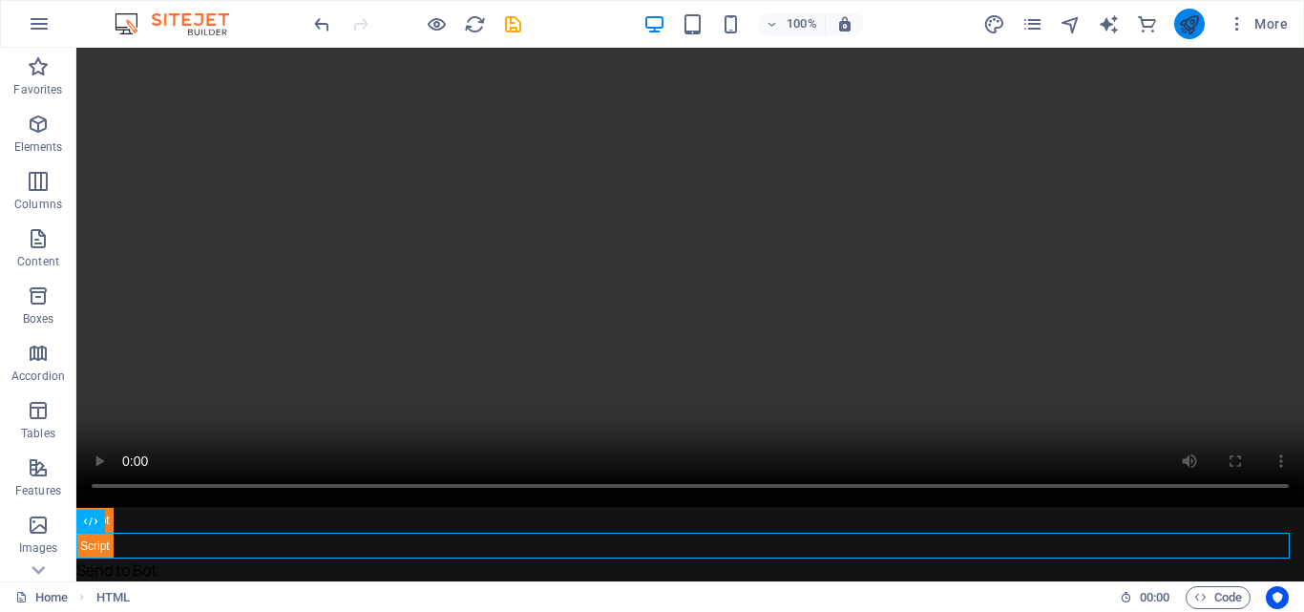
click at [1194, 11] on button "publish" at bounding box center [1189, 24] width 31 height 31
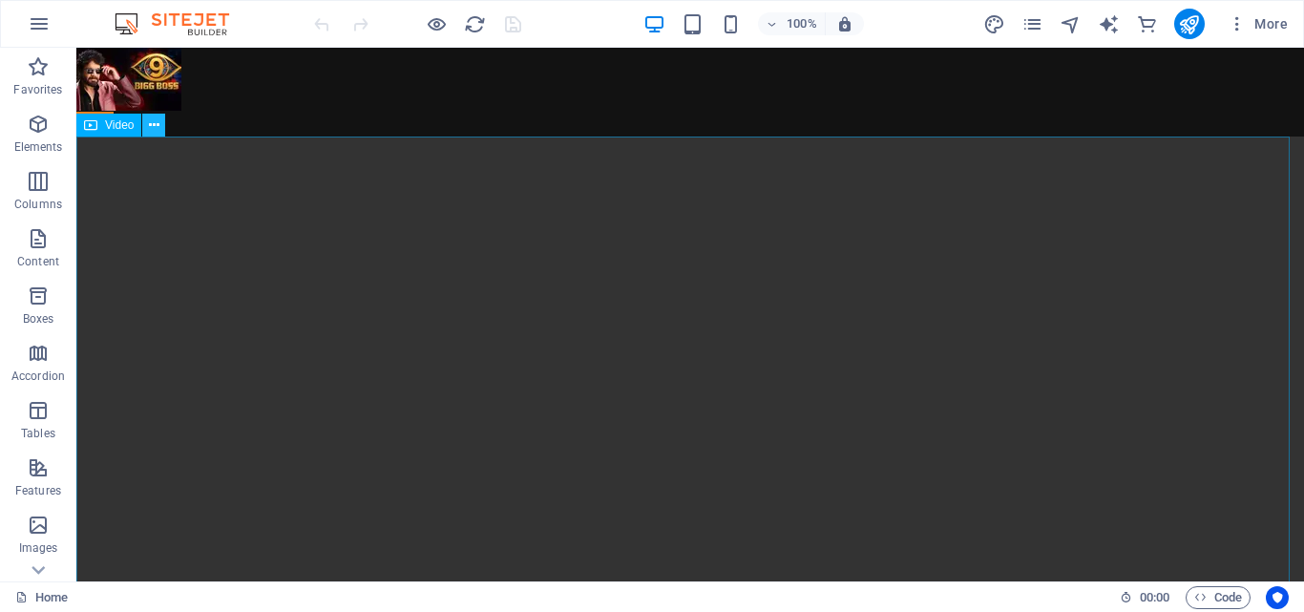
click at [150, 126] on icon at bounding box center [154, 126] width 11 height 20
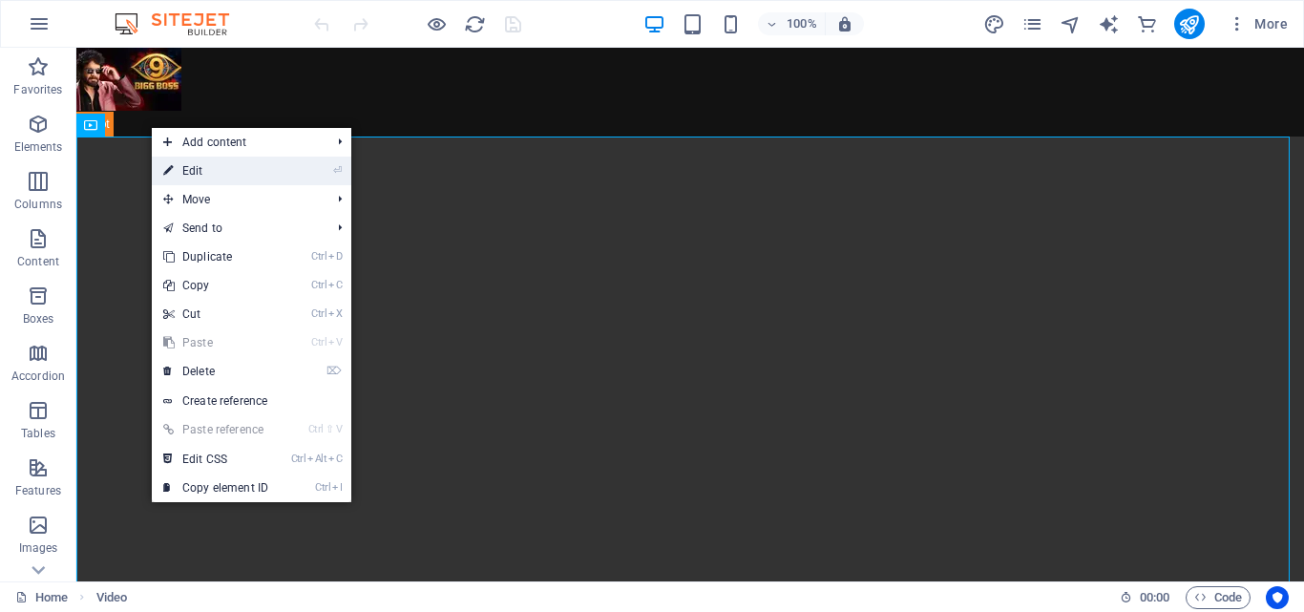
click at [197, 166] on link "⏎ Edit" at bounding box center [216, 171] width 128 height 29
select select "%"
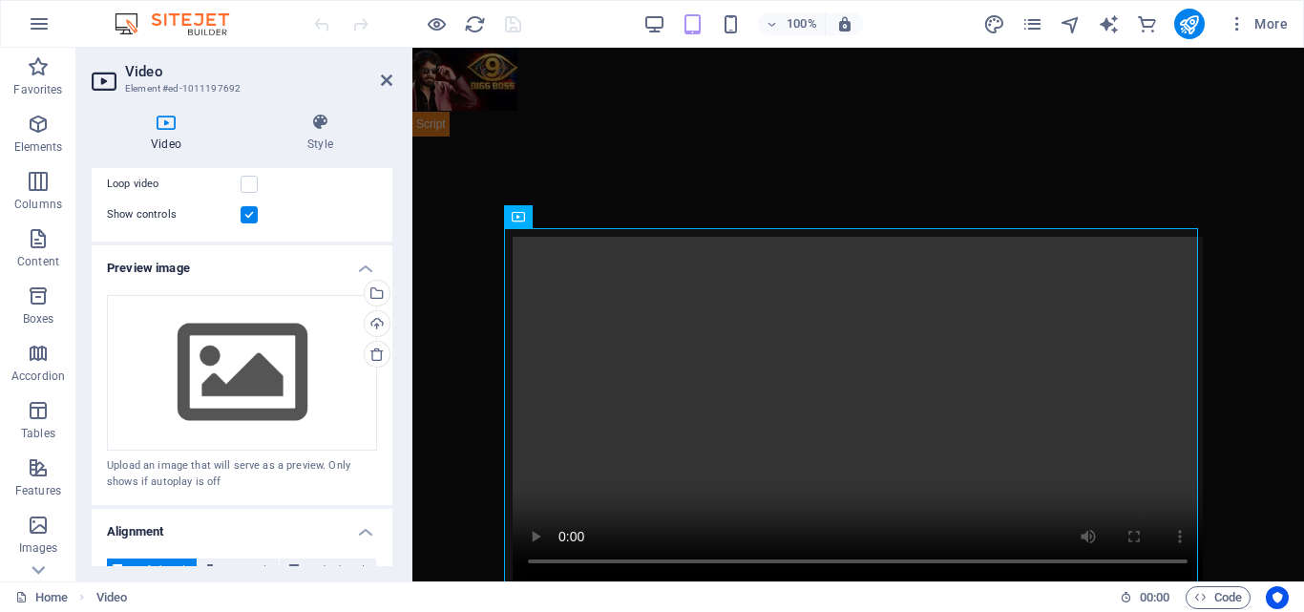
scroll to position [286, 0]
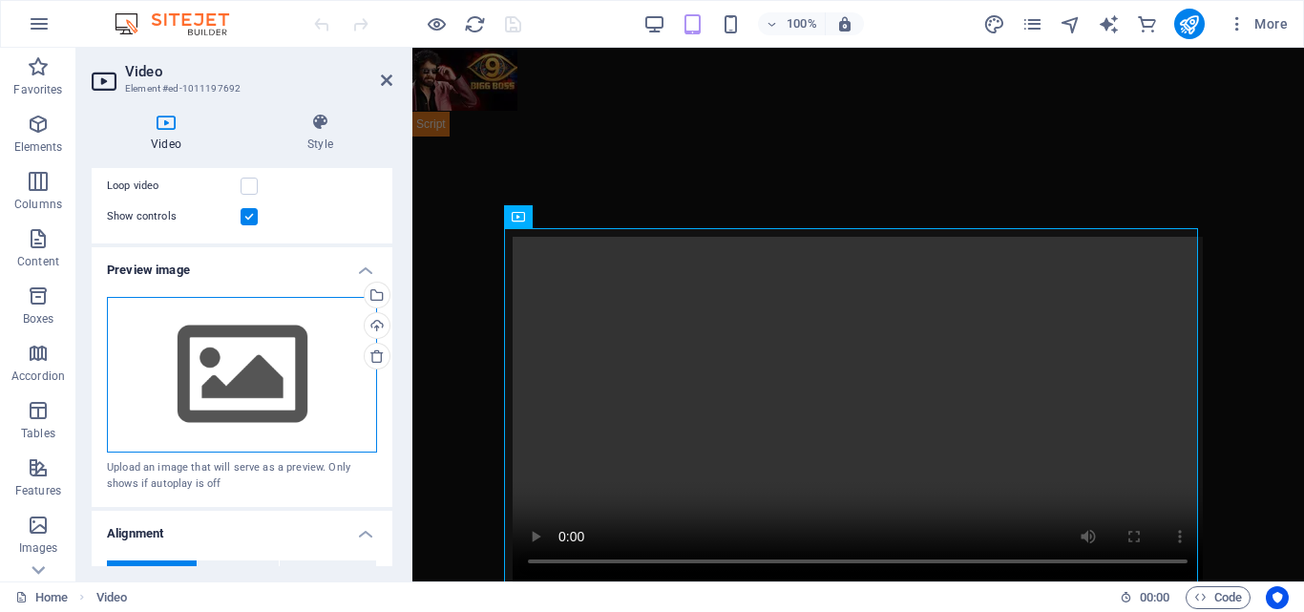
click at [325, 359] on div "Drag files here, click to choose files or select files from Files or our free s…" at bounding box center [242, 375] width 270 height 157
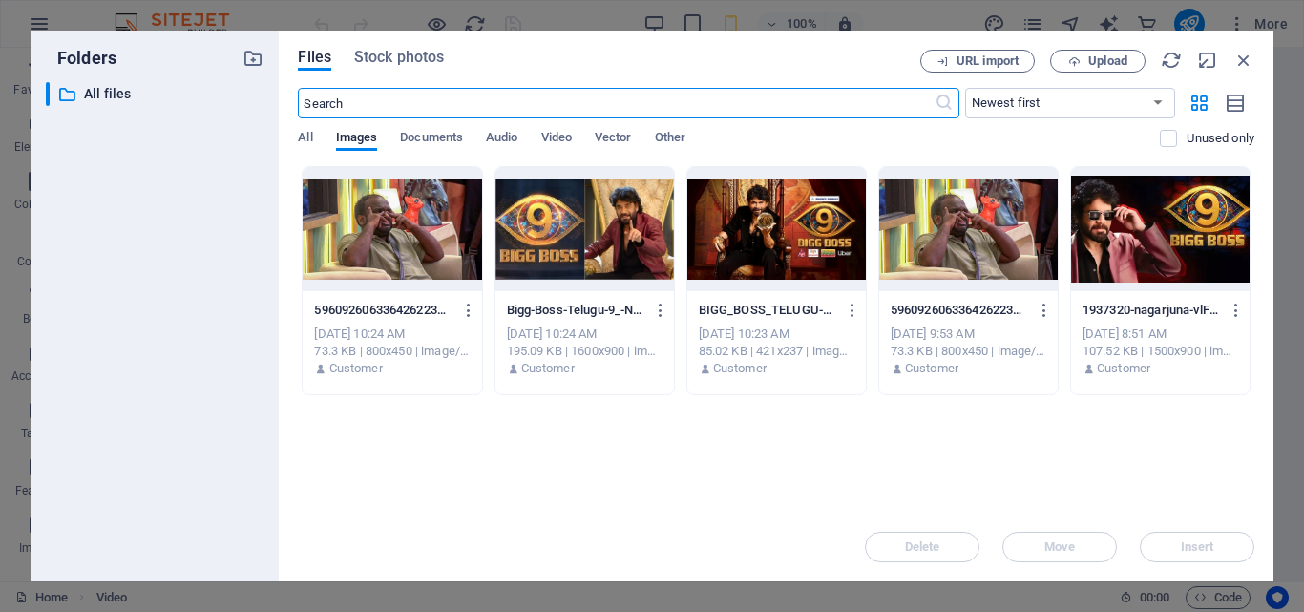
click at [1132, 243] on div at bounding box center [1160, 229] width 179 height 124
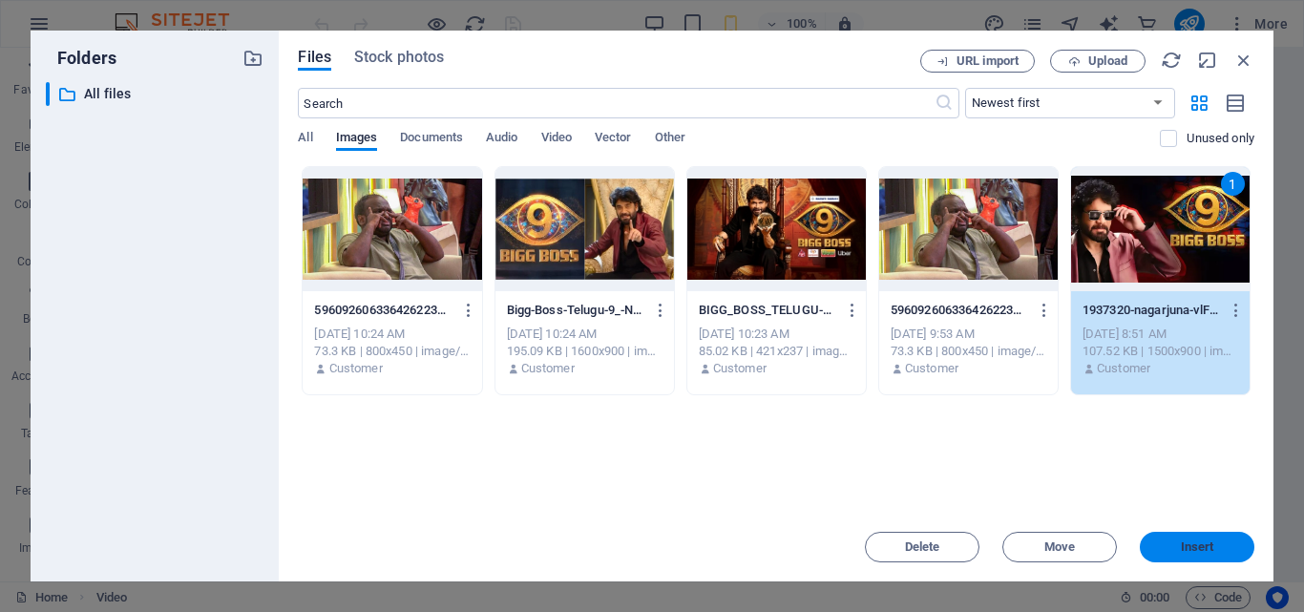
click at [1174, 535] on button "Insert" at bounding box center [1197, 547] width 115 height 31
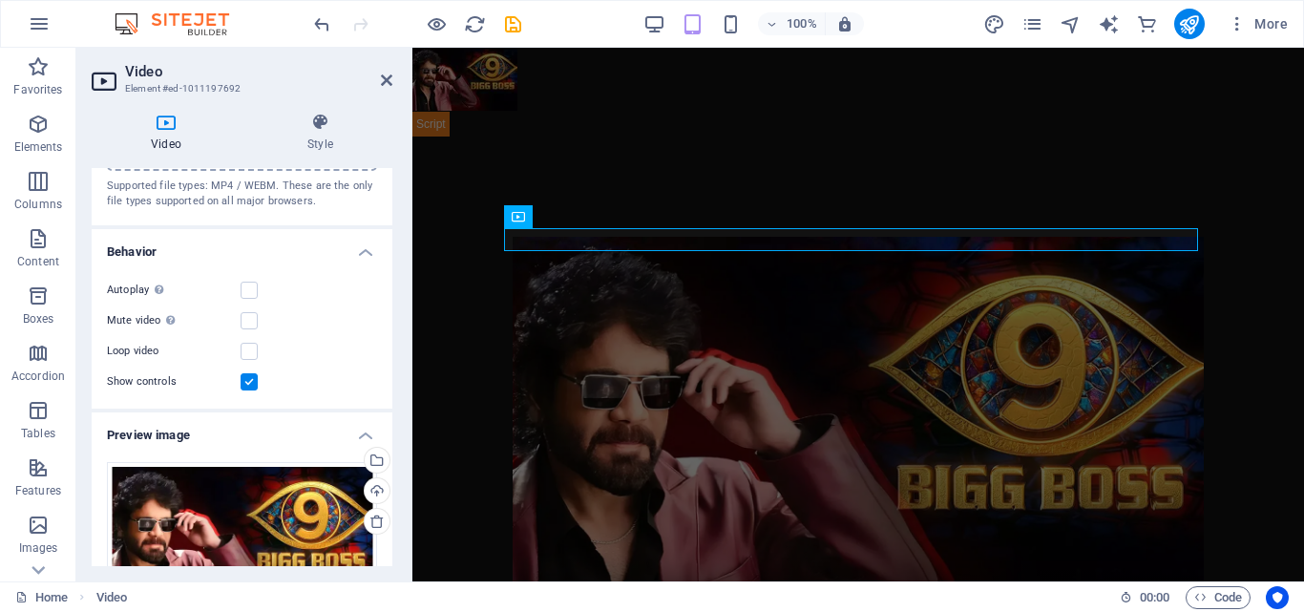
scroll to position [0, 0]
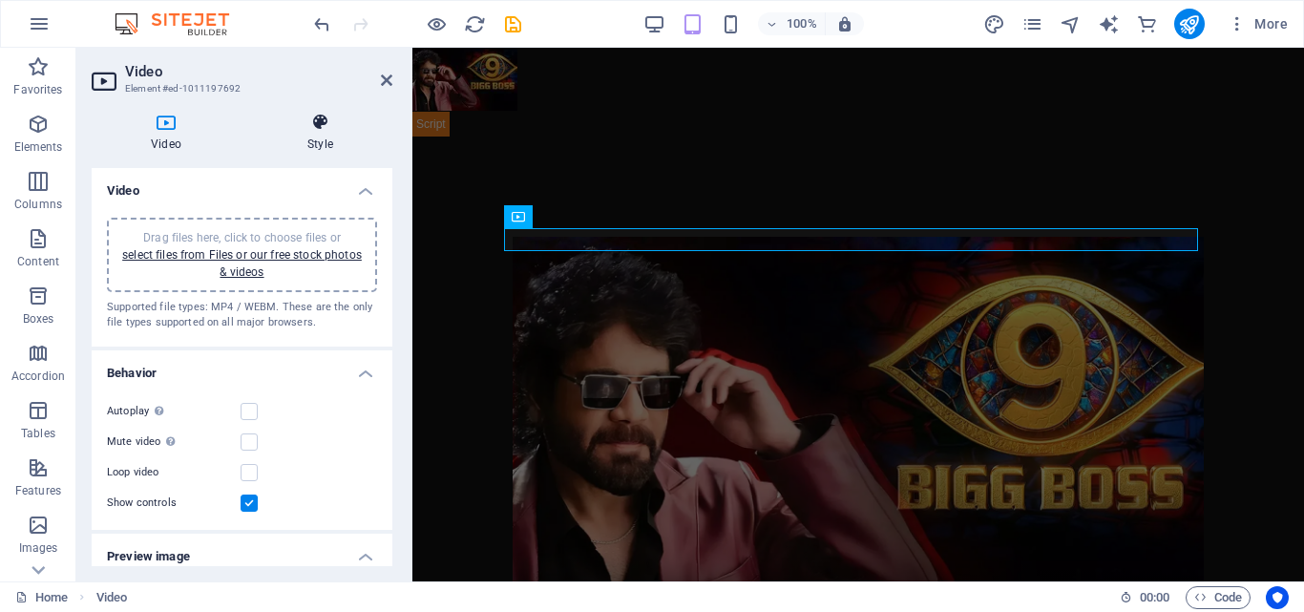
click at [314, 128] on icon at bounding box center [320, 122] width 144 height 19
